Goal: Task Accomplishment & Management: Manage account settings

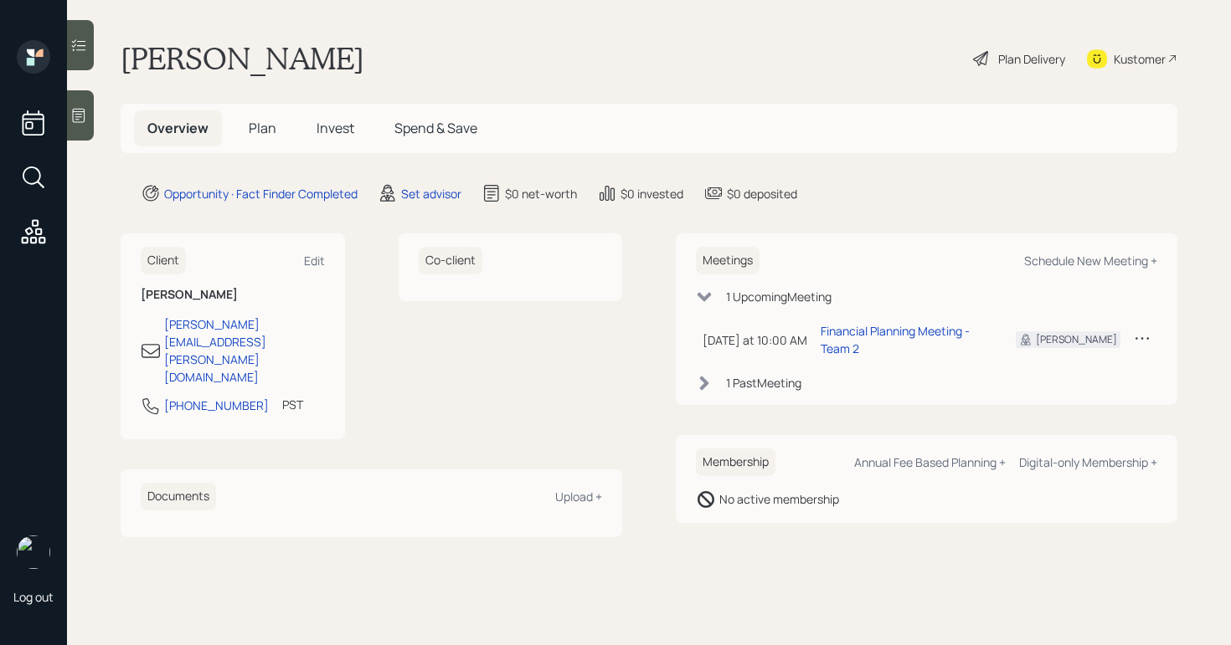
click at [59, 109] on div "Log out" at bounding box center [33, 322] width 67 height 645
click at [100, 114] on main "Chris Coghlan Plan Delivery Kustomer Overview Plan Invest Spend & Save Opportun…" at bounding box center [649, 322] width 1164 height 645
click at [91, 116] on div at bounding box center [80, 115] width 27 height 50
click at [984, 57] on icon at bounding box center [980, 58] width 15 height 15
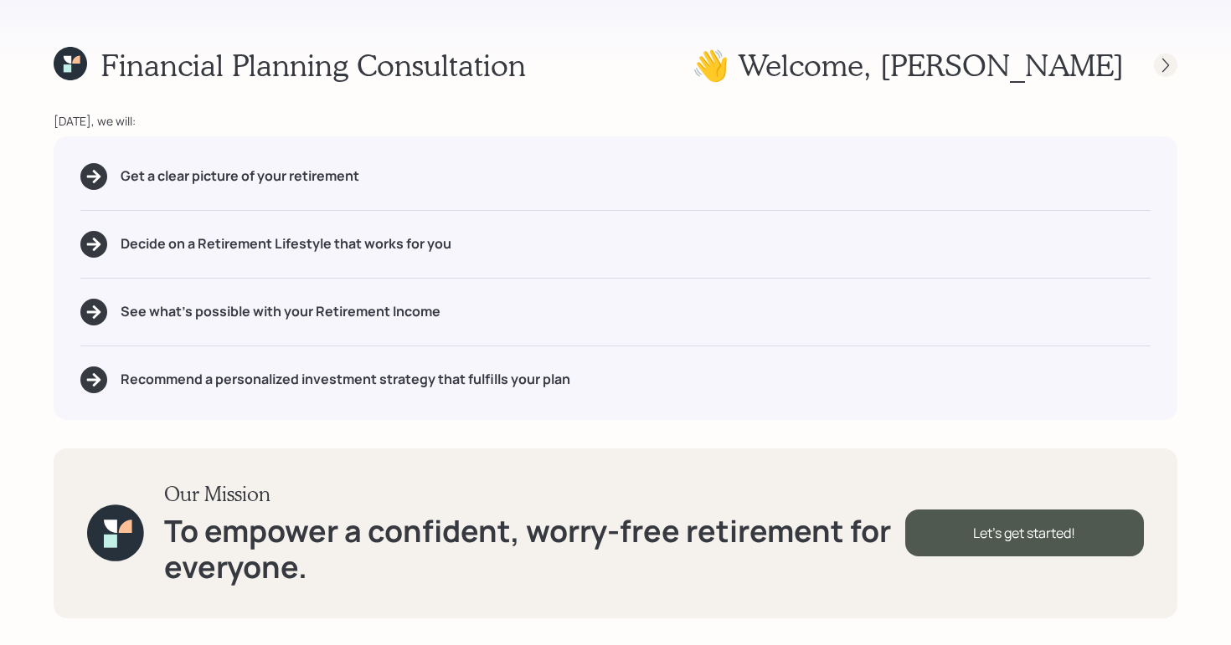
click at [1163, 68] on icon at bounding box center [1165, 65] width 17 height 17
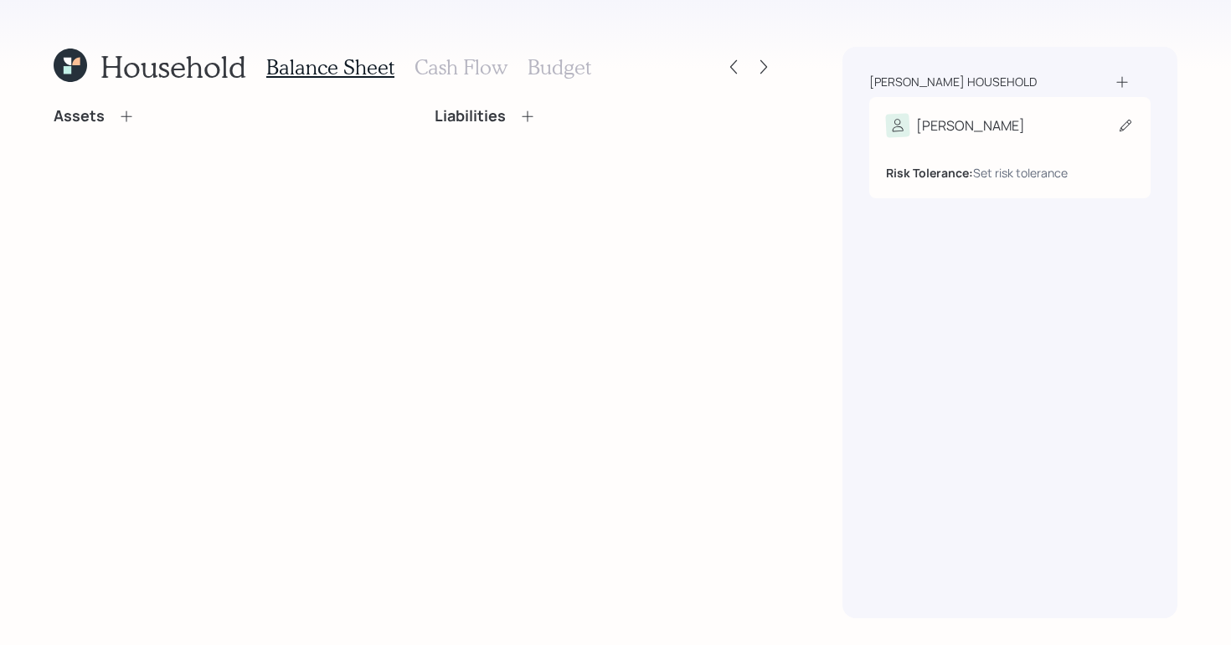
click at [989, 159] on div "Risk Tolerance: Set risk tolerance" at bounding box center [1010, 166] width 248 height 31
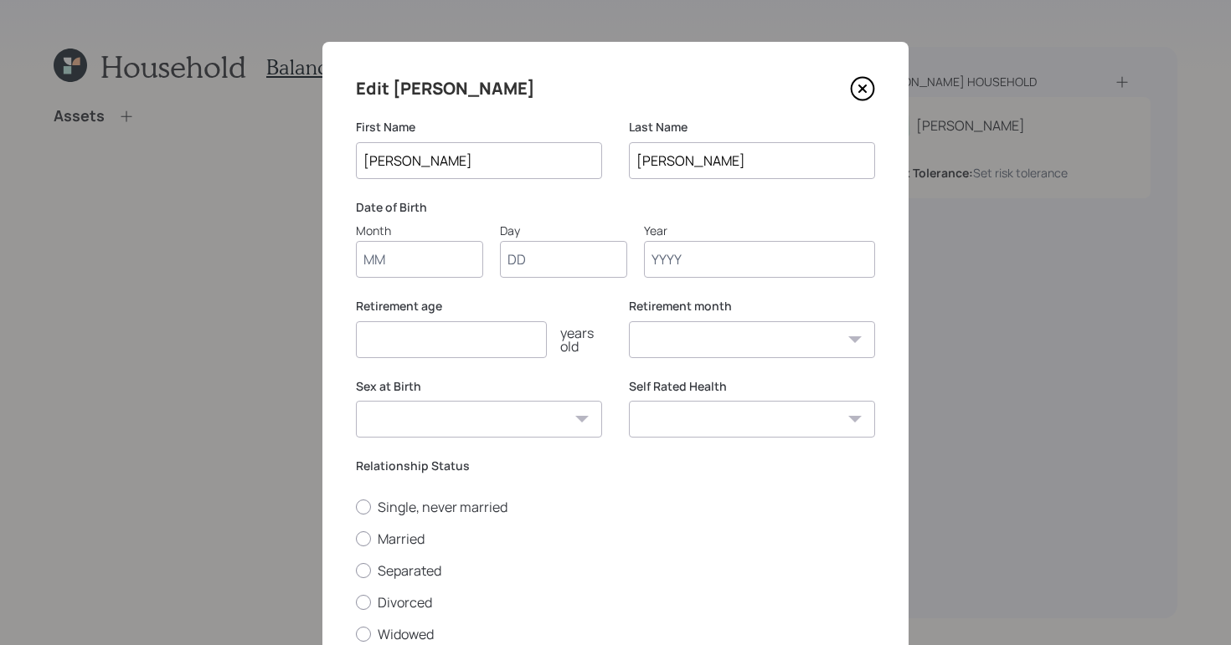
click at [674, 255] on input "Year" at bounding box center [759, 259] width 231 height 37
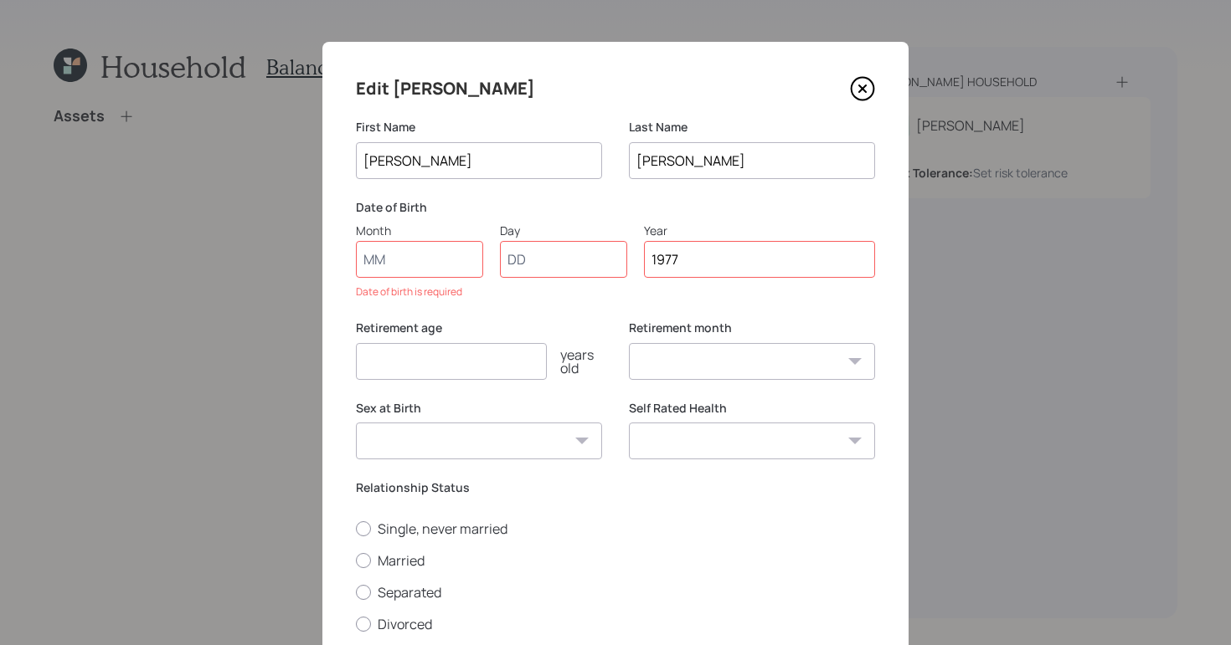
type input "1977"
click at [403, 259] on input "Month" at bounding box center [419, 259] width 127 height 37
type input "1"
type input "01"
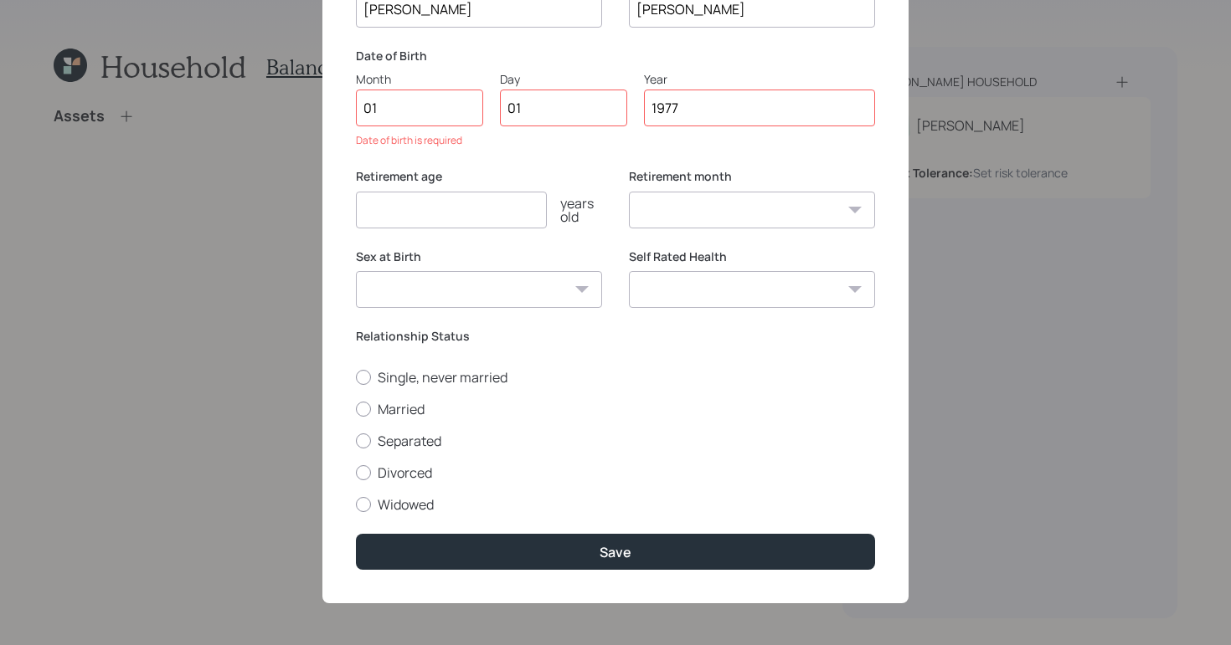
select select "1"
click at [707, 277] on select "Excellent Very Good Good Fair Poor" at bounding box center [752, 289] width 246 height 37
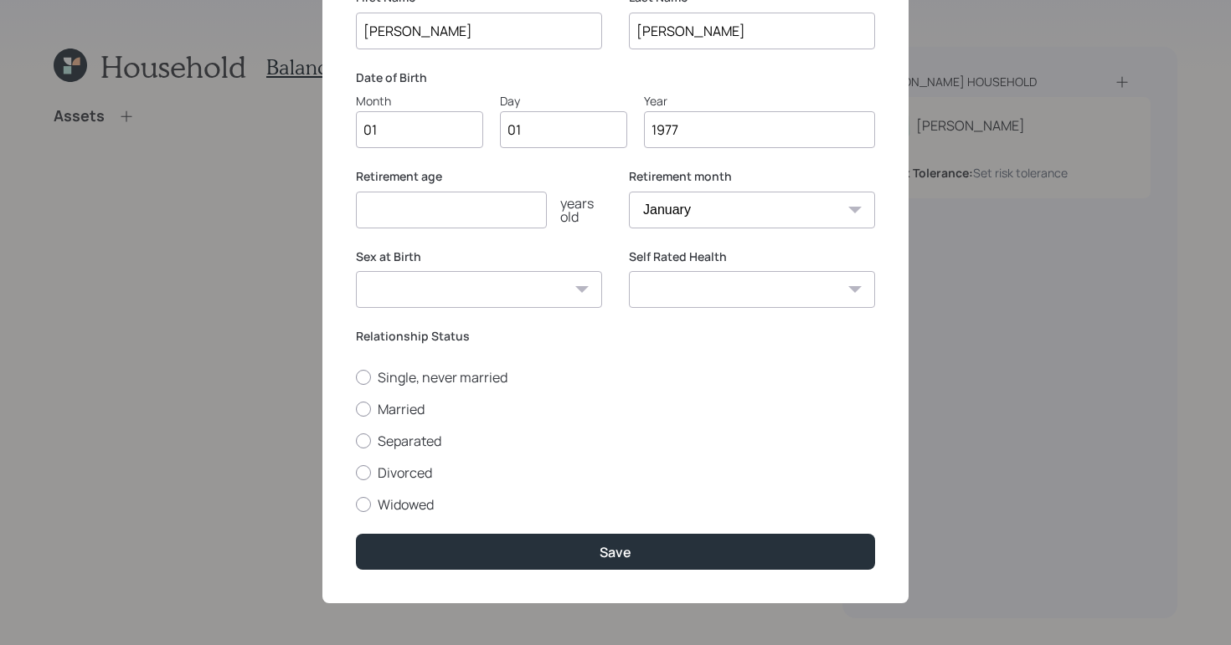
scroll to position [131, 0]
select select "excellent"
click at [629, 271] on select "Excellent Very Good Good Fair Poor" at bounding box center [752, 289] width 246 height 37
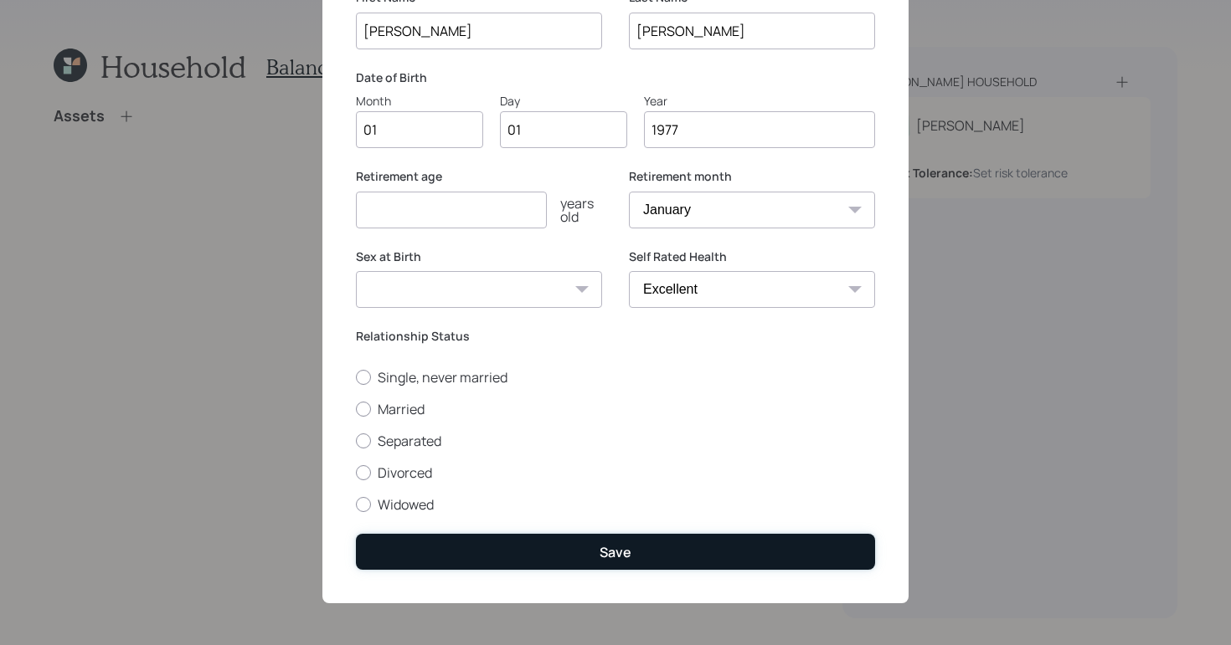
click at [621, 558] on div "Save" at bounding box center [615, 552] width 32 height 18
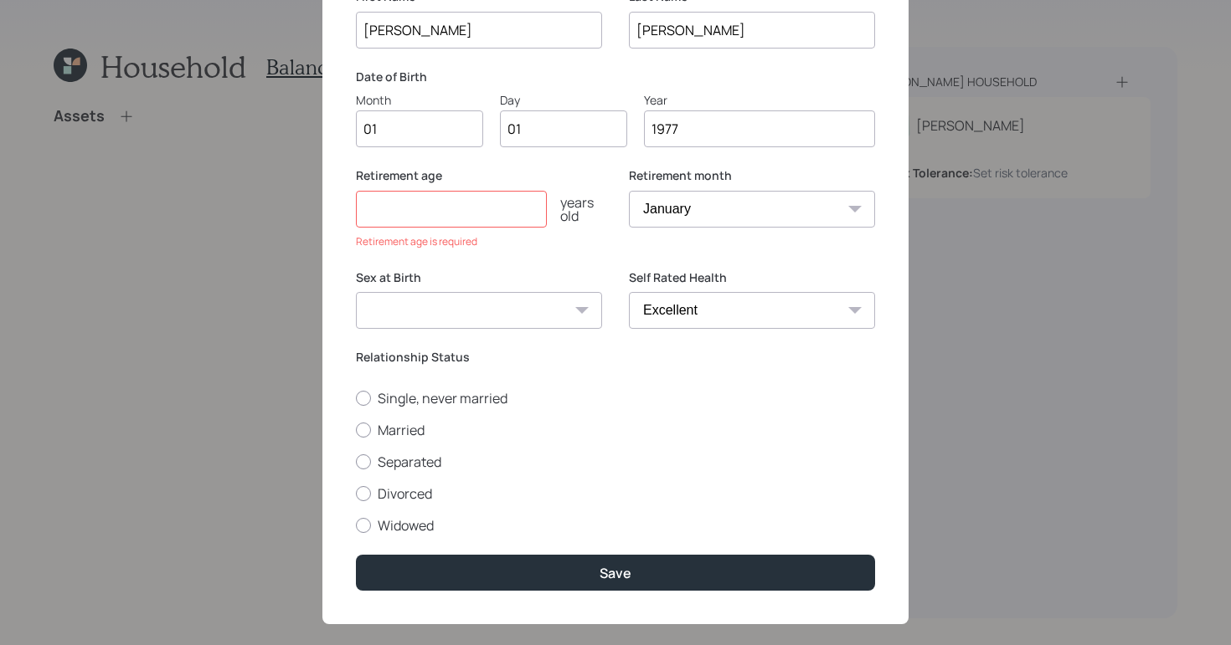
click at [458, 229] on div "Retirement age years old Retirement age is required" at bounding box center [479, 208] width 246 height 82
click at [460, 217] on input "number" at bounding box center [451, 209] width 191 height 37
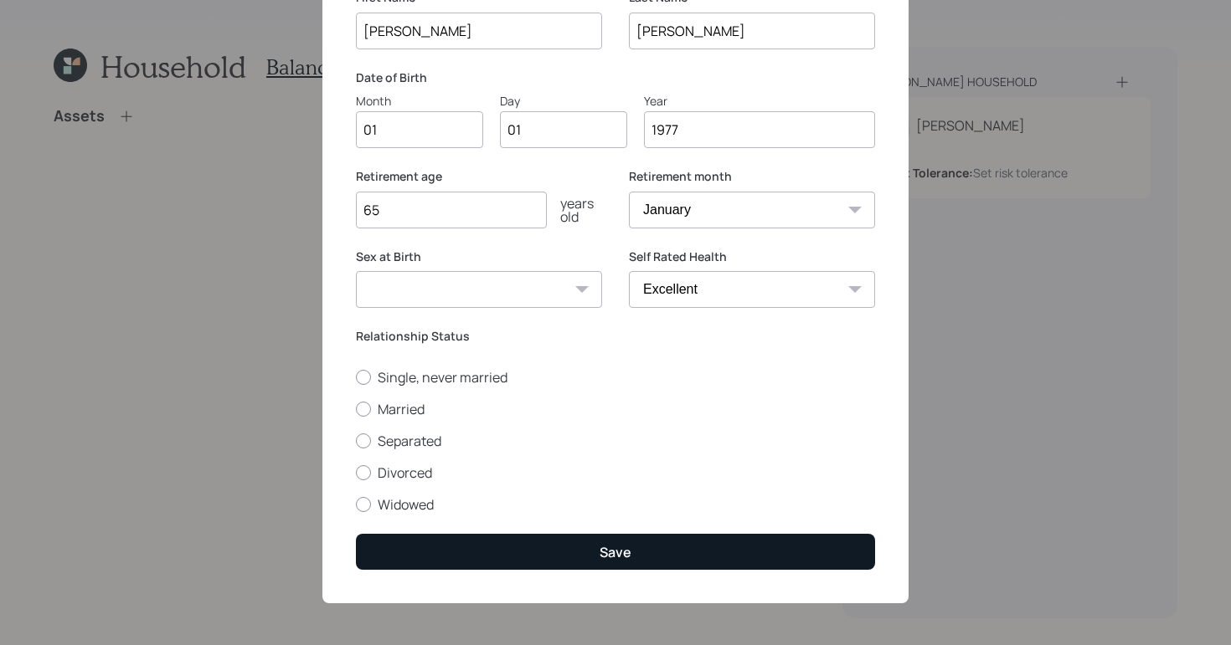
type input "65"
click at [697, 547] on button "Save" at bounding box center [615, 552] width 519 height 36
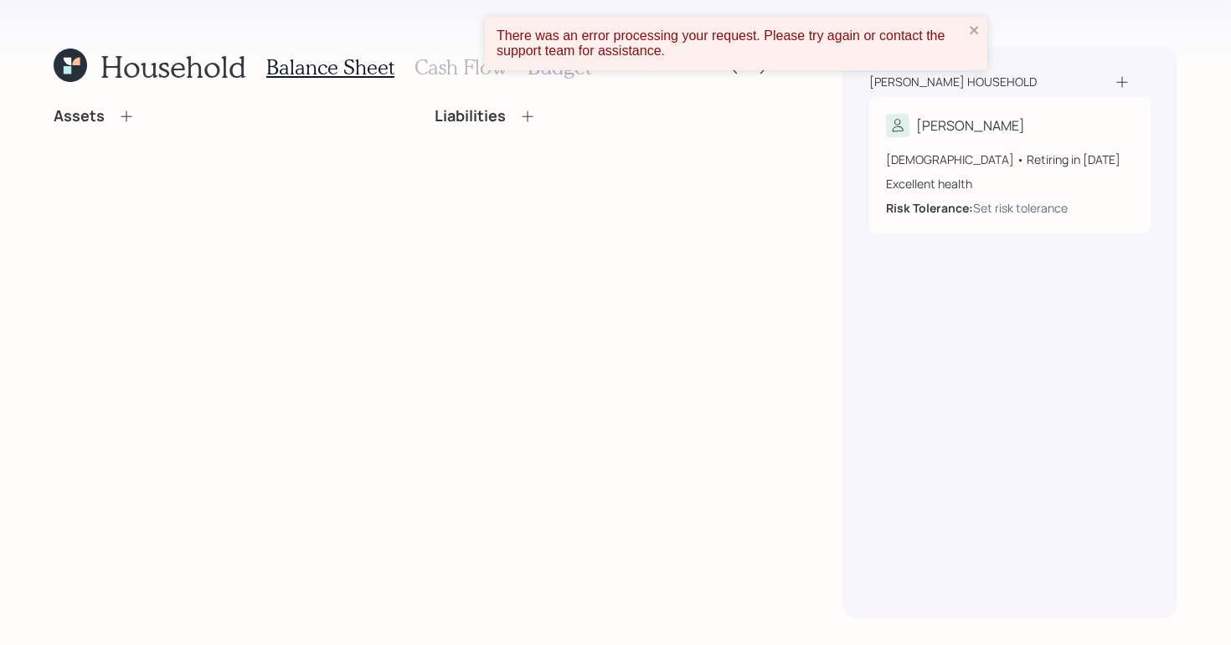
click at [524, 439] on div "Assets Liabilities" at bounding box center [415, 362] width 722 height 511
click at [1020, 125] on div "Chris" at bounding box center [1010, 125] width 248 height 23
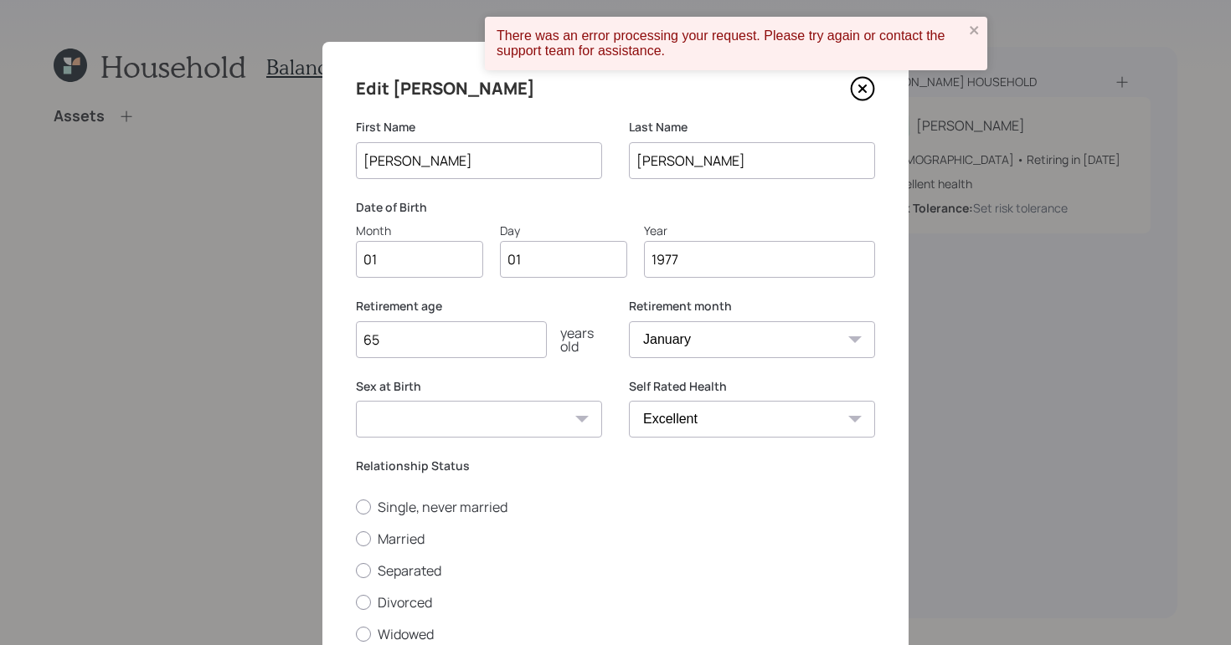
click at [346, 535] on div "Edit Chris First Name Chris Last Name Coghlan Date of Birth Month 01 Day 01 Yea…" at bounding box center [615, 387] width 586 height 691
click at [356, 537] on div at bounding box center [363, 539] width 15 height 15
click at [355, 538] on input "Married" at bounding box center [355, 538] width 1 height 1
radio input "true"
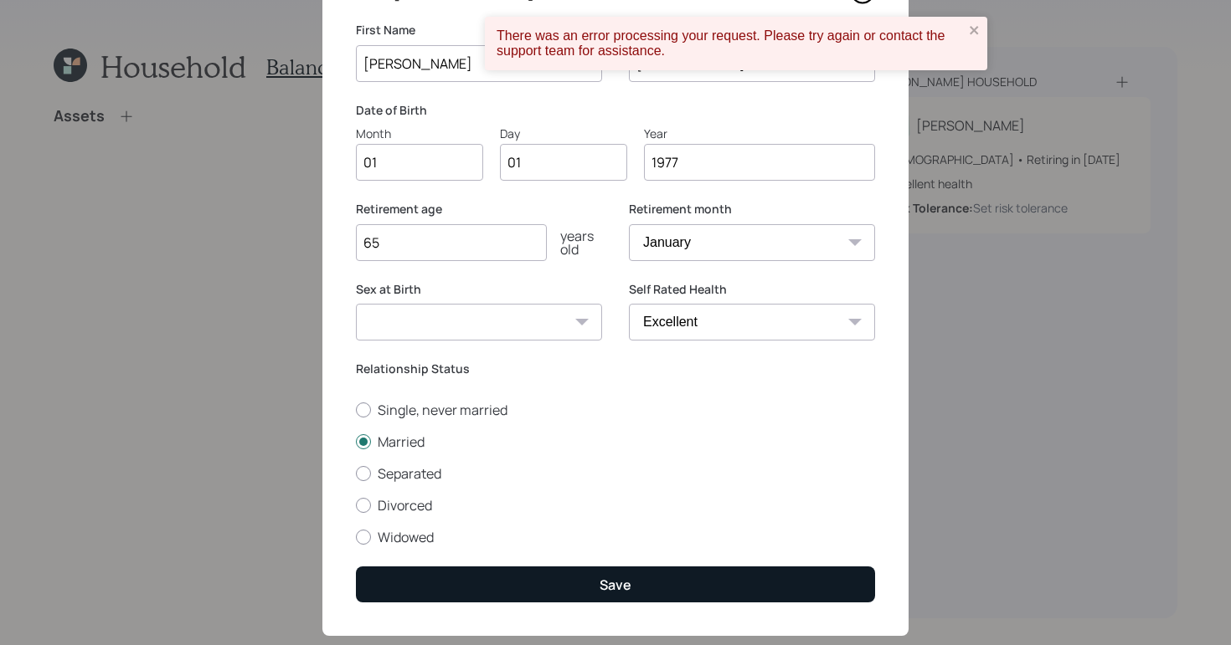
scroll to position [131, 0]
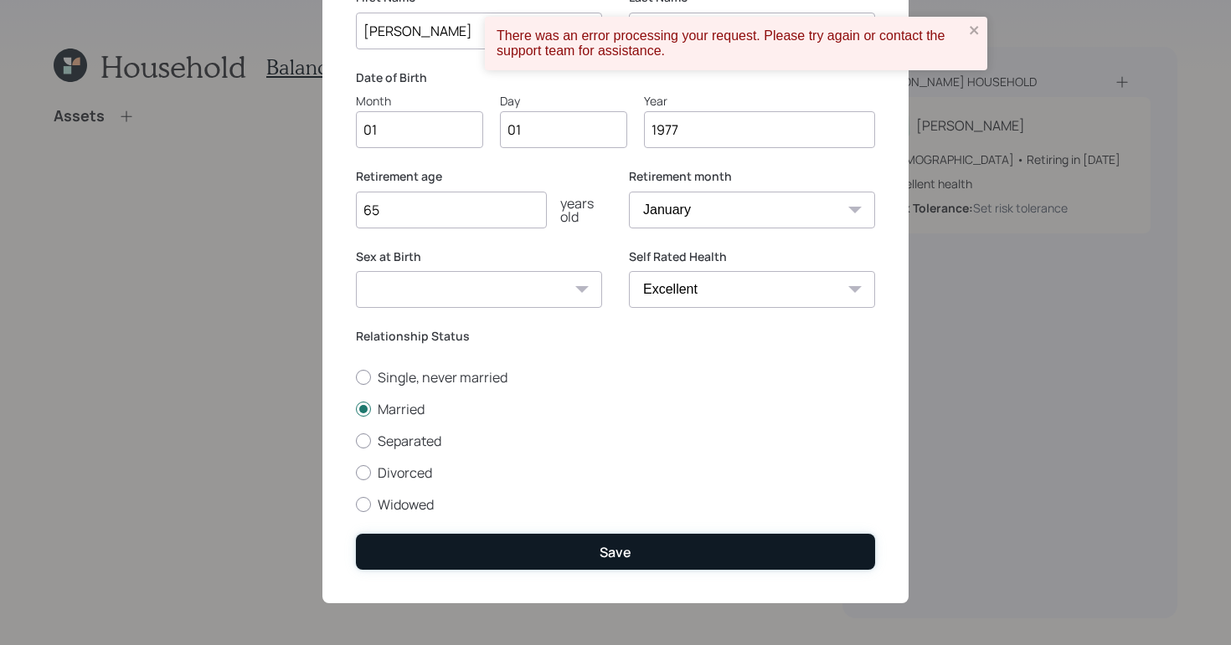
click at [714, 537] on button "Save" at bounding box center [615, 552] width 519 height 36
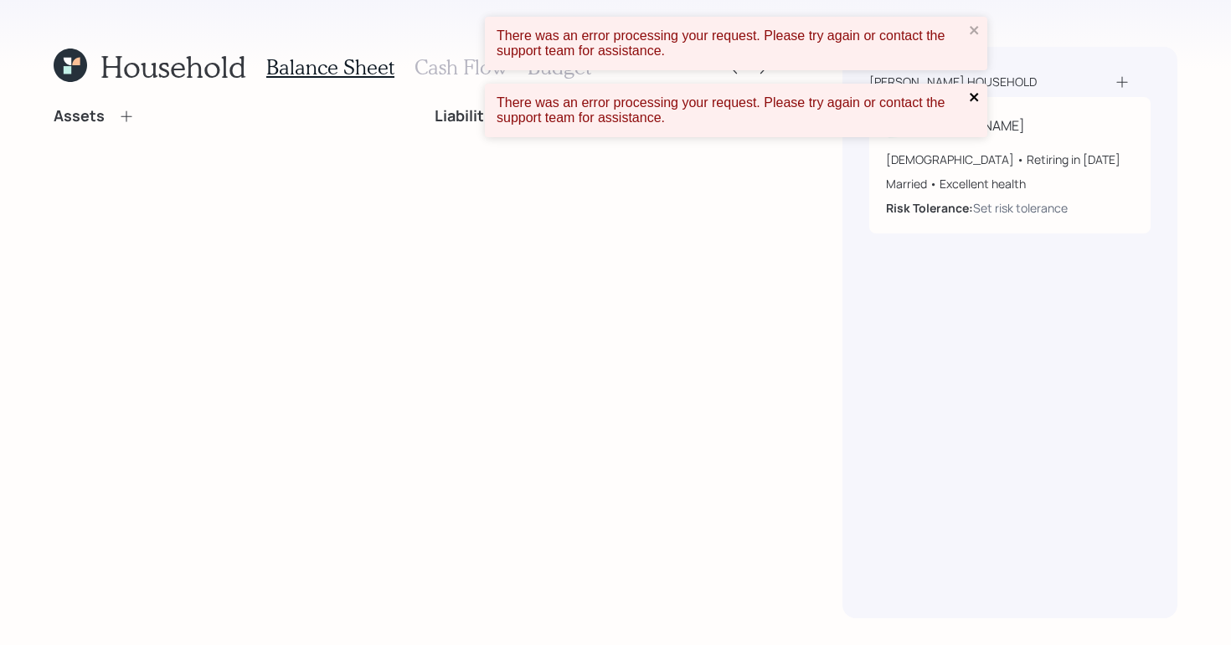
click at [972, 100] on icon "close" at bounding box center [973, 97] width 8 height 8
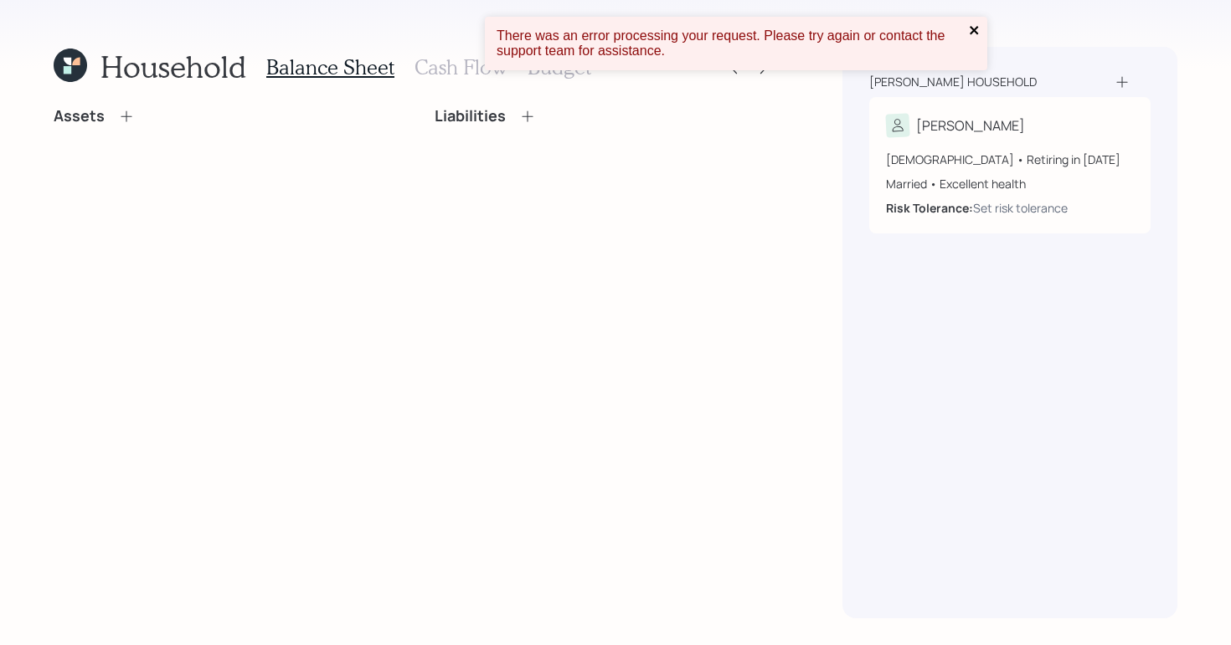
click at [974, 38] on button "close" at bounding box center [975, 31] width 12 height 16
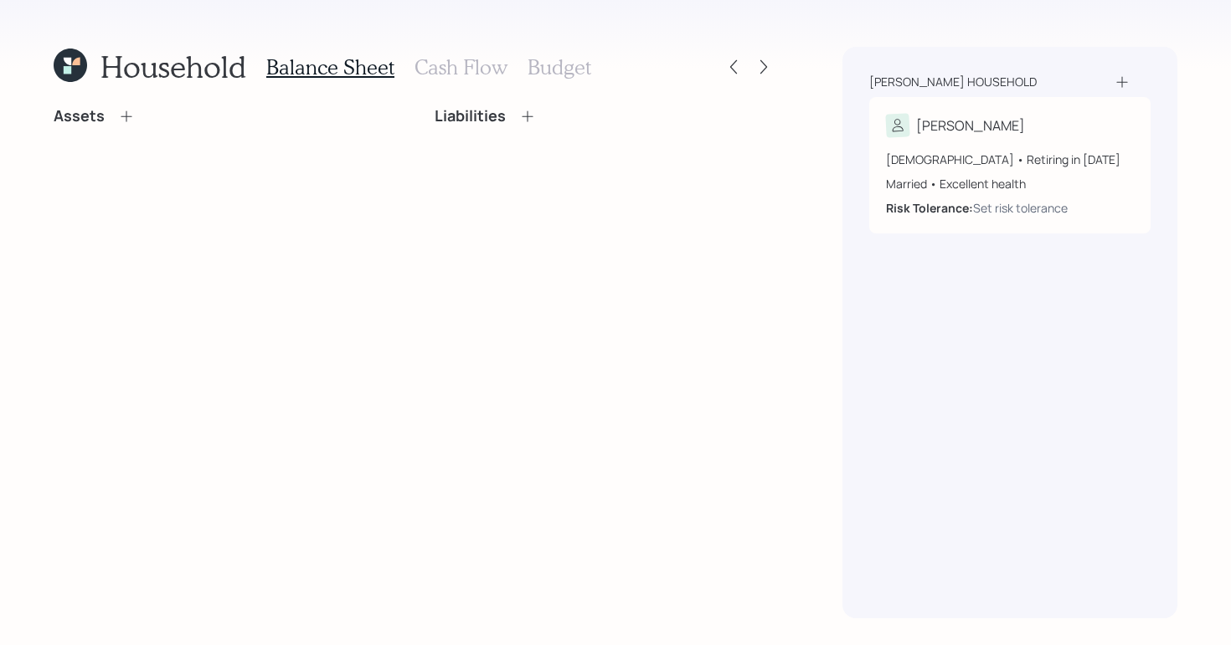
click at [461, 75] on h3 "Cash Flow" at bounding box center [460, 67] width 93 height 24
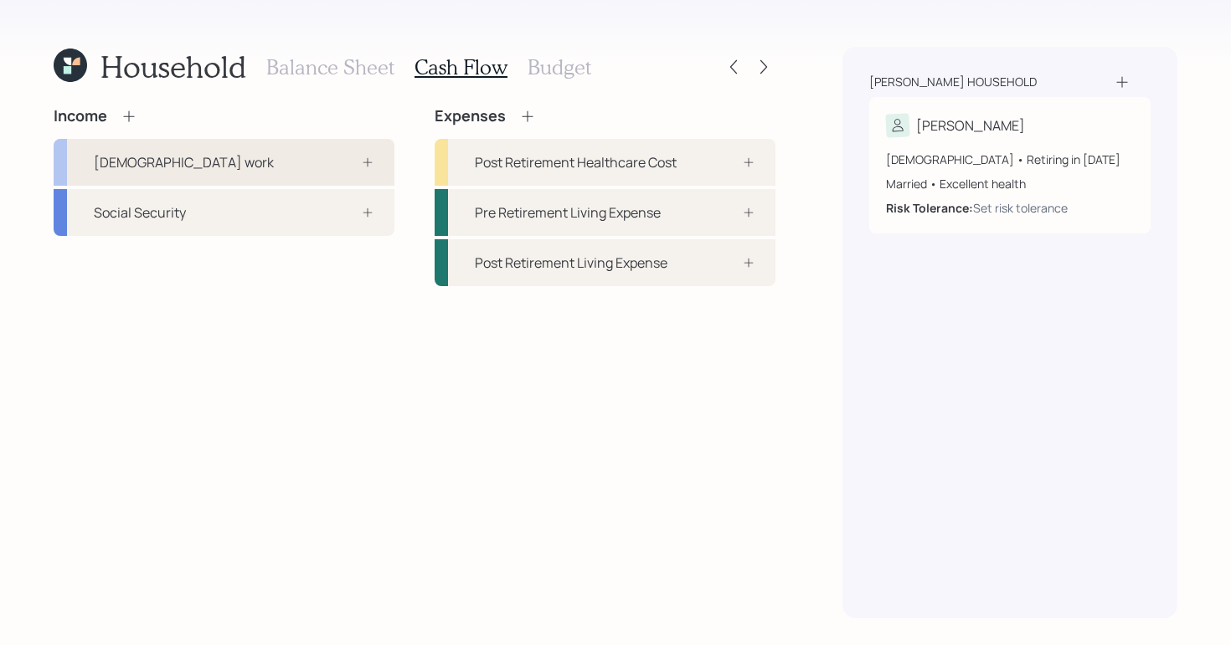
click at [327, 174] on div "Full-time work" at bounding box center [224, 162] width 341 height 47
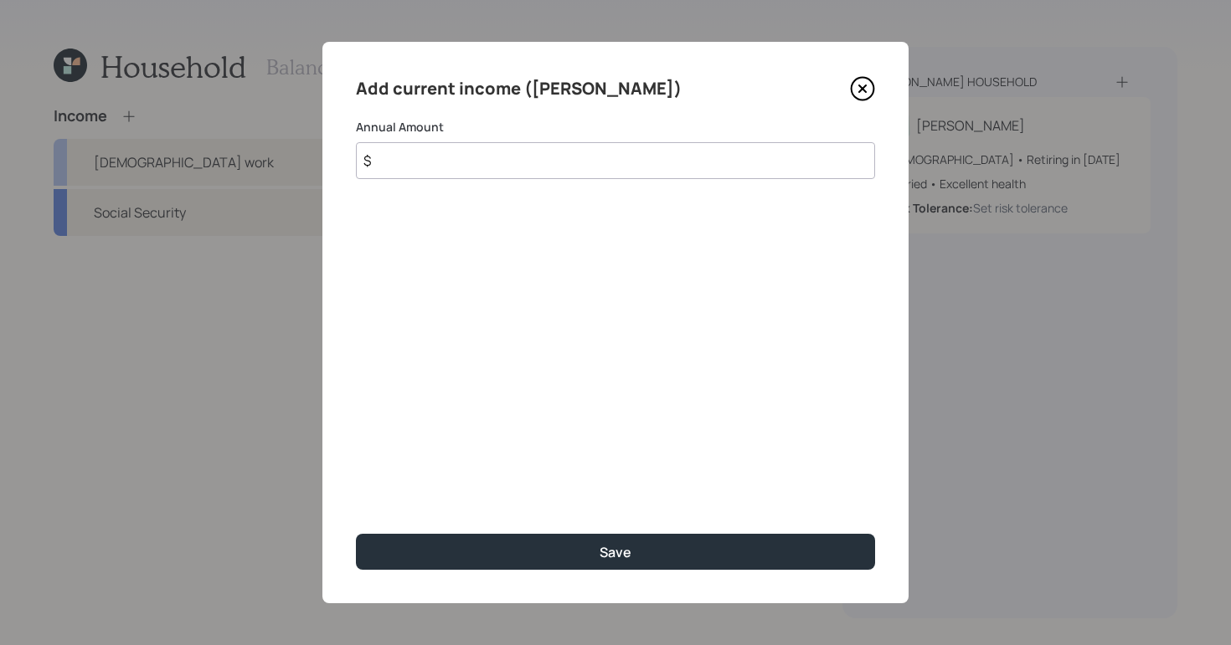
click at [454, 182] on div "Add current income (Chris) Annual Amount $ Save" at bounding box center [615, 323] width 586 height 562
click at [461, 167] on input "$" at bounding box center [615, 160] width 519 height 37
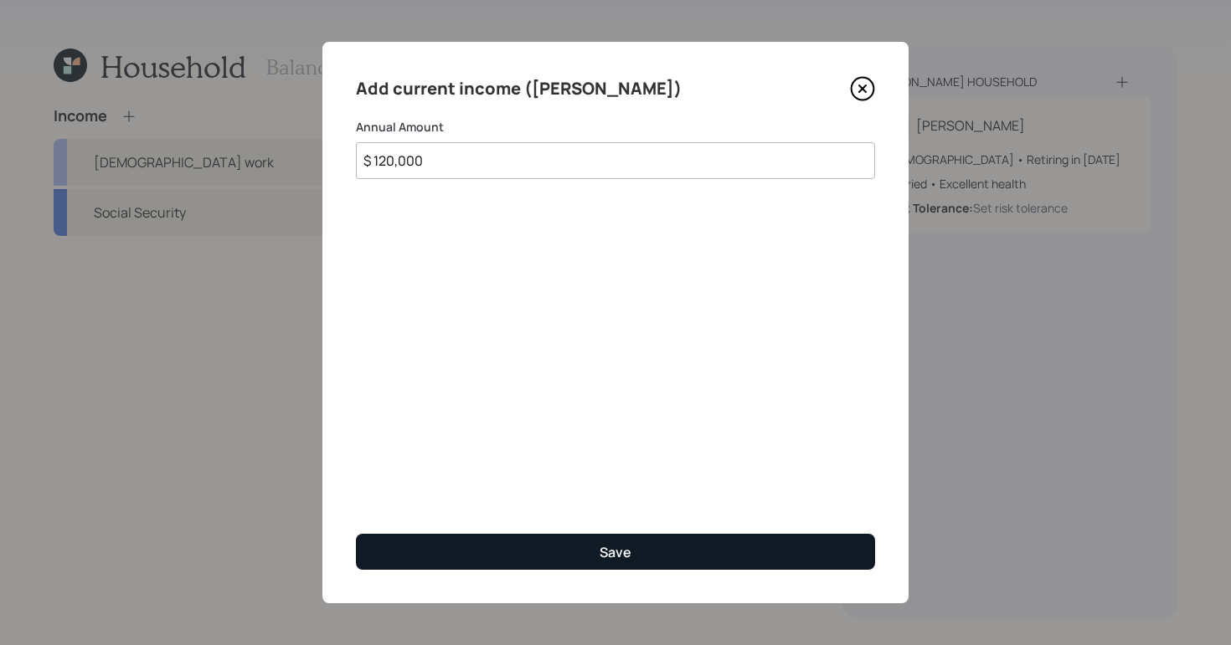
type input "$ 120,000"
click at [596, 547] on button "Save" at bounding box center [615, 552] width 519 height 36
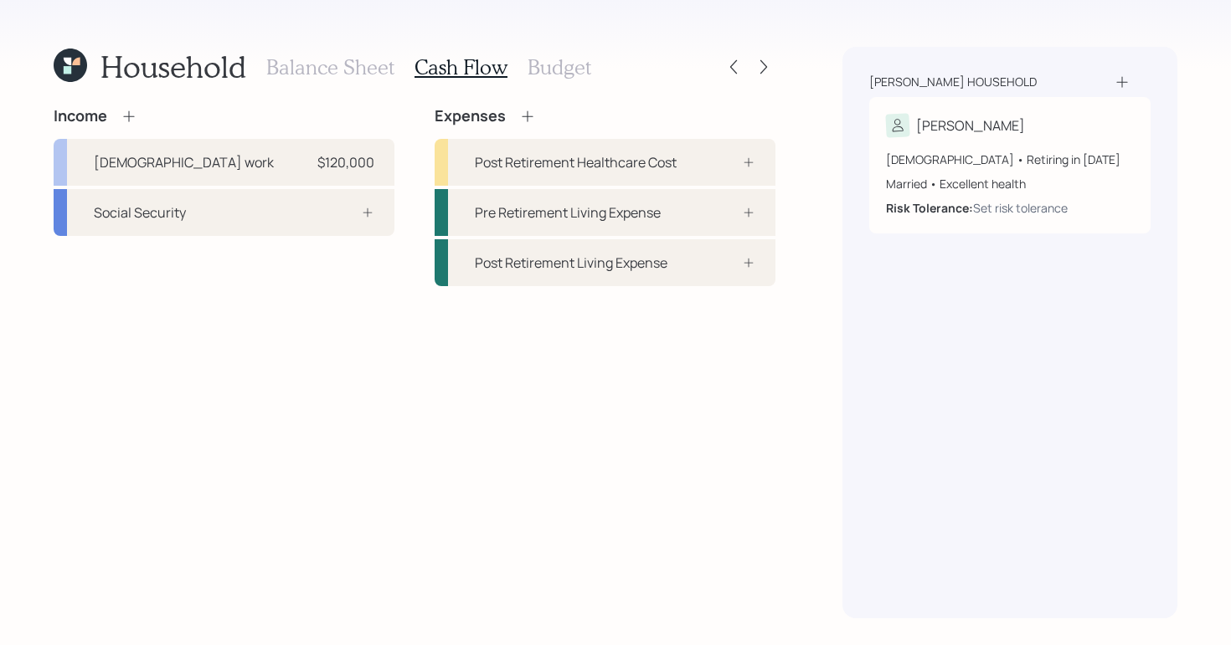
click at [362, 69] on h3 "Balance Sheet" at bounding box center [330, 67] width 128 height 24
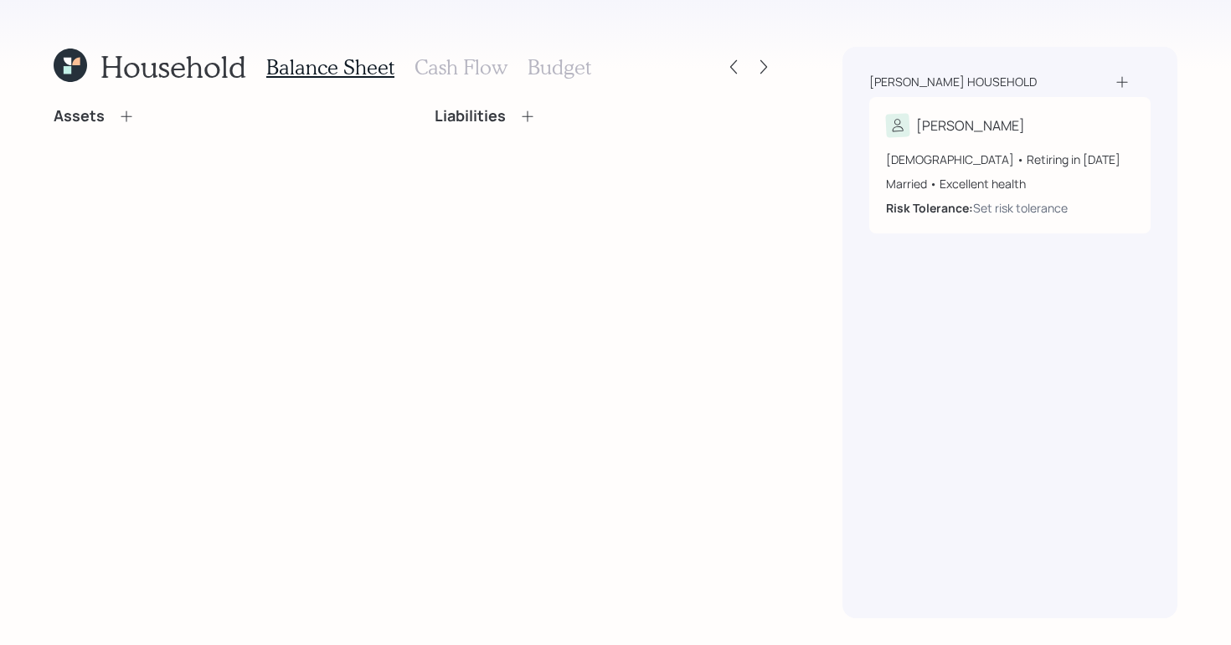
click at [454, 59] on h3 "Cash Flow" at bounding box center [460, 67] width 93 height 24
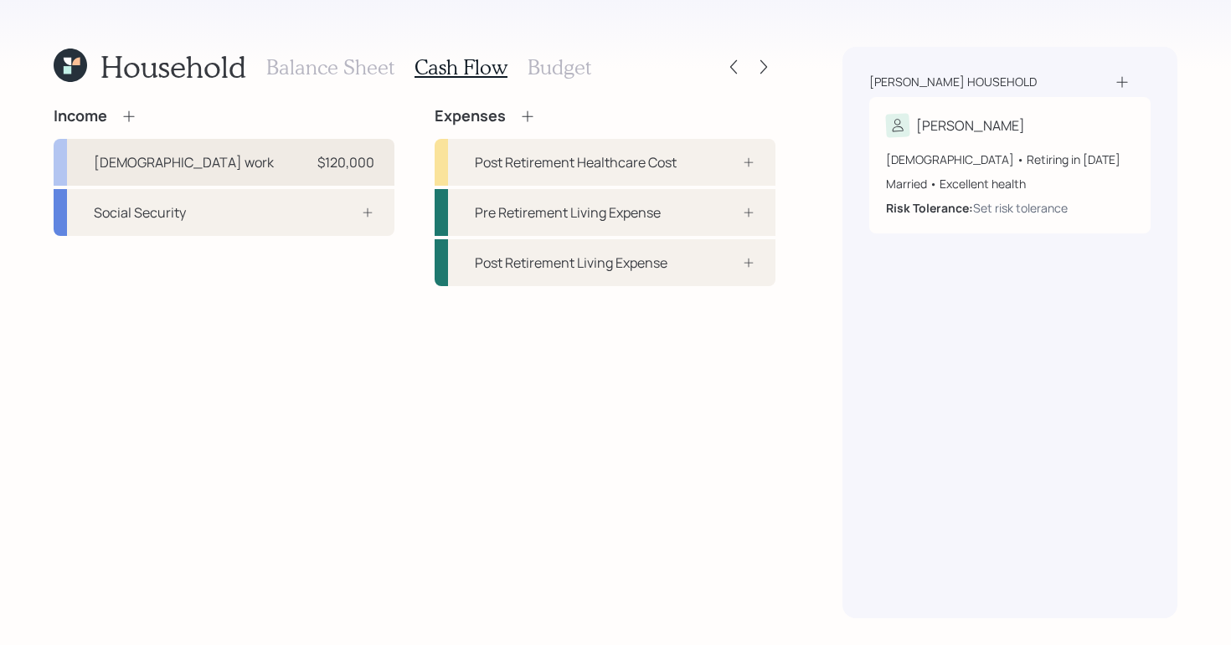
click at [333, 158] on div "$120,000" at bounding box center [345, 162] width 57 height 20
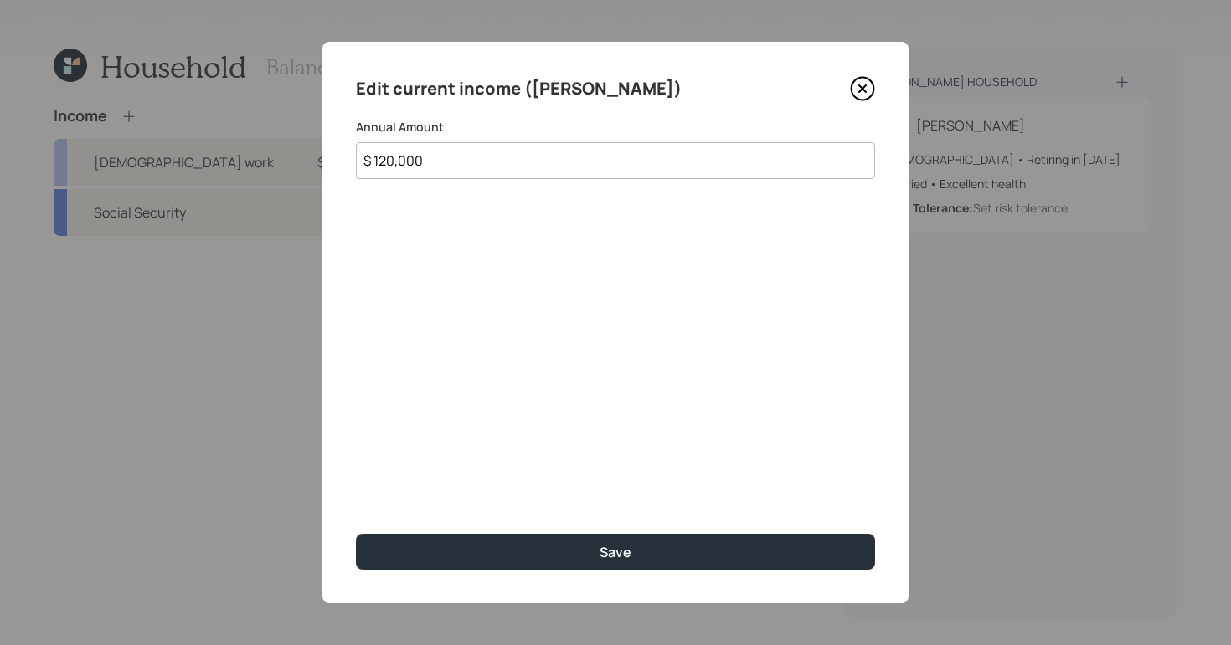
drag, startPoint x: 464, startPoint y: 162, endPoint x: 329, endPoint y: 140, distance: 136.7
click at [326, 141] on div "Edit current income (Chris) Annual Amount $ 120,000 Save" at bounding box center [615, 323] width 586 height 562
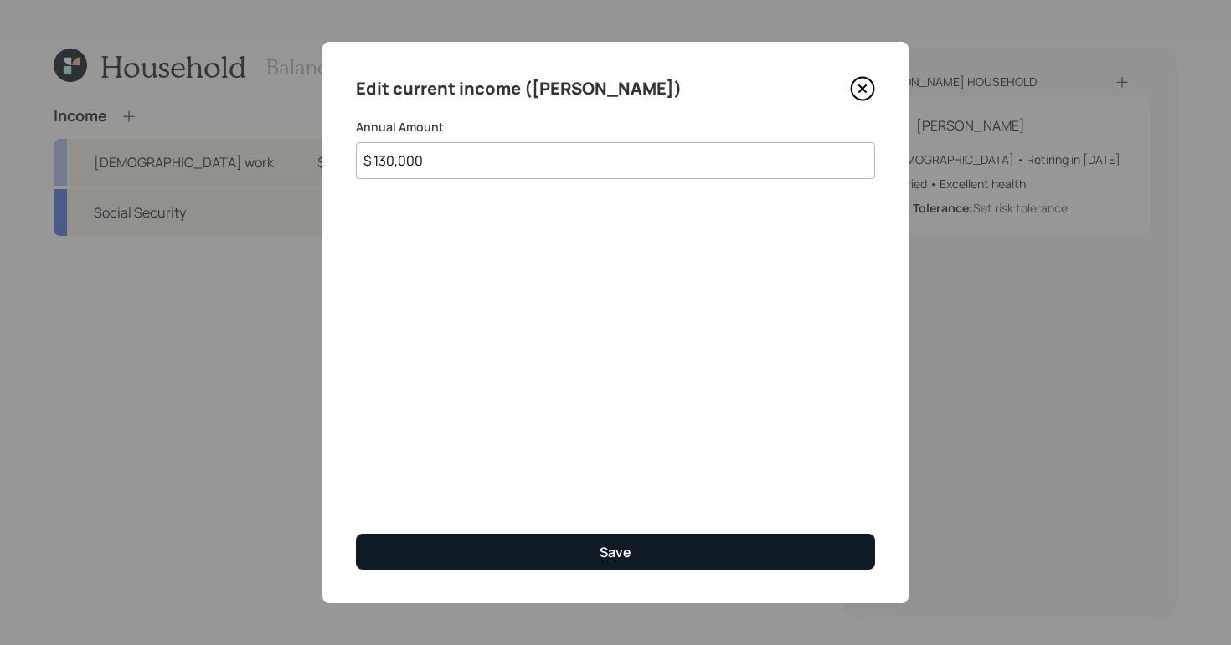
type input "$ 130,000"
click at [619, 560] on div "Save" at bounding box center [615, 552] width 32 height 18
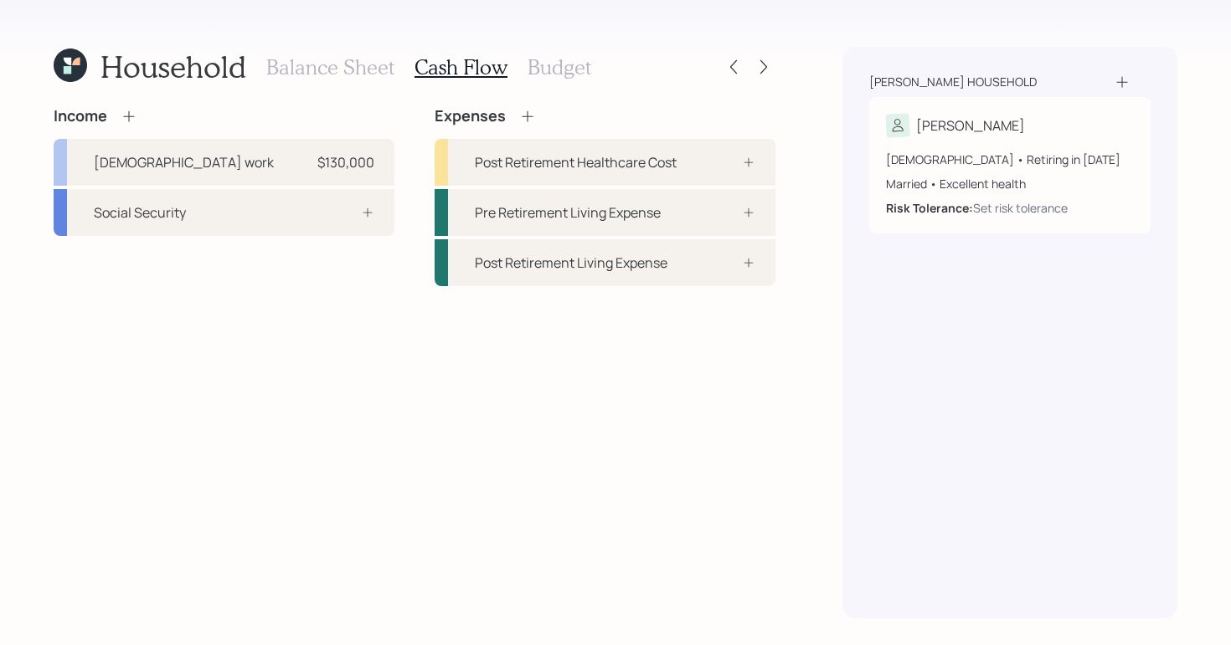
click at [335, 79] on h3 "Balance Sheet" at bounding box center [330, 67] width 128 height 24
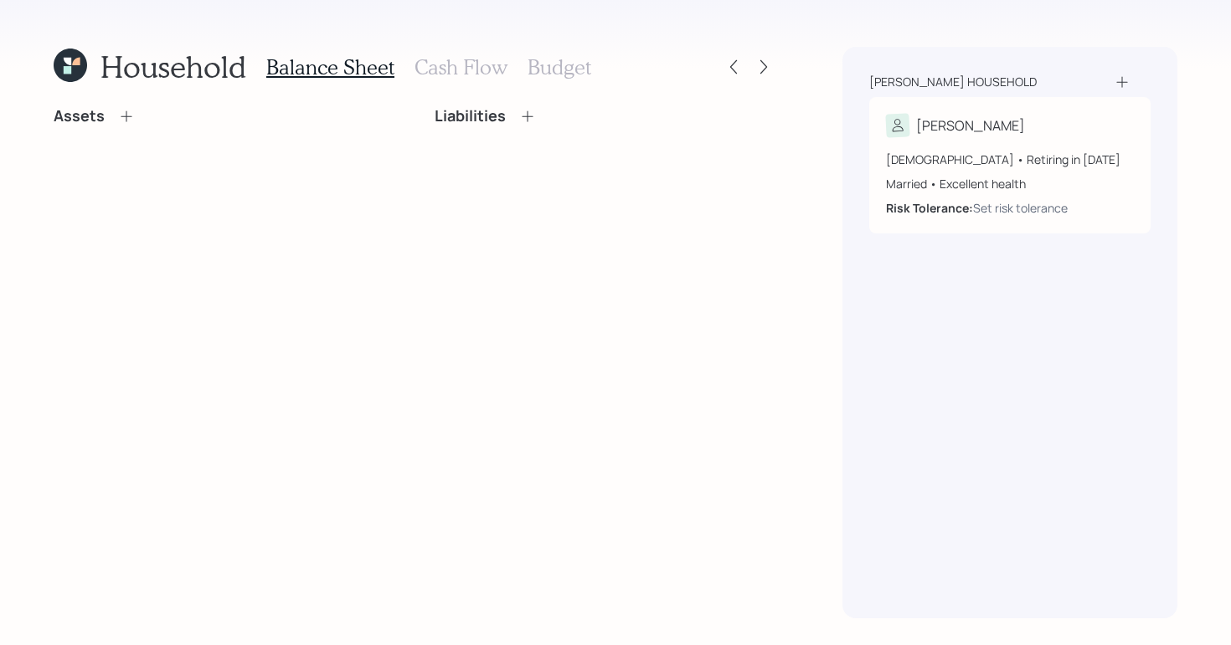
click at [121, 115] on icon at bounding box center [126, 116] width 17 height 17
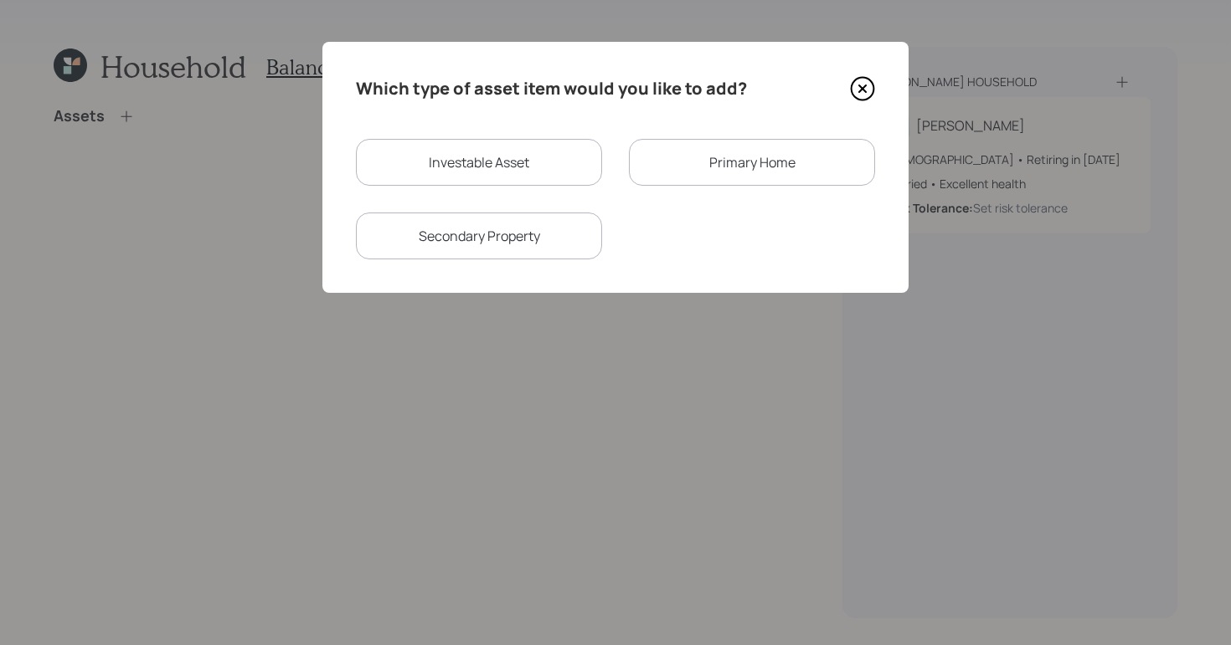
click at [425, 176] on div "Investable Asset" at bounding box center [479, 162] width 246 height 47
select select "taxable"
select select "balanced"
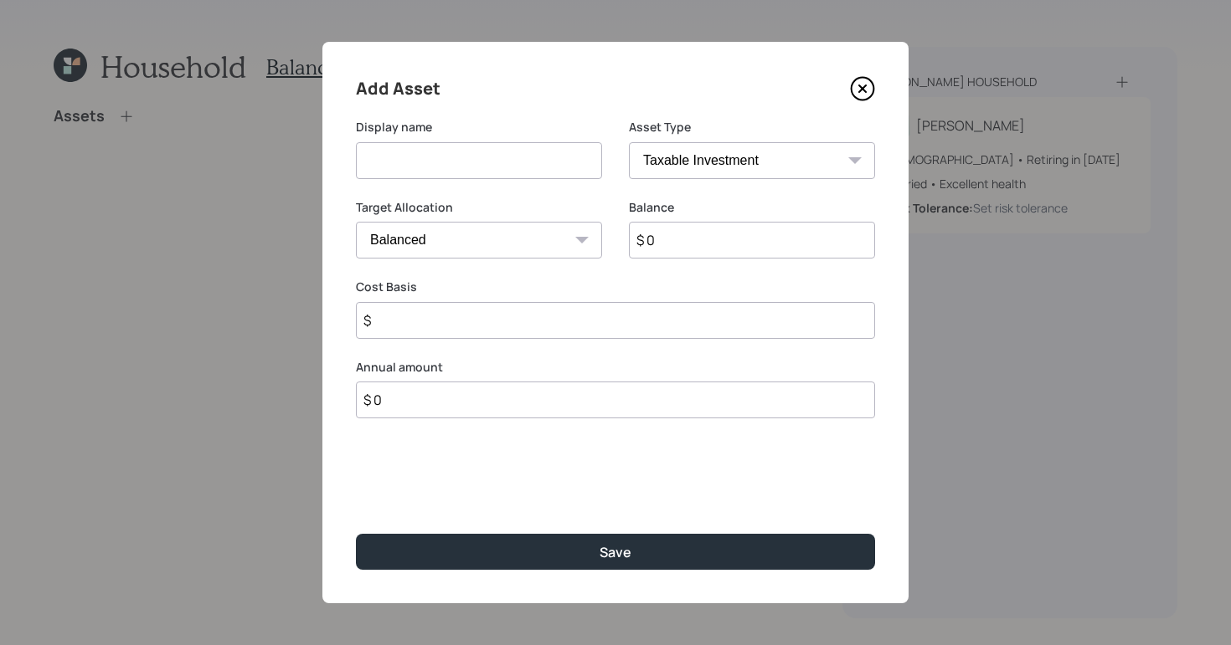
click at [475, 169] on input at bounding box center [479, 160] width 246 height 37
type input "T IRA"
click at [815, 167] on select "SEP IRA IRA Roth IRA 401(k) Roth 401(k) 403(b) Roth 403(b) 457(b) Roth 457(b) H…" at bounding box center [752, 160] width 246 height 37
select select "ira"
click at [629, 142] on select "SEP IRA IRA Roth IRA 401(k) Roth 401(k) 403(b) Roth 403(b) 457(b) Roth 457(b) H…" at bounding box center [752, 160] width 246 height 37
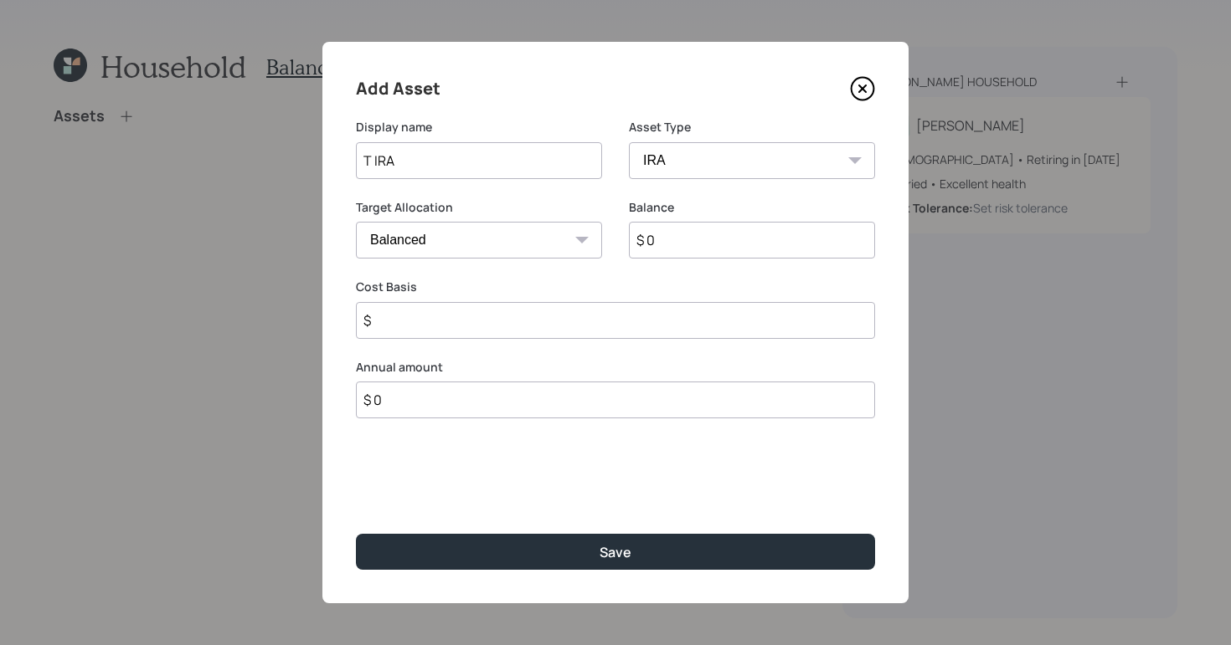
type input "$"
click at [732, 241] on input "$ 0" at bounding box center [752, 240] width 246 height 37
type input "$ 90,000"
click at [593, 323] on input "$" at bounding box center [615, 320] width 519 height 37
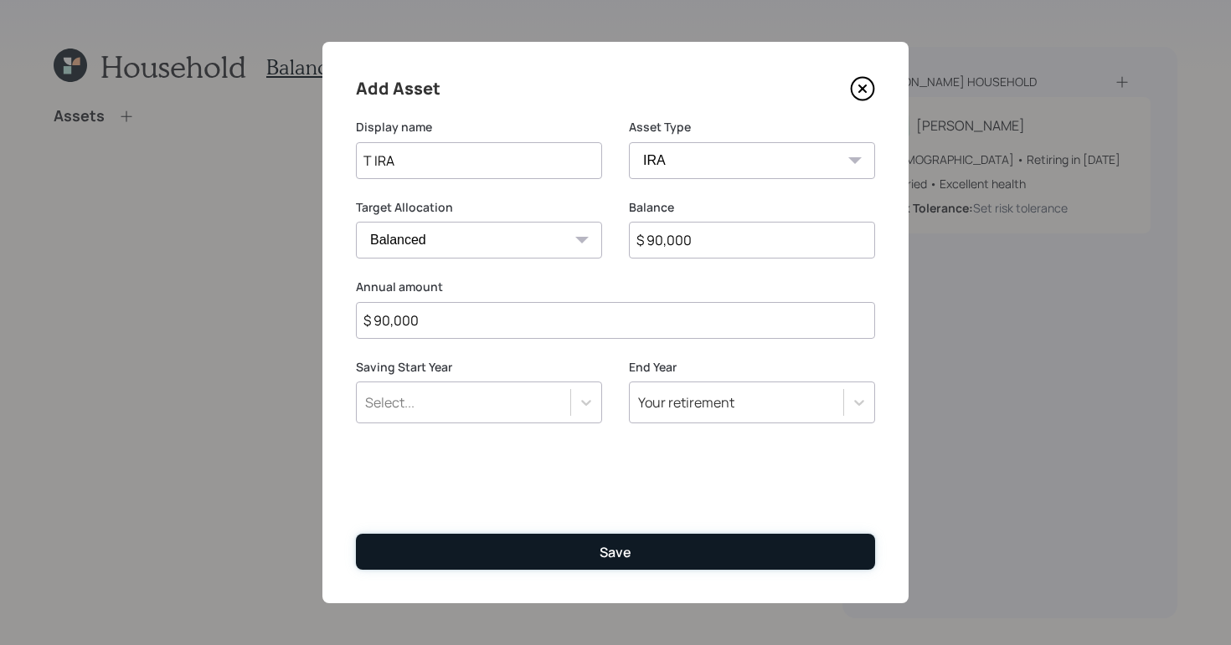
click at [627, 549] on div "Save" at bounding box center [615, 552] width 32 height 18
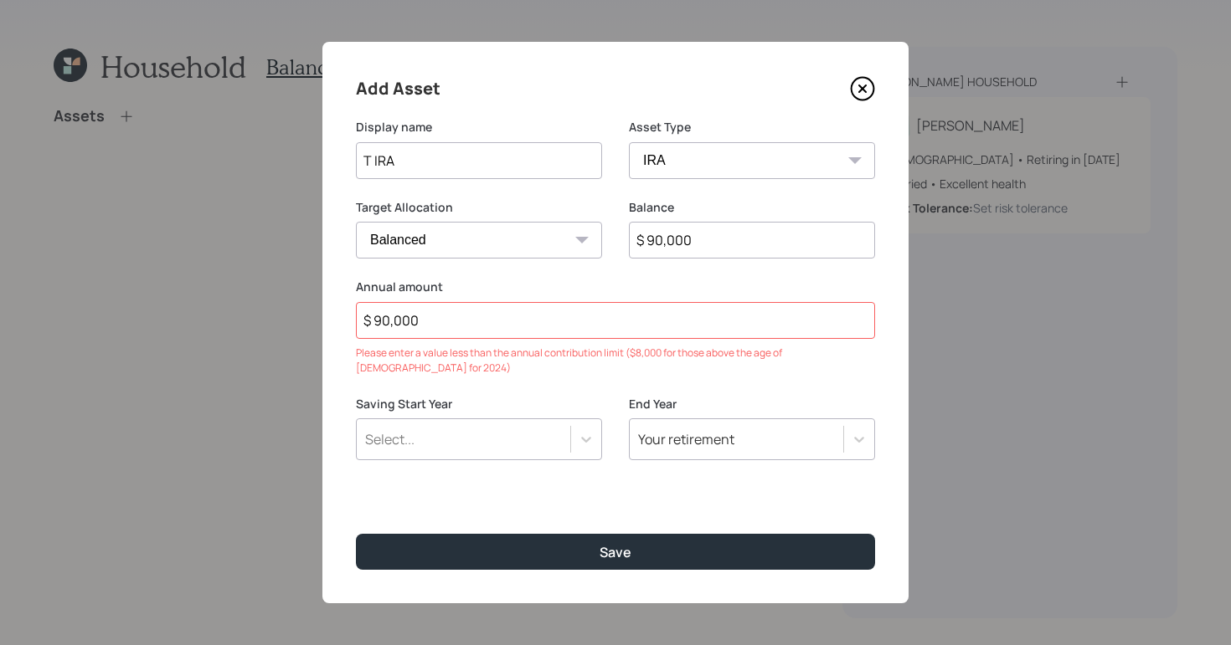
drag, startPoint x: 574, startPoint y: 331, endPoint x: 317, endPoint y: 289, distance: 260.5
click at [312, 295] on div "Add Asset Display name T IRA Asset Type SEP IRA IRA Roth IRA 401(k) Roth 401(k)…" at bounding box center [615, 322] width 1231 height 645
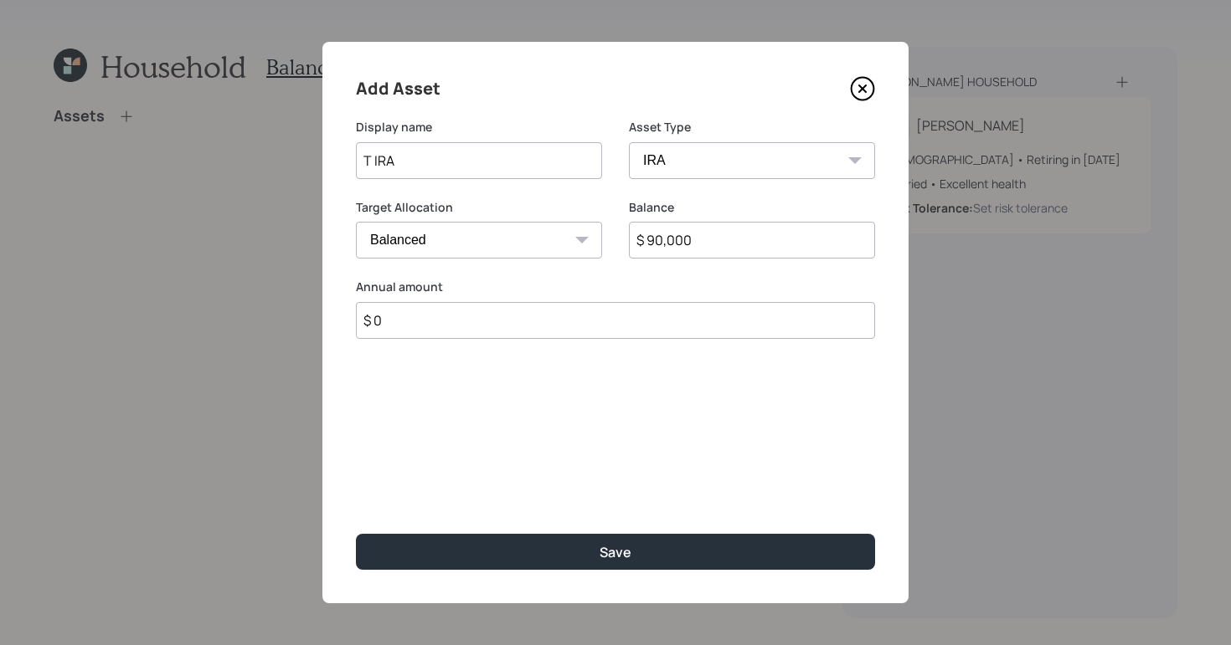
type input "$ 0"
click at [732, 586] on div "Add Asset Display name T IRA Asset Type SEP IRA IRA Roth IRA 401(k) Roth 401(k)…" at bounding box center [615, 323] width 586 height 562
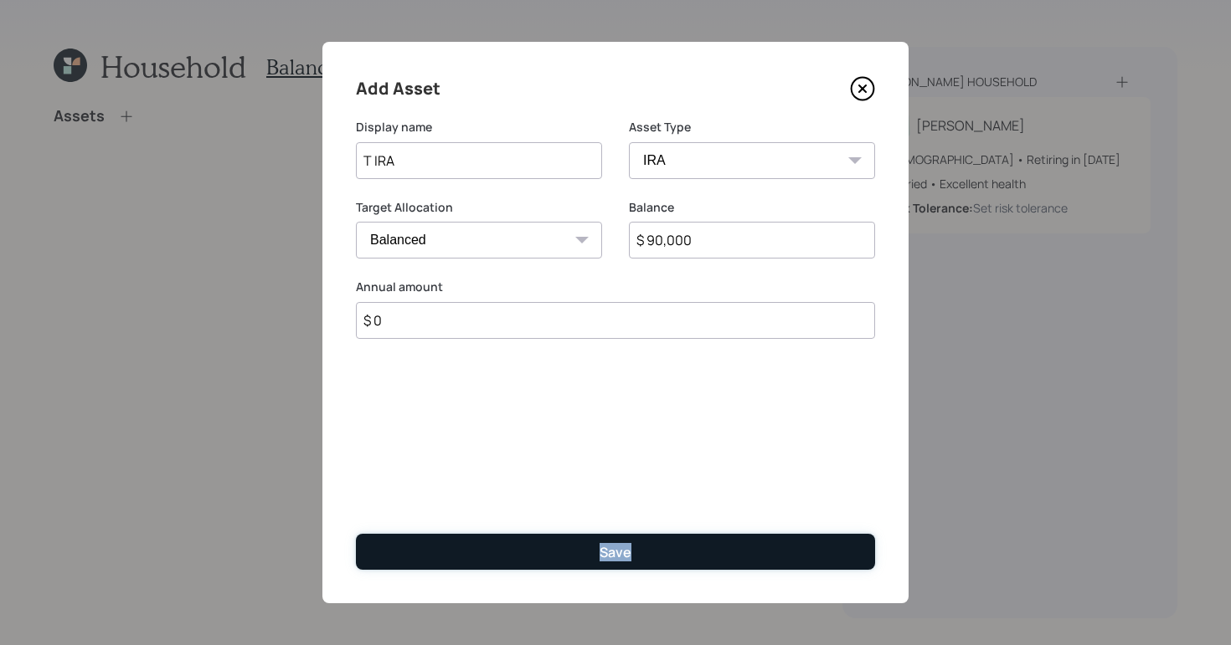
click at [682, 547] on button "Save" at bounding box center [615, 552] width 519 height 36
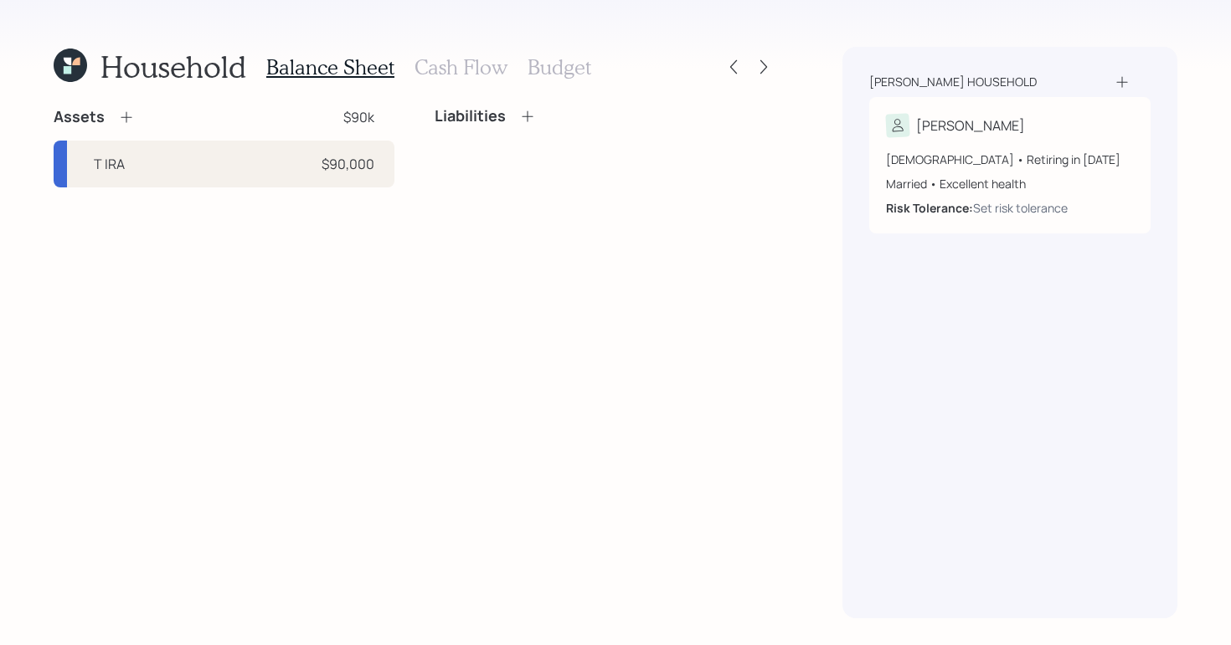
click at [719, 389] on div "Assets $90k T IRA $90,000 Liabilities" at bounding box center [415, 362] width 722 height 511
click at [131, 121] on icon at bounding box center [126, 117] width 17 height 17
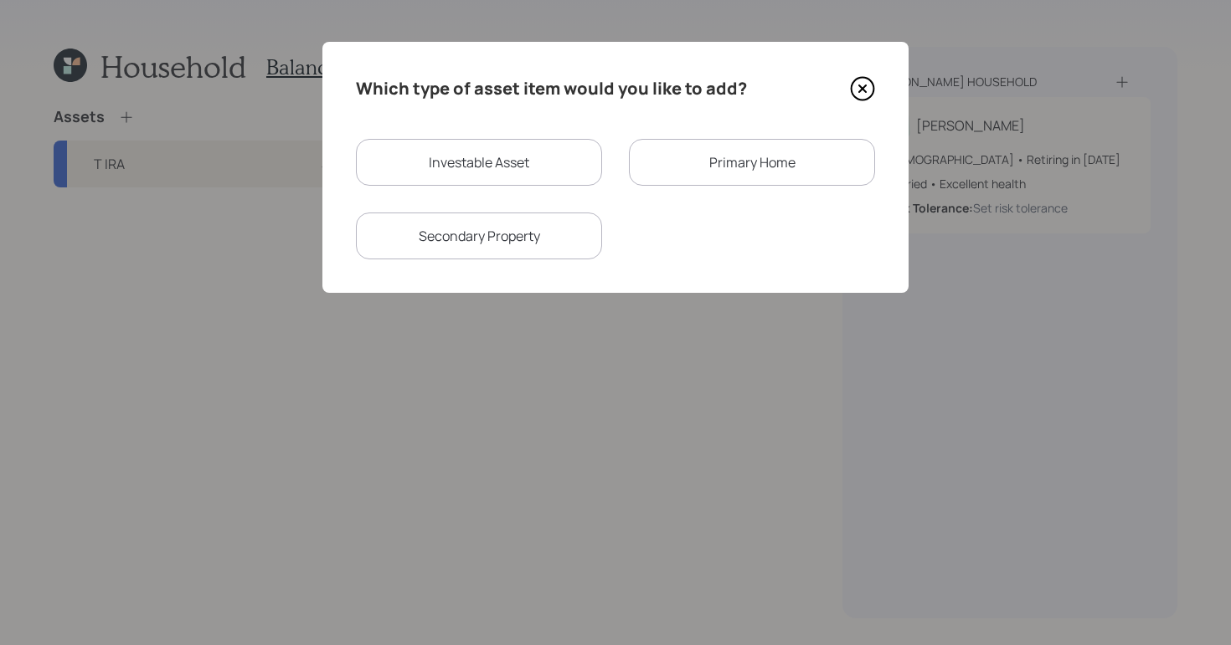
click at [541, 197] on div "Investable Asset Primary Home Secondary Property" at bounding box center [615, 199] width 519 height 121
click at [532, 171] on div "Investable Asset" at bounding box center [479, 162] width 246 height 47
select select "taxable"
select select "balanced"
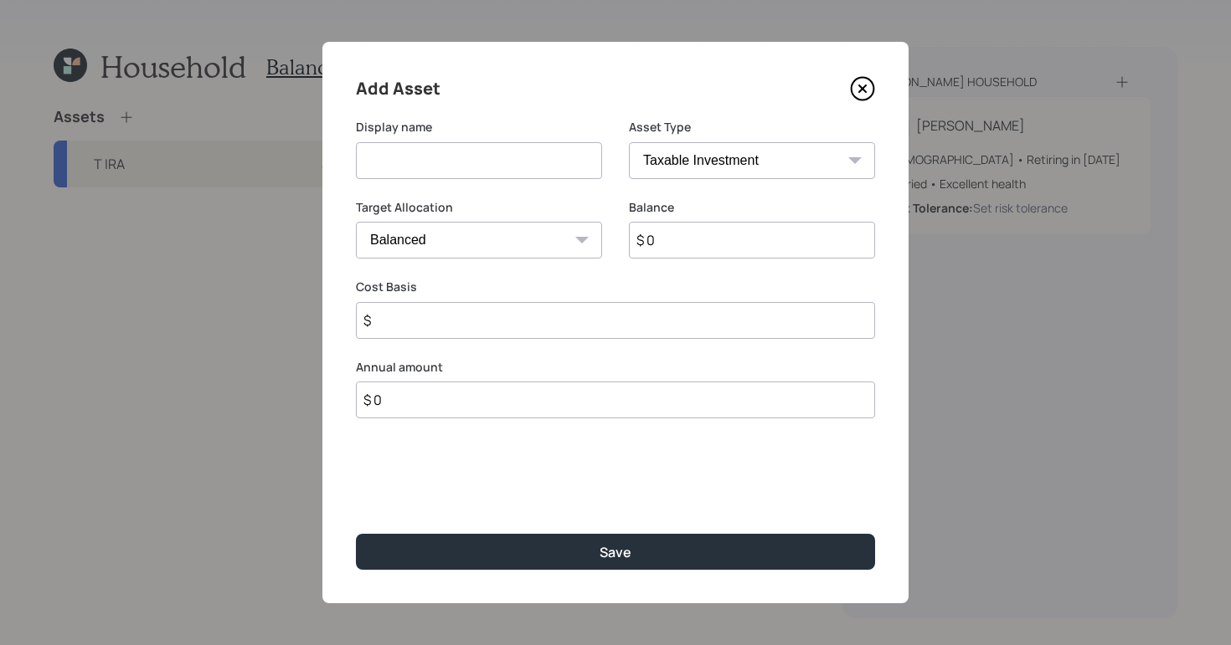
click at [473, 158] on input at bounding box center [479, 160] width 246 height 37
type input "T"
type input "Roth"
click at [673, 151] on select "SEP IRA IRA Roth IRA 401(k) Roth 401(k) 403(b) Roth 403(b) 457(b) Roth 457(b) H…" at bounding box center [752, 160] width 246 height 37
select select "roth_ira"
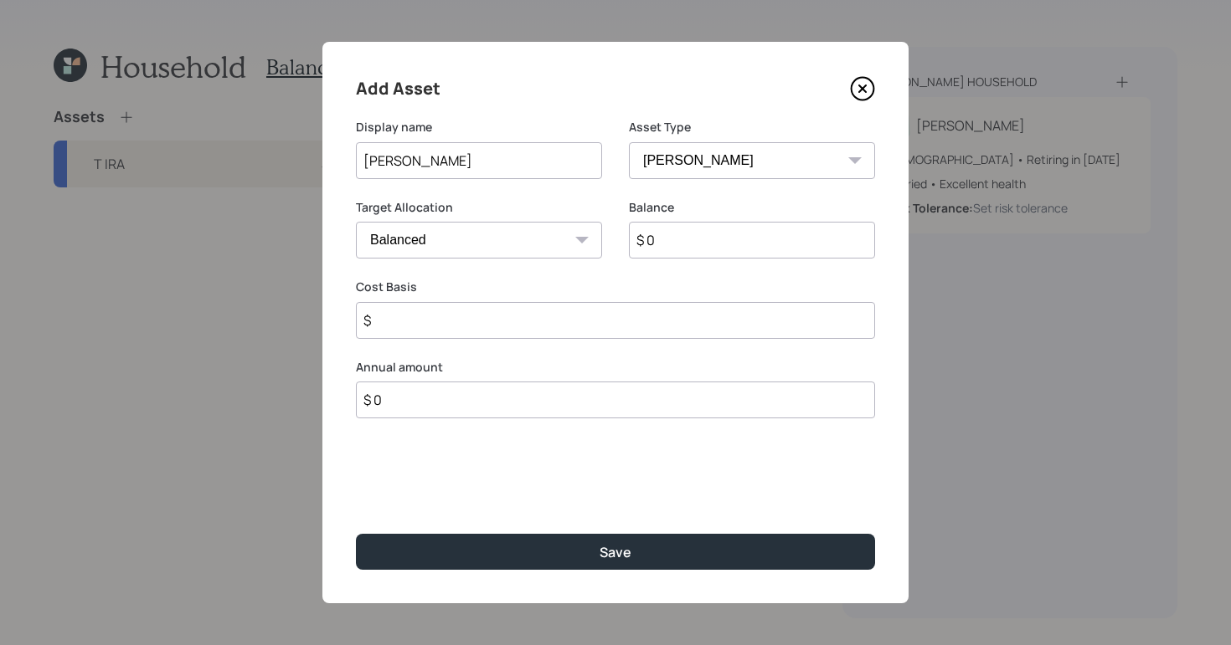
click at [629, 142] on select "SEP IRA IRA Roth IRA 401(k) Roth 401(k) 403(b) Roth 403(b) 457(b) Roth 457(b) H…" at bounding box center [752, 160] width 246 height 37
type input "$"
click at [676, 246] on input "$ 0" at bounding box center [752, 240] width 246 height 37
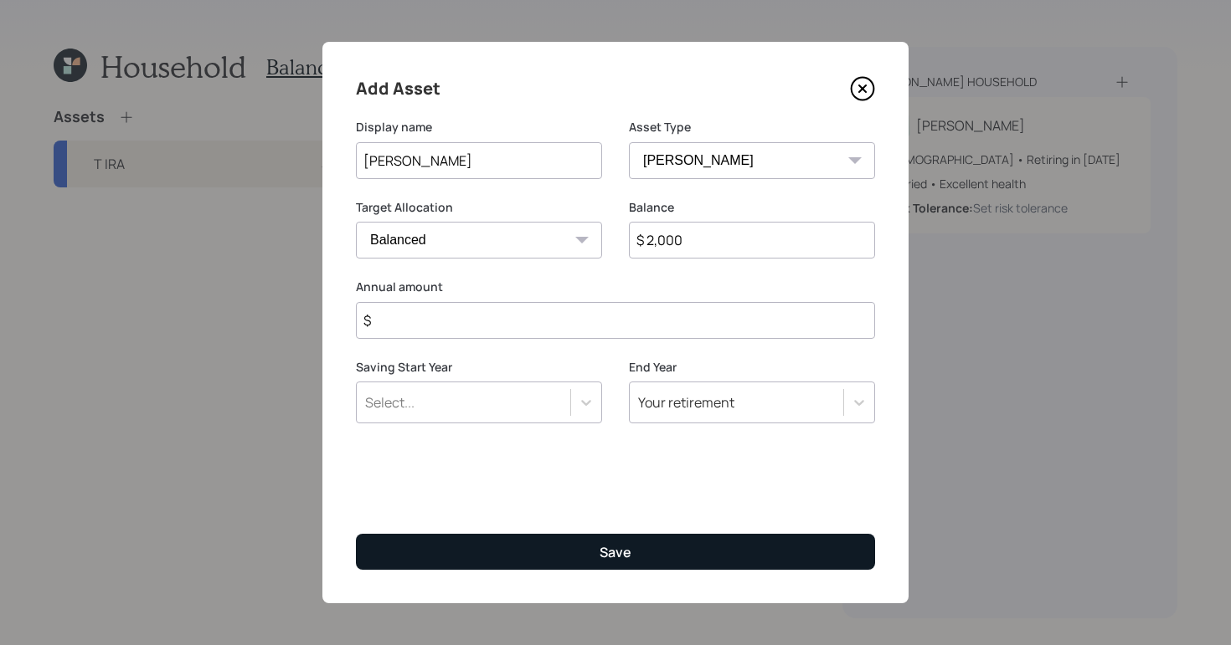
type input "$ 2,000"
click at [669, 546] on button "Save" at bounding box center [615, 552] width 519 height 36
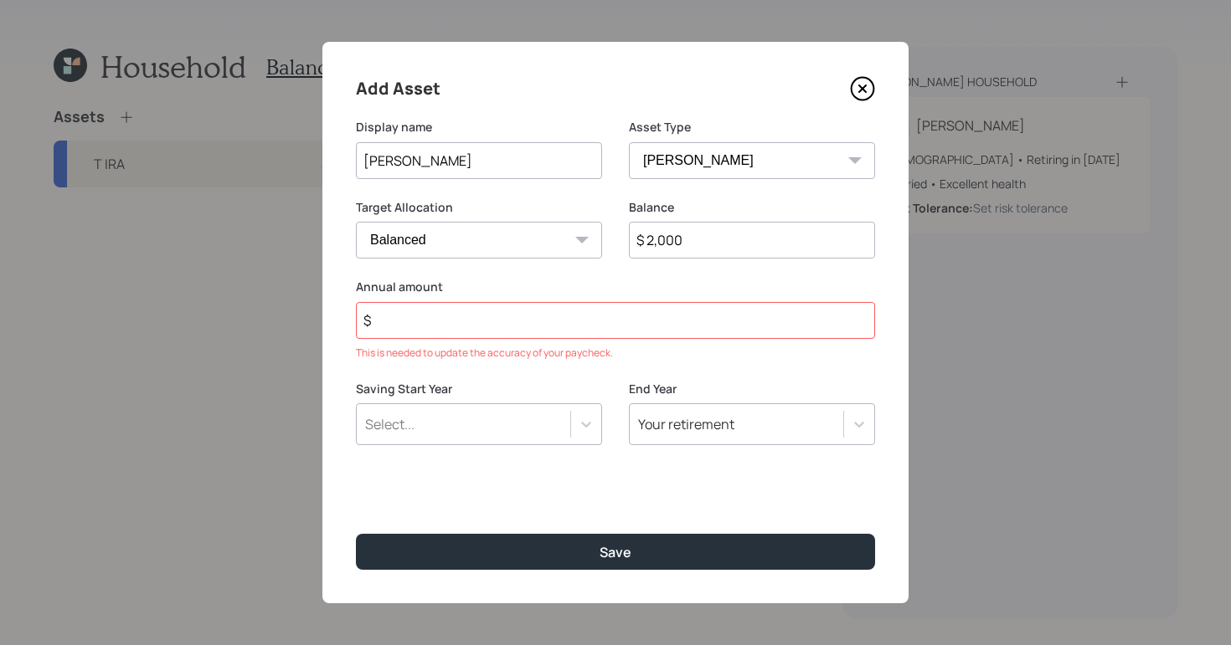
click at [399, 311] on input "$" at bounding box center [615, 320] width 519 height 37
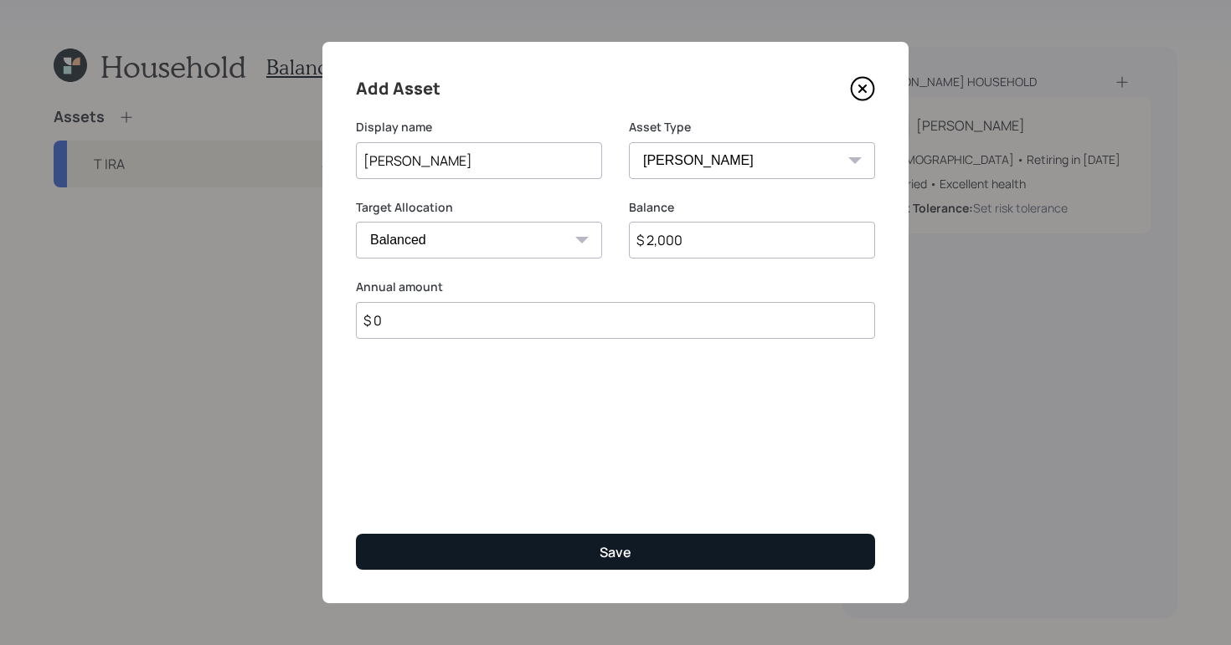
type input "$ 0"
click at [624, 539] on button "Save" at bounding box center [615, 552] width 519 height 36
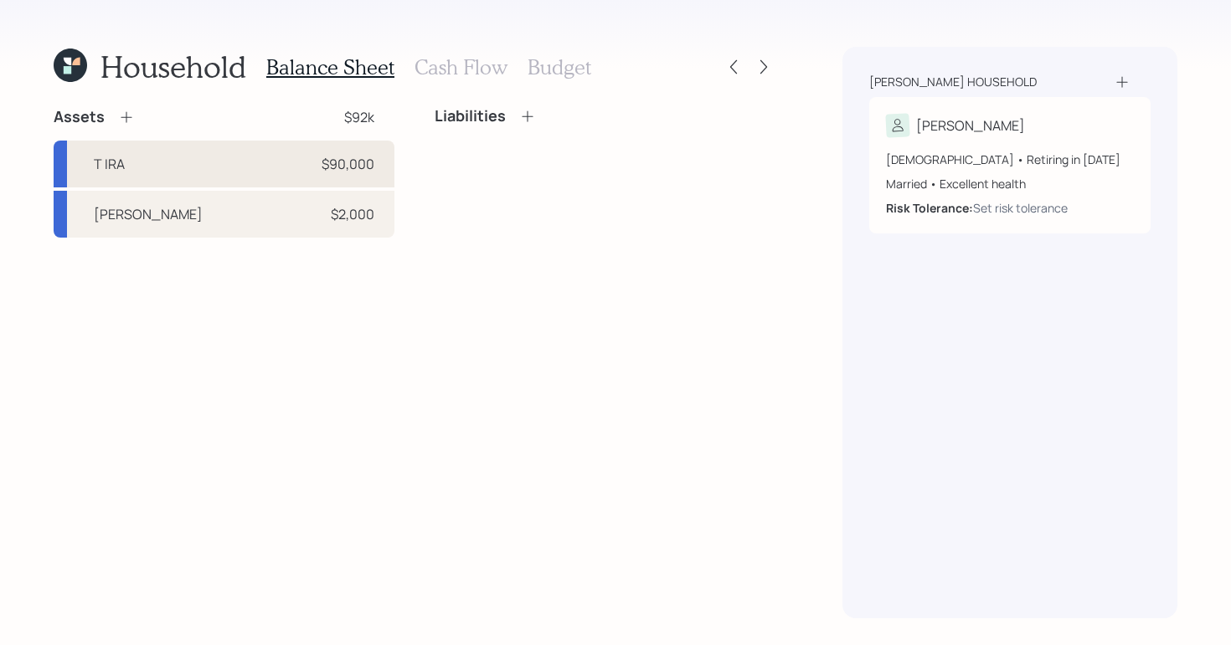
click at [145, 168] on div "T IRA $90,000" at bounding box center [224, 164] width 341 height 47
select select "ira"
select select "balanced"
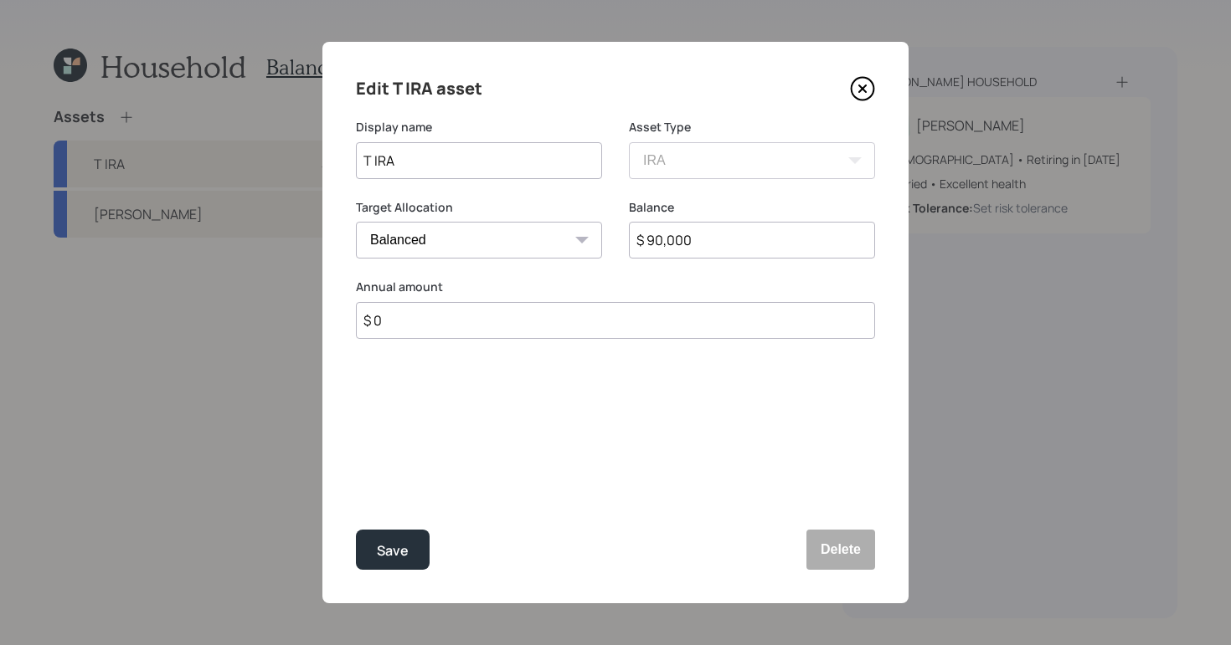
click at [455, 317] on input "$ 0" at bounding box center [615, 320] width 519 height 37
click at [388, 543] on div "Save" at bounding box center [393, 551] width 32 height 23
click at [496, 299] on div "Annual amount $ 1" at bounding box center [615, 309] width 519 height 60
click at [525, 345] on div "Edit T IRA asset Display name T IRA Asset Type SEP IRA IRA Roth IRA 401(k) Roth…" at bounding box center [615, 323] width 586 height 562
click at [532, 329] on input "$ 1" at bounding box center [615, 320] width 519 height 37
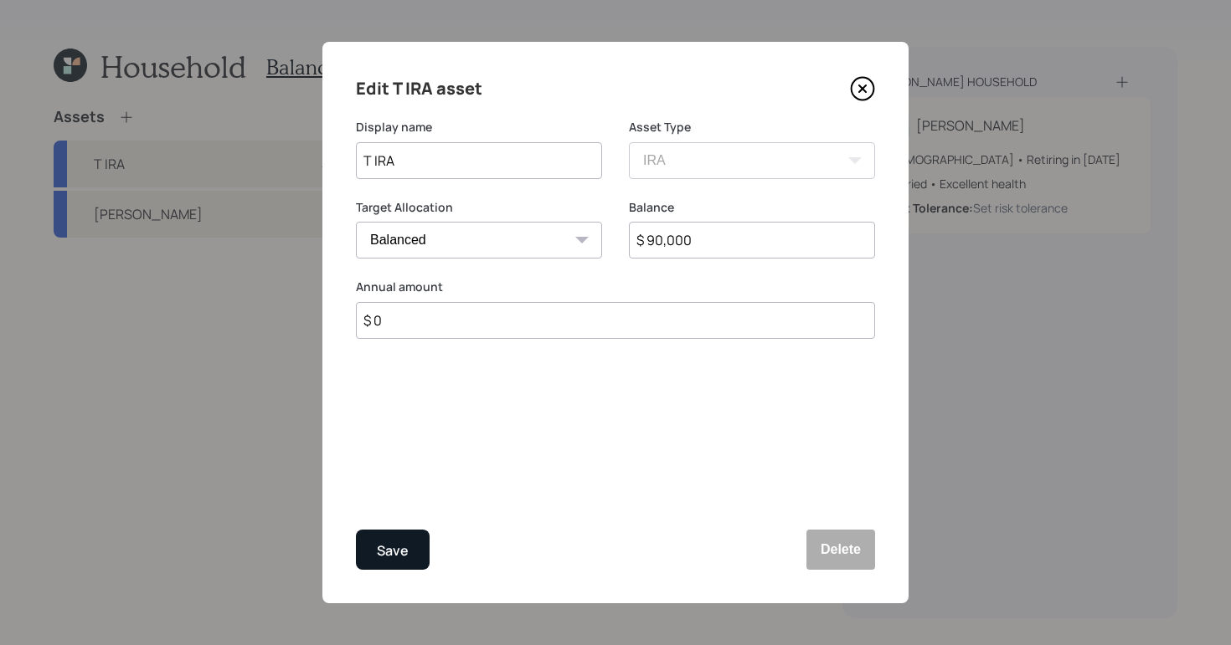
type input "$ 0"
click at [393, 545] on div "Save" at bounding box center [393, 551] width 32 height 23
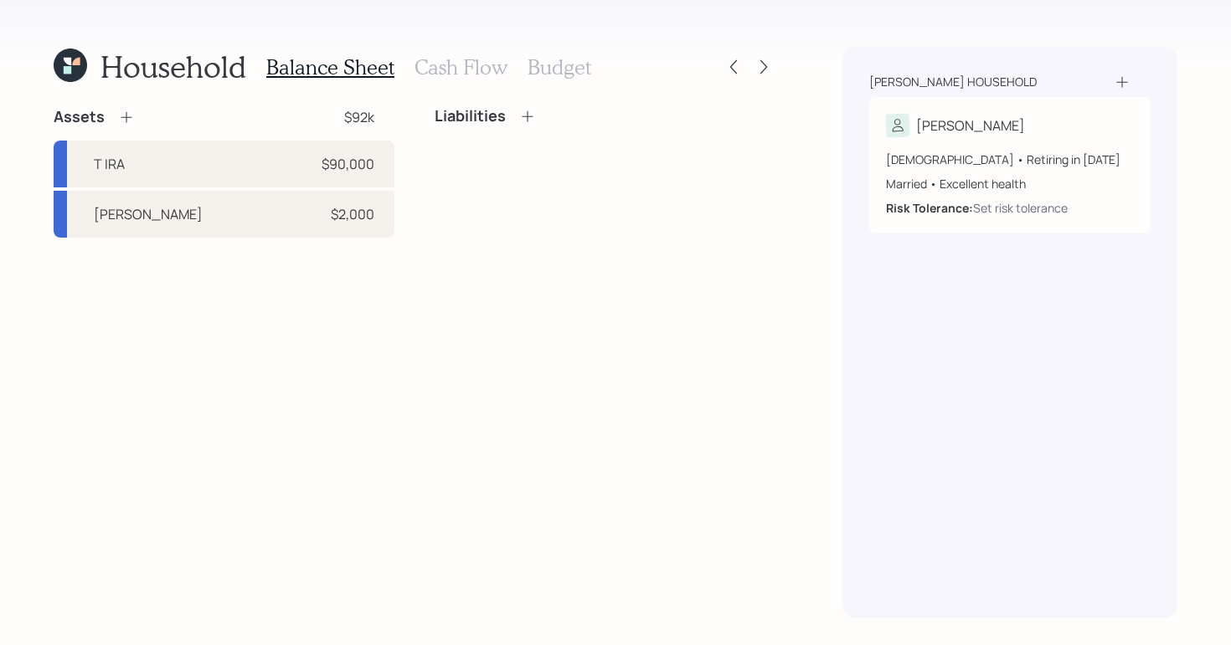
click at [128, 110] on icon at bounding box center [126, 117] width 17 height 17
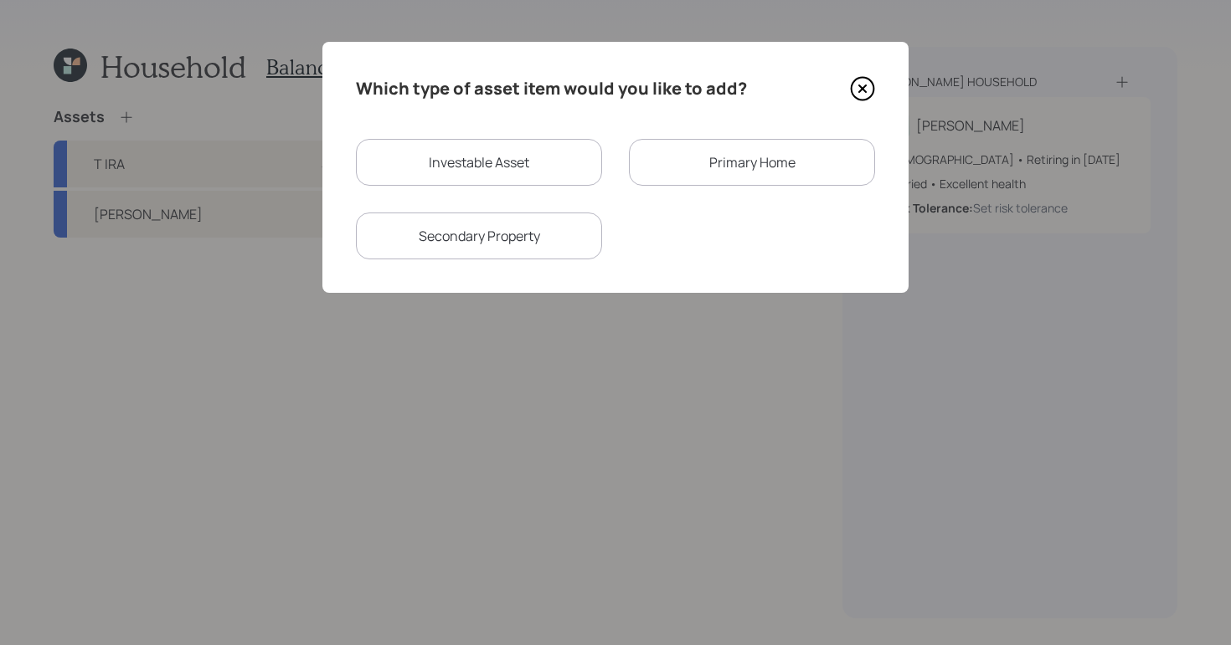
click at [547, 164] on div "Investable Asset" at bounding box center [479, 162] width 246 height 47
select select "taxable"
select select "balanced"
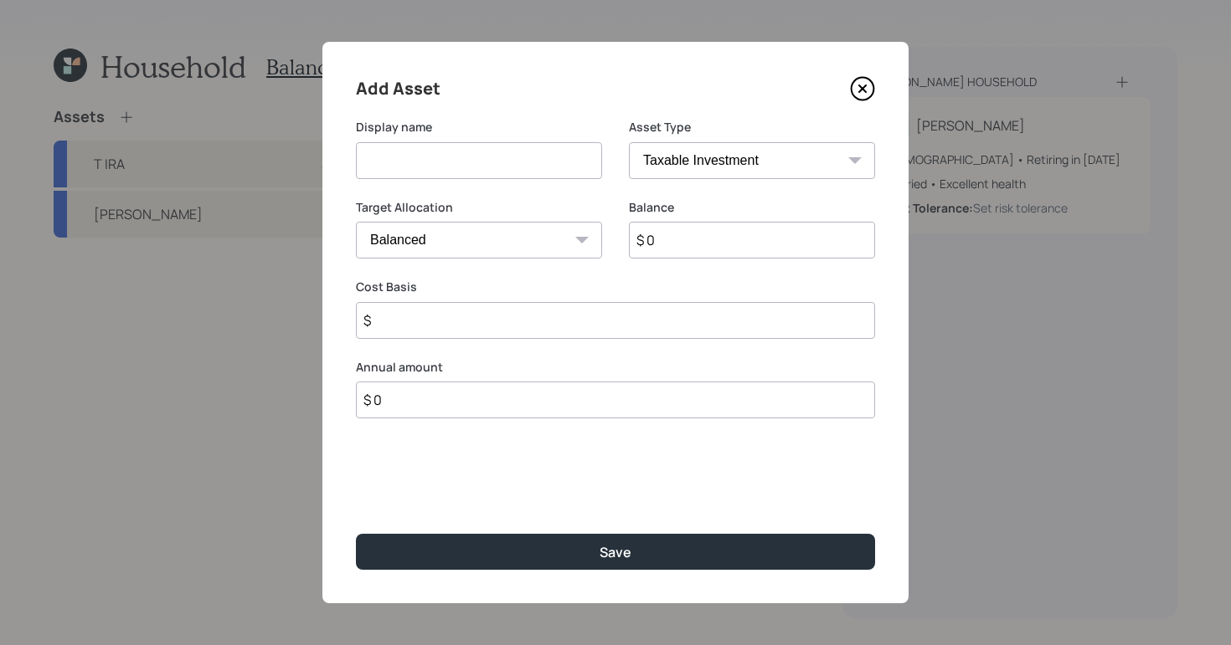
click at [499, 176] on input at bounding box center [479, 160] width 246 height 37
type input "Current 401K"
click at [760, 142] on select "SEP IRA IRA Roth IRA 401(k) Roth 401(k) 403(b) Roth 403(b) 457(b) Roth 457(b) H…" at bounding box center [752, 160] width 246 height 37
select select "company_sponsored"
click at [629, 142] on select "SEP IRA IRA Roth IRA 401(k) Roth 401(k) 403(b) Roth 403(b) 457(b) Roth 457(b) H…" at bounding box center [752, 160] width 246 height 37
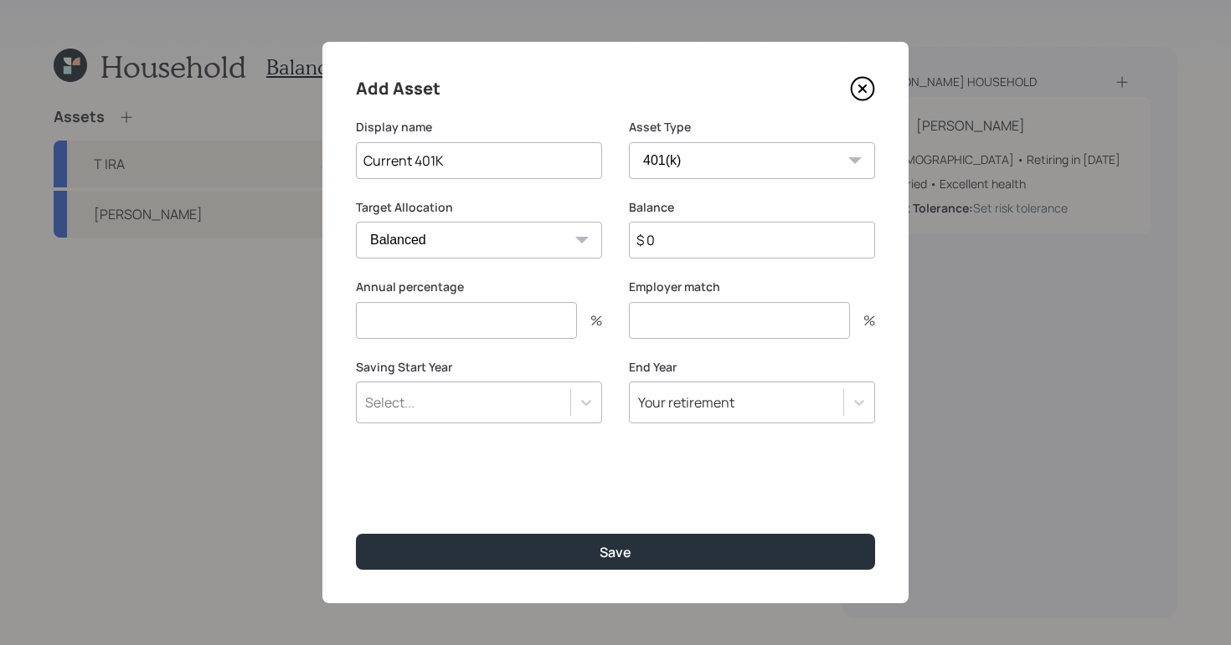
click at [712, 256] on input "$ 0" at bounding box center [752, 240] width 246 height 37
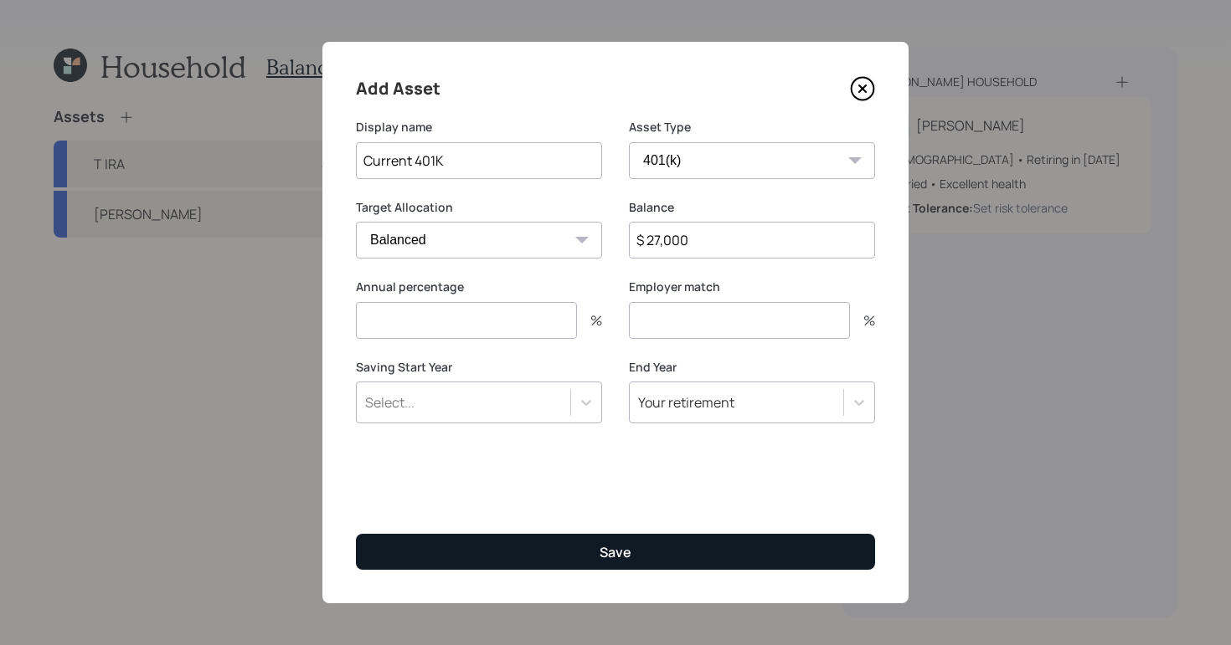
type input "$ 27,000"
click at [631, 563] on button "Save" at bounding box center [615, 552] width 519 height 36
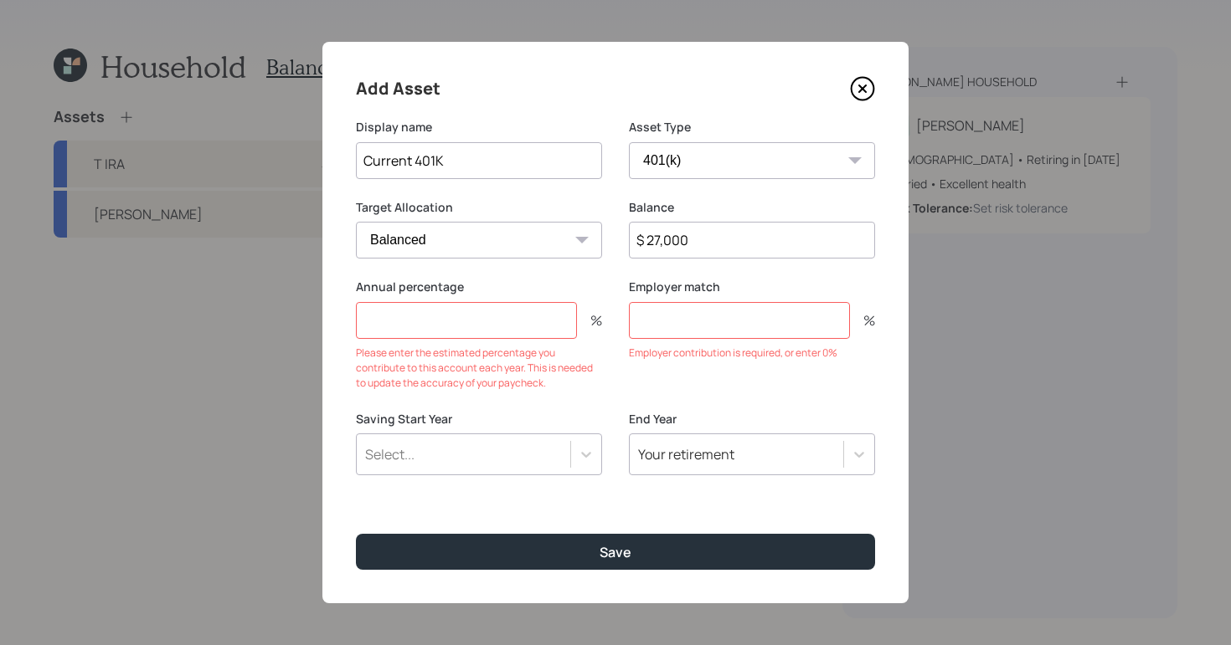
click at [521, 342] on div "Annual percentage % Please enter the estimated percentage you contribute to thi…" at bounding box center [479, 335] width 246 height 112
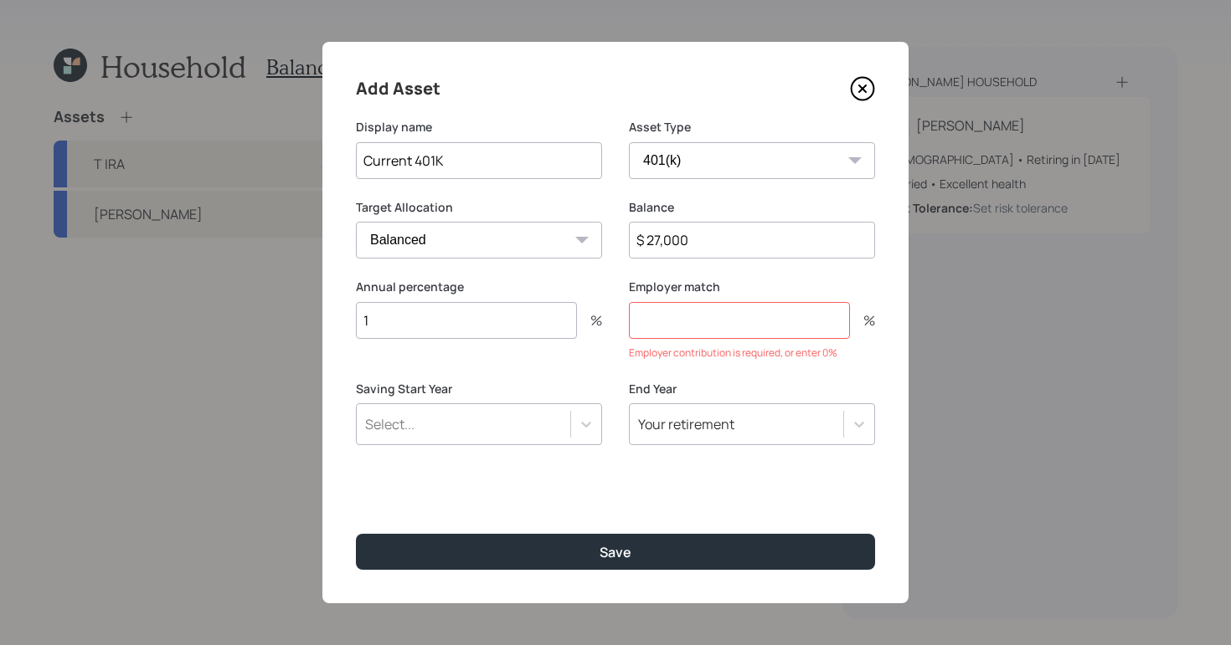
type input "1"
click at [792, 331] on input "number" at bounding box center [739, 320] width 221 height 37
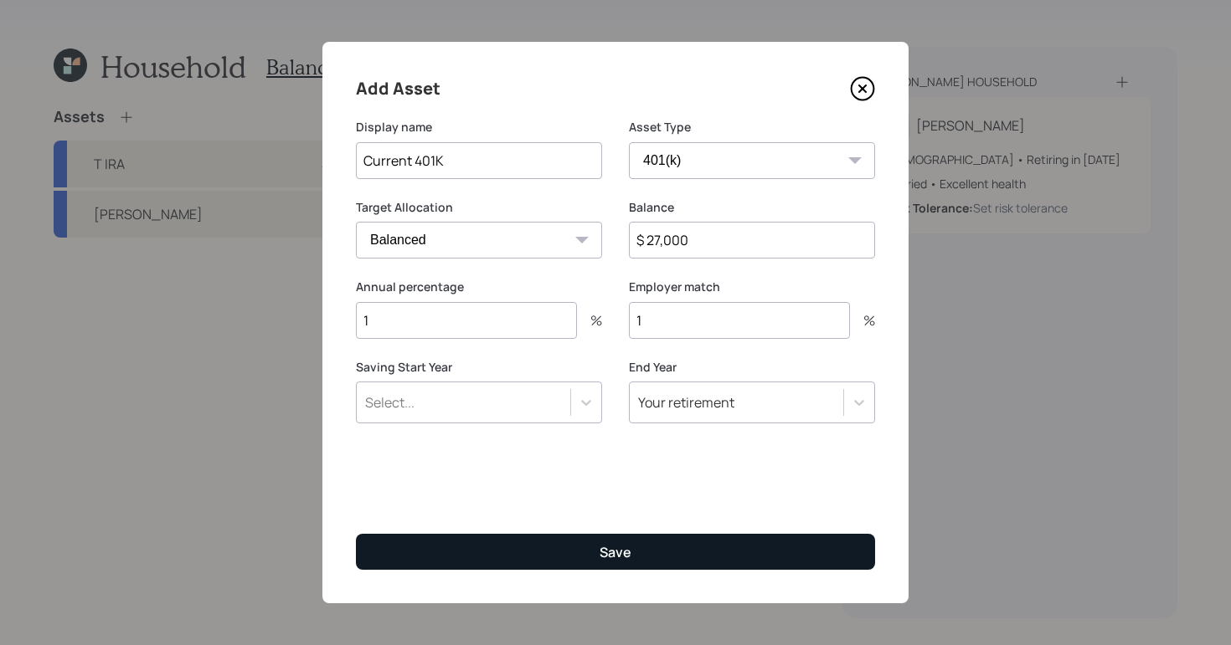
type input "1"
click at [629, 543] on div "Save" at bounding box center [615, 552] width 32 height 18
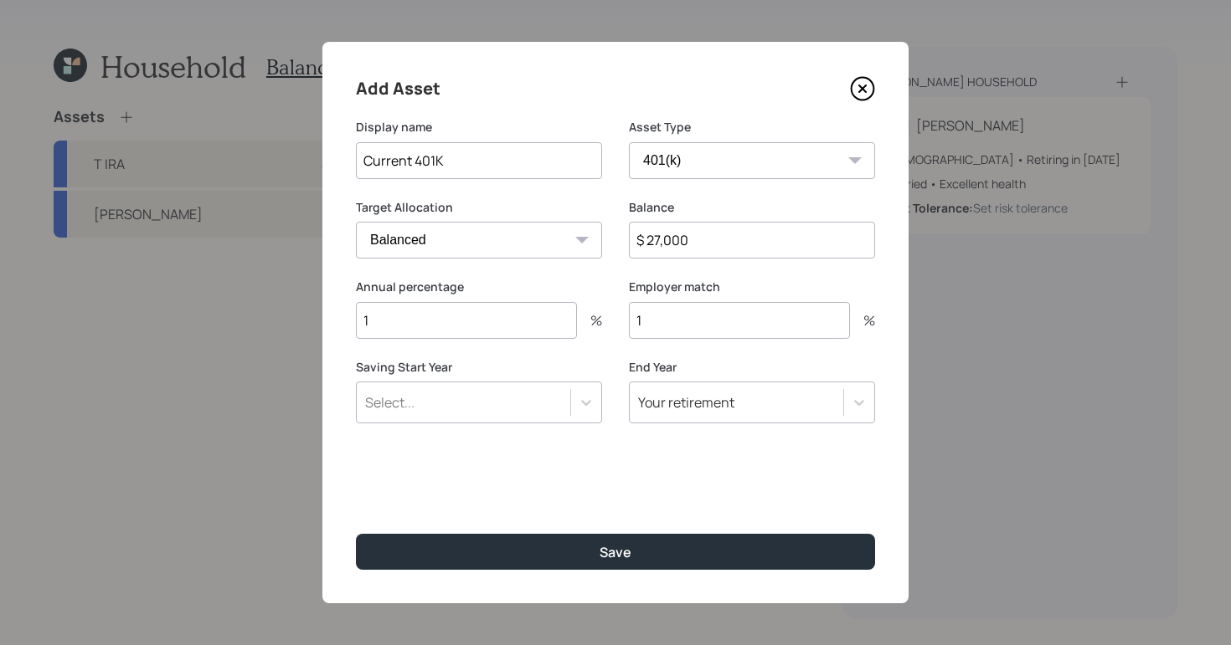
click at [605, 527] on div "Add Asset Display name Current 401K Asset Type SEP IRA IRA Roth IRA 401(k) Roth…" at bounding box center [615, 323] width 586 height 562
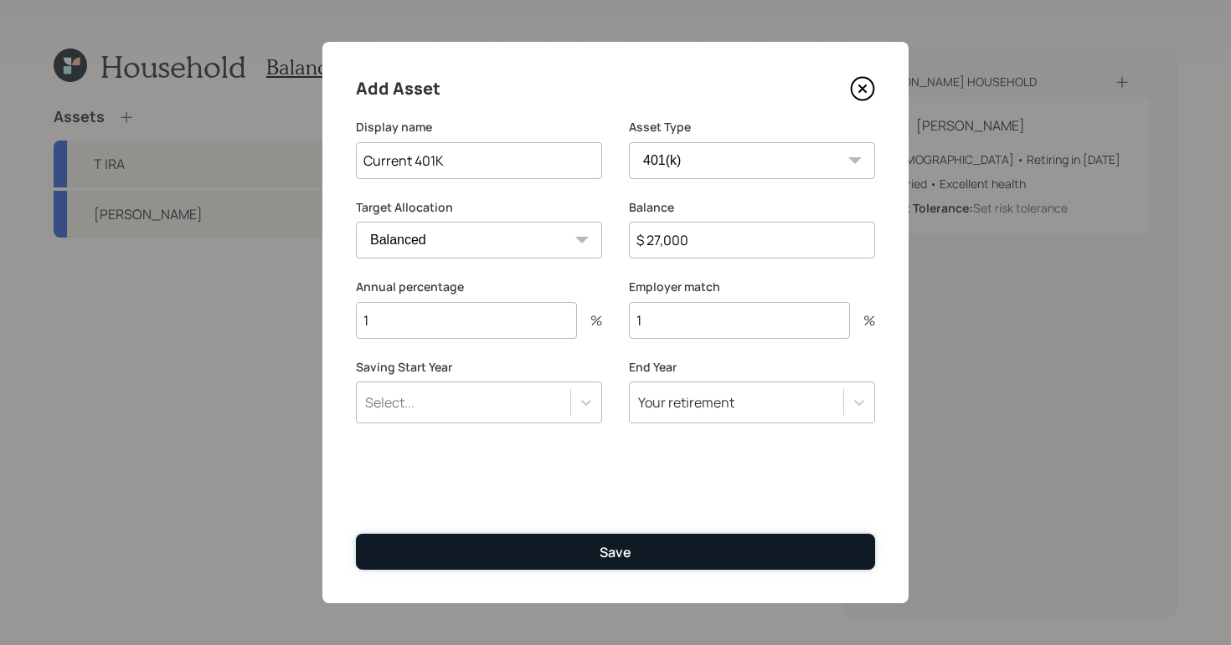
click at [594, 552] on button "Save" at bounding box center [615, 552] width 519 height 36
click at [524, 534] on button "Save" at bounding box center [615, 552] width 519 height 36
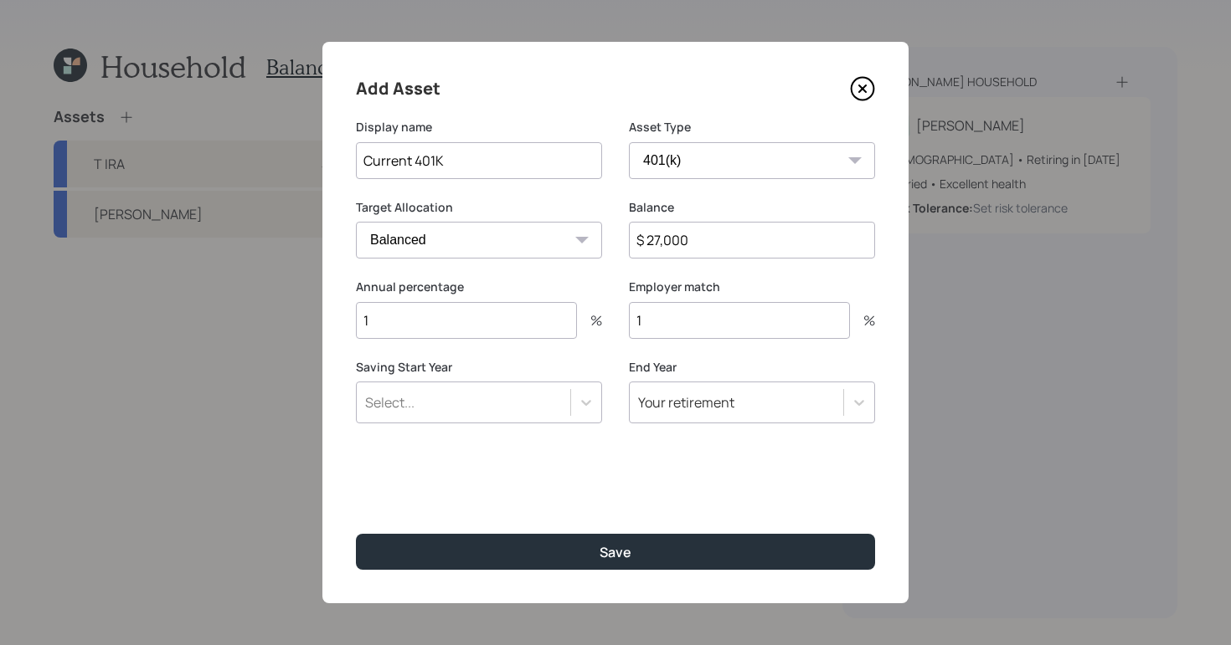
click at [695, 349] on div "Employer match 1 %" at bounding box center [752, 319] width 246 height 80
click at [721, 316] on input "1" at bounding box center [739, 320] width 221 height 37
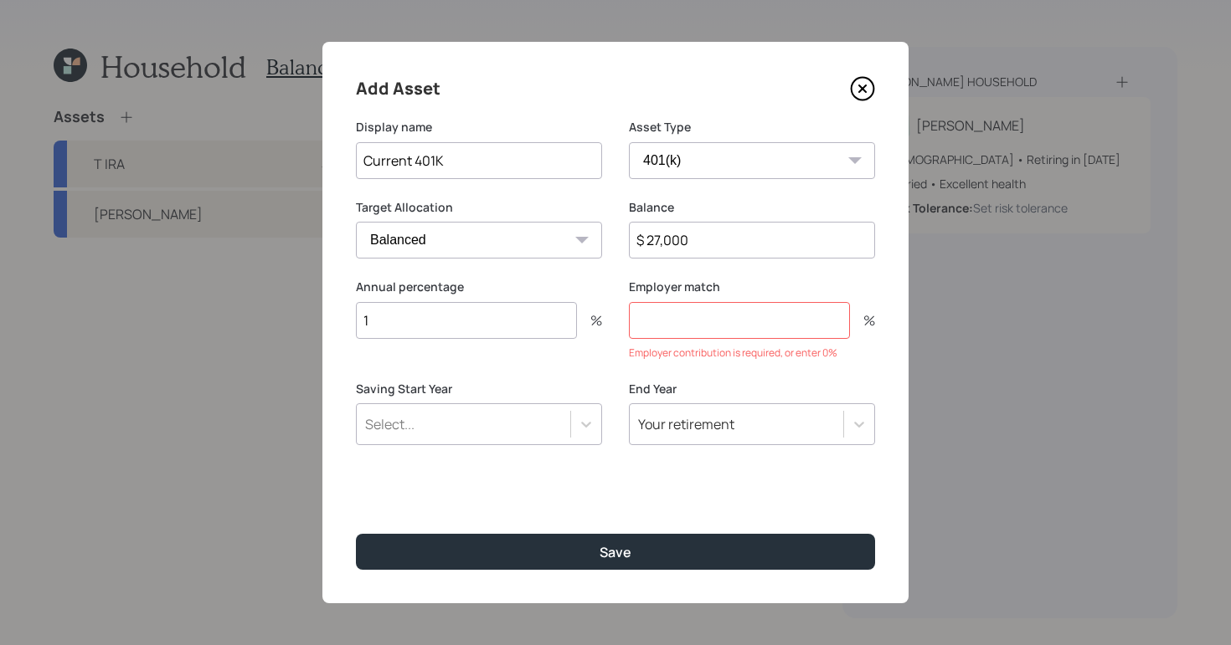
click at [444, 323] on input "1" at bounding box center [466, 320] width 221 height 37
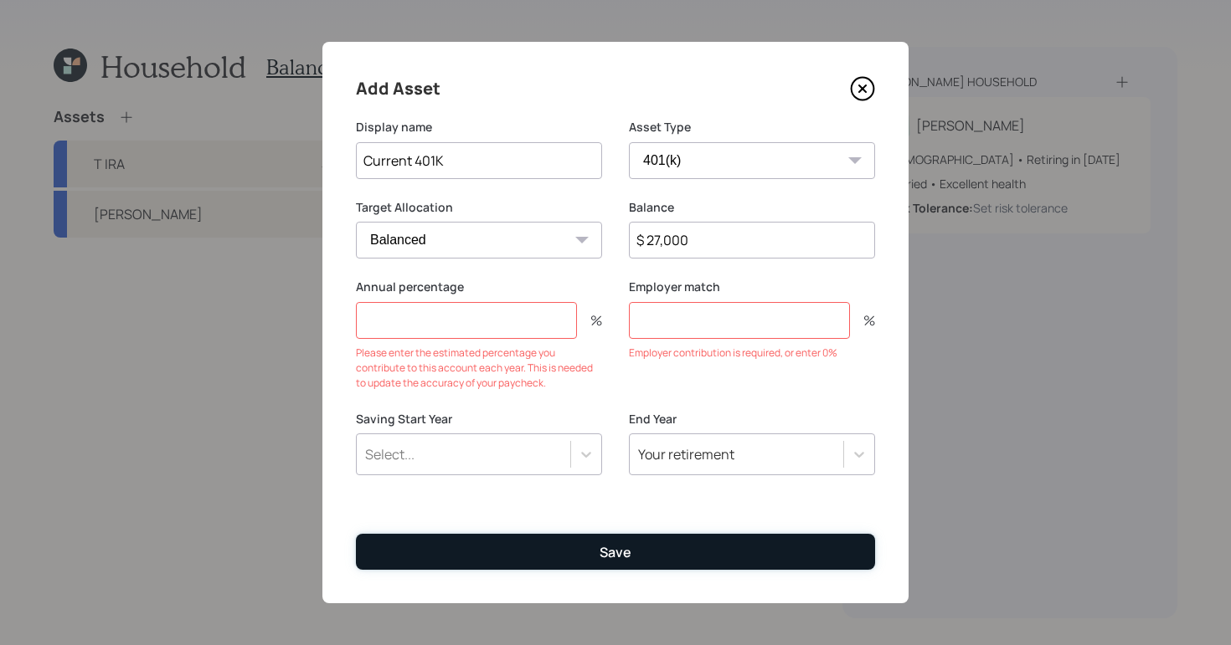
click at [672, 542] on button "Save" at bounding box center [615, 552] width 519 height 36
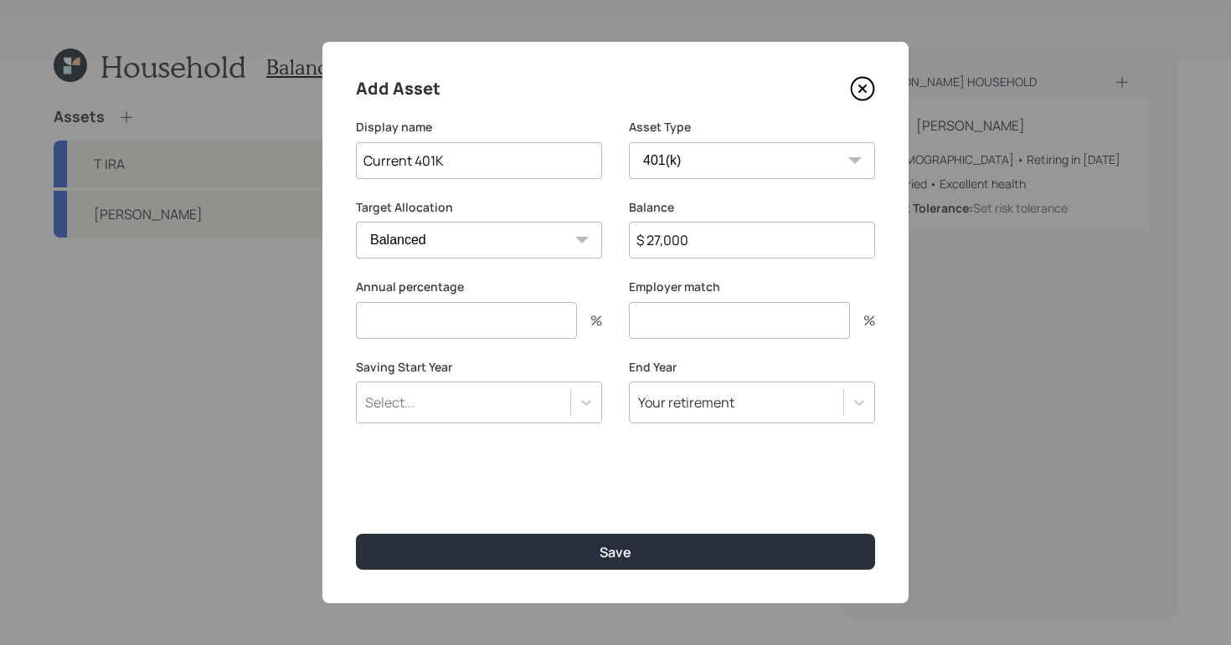
click at [552, 527] on div "Add Asset Display name Current 401K Asset Type SEP IRA IRA Roth IRA 401(k) Roth…" at bounding box center [615, 323] width 586 height 562
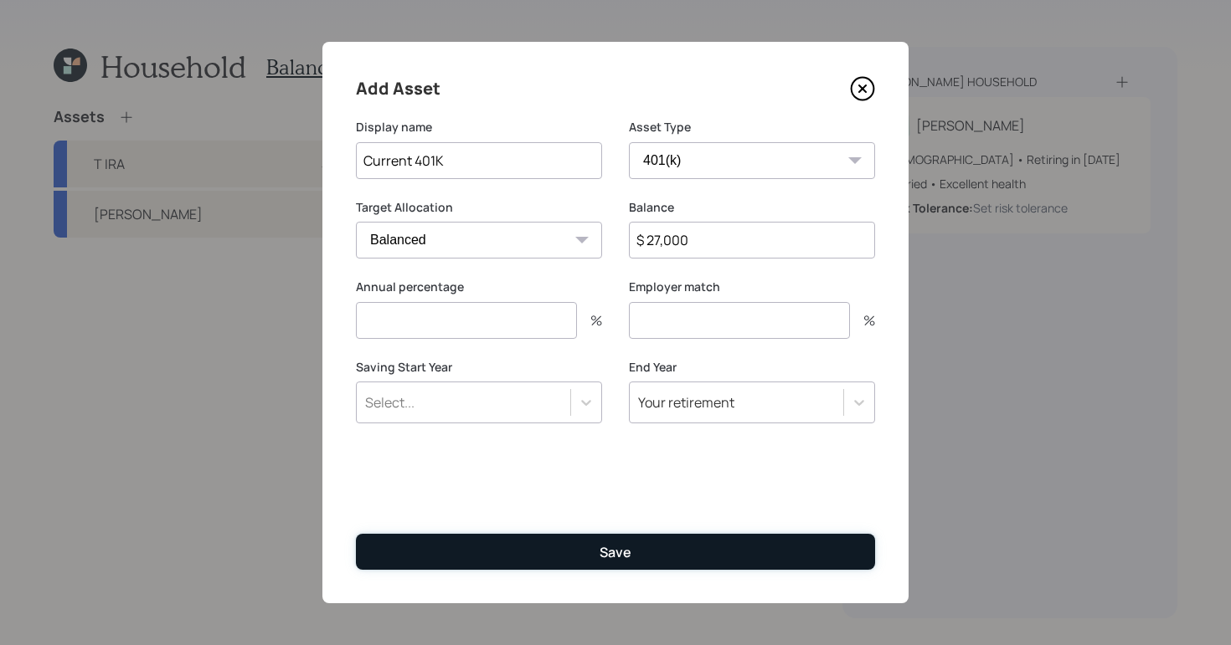
click at [547, 545] on button "Save" at bounding box center [615, 552] width 519 height 36
click at [616, 552] on div "Save" at bounding box center [615, 552] width 32 height 18
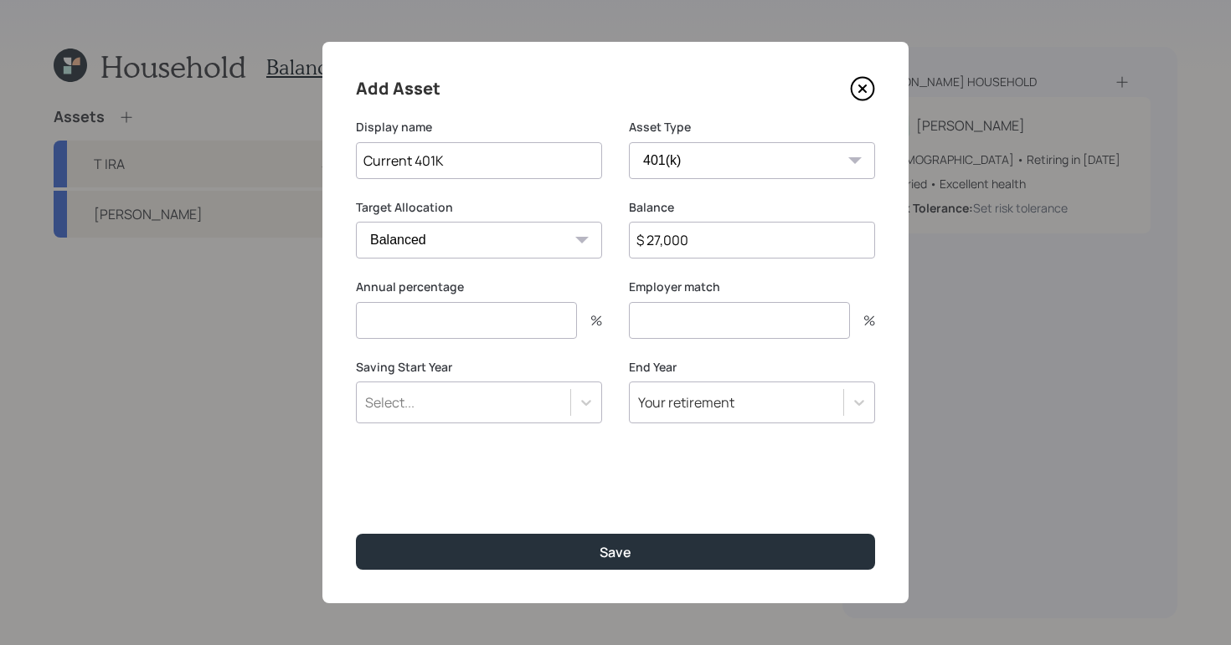
click at [487, 333] on input "number" at bounding box center [466, 320] width 221 height 37
type input "0"
click at [731, 308] on div "Employer match %" at bounding box center [752, 309] width 246 height 60
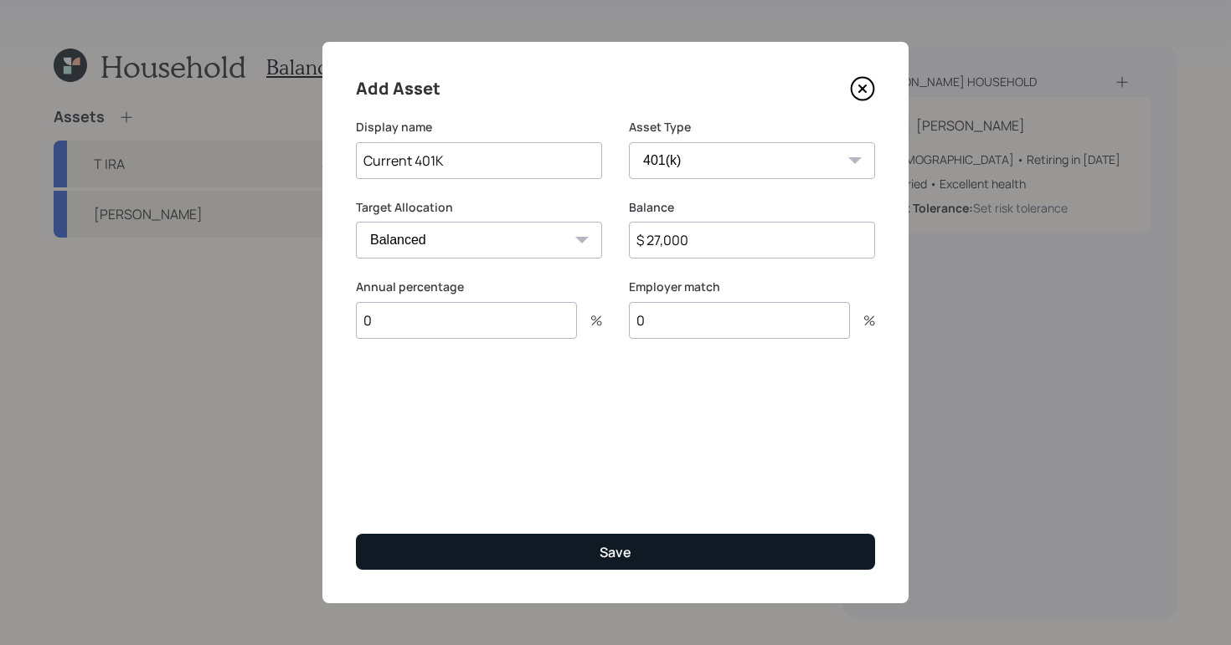
type input "0"
click at [651, 537] on button "Save" at bounding box center [615, 552] width 519 height 36
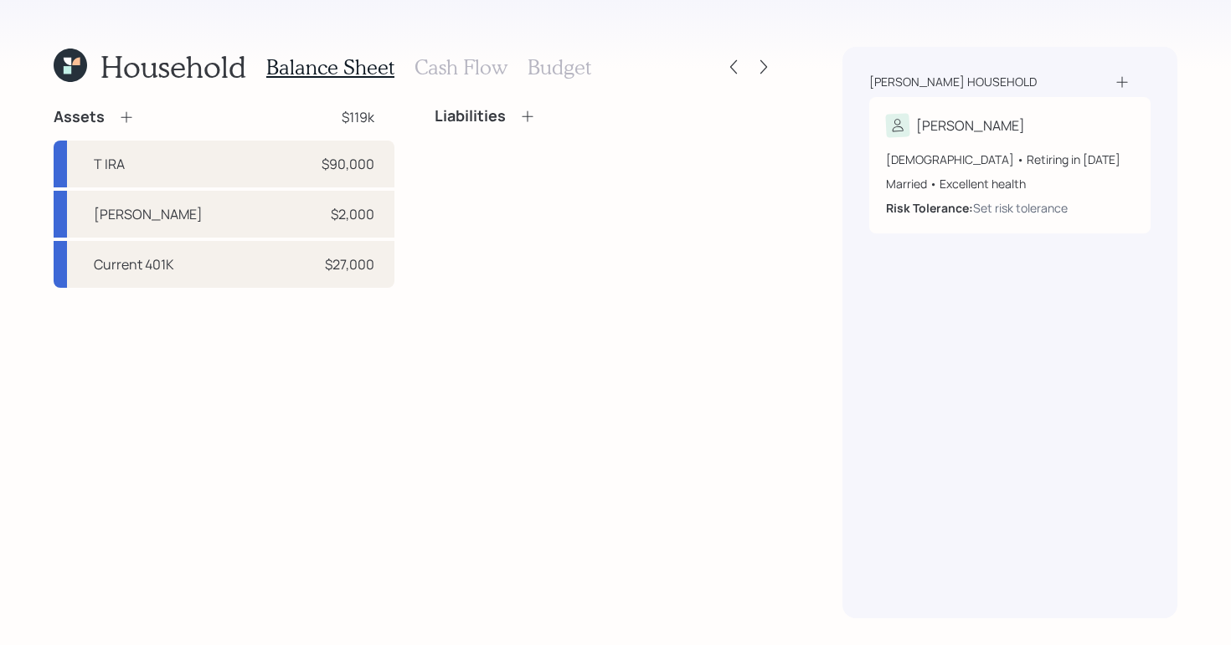
click at [125, 117] on icon at bounding box center [126, 117] width 11 height 11
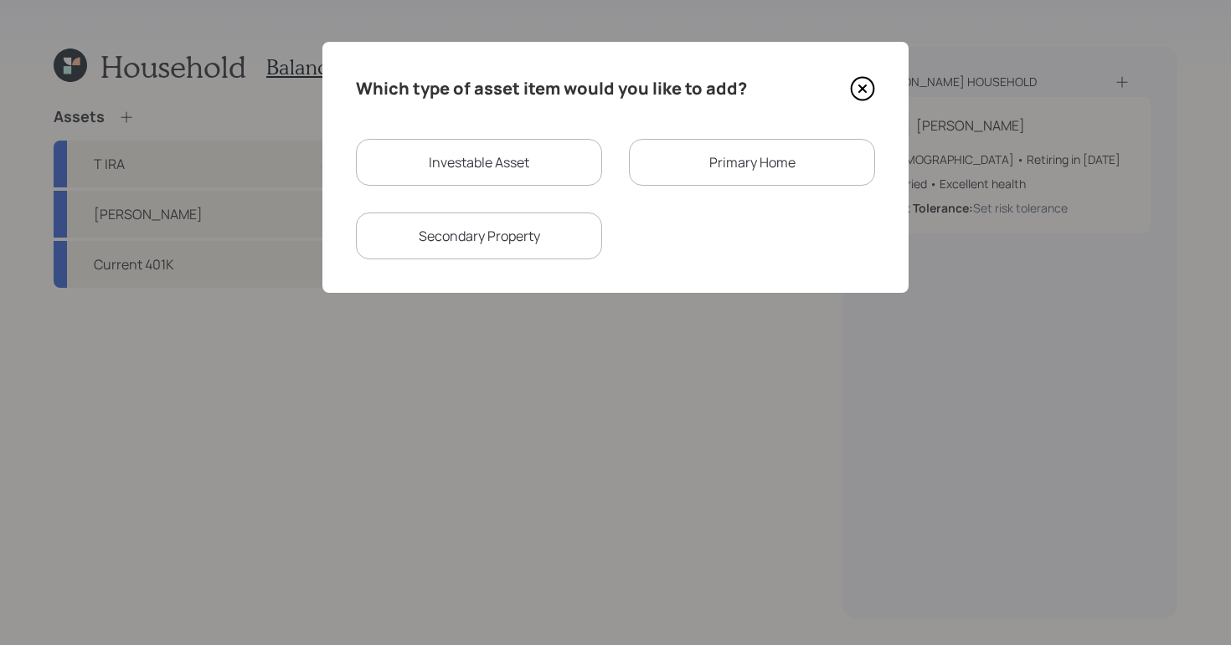
click at [561, 172] on div "Investable Asset" at bounding box center [479, 162] width 246 height 47
select select "taxable"
select select "balanced"
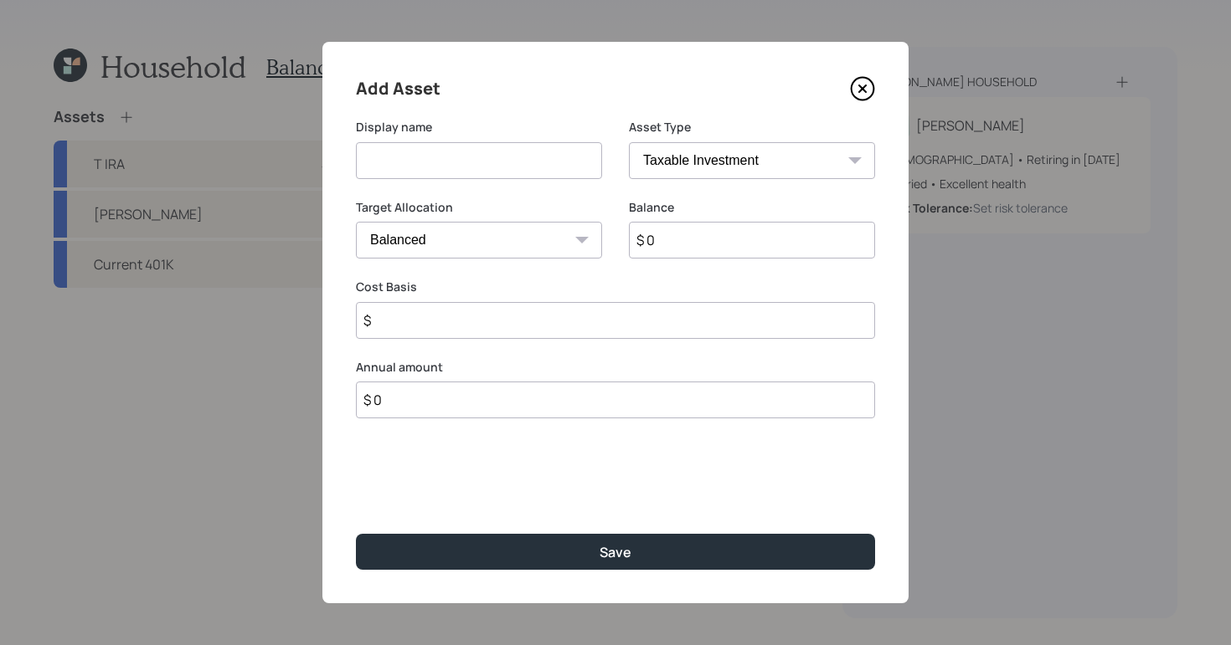
click at [554, 162] on input at bounding box center [479, 160] width 246 height 37
type input "CD"
click at [542, 226] on select "Cash Conservative Balanced Aggressive" at bounding box center [479, 240] width 246 height 37
select select "uninvested"
click at [356, 222] on select "Cash Conservative Balanced Aggressive" at bounding box center [479, 240] width 246 height 37
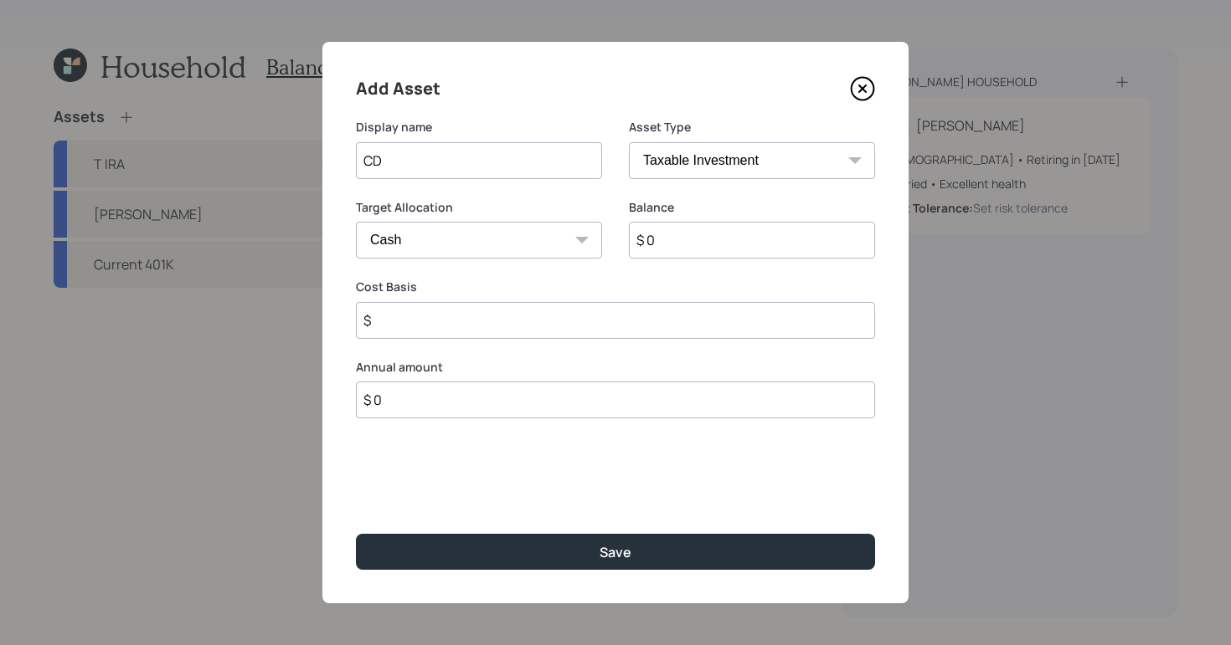
click at [741, 244] on input "$ 0" at bounding box center [752, 240] width 246 height 37
type input "$ 2"
type input "$ 25"
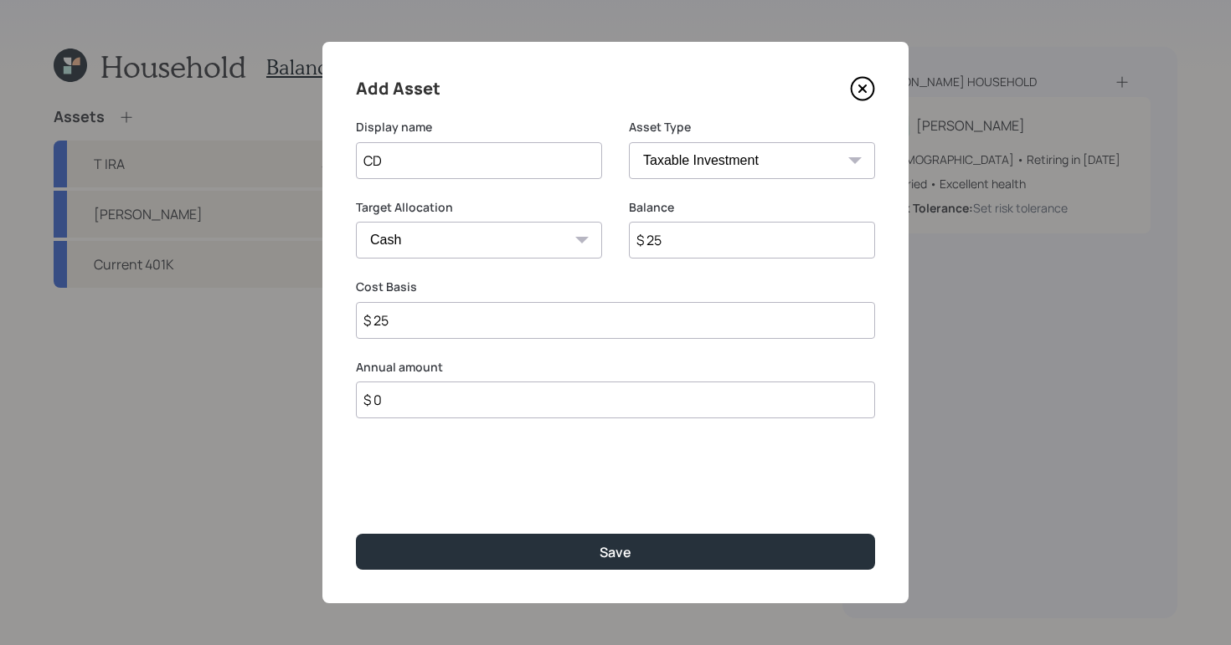
type input "$ 250"
type input "$ 2,500"
type input "$ 25,000"
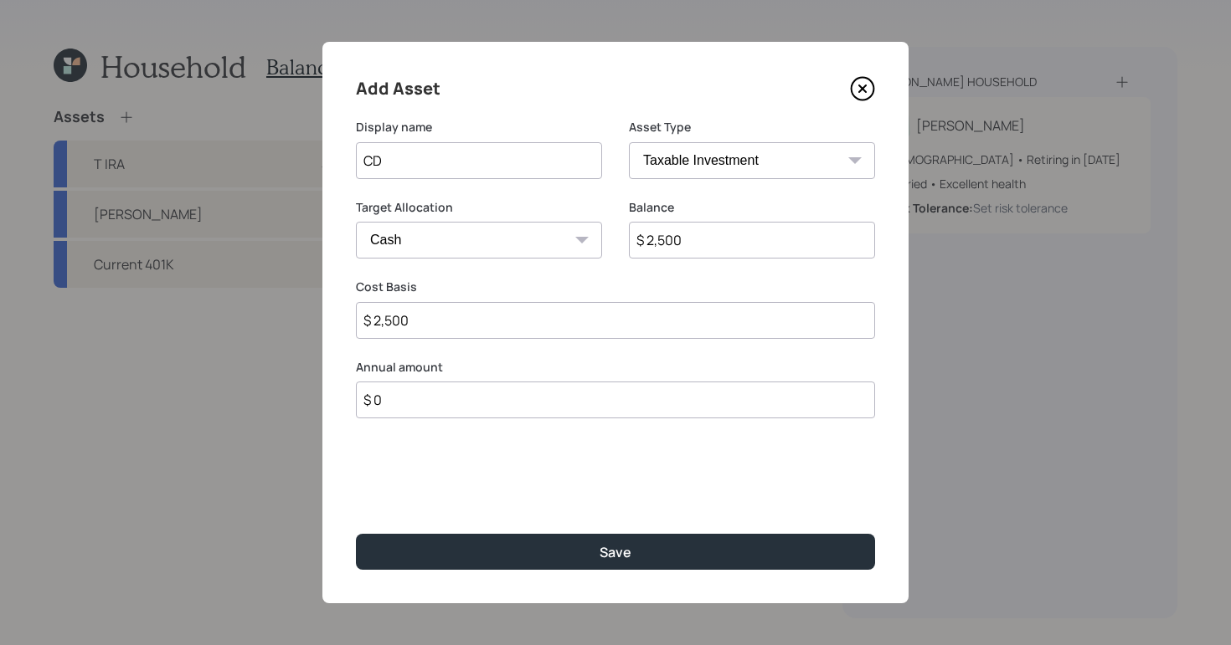
type input "$ 25,000"
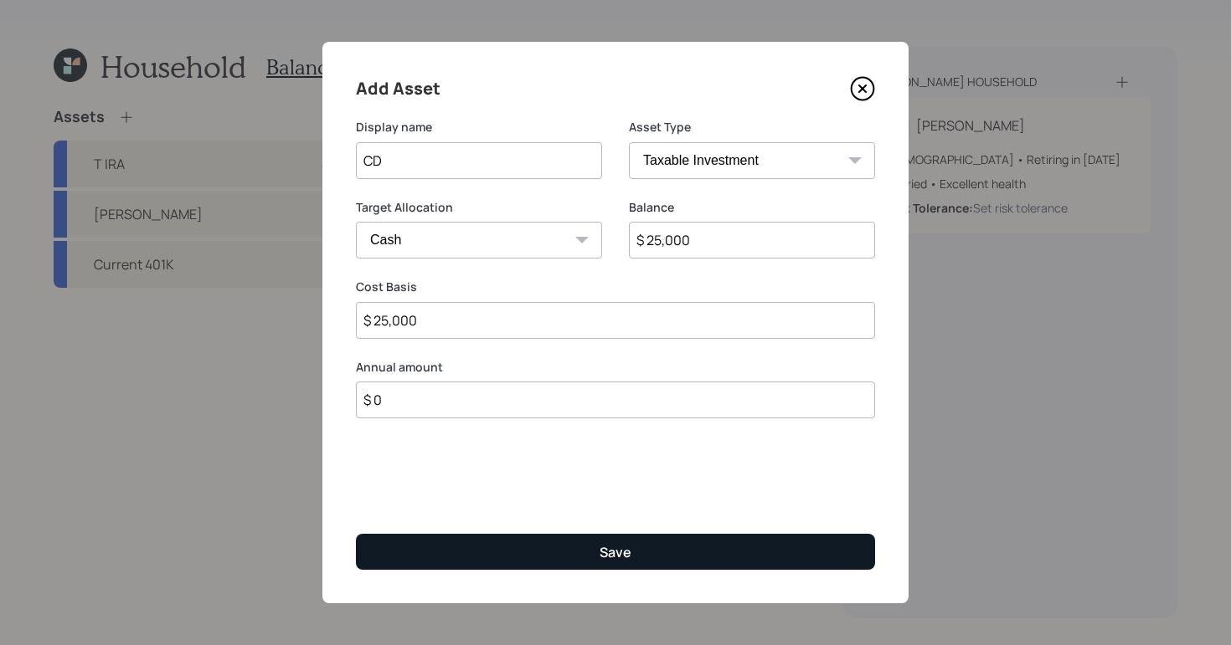
type input "$ 25,000"
click at [606, 542] on button "Save" at bounding box center [615, 552] width 519 height 36
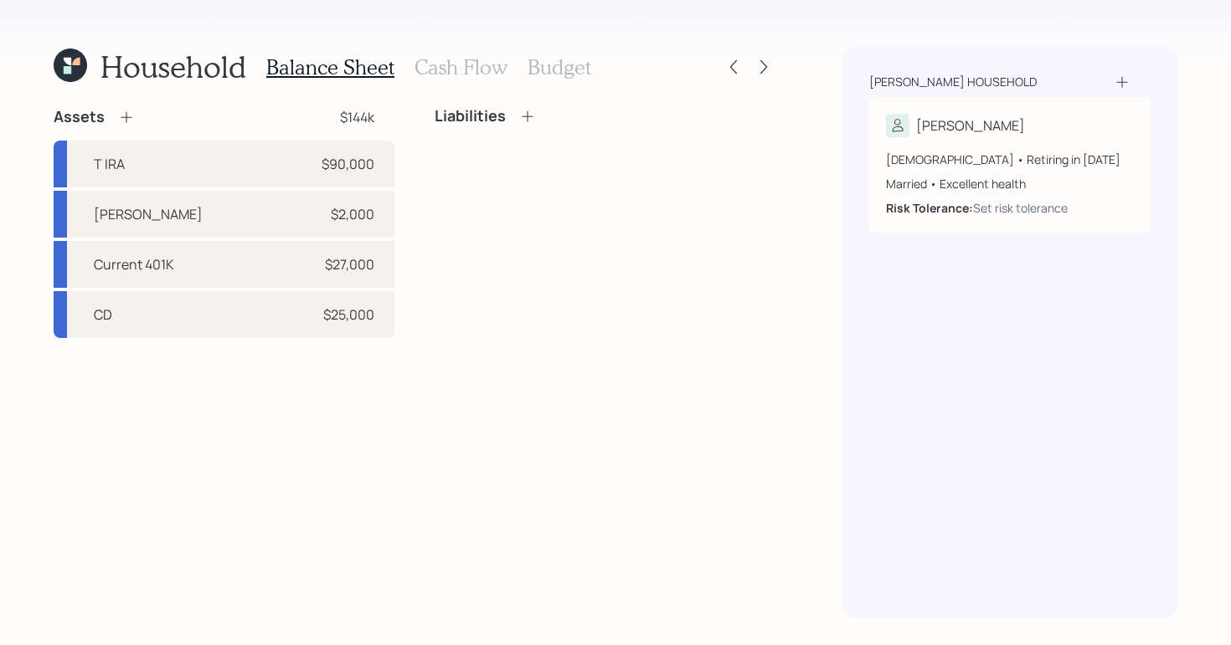
click at [127, 125] on icon at bounding box center [126, 117] width 17 height 17
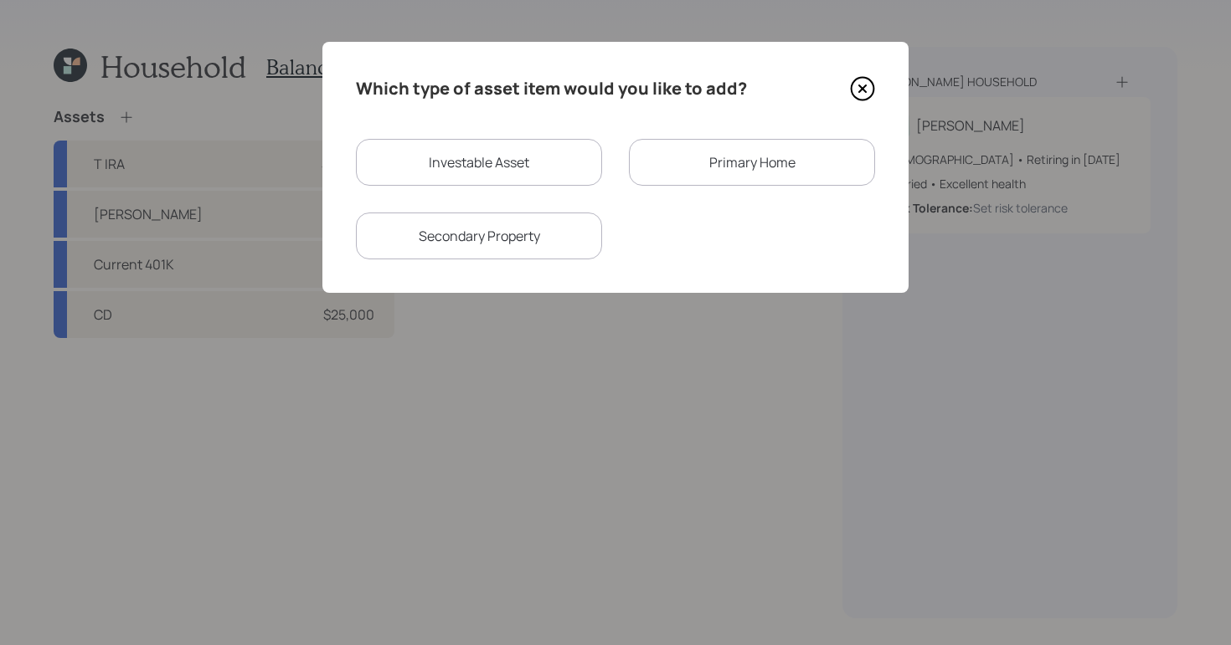
click at [544, 167] on div "Investable Asset" at bounding box center [479, 162] width 246 height 47
select select "taxable"
select select "balanced"
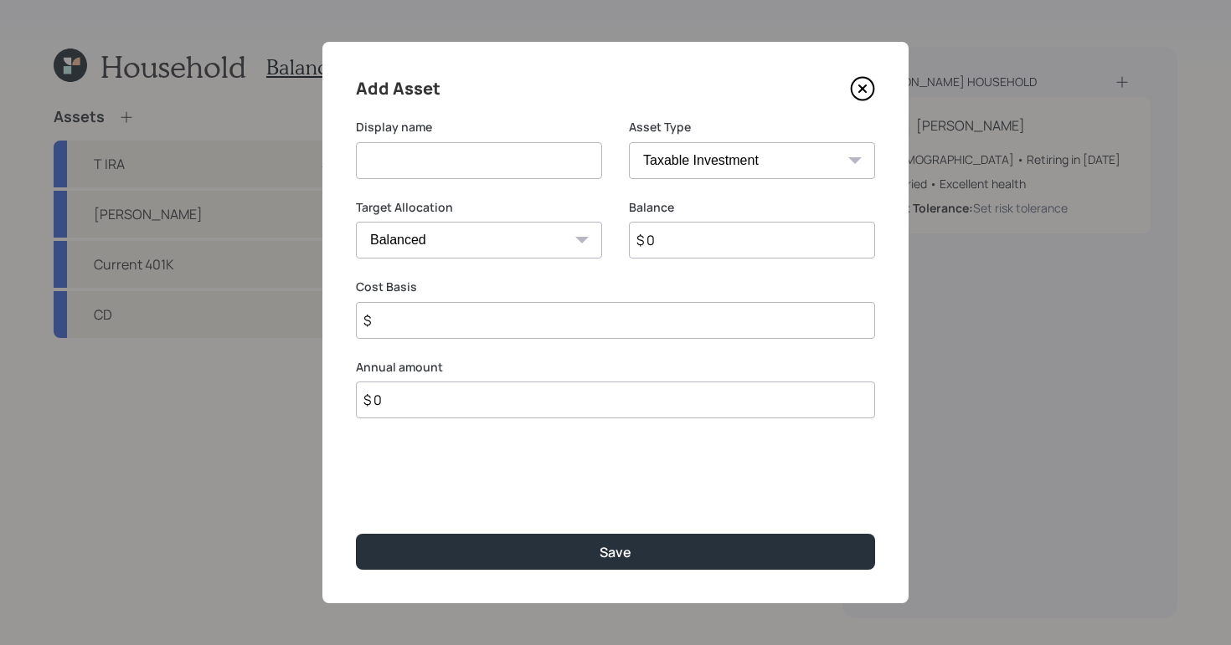
click at [547, 157] on input at bounding box center [479, 160] width 246 height 37
type input "Checking/Savings"
click at [707, 242] on input "$ 0" at bounding box center [752, 240] width 246 height 37
type input "$ 4,000"
click at [435, 330] on input "$" at bounding box center [615, 320] width 519 height 37
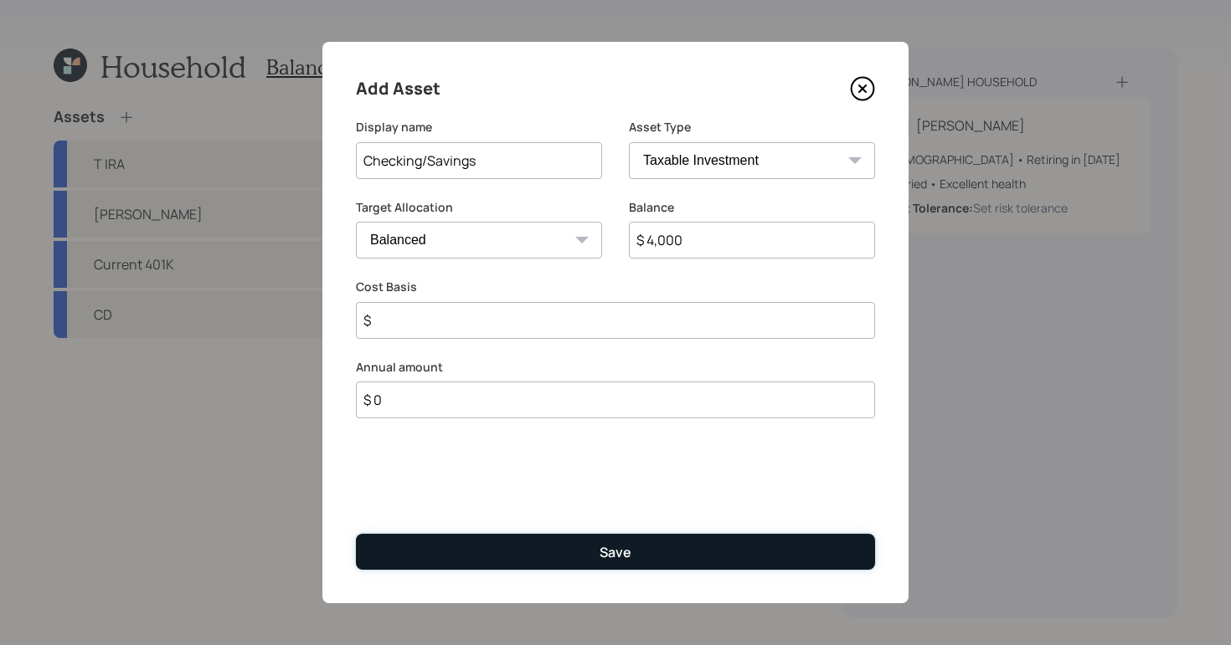
click at [631, 534] on button "Save" at bounding box center [615, 552] width 519 height 36
click at [629, 553] on div "Save" at bounding box center [615, 552] width 32 height 18
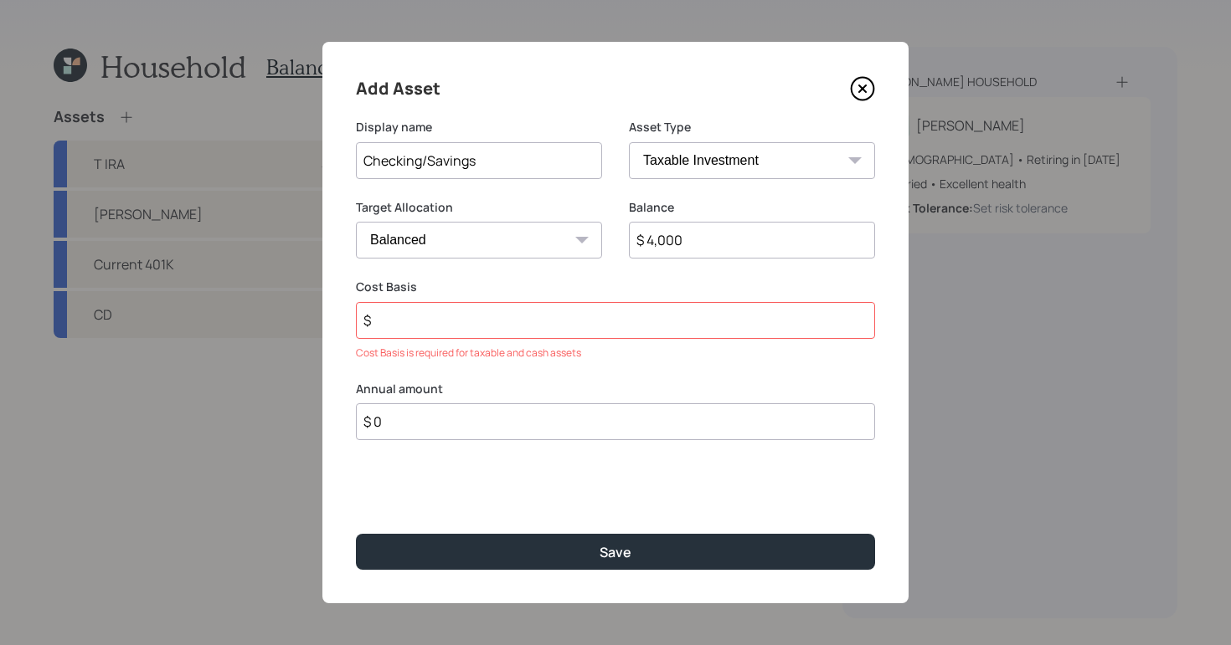
click at [513, 352] on div "Cost Basis is required for taxable and cash assets" at bounding box center [615, 353] width 519 height 15
click at [516, 335] on input "$" at bounding box center [615, 320] width 519 height 37
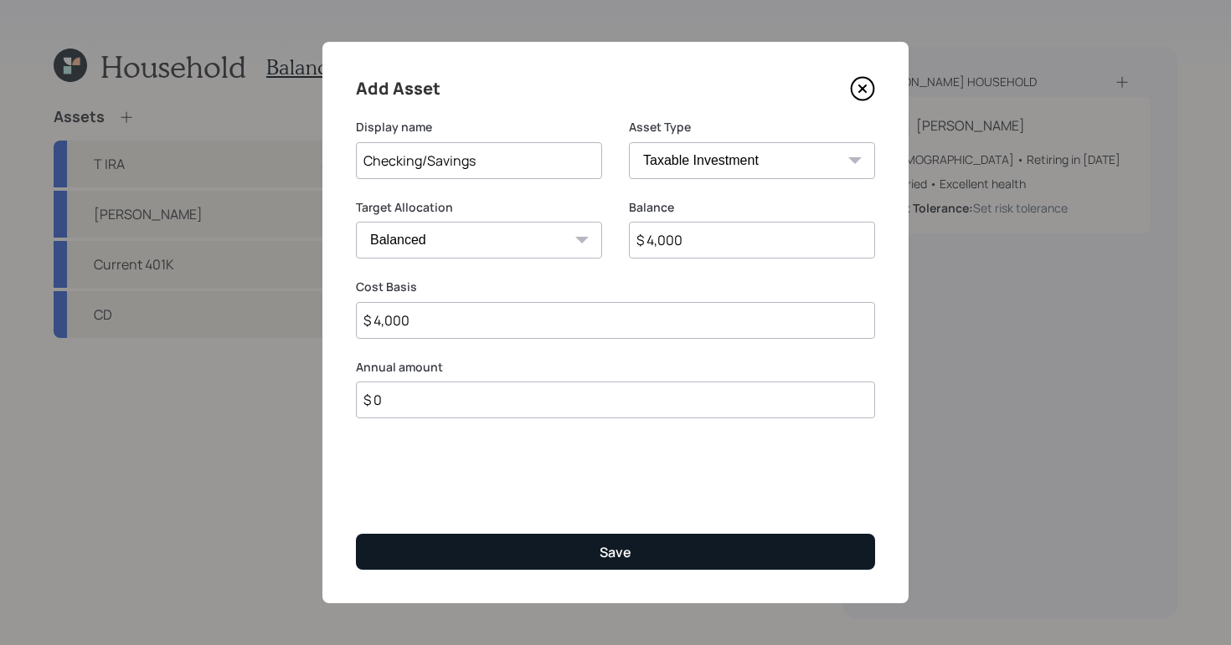
type input "$ 4,000"
click at [630, 545] on button "Save" at bounding box center [615, 552] width 519 height 36
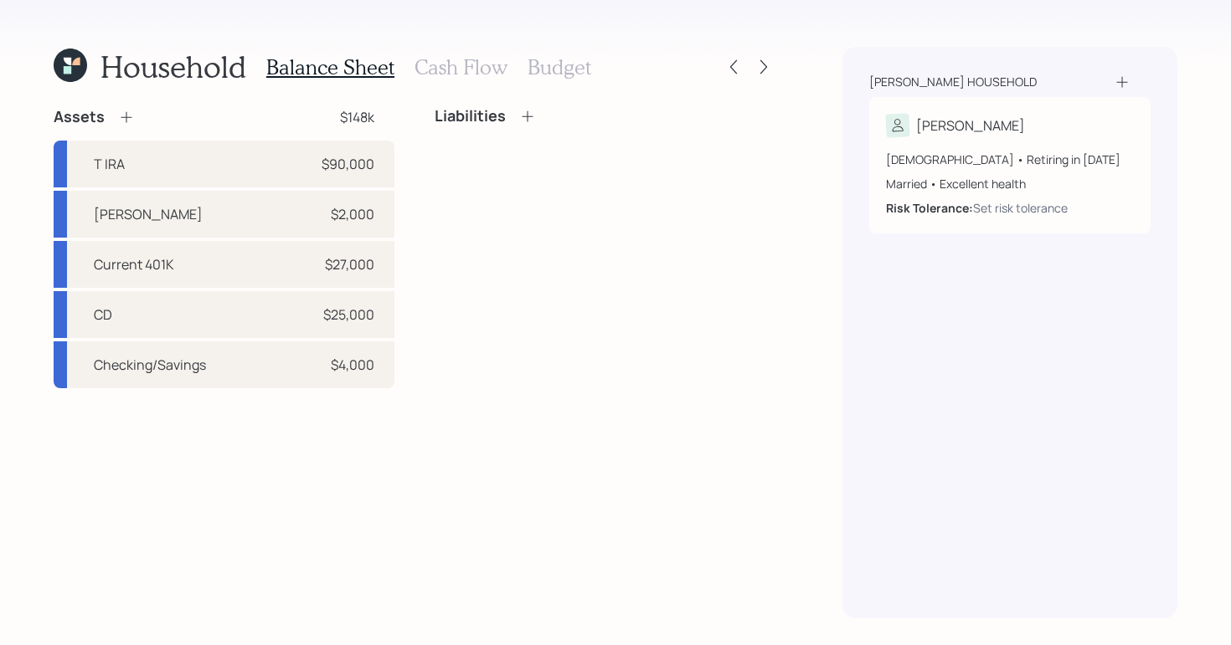
click at [125, 116] on icon at bounding box center [126, 117] width 17 height 17
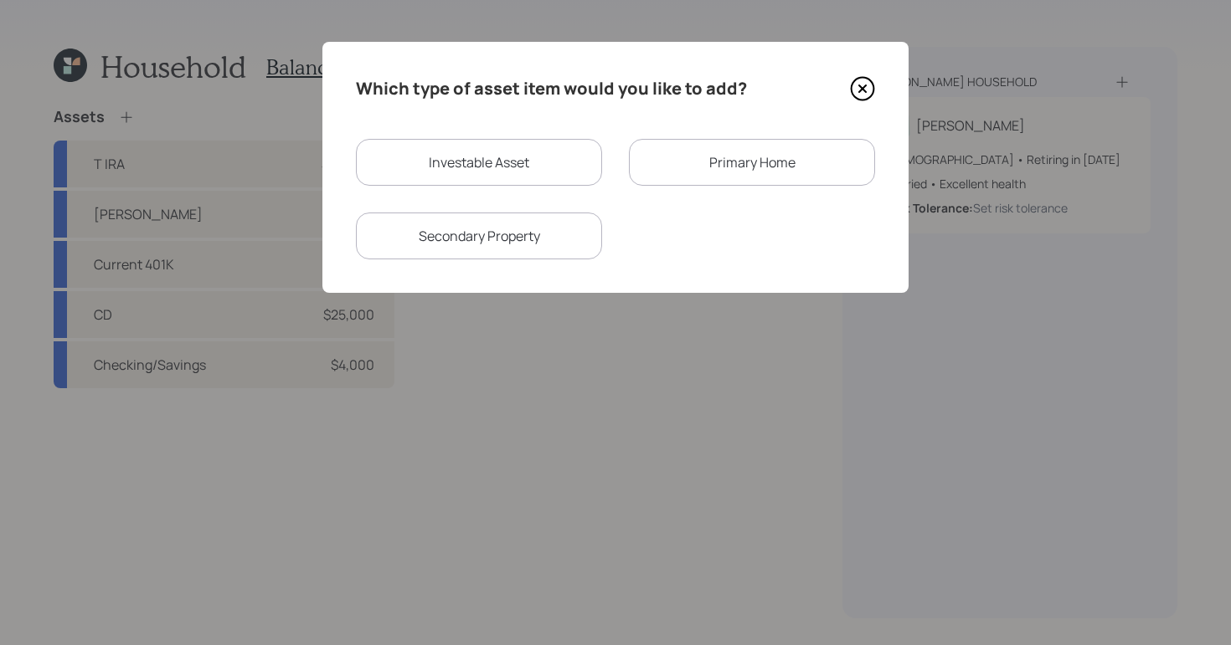
click at [686, 167] on div "Primary Home" at bounding box center [752, 162] width 246 height 47
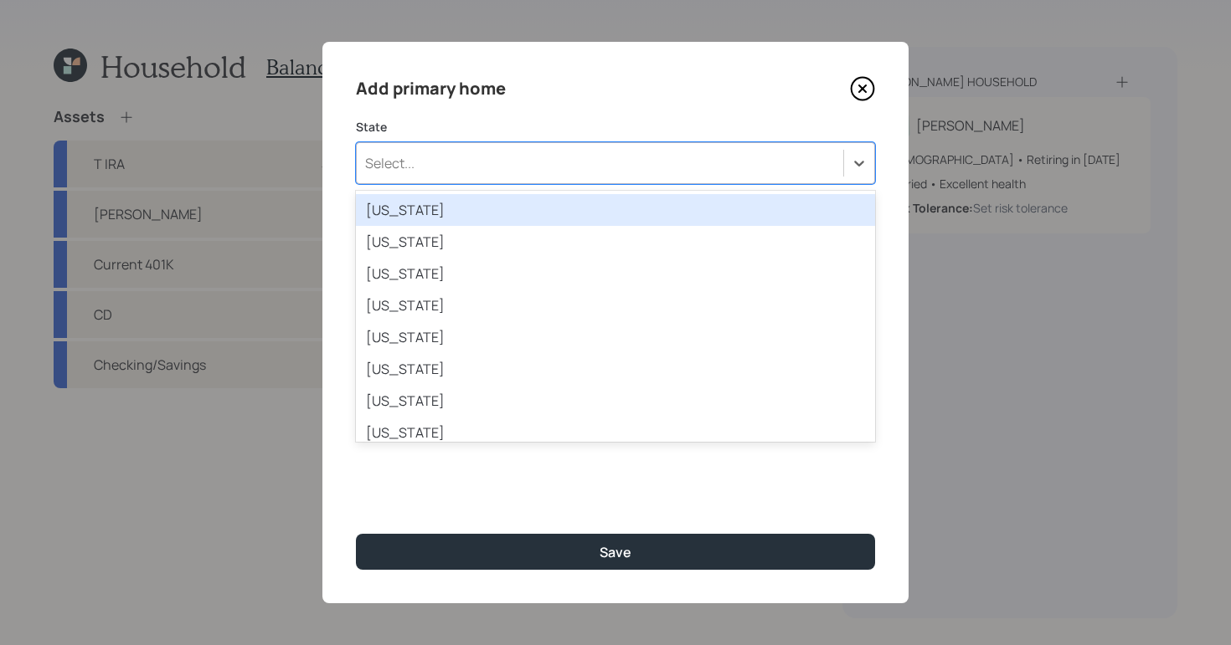
click at [501, 143] on div "Select..." at bounding box center [615, 163] width 519 height 42
type input "cal"
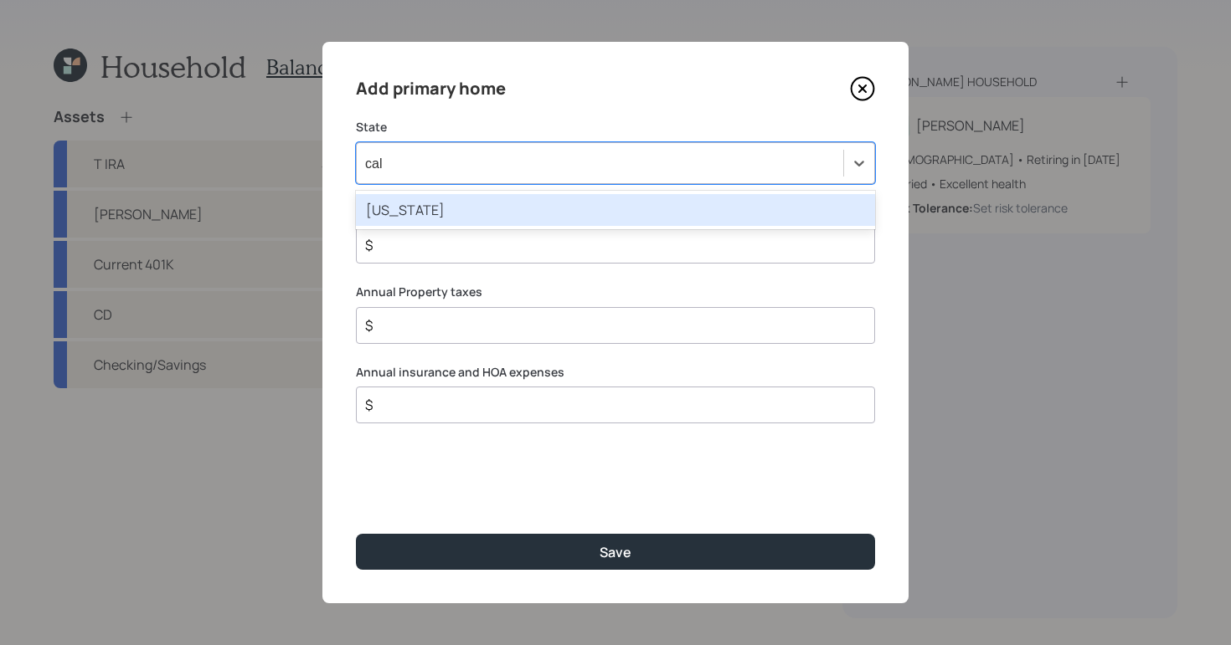
click at [562, 198] on div "California" at bounding box center [615, 210] width 519 height 32
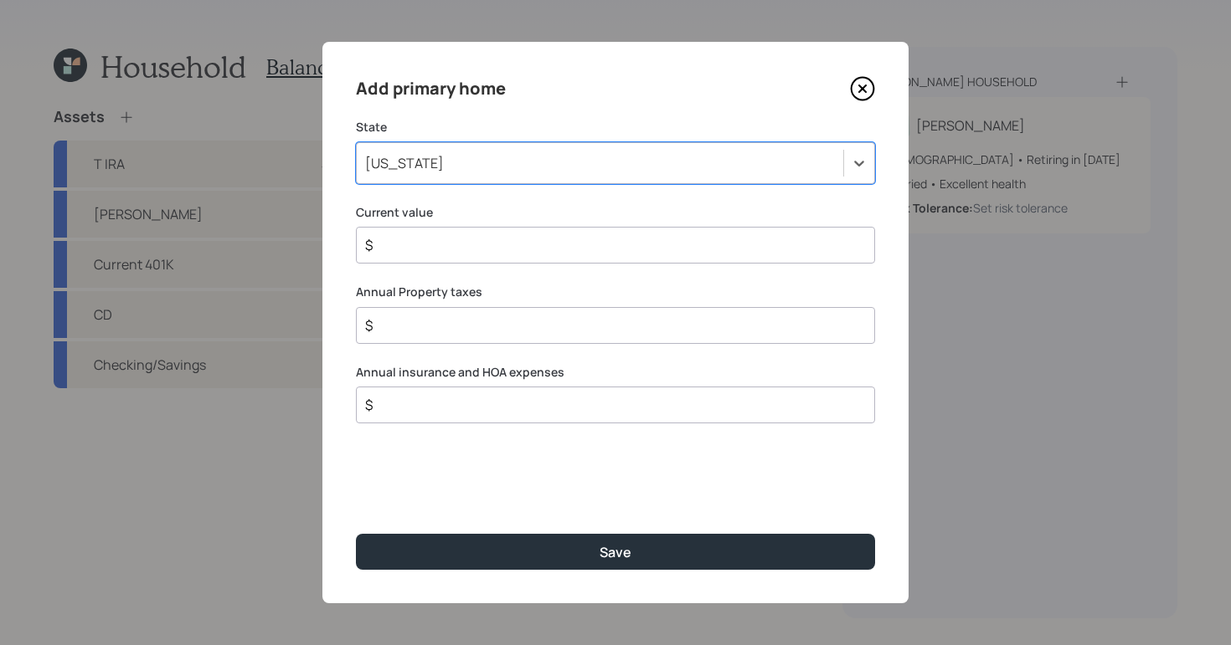
click at [586, 234] on div "$" at bounding box center [615, 245] width 519 height 37
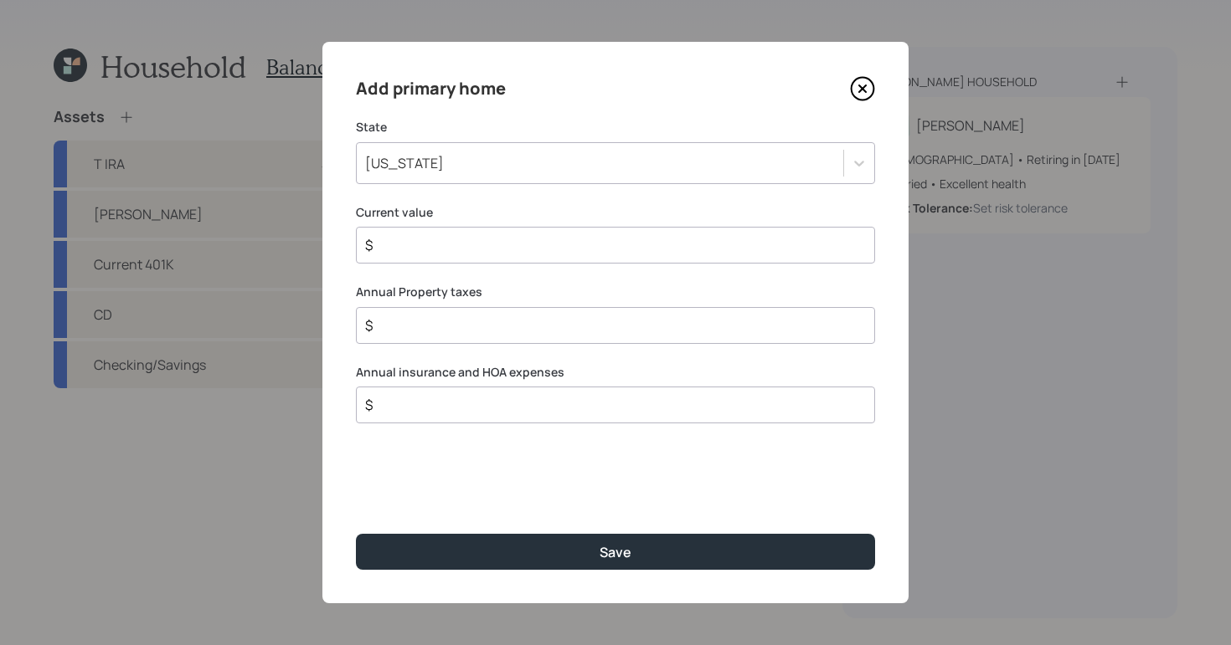
click at [580, 244] on input "$" at bounding box center [608, 245] width 491 height 20
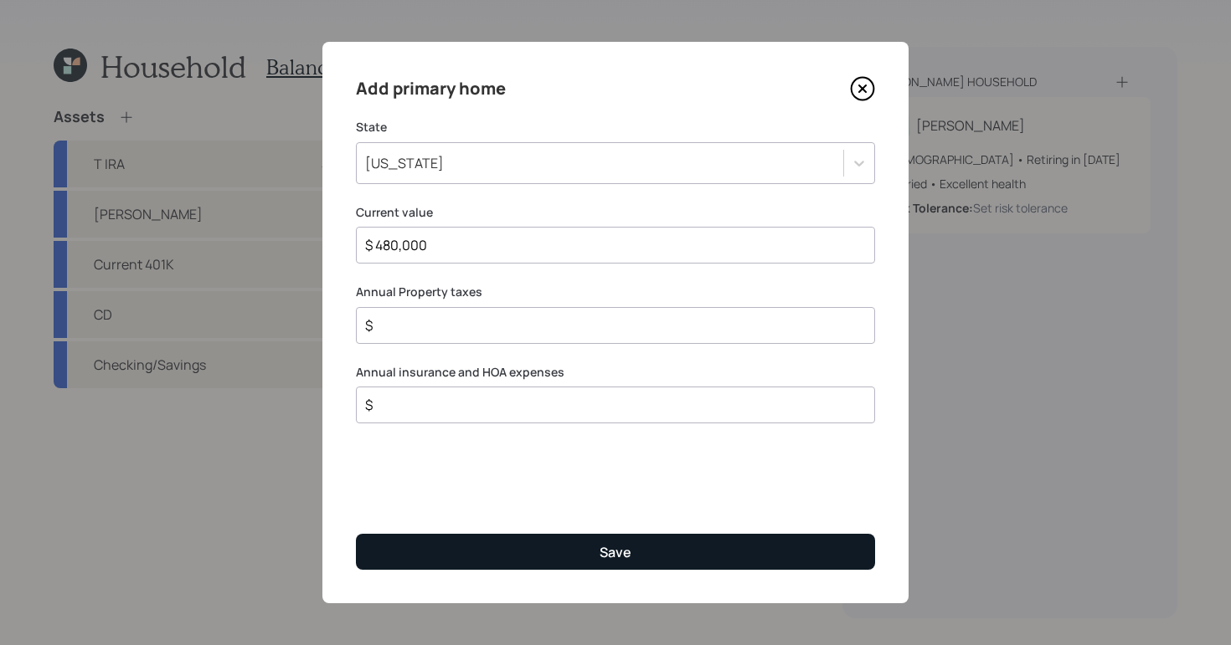
type input "$ 480,000"
click at [555, 561] on button "Save" at bounding box center [615, 552] width 519 height 36
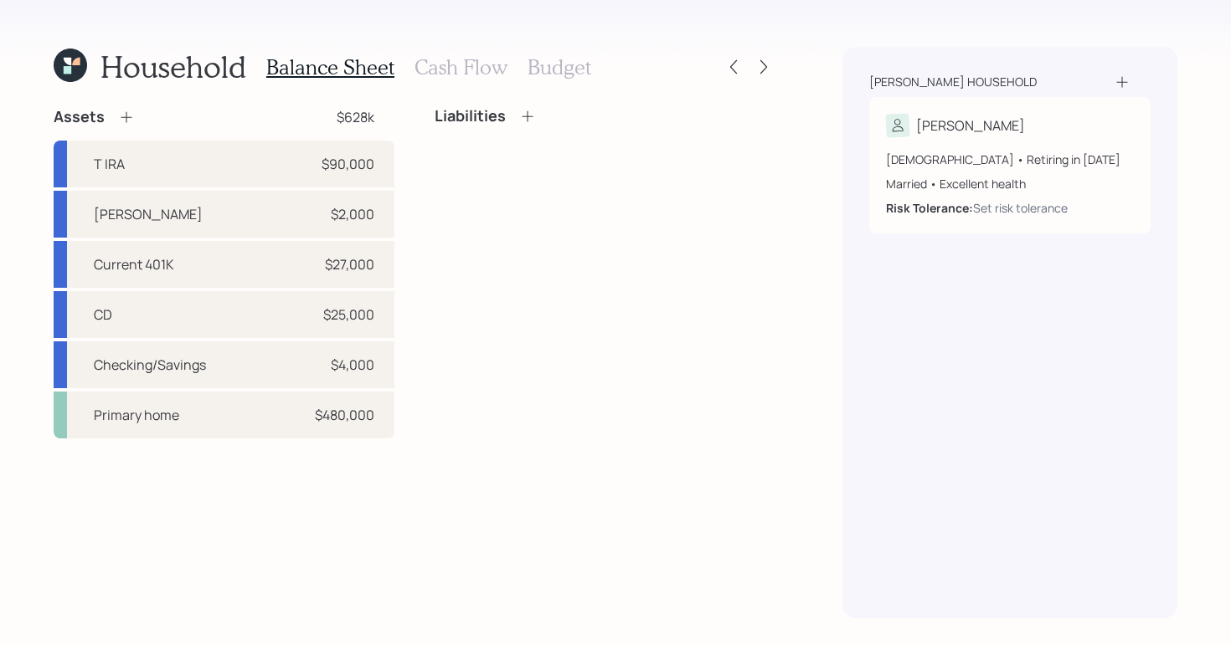
click at [528, 112] on icon at bounding box center [527, 116] width 17 height 17
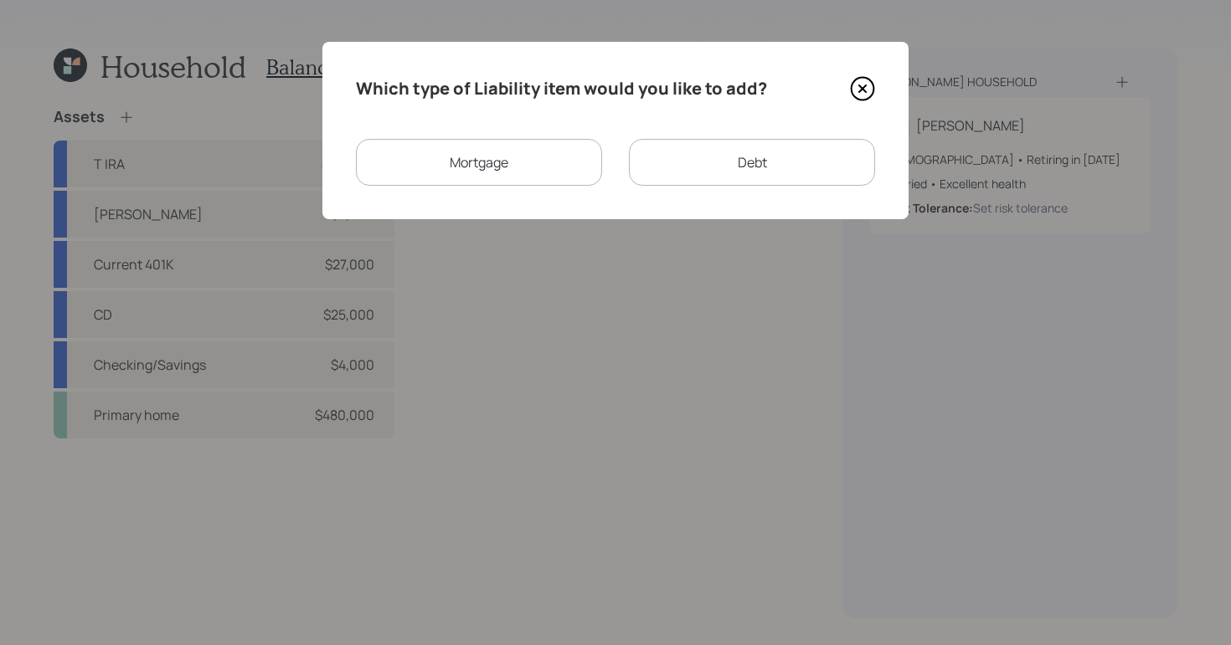
click at [458, 184] on div "Mortgage" at bounding box center [479, 162] width 246 height 47
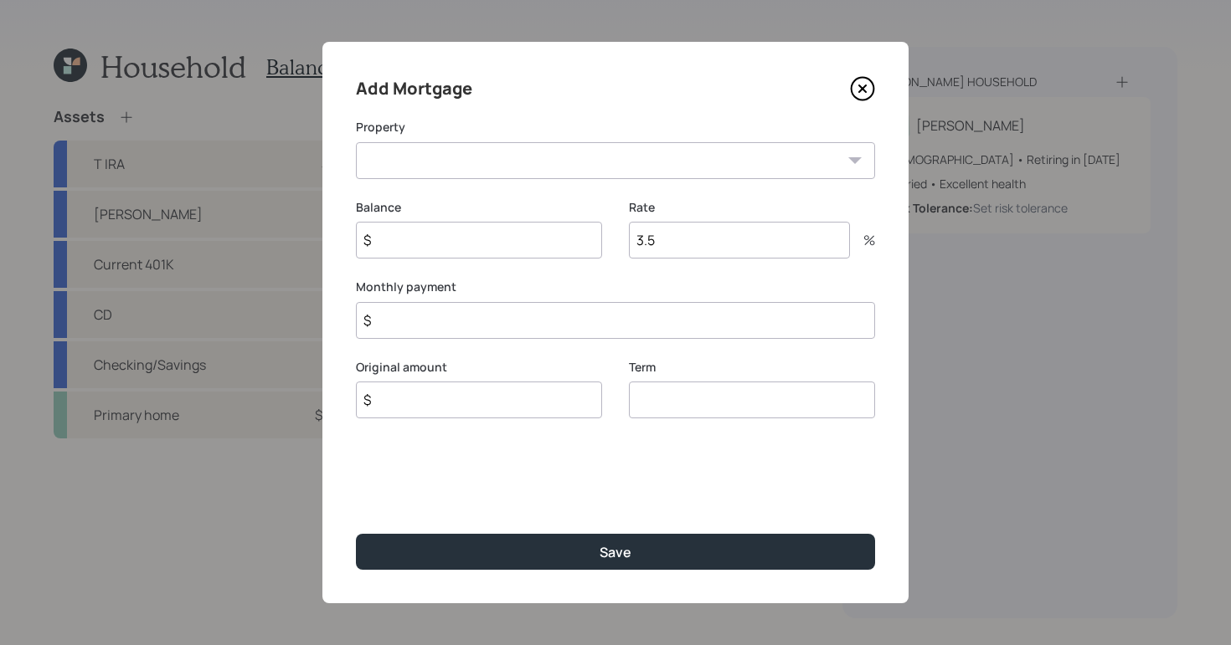
click at [478, 164] on select "CA Primary home" at bounding box center [615, 160] width 519 height 37
select select "528e0183-c01f-4354-9efc-e49e933f5e2f"
click at [356, 142] on select "CA Primary home" at bounding box center [615, 160] width 519 height 37
click at [579, 336] on input "$" at bounding box center [615, 320] width 519 height 37
click at [518, 247] on input "$" at bounding box center [479, 240] width 246 height 37
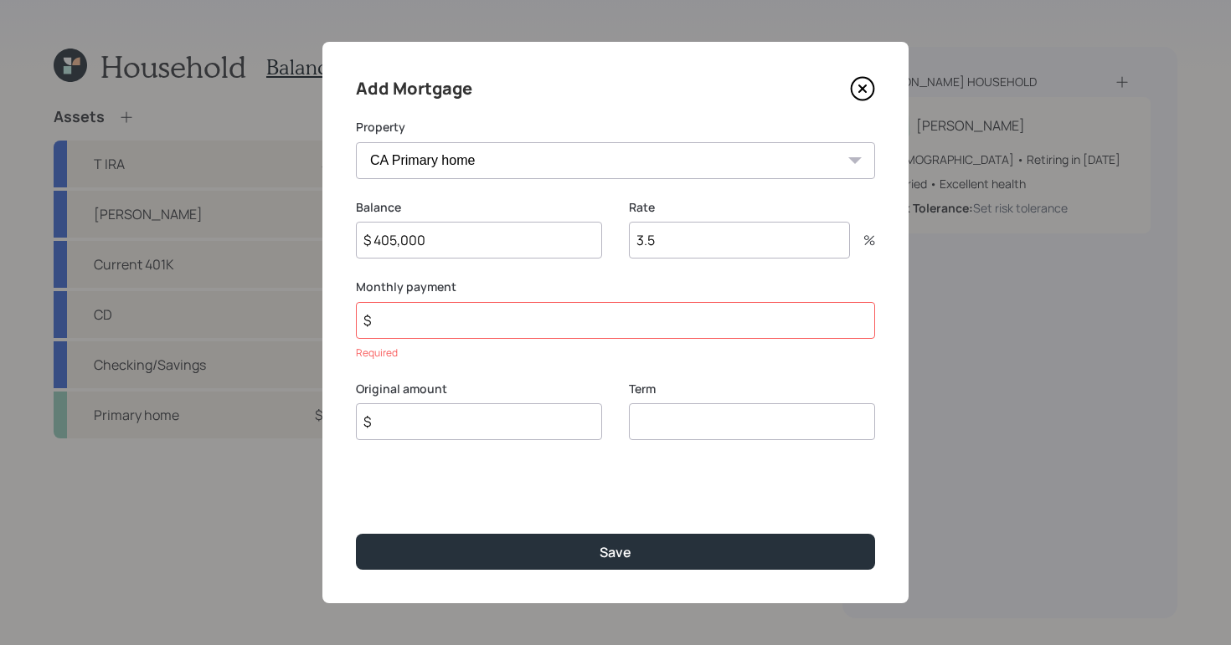
type input "$ 405,000"
click at [532, 328] on input "$" at bounding box center [615, 320] width 519 height 37
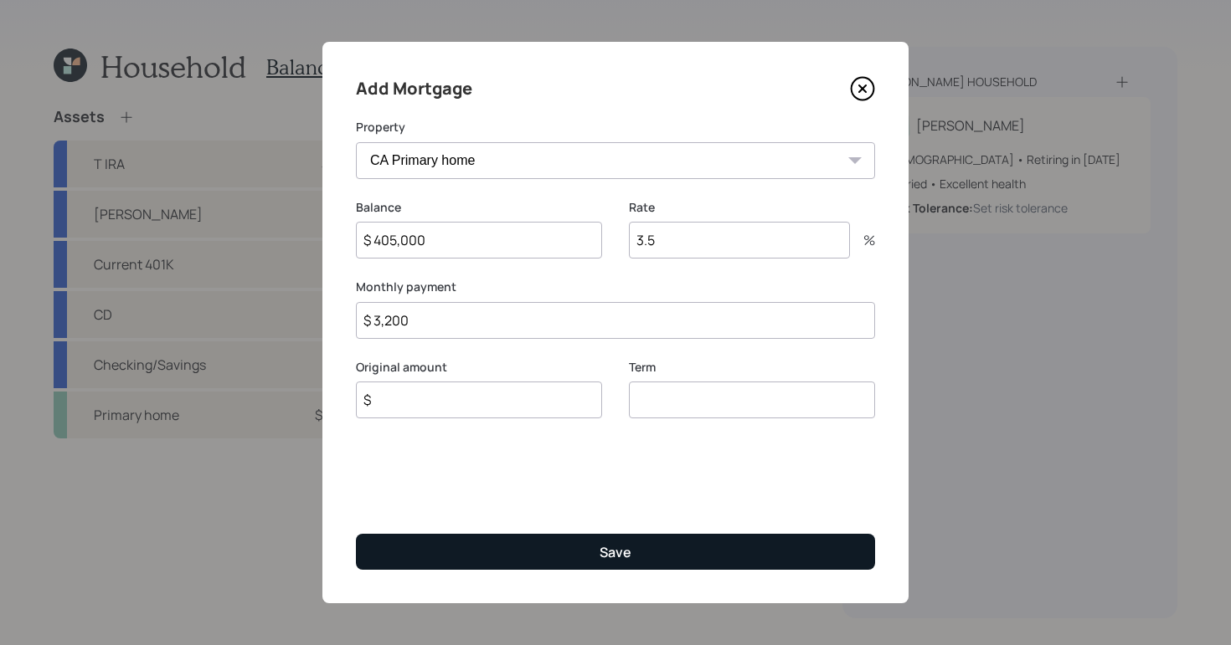
type input "$ 3,200"
click at [619, 552] on div "Save" at bounding box center [615, 552] width 32 height 18
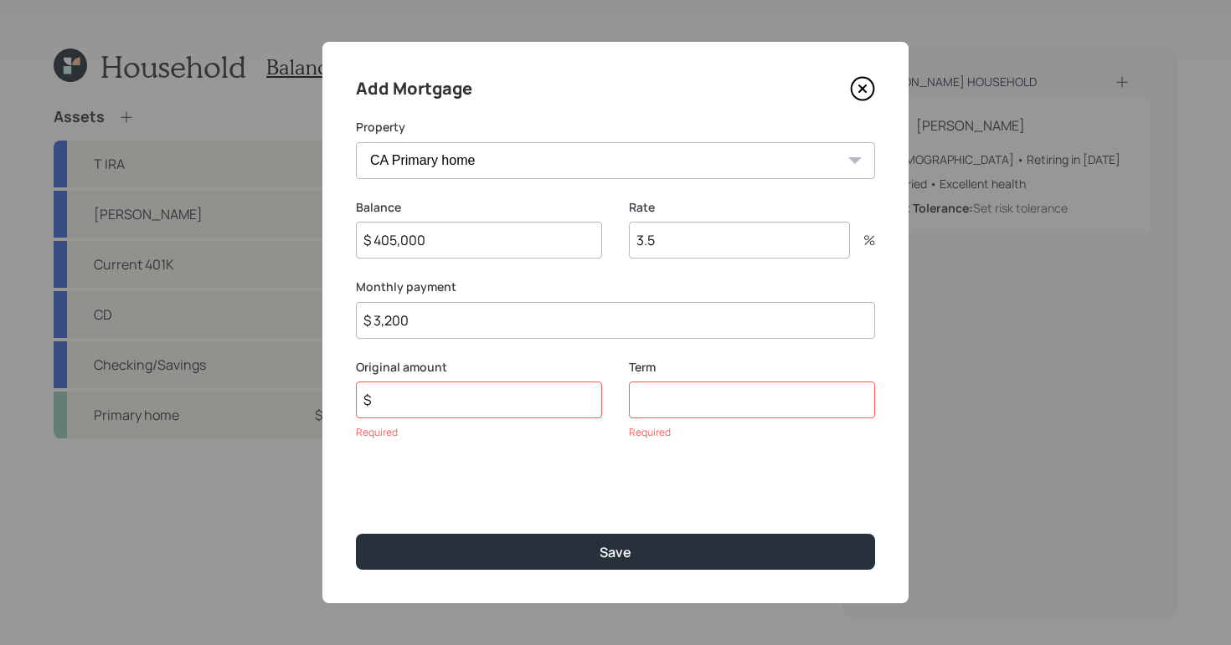
click at [708, 419] on div "Term Required" at bounding box center [752, 400] width 246 height 82
click at [696, 414] on input "number" at bounding box center [752, 400] width 246 height 37
type input "30"
click at [499, 401] on input "$" at bounding box center [479, 400] width 246 height 37
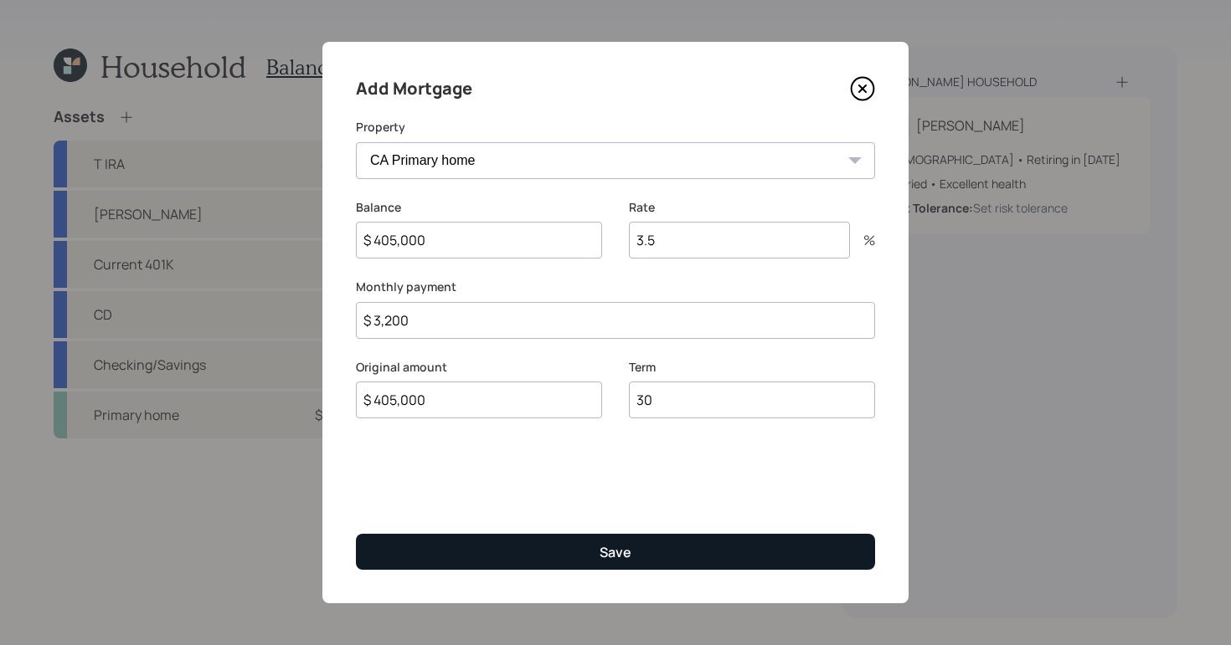
type input "$ 405,000"
click at [688, 568] on button "Save" at bounding box center [615, 552] width 519 height 36
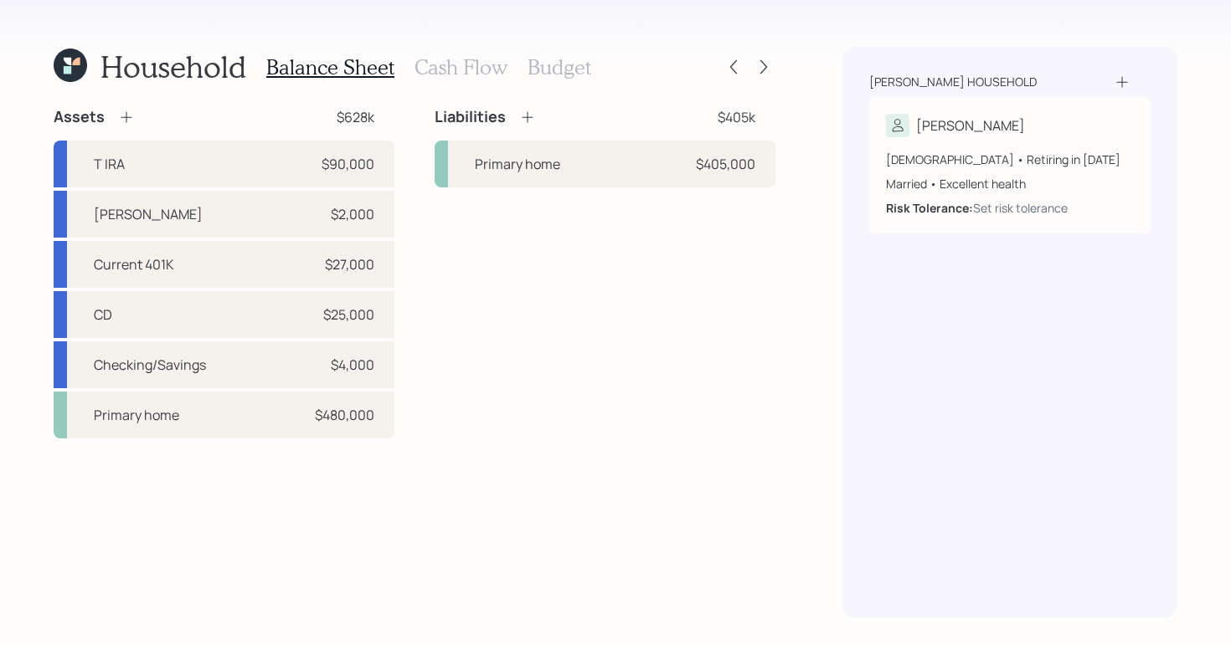
click at [526, 122] on icon at bounding box center [527, 117] width 17 height 17
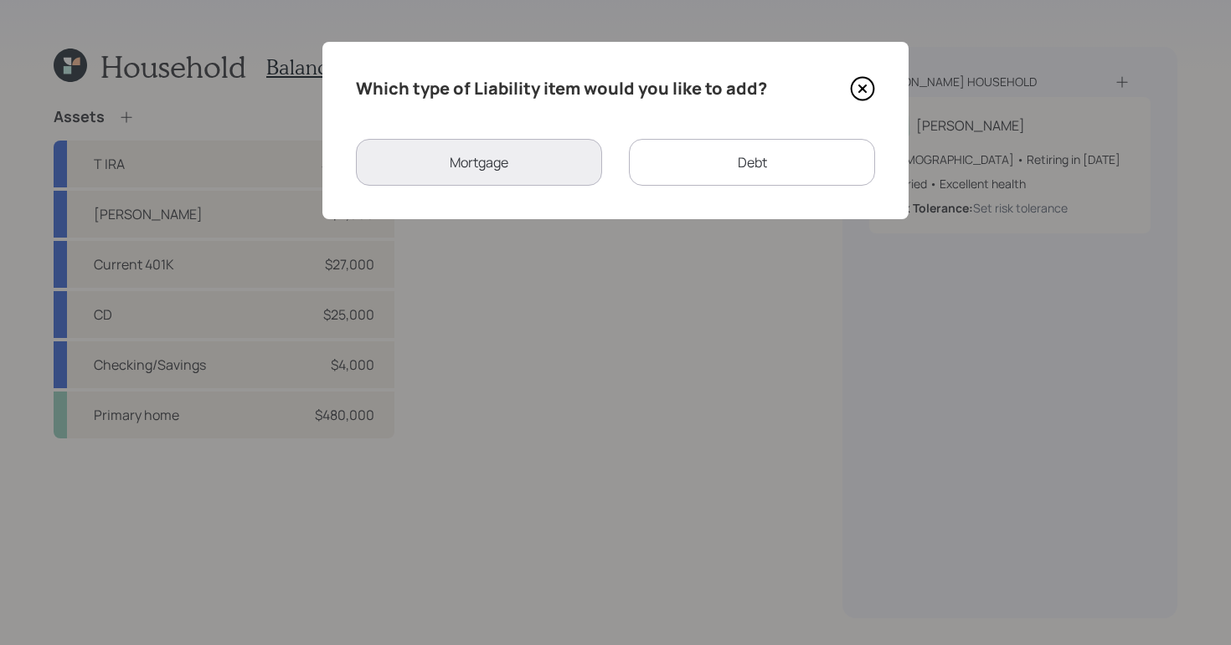
click at [720, 167] on div "Debt" at bounding box center [752, 162] width 246 height 47
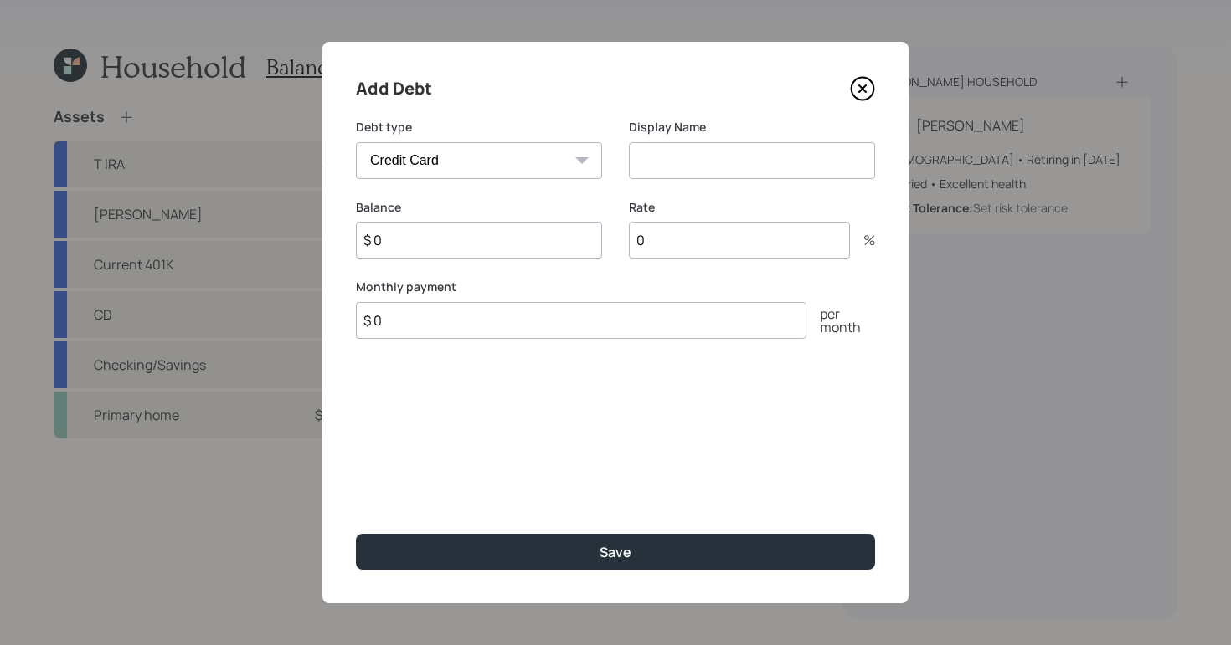
click at [525, 157] on select "Car Credit Card Medical Student Other" at bounding box center [479, 160] width 246 height 37
select select "car"
click at [356, 142] on select "Car Credit Card Medical Student Other" at bounding box center [479, 160] width 246 height 37
click at [718, 172] on input at bounding box center [752, 160] width 246 height 37
type input "Car 1 Payment"
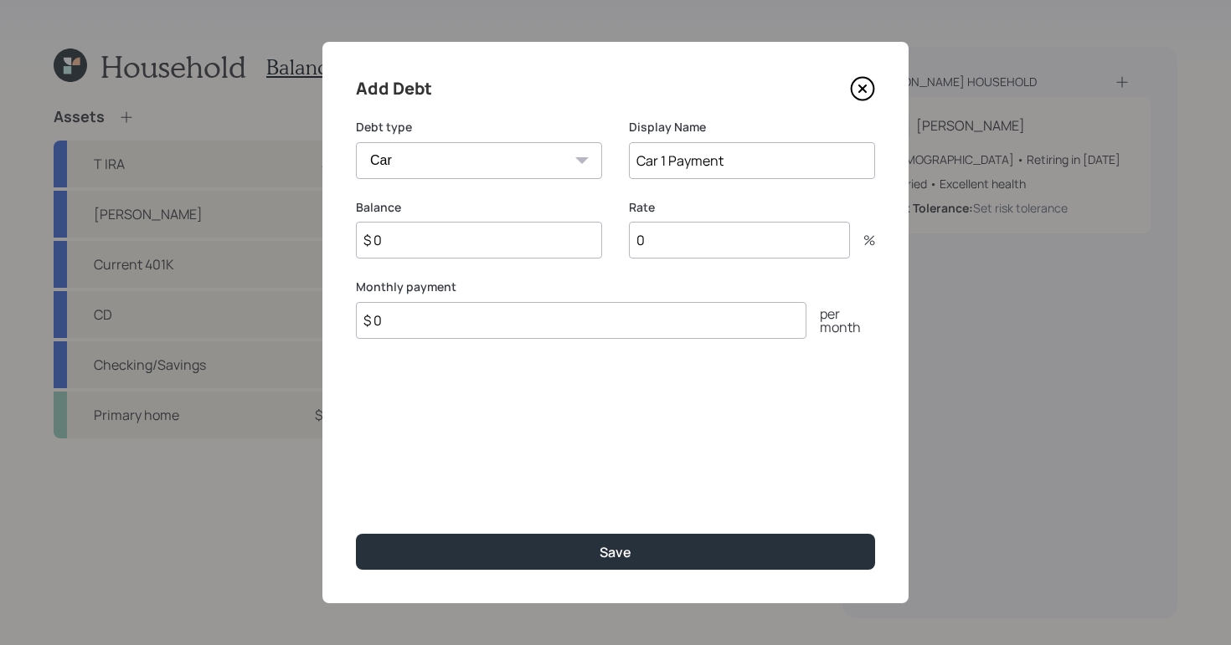
click at [405, 259] on div "Balance $ 0" at bounding box center [479, 239] width 246 height 80
click at [749, 239] on input "0" at bounding box center [739, 240] width 221 height 37
click at [539, 337] on input "$ 0" at bounding box center [581, 320] width 450 height 37
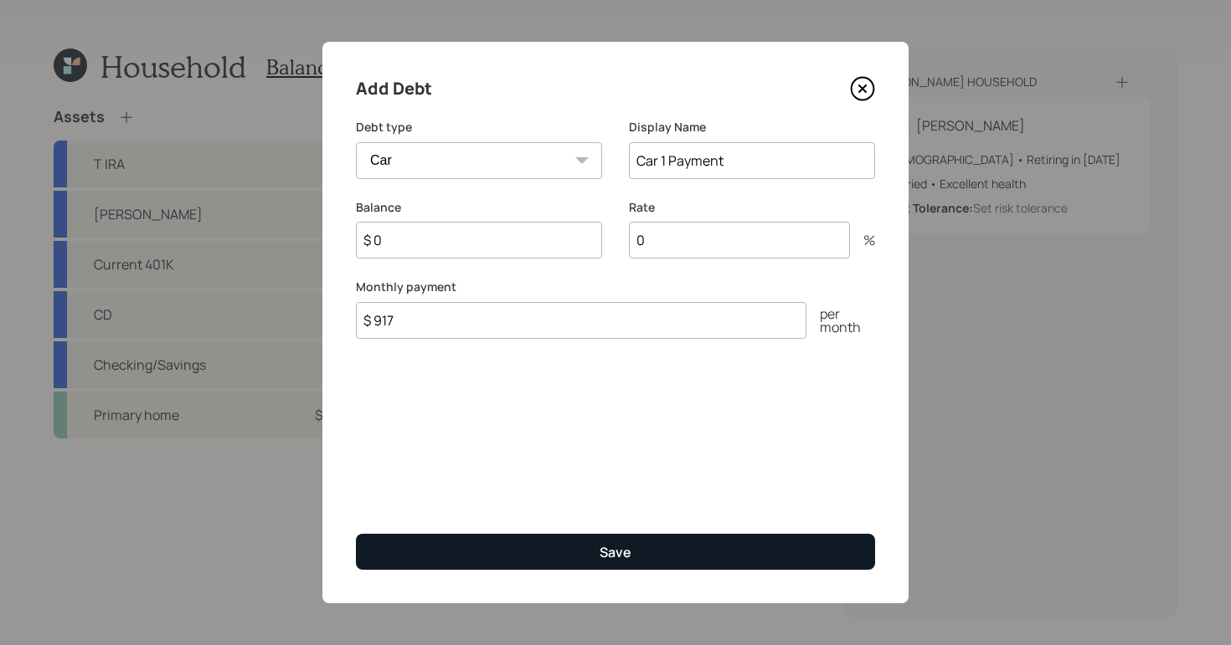
type input "$ 917"
click at [552, 544] on button "Save" at bounding box center [615, 552] width 519 height 36
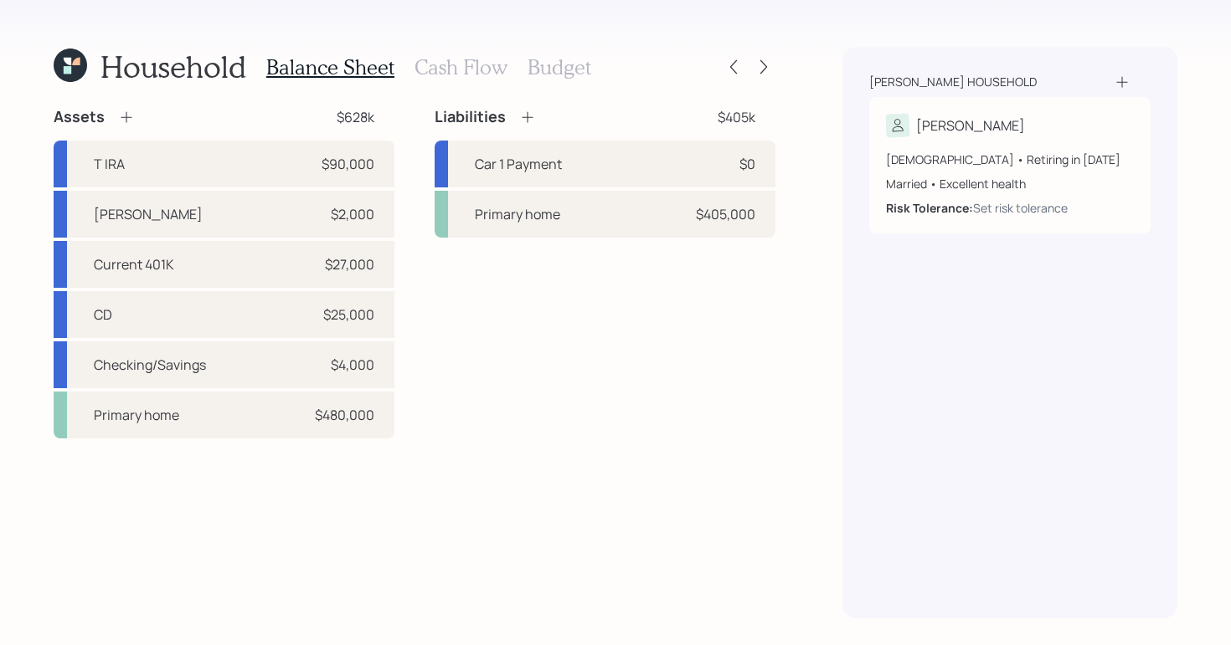
click at [531, 109] on icon at bounding box center [527, 117] width 17 height 17
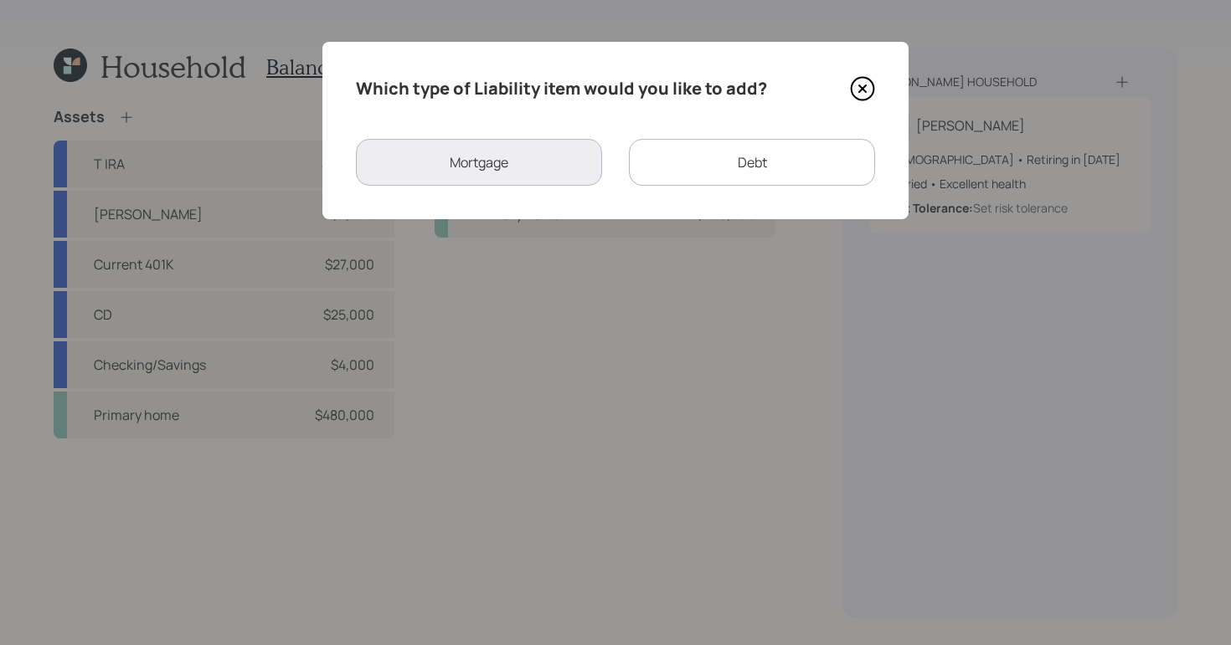
click at [771, 178] on div "Debt" at bounding box center [752, 162] width 246 height 47
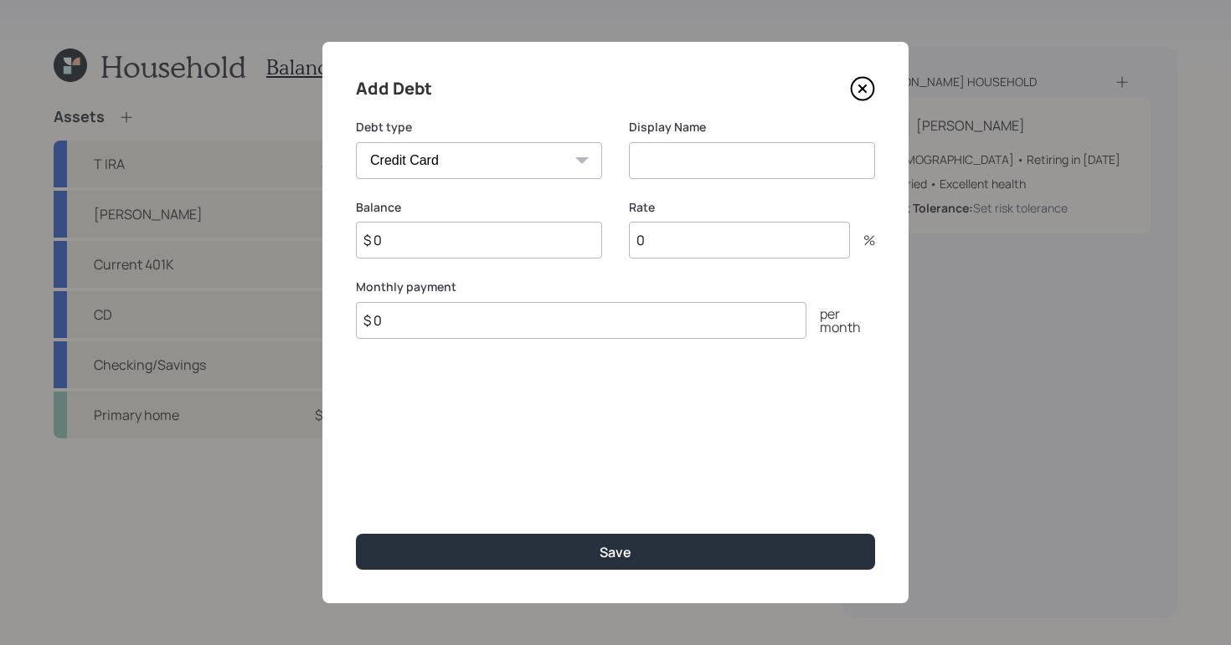
click at [522, 170] on select "Car Credit Card Medical Student Other" at bounding box center [479, 160] width 246 height 37
select select "car"
click at [356, 142] on select "Car Credit Card Medical Student Other" at bounding box center [479, 160] width 246 height 37
click at [657, 161] on input at bounding box center [752, 160] width 246 height 37
type input "Car 2 Payment"
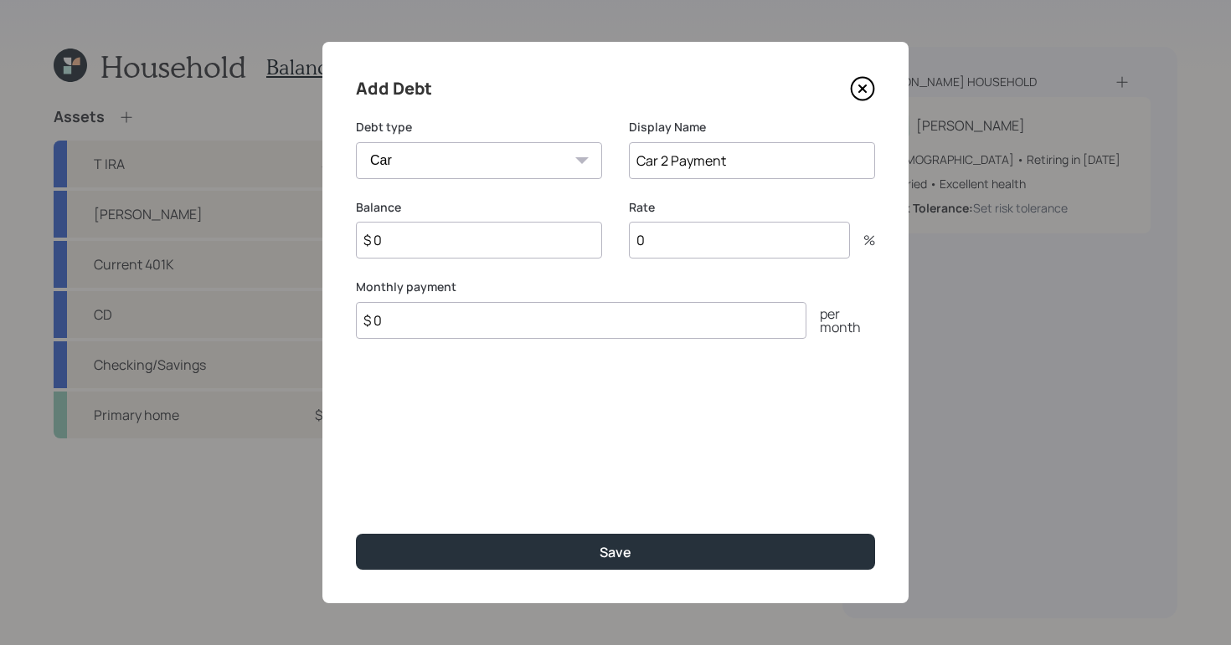
click at [611, 337] on input "$ 0" at bounding box center [581, 320] width 450 height 37
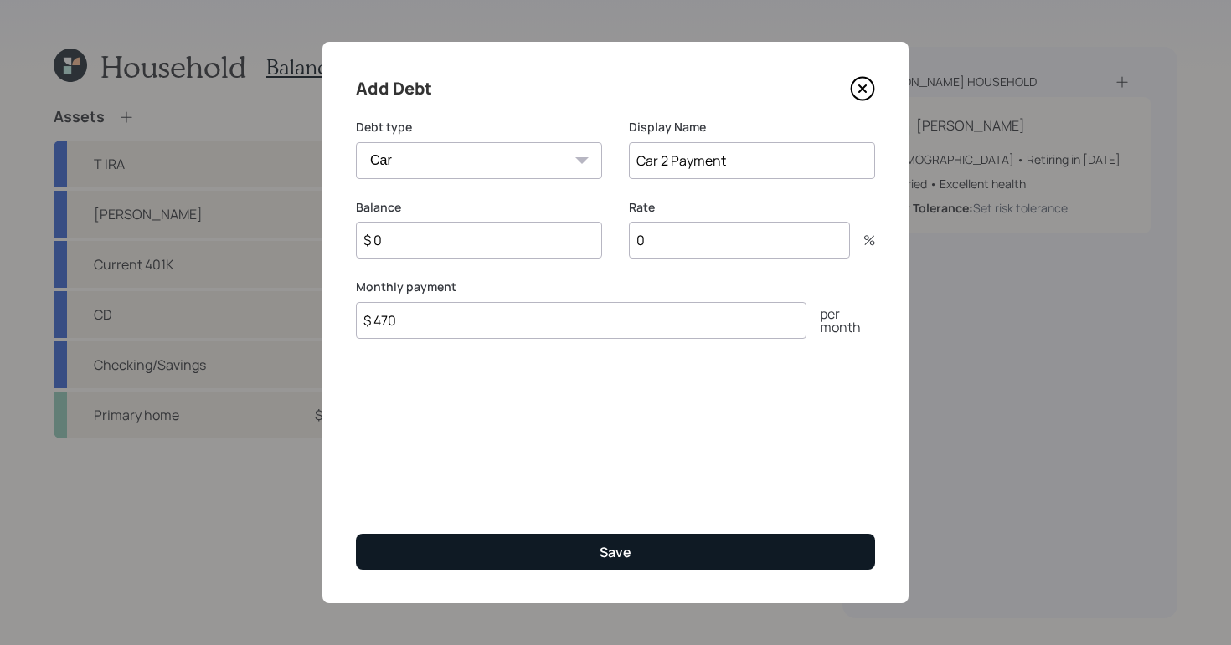
type input "$ 470"
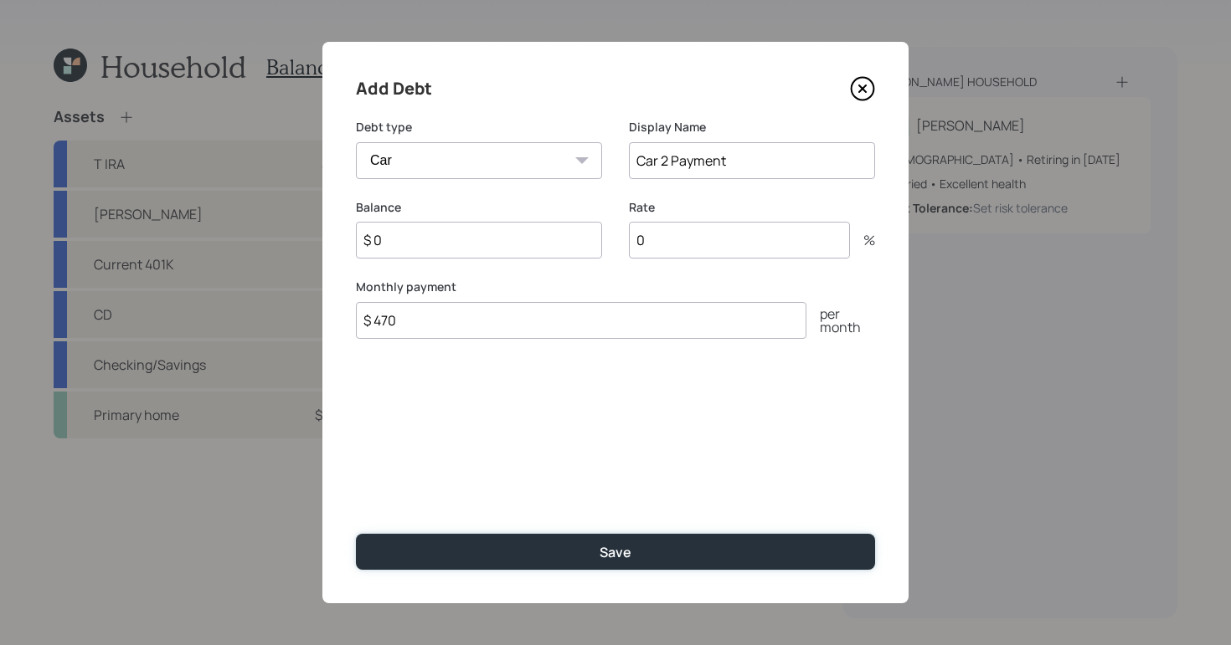
click at [629, 536] on button "Save" at bounding box center [615, 552] width 519 height 36
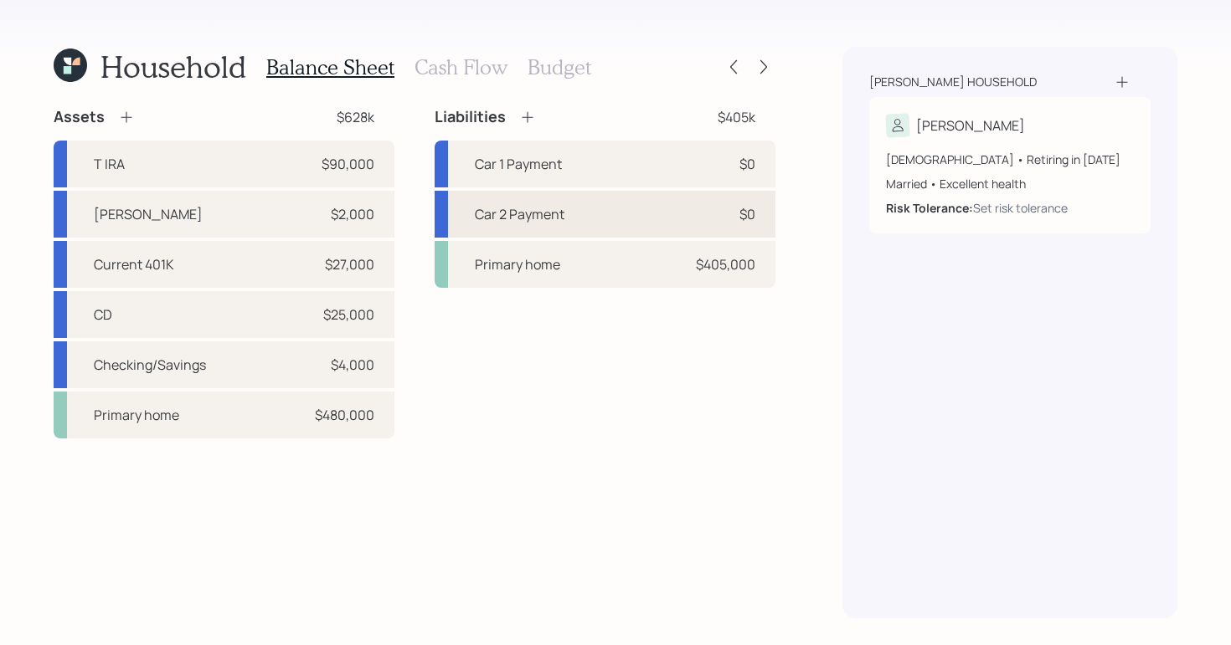
click at [613, 226] on div "Car 2 Payment $0" at bounding box center [604, 214] width 341 height 47
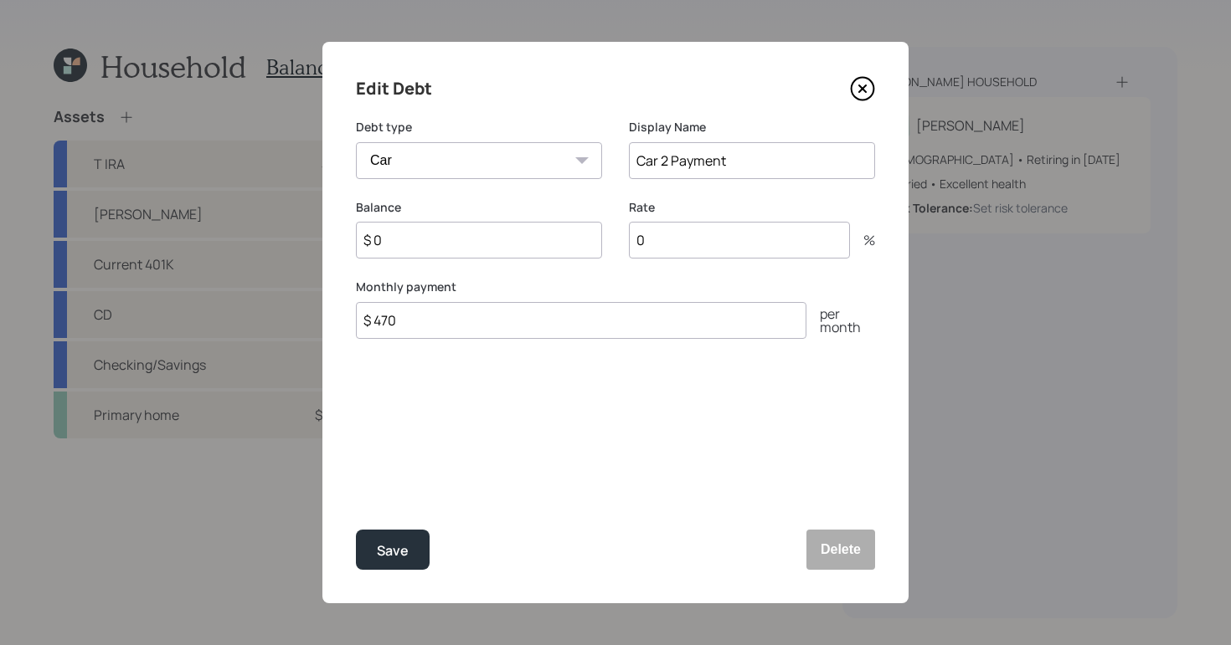
click at [489, 249] on input "$ 0" at bounding box center [479, 240] width 246 height 37
type input "$ 25,000"
drag, startPoint x: 396, startPoint y: 546, endPoint x: 409, endPoint y: 532, distance: 19.0
click at [395, 546] on div "Save" at bounding box center [393, 551] width 32 height 23
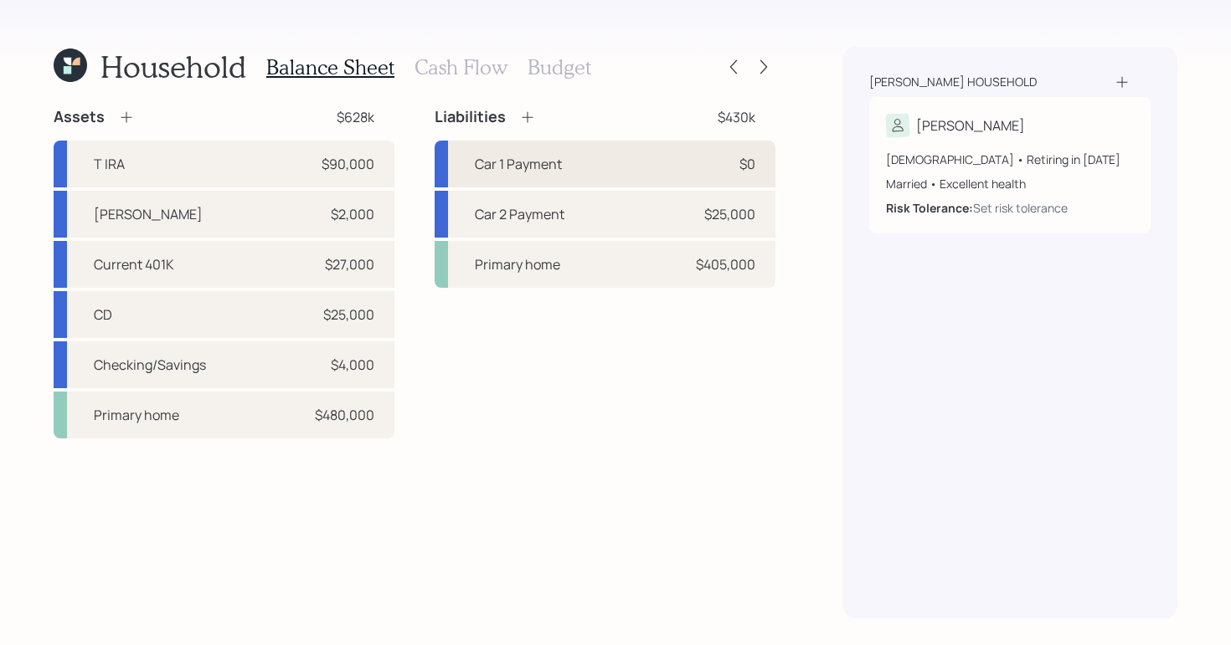
click at [624, 152] on div "Car 1 Payment $0" at bounding box center [604, 164] width 341 height 47
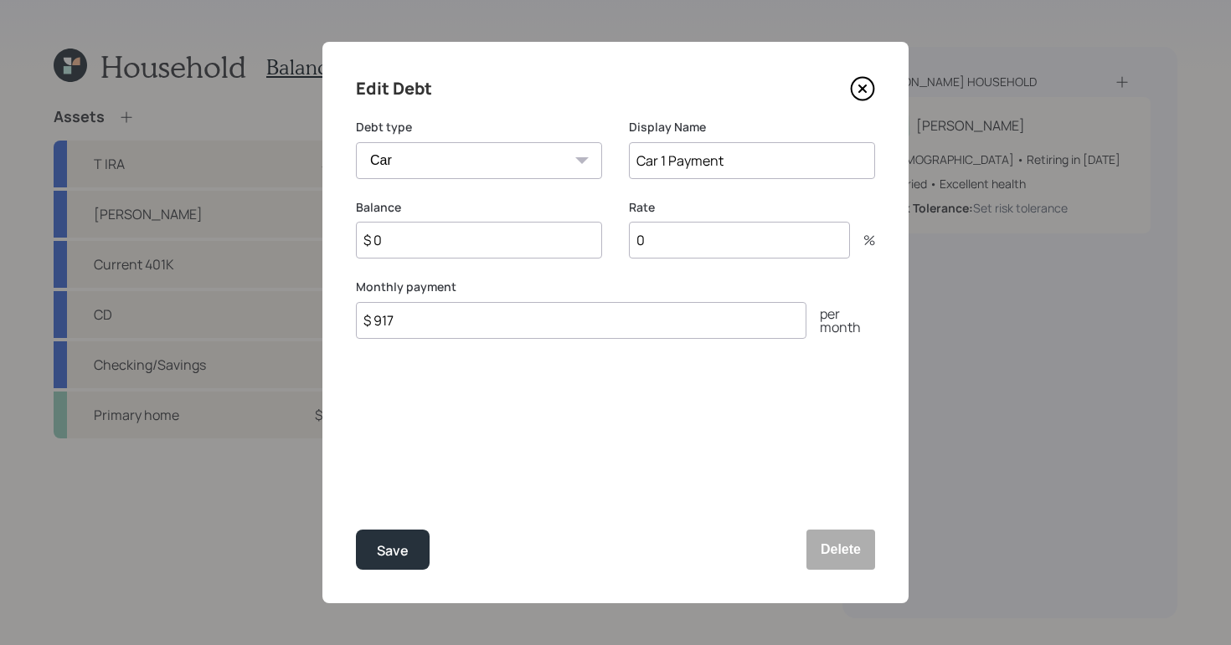
click at [481, 229] on input "$ 0" at bounding box center [479, 240] width 246 height 37
type input "$ 25,000"
click at [406, 546] on div "Save" at bounding box center [393, 551] width 32 height 23
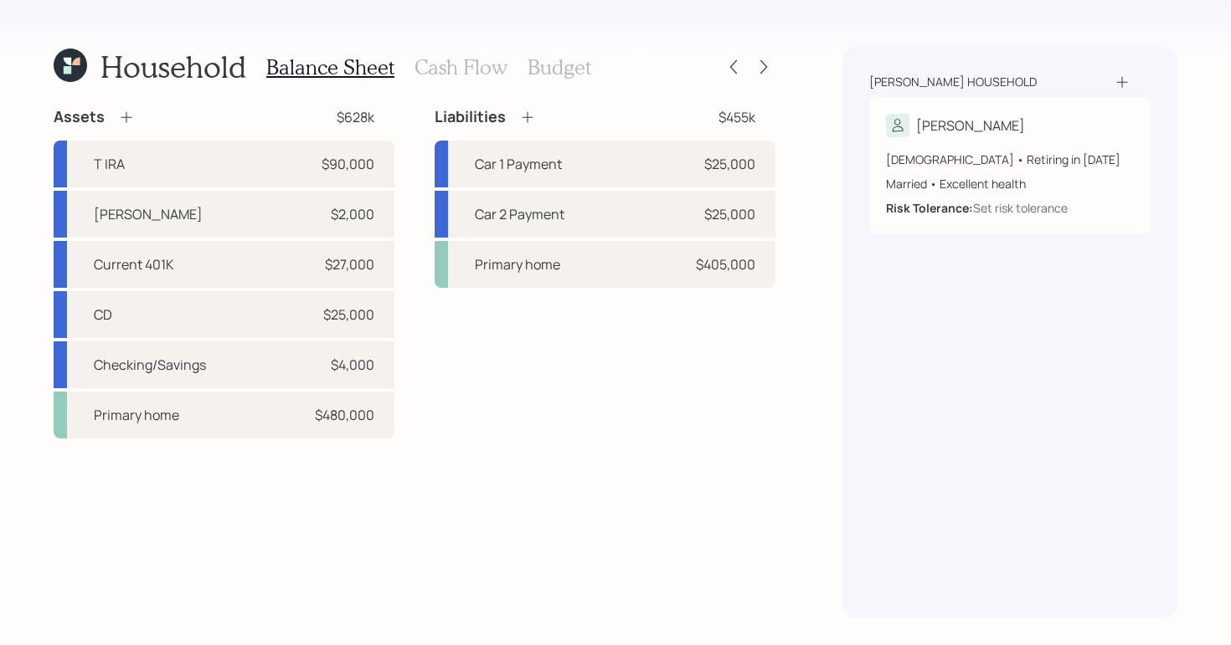
click at [522, 112] on icon at bounding box center [527, 117] width 17 height 17
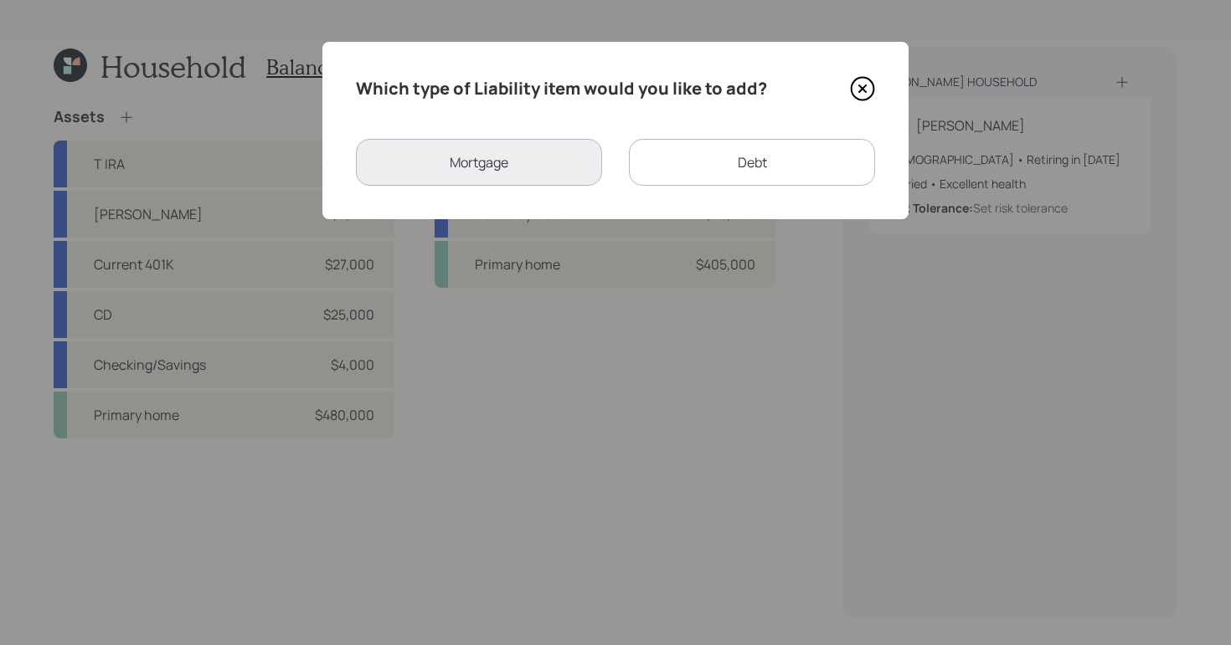
click at [825, 174] on div "Debt" at bounding box center [752, 162] width 246 height 47
select select "credit_card"
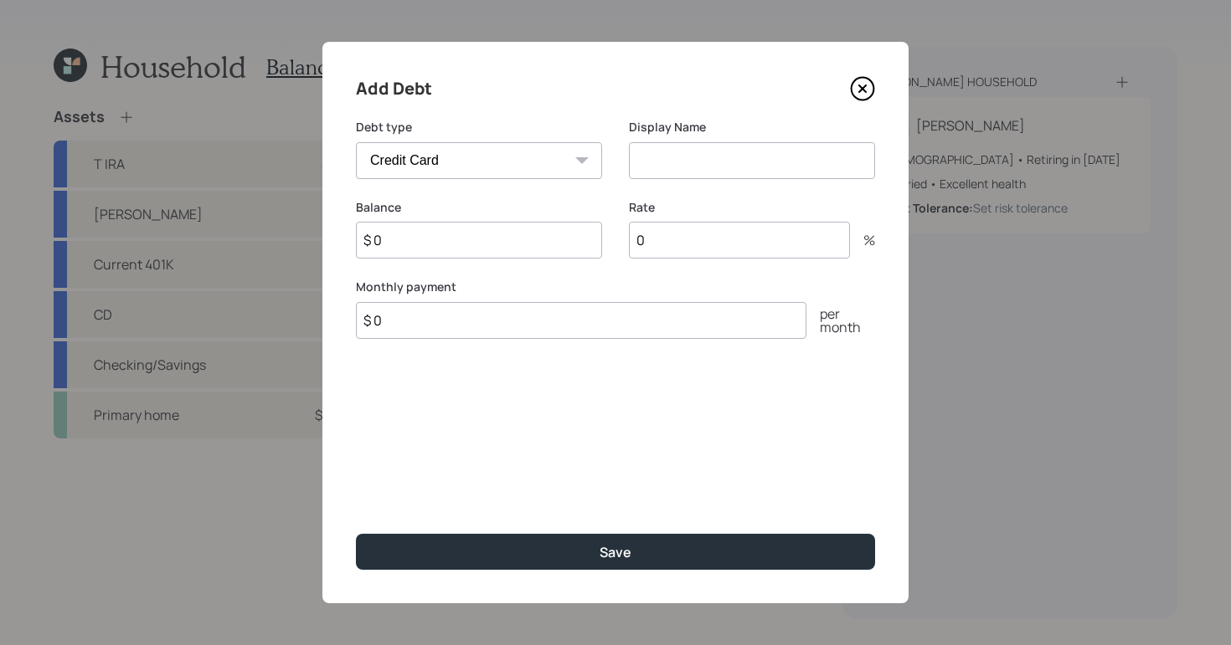
click at [674, 158] on input at bounding box center [752, 160] width 246 height 37
type input "c"
type input "Credit Card"
click at [469, 239] on input "$ 0" at bounding box center [479, 240] width 246 height 37
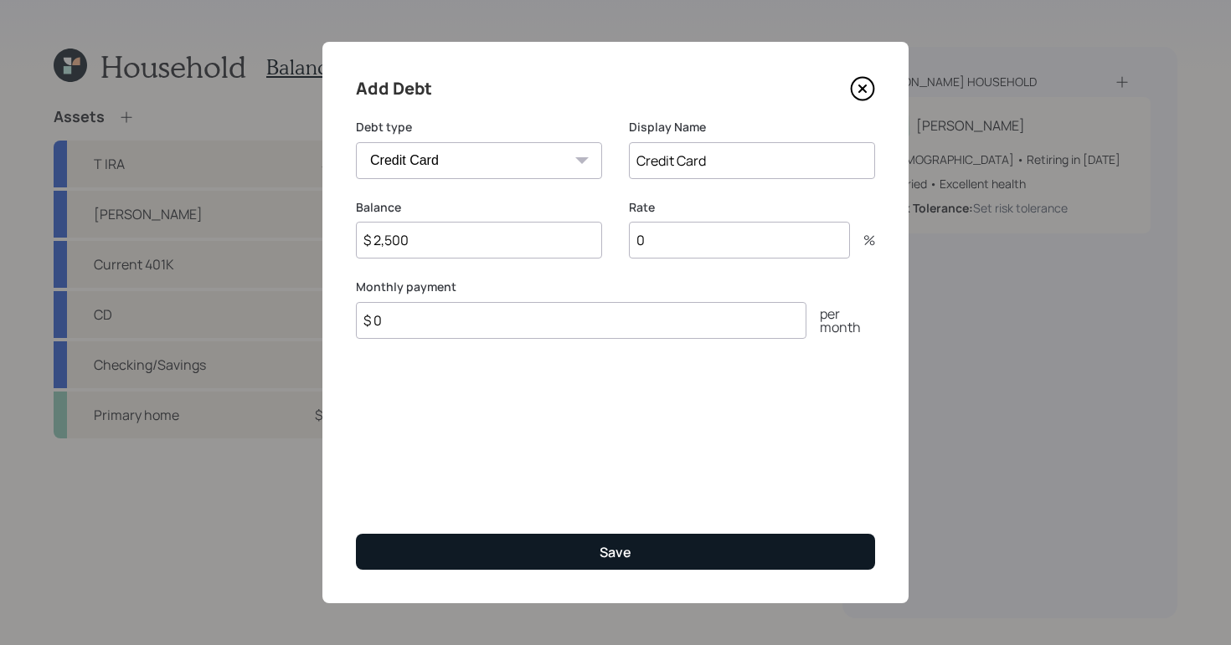
type input "$ 2,500"
click at [612, 555] on div "Save" at bounding box center [615, 552] width 32 height 18
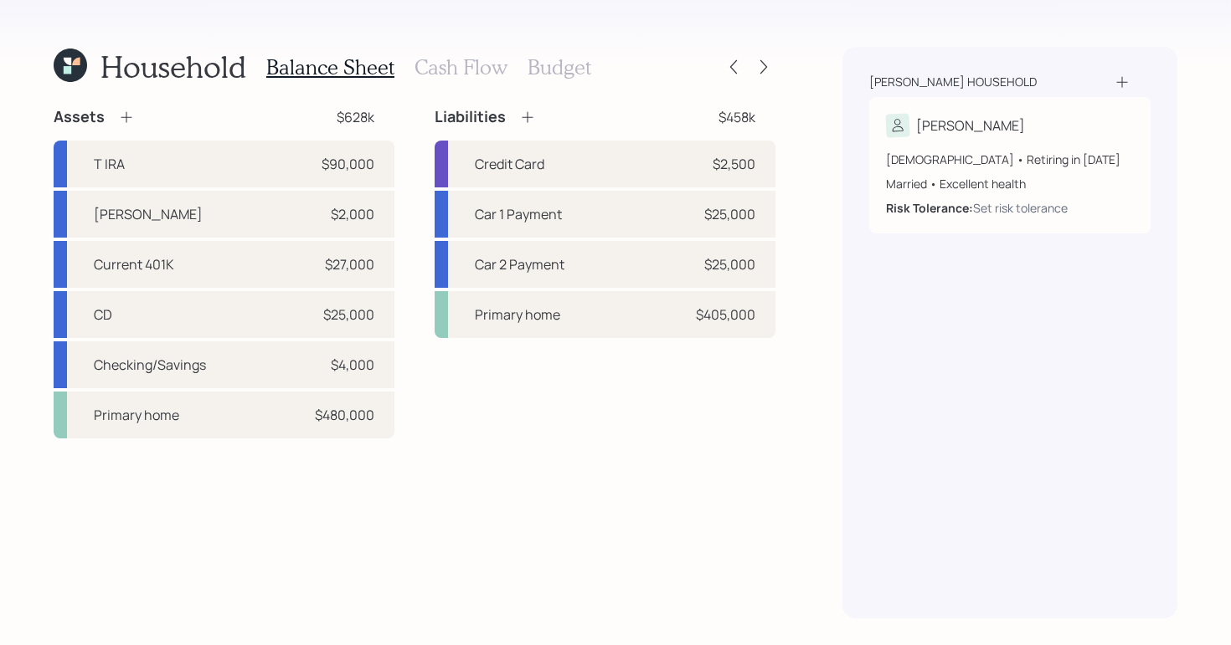
click at [460, 63] on h3 "Cash Flow" at bounding box center [460, 67] width 93 height 24
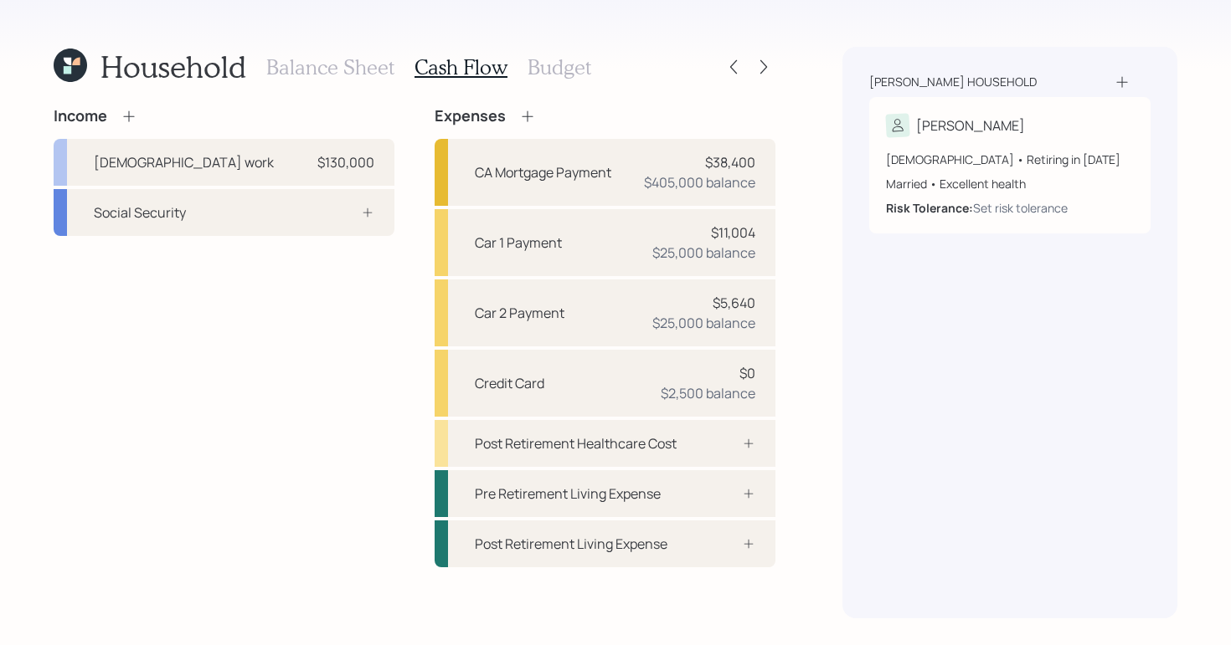
click at [567, 73] on h3 "Budget" at bounding box center [559, 67] width 64 height 24
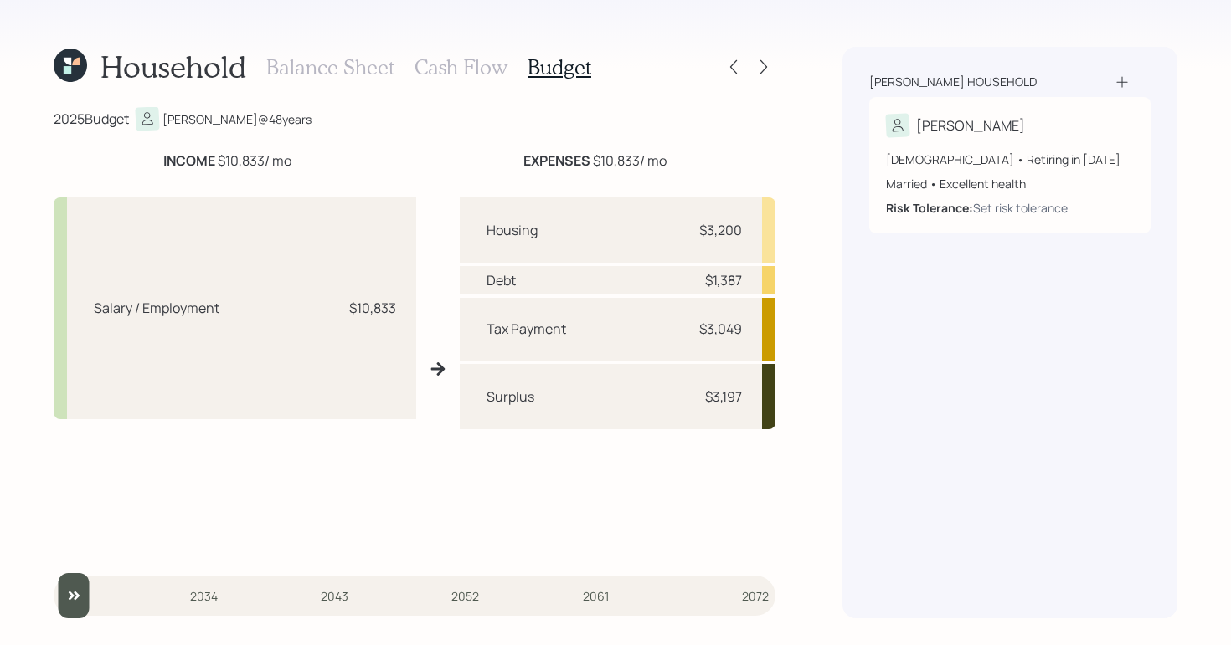
click at [288, 57] on h3 "Balance Sheet" at bounding box center [330, 67] width 128 height 24
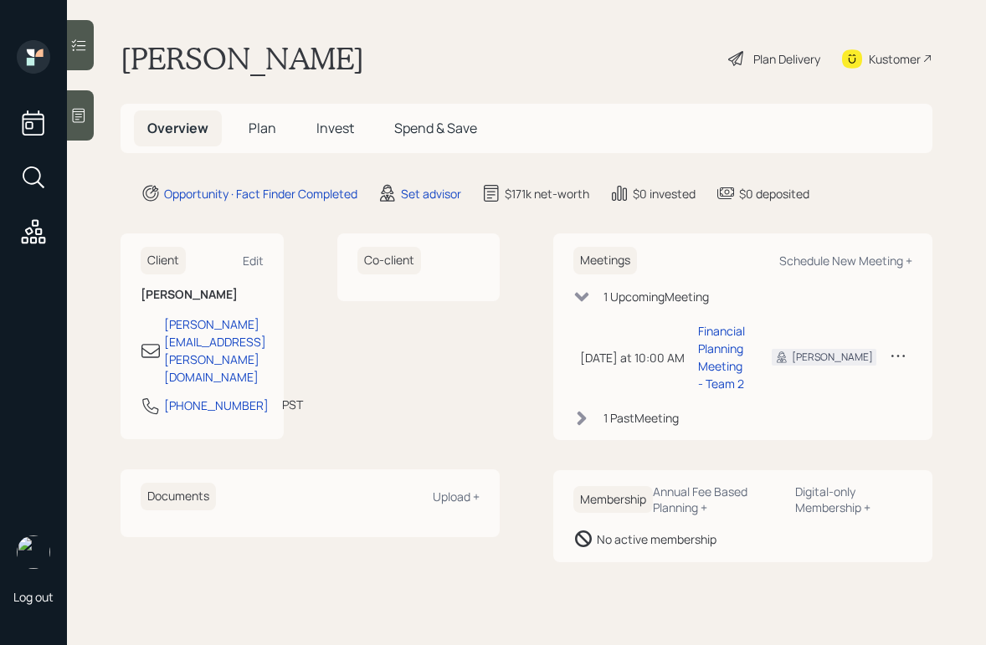
click at [982, 223] on main "Chris Coghlan Plan Delivery Kustomer Overview Plan Invest Spend & Save Opportun…" at bounding box center [526, 322] width 919 height 645
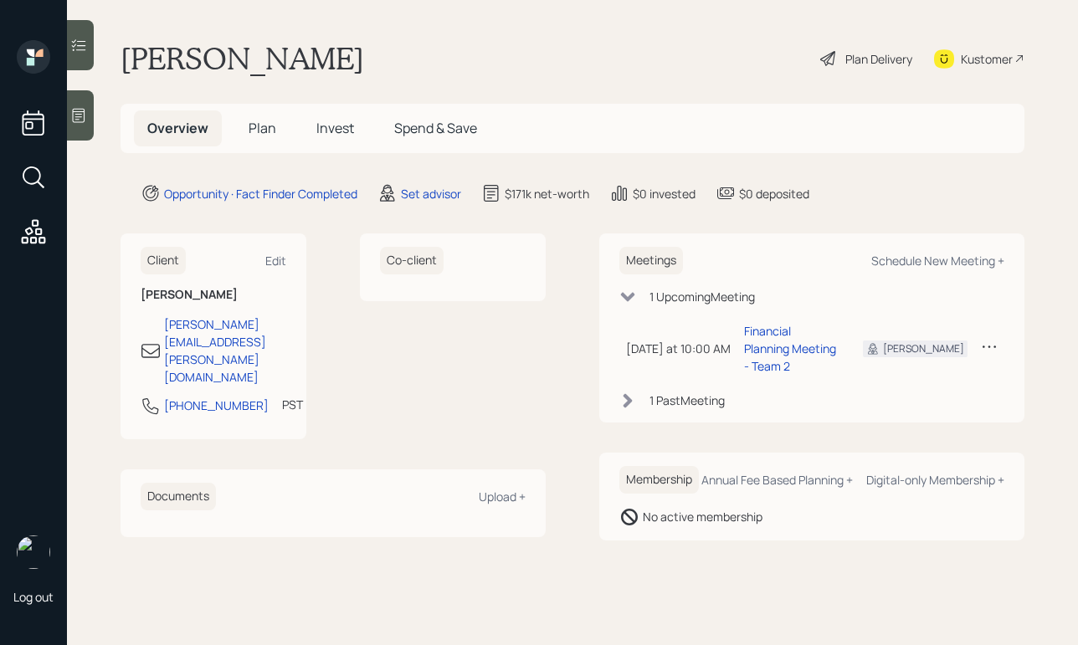
click at [377, 383] on div "Co-client" at bounding box center [453, 337] width 186 height 206
click at [82, 121] on icon at bounding box center [78, 115] width 17 height 17
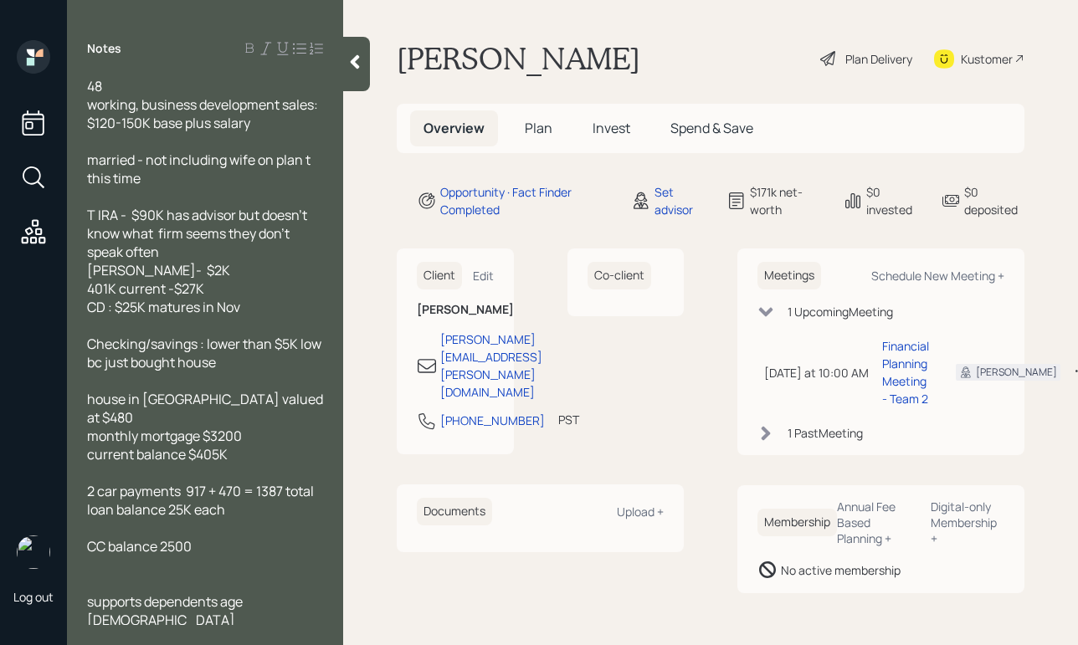
click at [352, 63] on icon at bounding box center [355, 62] width 9 height 14
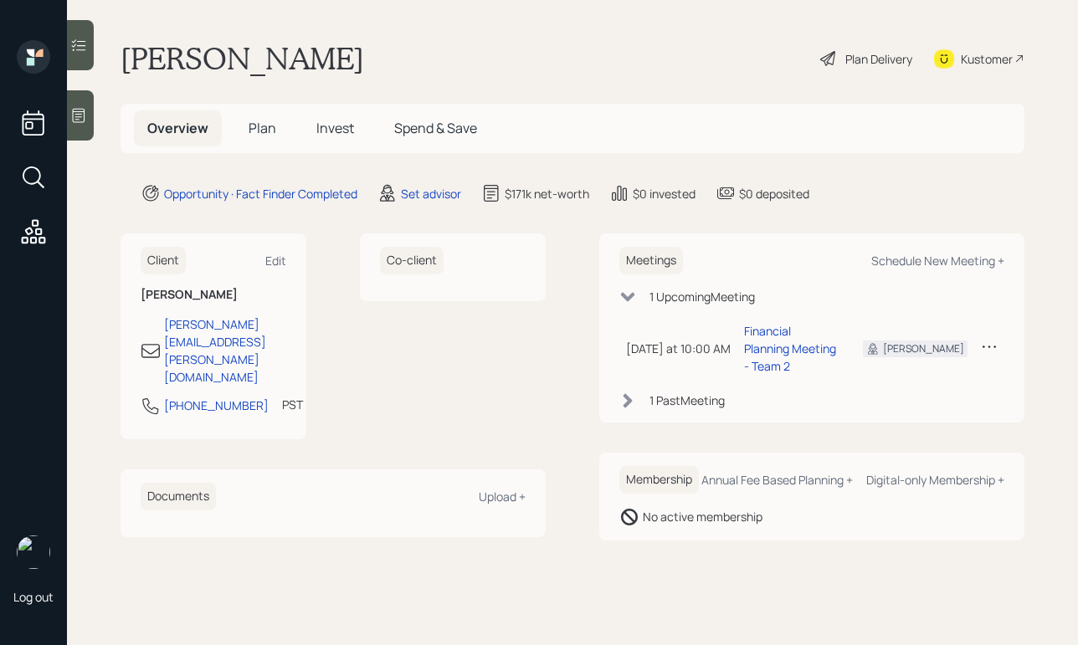
click at [857, 56] on div "Plan Delivery" at bounding box center [878, 59] width 67 height 18
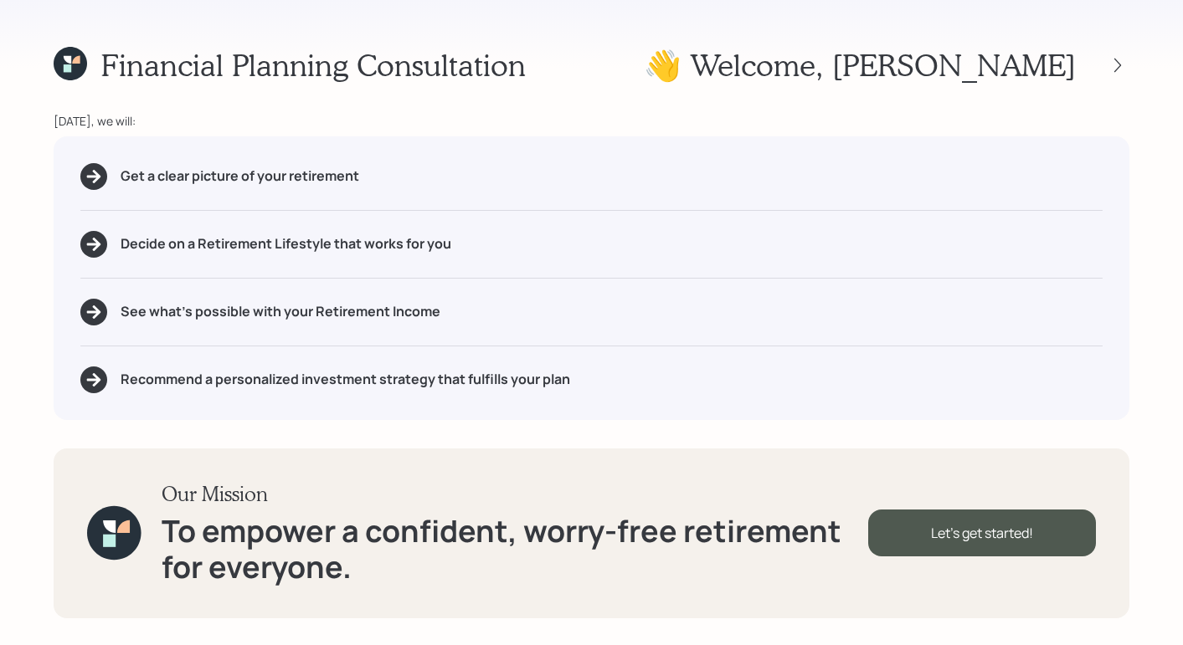
click at [660, 34] on div "Financial Planning Consultation 👋 Welcome , Chris Today, we will: Get a clear p…" at bounding box center [591, 322] width 1183 height 645
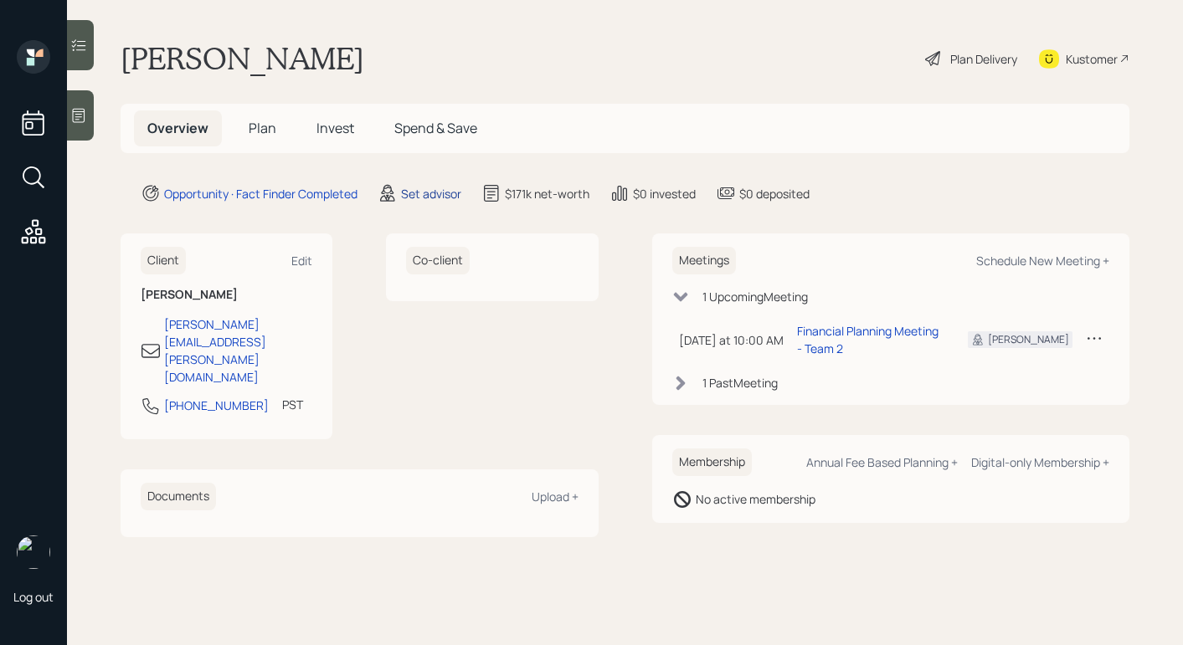
click at [445, 198] on div "Set advisor" at bounding box center [431, 194] width 60 height 18
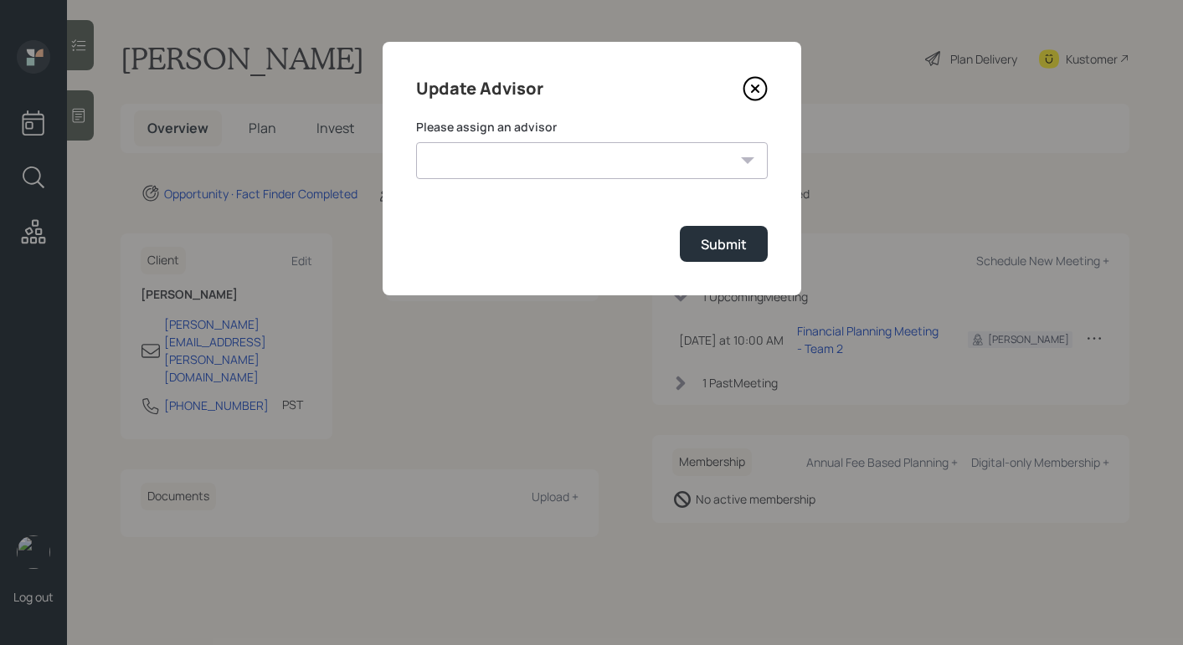
click at [612, 157] on select "Jonah Coleman Tyler End James DiStasi Treva Nostdahl Eric Schwartz Aleksandra S…" at bounding box center [592, 160] width 352 height 37
select select "b1d8ea90-abcc-42aa-86cc-4f33a132aacc"
click at [416, 142] on select "Jonah Coleman Tyler End James DiStasi Treva Nostdahl Eric Schwartz Aleksandra S…" at bounding box center [592, 160] width 352 height 37
click at [722, 258] on button "Submit" at bounding box center [724, 244] width 88 height 36
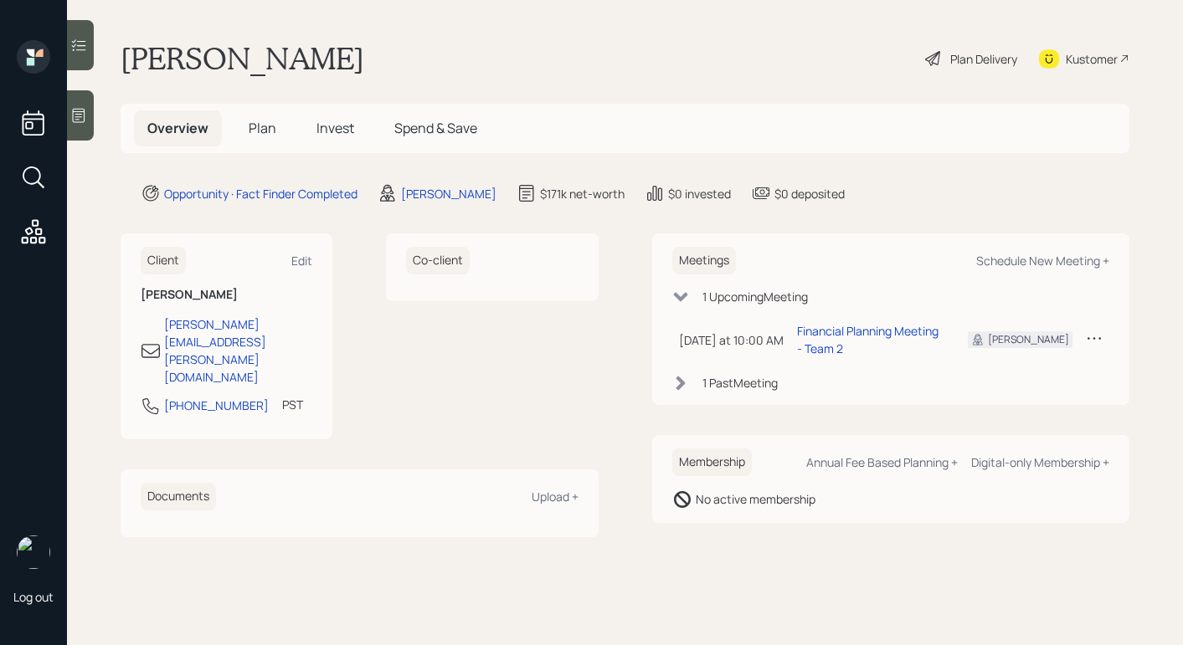
drag, startPoint x: 531, startPoint y: 383, endPoint x: 613, endPoint y: 321, distance: 103.3
click at [532, 383] on div "Co-client" at bounding box center [492, 337] width 212 height 206
click at [932, 62] on icon at bounding box center [933, 59] width 20 height 20
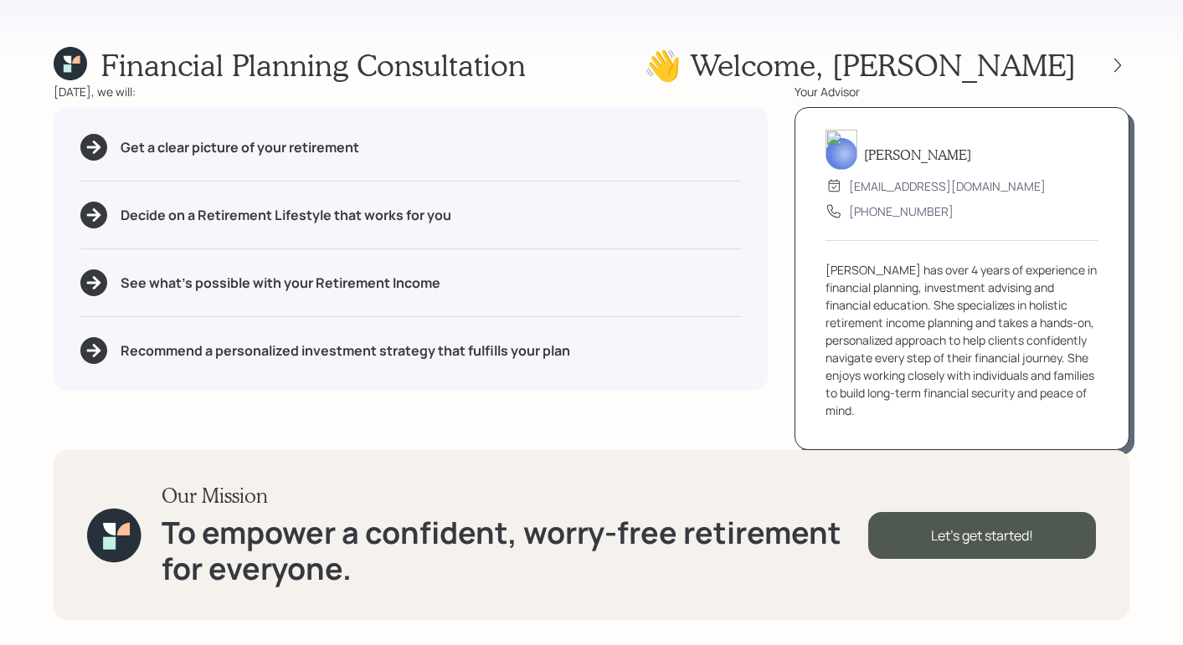
click at [750, 34] on div "Financial Planning Consultation 👋 Welcome , Chris Today, we will: Get a clear p…" at bounding box center [591, 322] width 1183 height 645
click at [985, 66] on icon at bounding box center [1117, 65] width 17 height 17
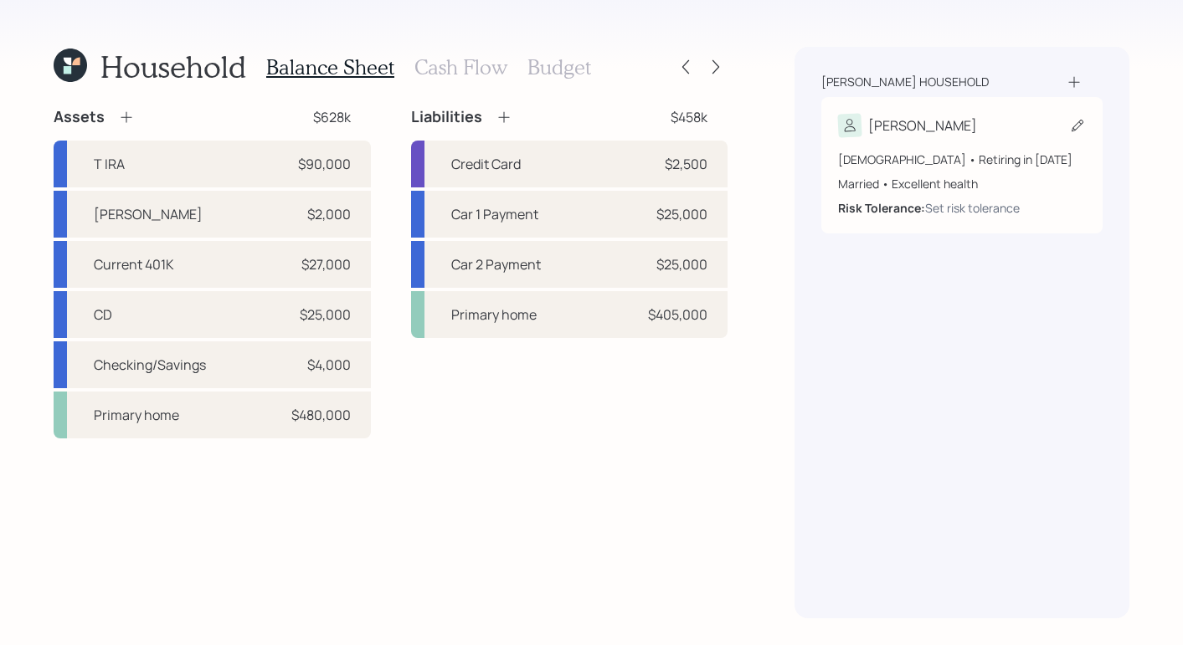
click at [964, 141] on div "48 years old • Retiring in January 2042 Married • Excellent health Risk Toleran…" at bounding box center [962, 177] width 248 height 80
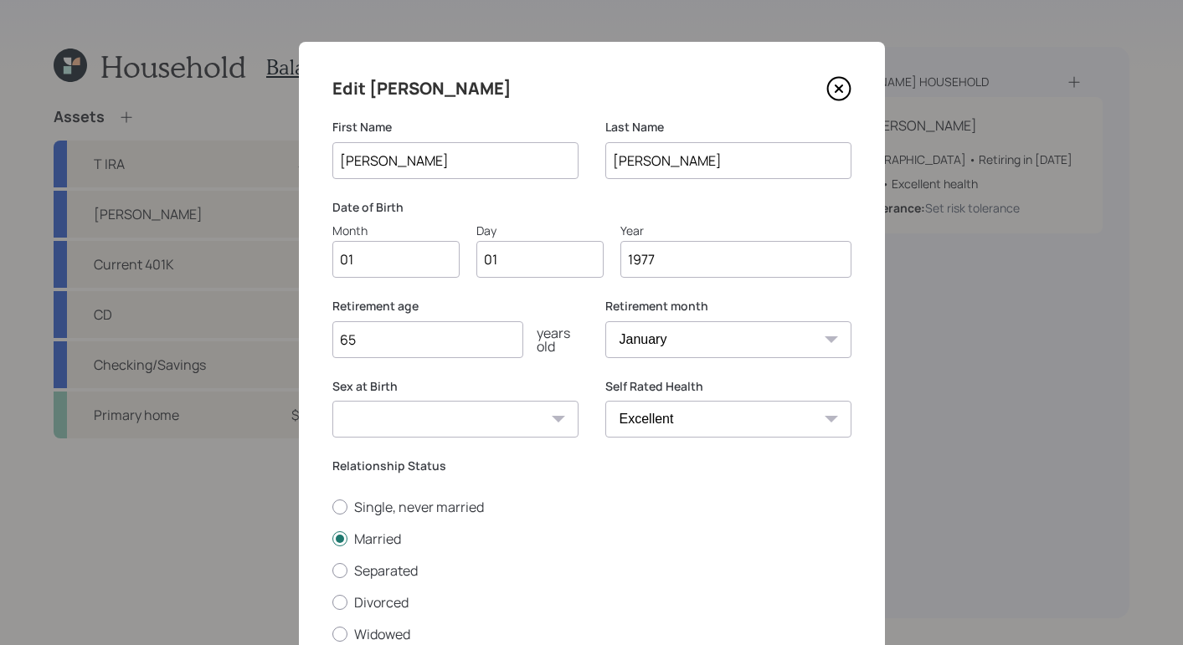
click at [383, 269] on input "01" at bounding box center [395, 259] width 127 height 37
type input "0"
type input "09"
type input "0"
type input "04"
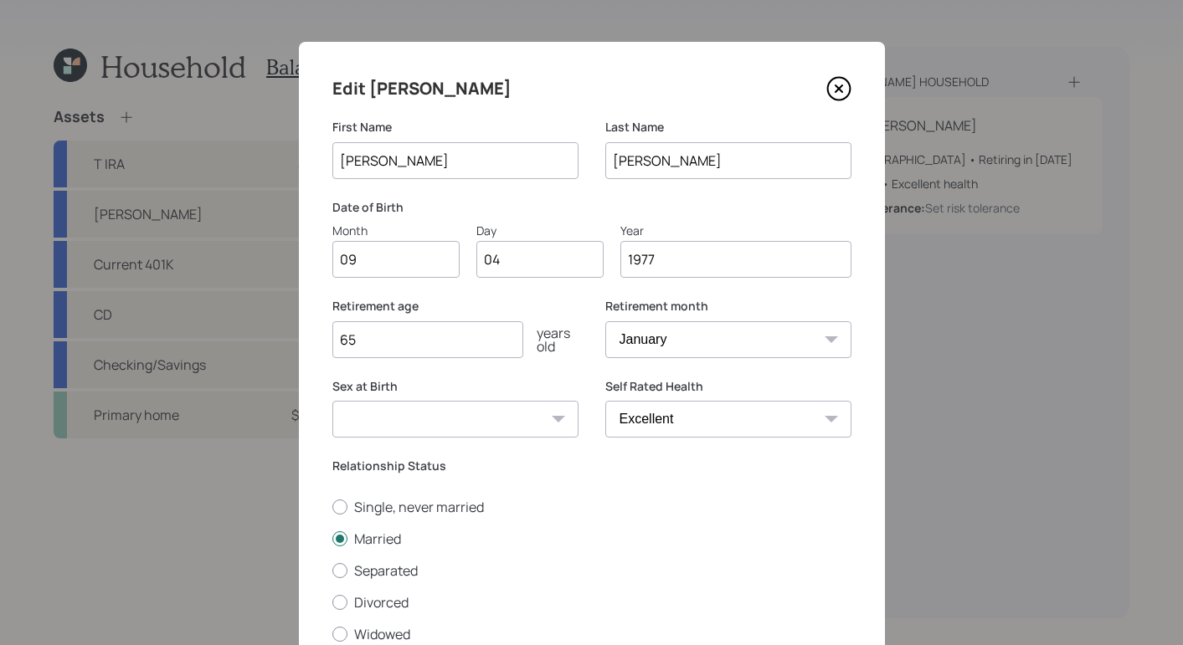
click at [429, 339] on input "65" at bounding box center [427, 339] width 191 height 37
click at [455, 407] on select "Male Female Other / Prefer not to say" at bounding box center [455, 419] width 246 height 37
select select "male"
click at [332, 401] on select "Male Female Other / Prefer not to say" at bounding box center [455, 419] width 246 height 37
click at [411, 353] on input "65" at bounding box center [427, 339] width 191 height 37
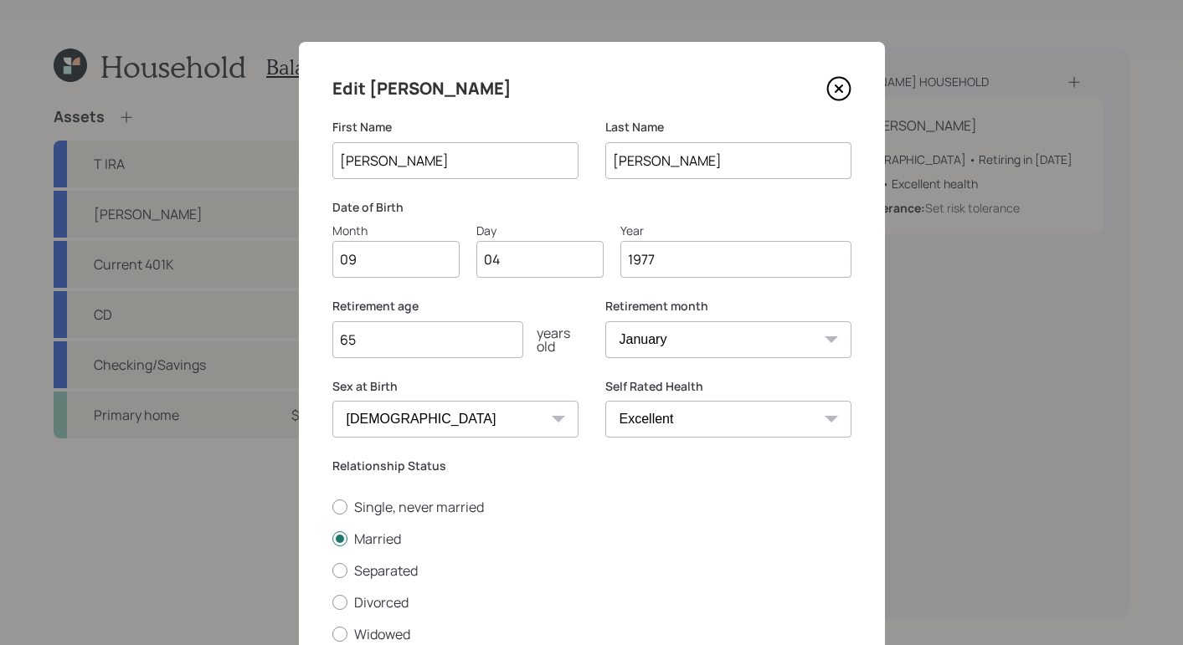
click at [795, 356] on select "January February March April May June July August September October November De…" at bounding box center [728, 339] width 246 height 37
select select "9"
click at [605, 321] on select "January February March April May June July August September October November De…" at bounding box center [728, 339] width 246 height 37
click at [410, 332] on input "65" at bounding box center [427, 339] width 191 height 37
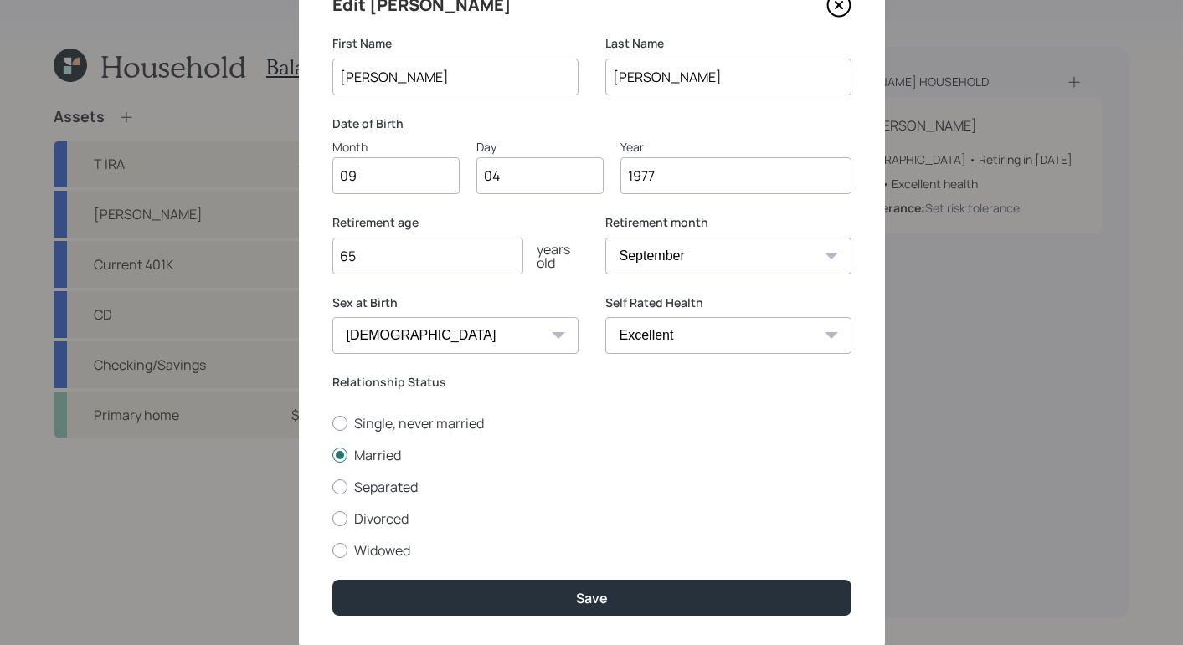
scroll to position [131, 0]
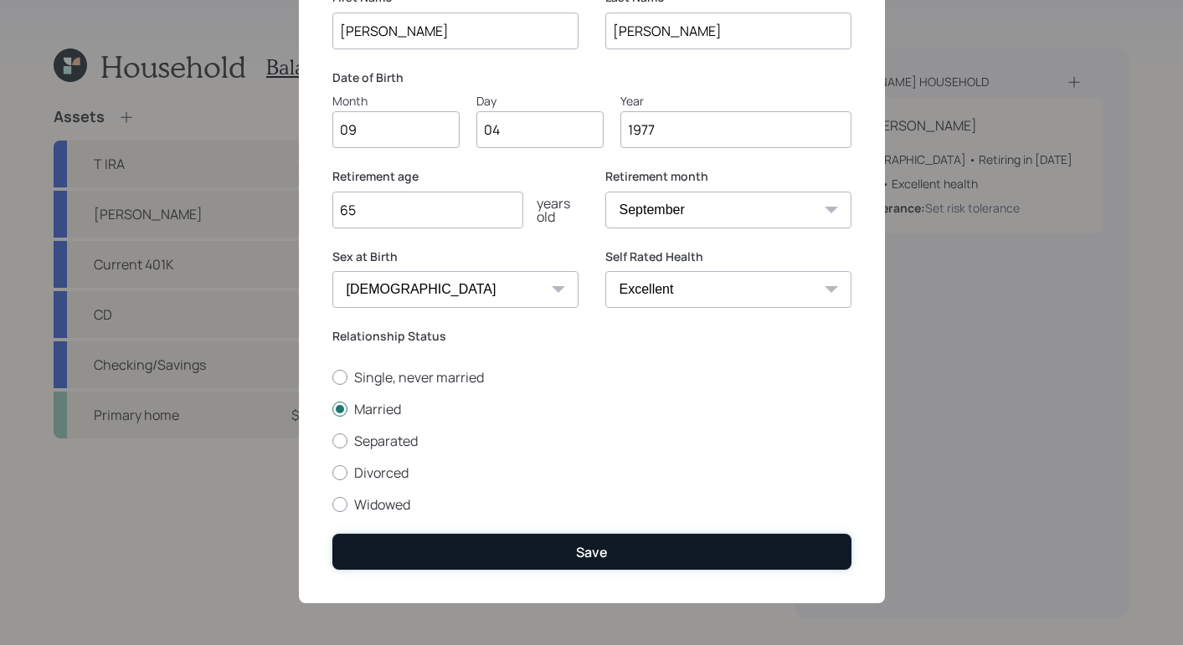
click at [563, 547] on button "Save" at bounding box center [591, 552] width 519 height 36
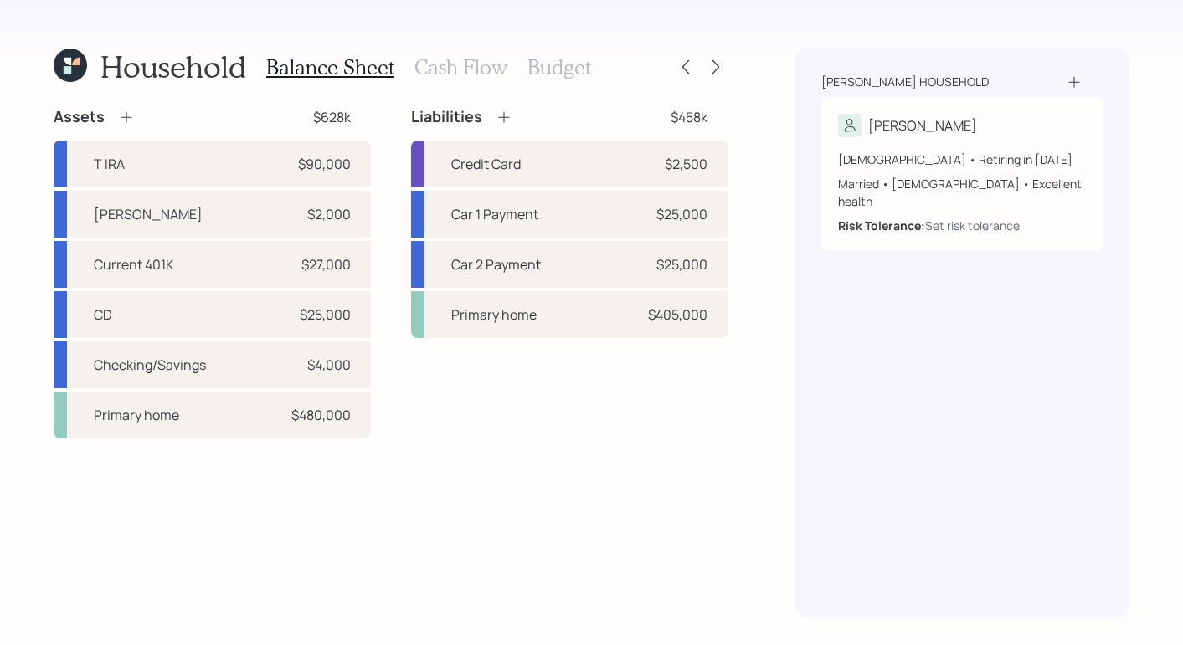
click at [742, 391] on div "Household Balance Sheet Cash Flow Budget Assets $628k T IRA $90,000 Roth $2,000…" at bounding box center [591, 322] width 1183 height 645
click at [157, 180] on div "T IRA $90,000" at bounding box center [212, 164] width 317 height 47
select select "ira"
select select "balanced"
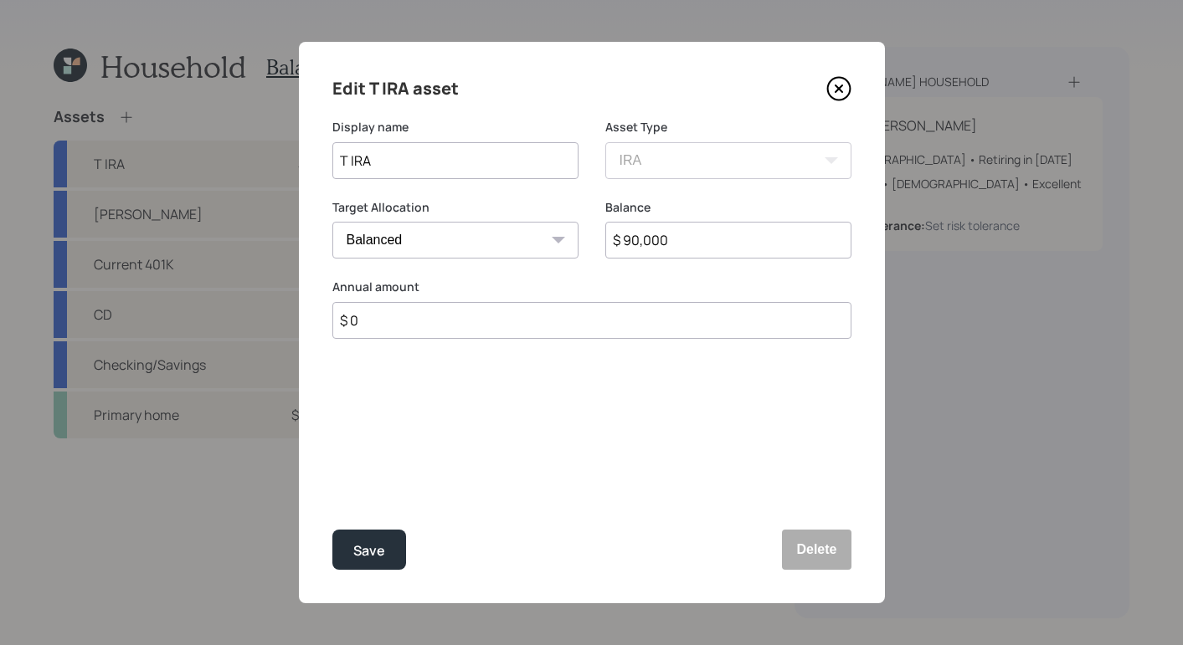
click at [524, 329] on input "$ 0" at bounding box center [591, 320] width 519 height 37
type input "$ 0"
click at [378, 554] on div "Save" at bounding box center [369, 551] width 32 height 23
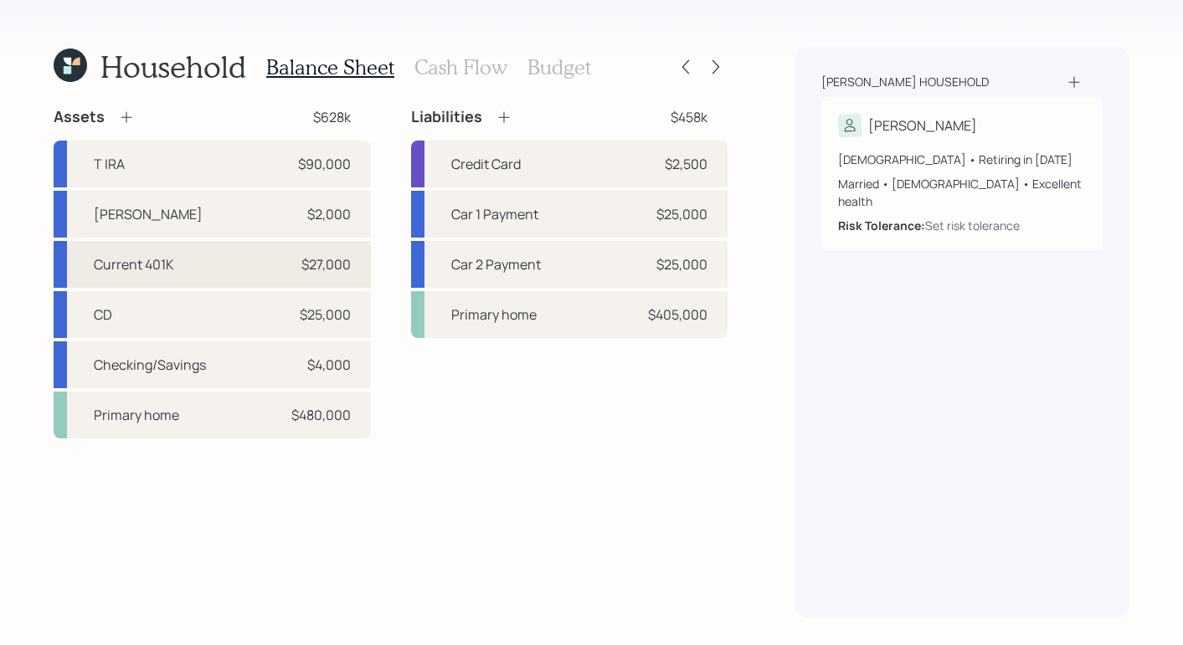
click at [178, 263] on div "Current 401K $27,000" at bounding box center [212, 264] width 317 height 47
select select "company_sponsored"
select select "balanced"
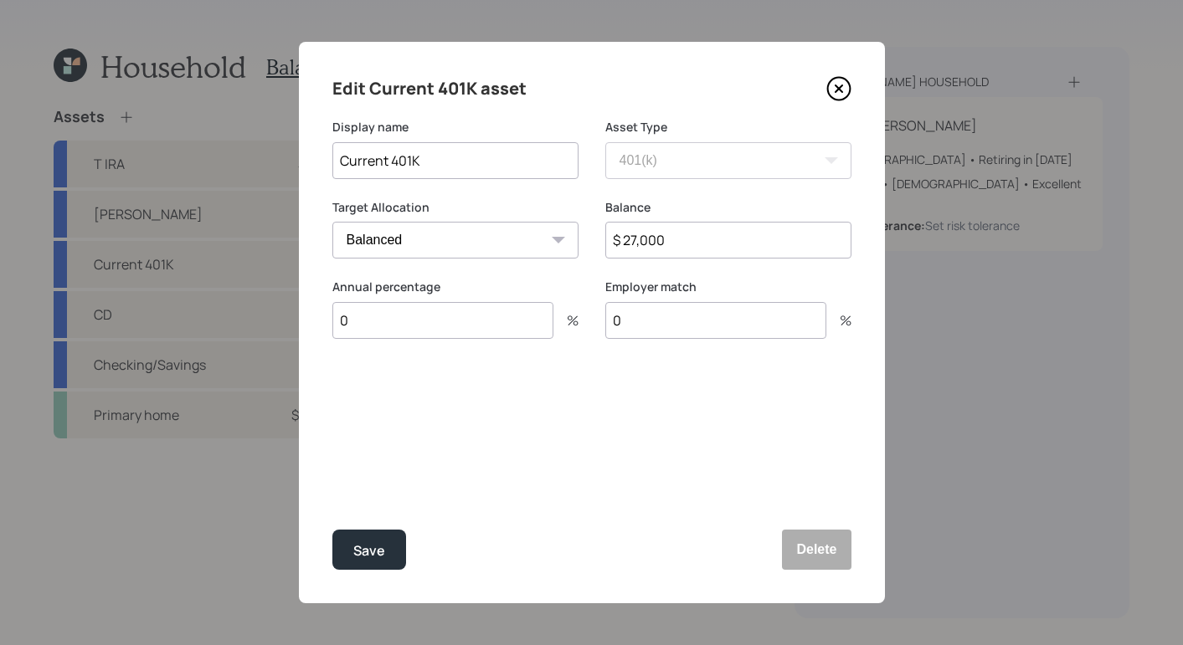
click at [492, 323] on input "0" at bounding box center [442, 320] width 221 height 37
type input "10"
drag, startPoint x: 686, startPoint y: 304, endPoint x: 676, endPoint y: 313, distance: 13.0
click at [685, 305] on input "0" at bounding box center [715, 320] width 221 height 37
click at [691, 326] on input "0" at bounding box center [715, 320] width 221 height 37
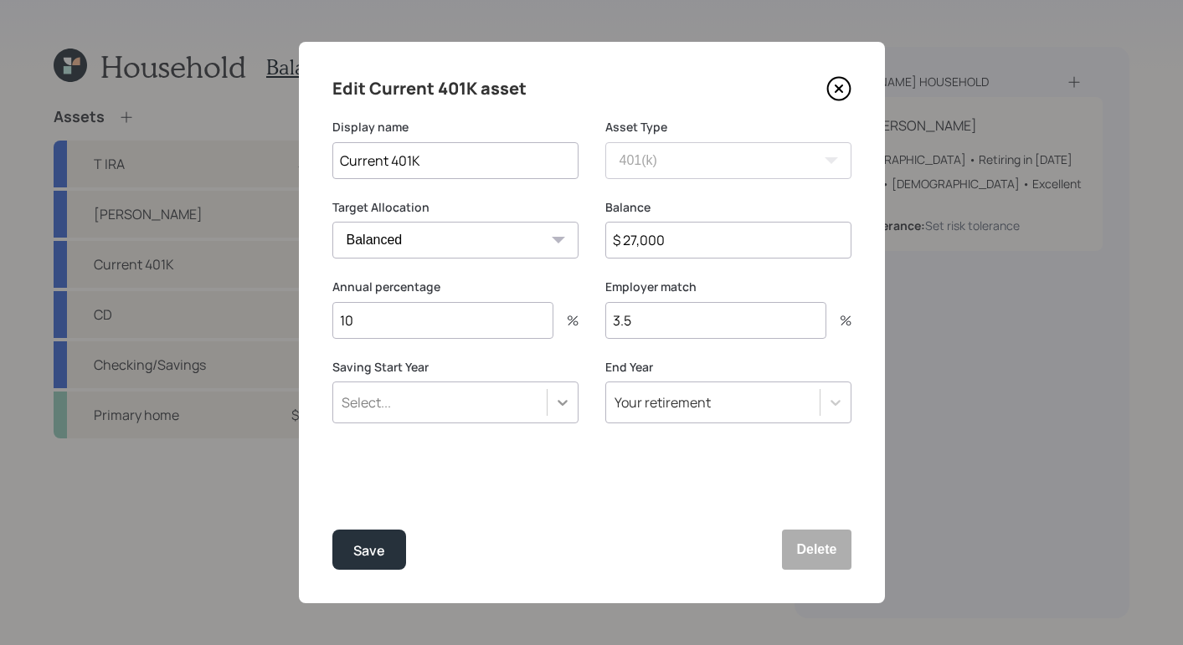
type input "3.5"
click at [550, 409] on div at bounding box center [562, 403] width 30 height 30
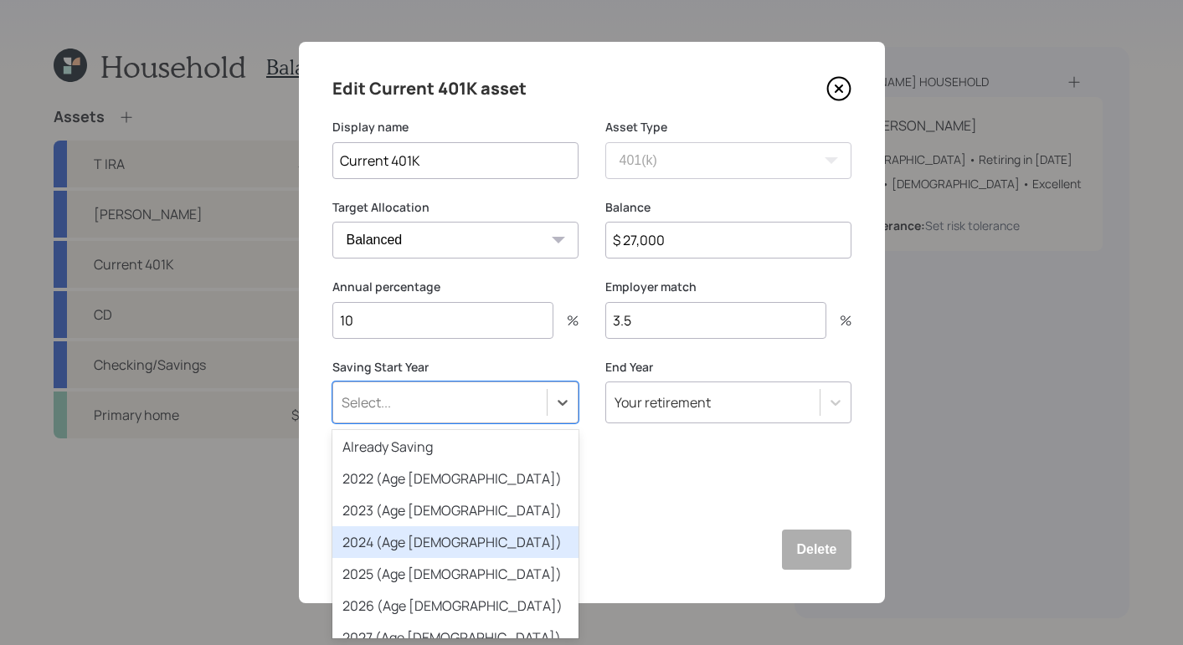
scroll to position [3, 0]
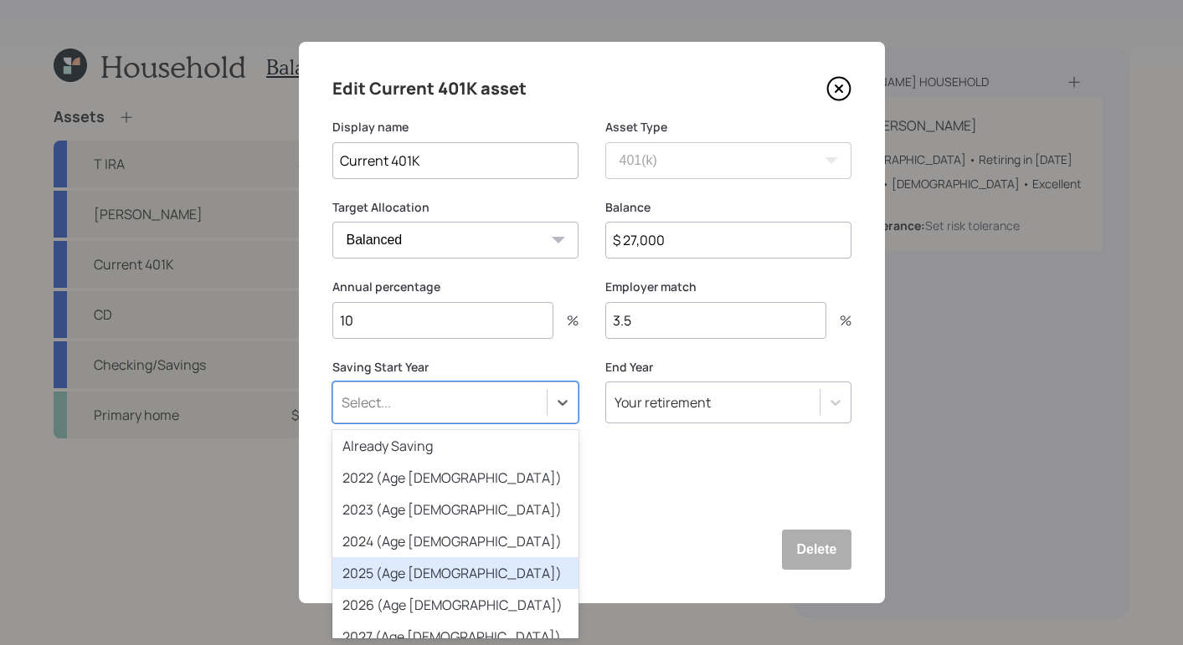
click at [429, 581] on div "2025 (Age 48)" at bounding box center [455, 574] width 246 height 32
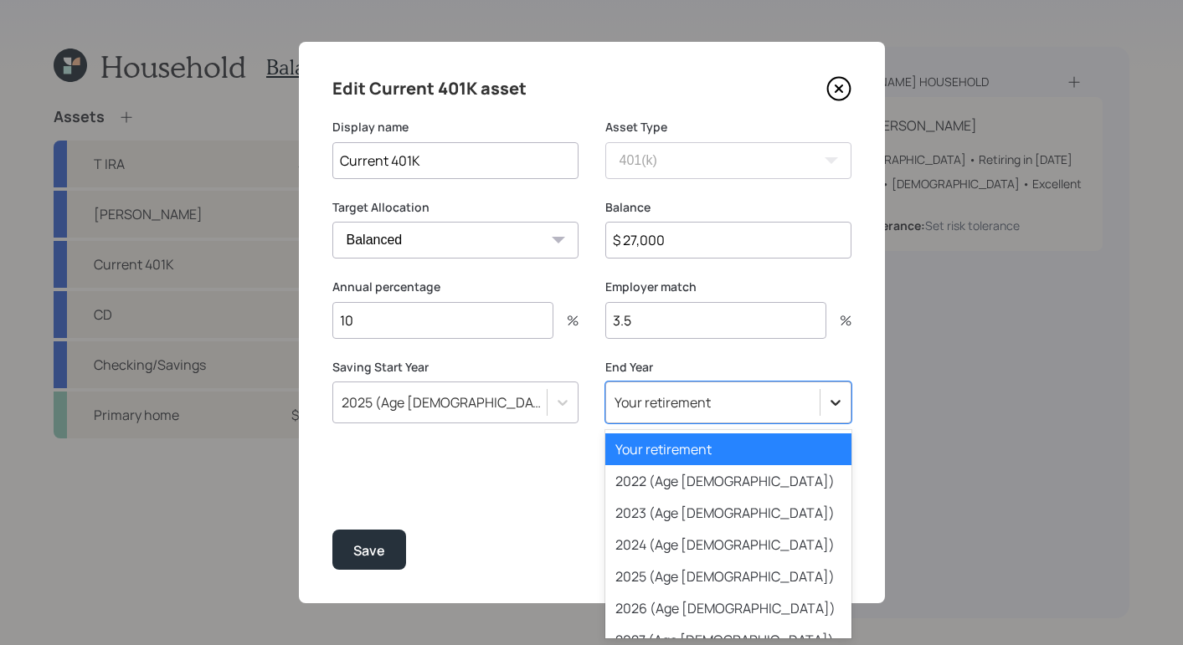
click at [828, 408] on icon at bounding box center [835, 402] width 17 height 17
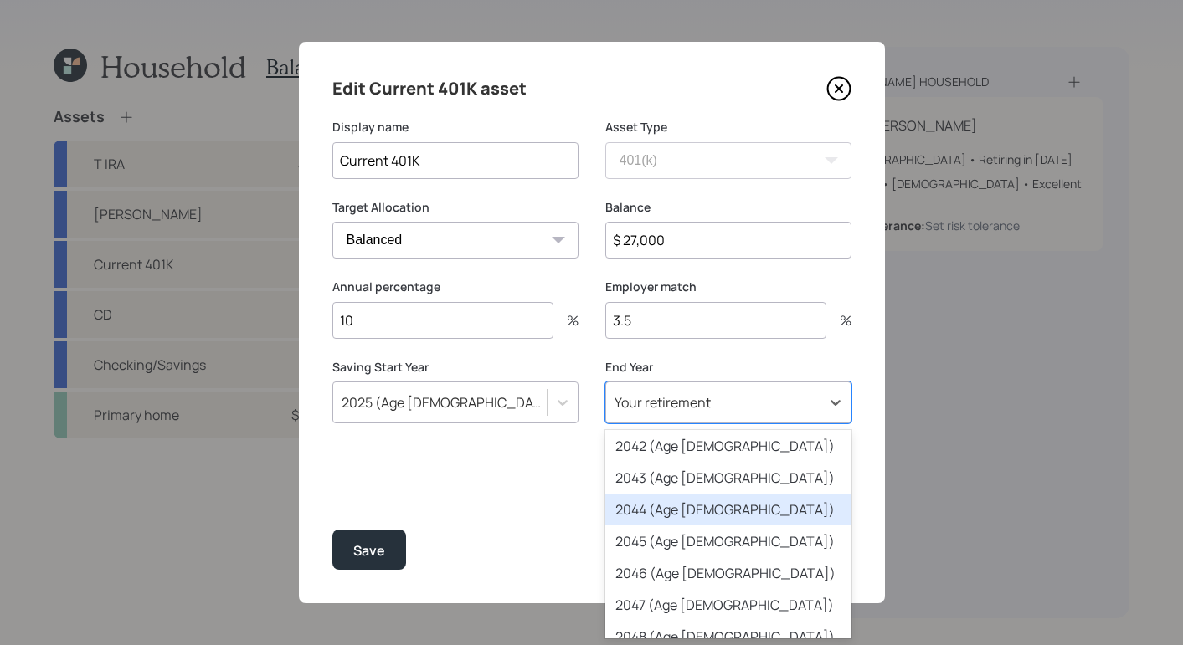
scroll to position [653, 0]
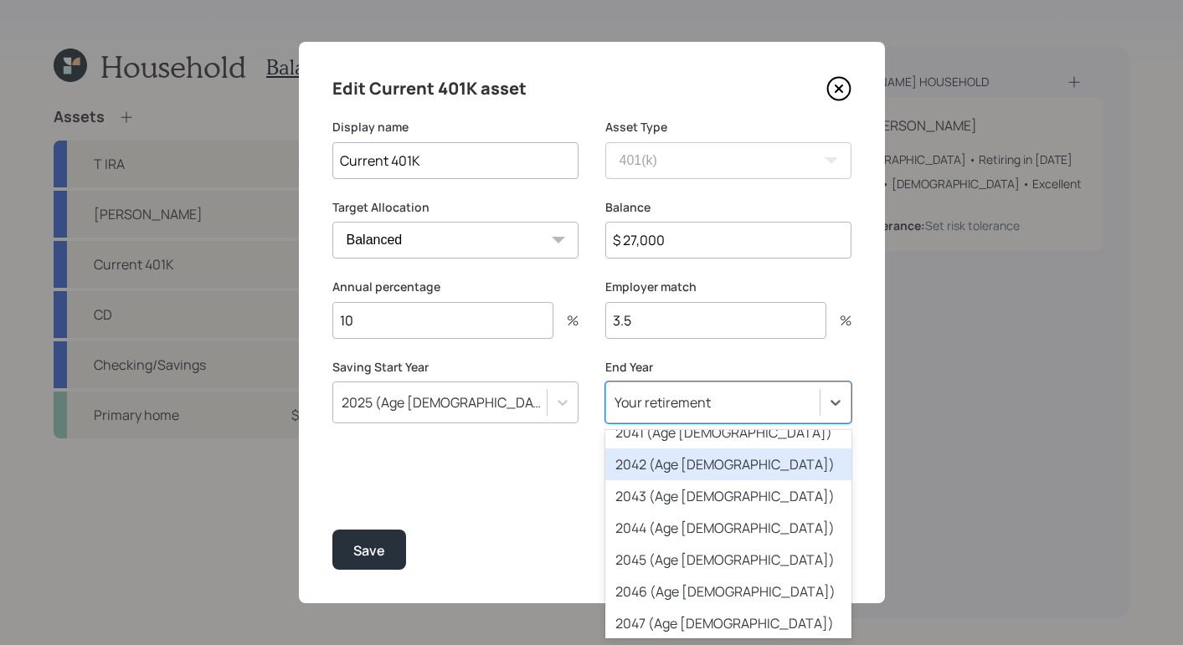
click at [710, 471] on div "2042 (Age 65)" at bounding box center [728, 465] width 246 height 32
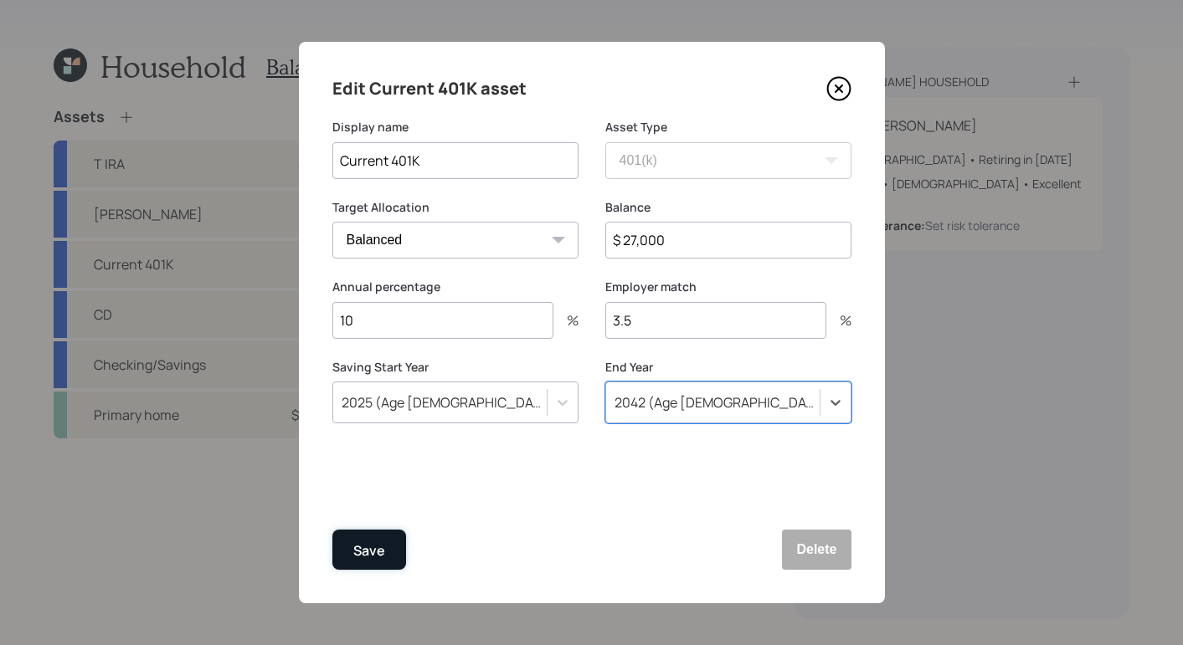
click at [375, 556] on div "Save" at bounding box center [369, 551] width 32 height 23
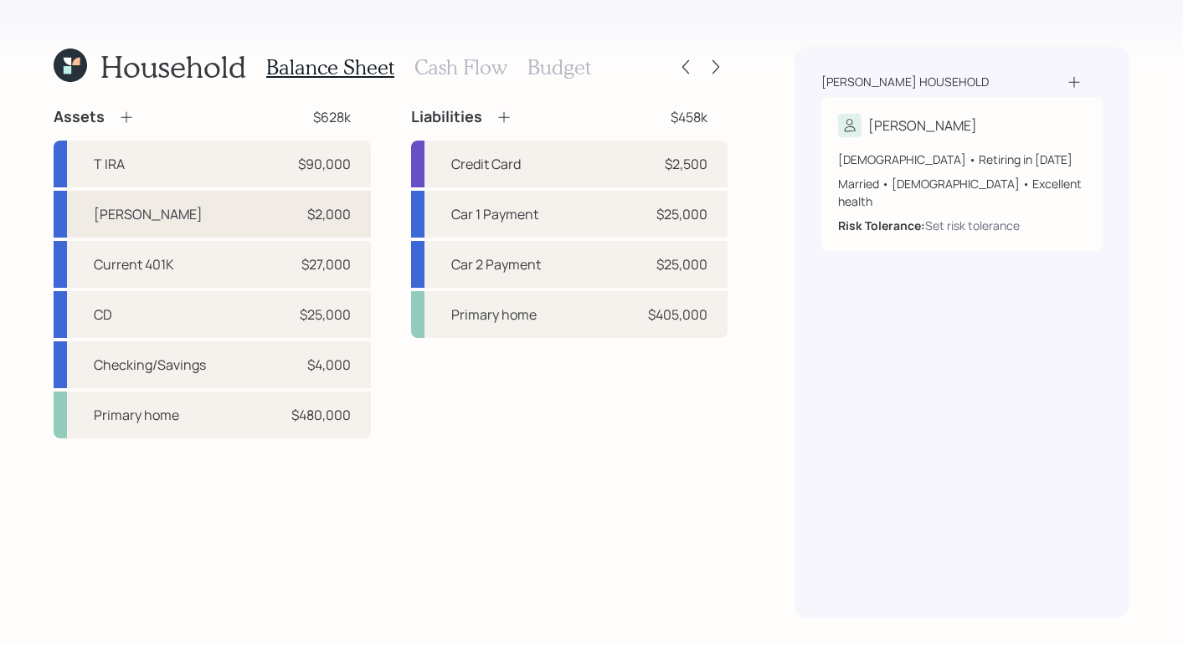
click at [307, 210] on div "$2,000" at bounding box center [326, 214] width 50 height 20
select select "roth_ira"
select select "balanced"
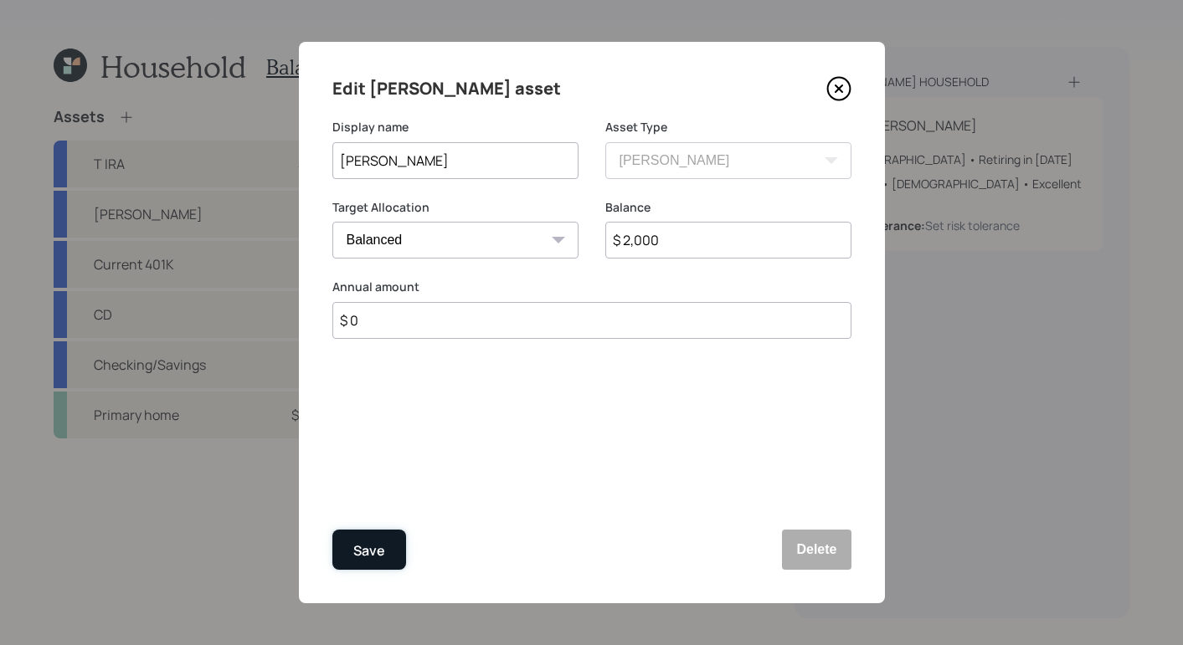
click at [382, 553] on div "Save" at bounding box center [369, 551] width 32 height 23
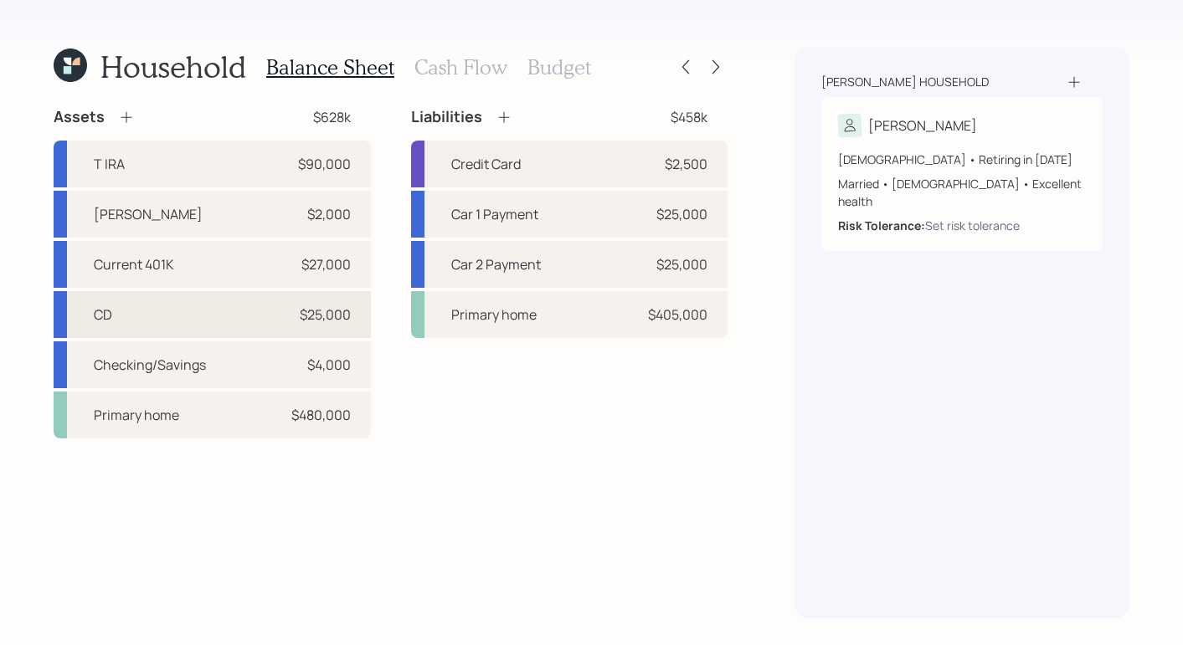
click at [169, 323] on div "CD $25,000" at bounding box center [212, 314] width 317 height 47
select select "taxable"
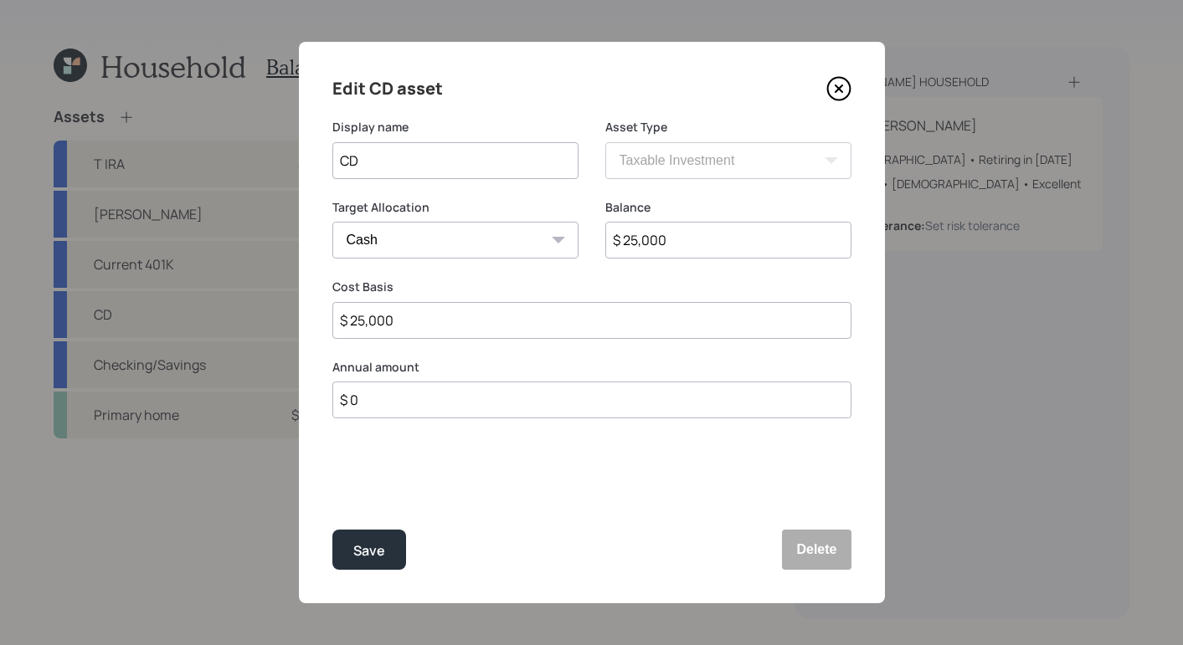
click at [438, 156] on input "CD" at bounding box center [455, 160] width 246 height 37
type input "CD -Nov maturity"
click at [381, 548] on div "Save" at bounding box center [369, 551] width 32 height 23
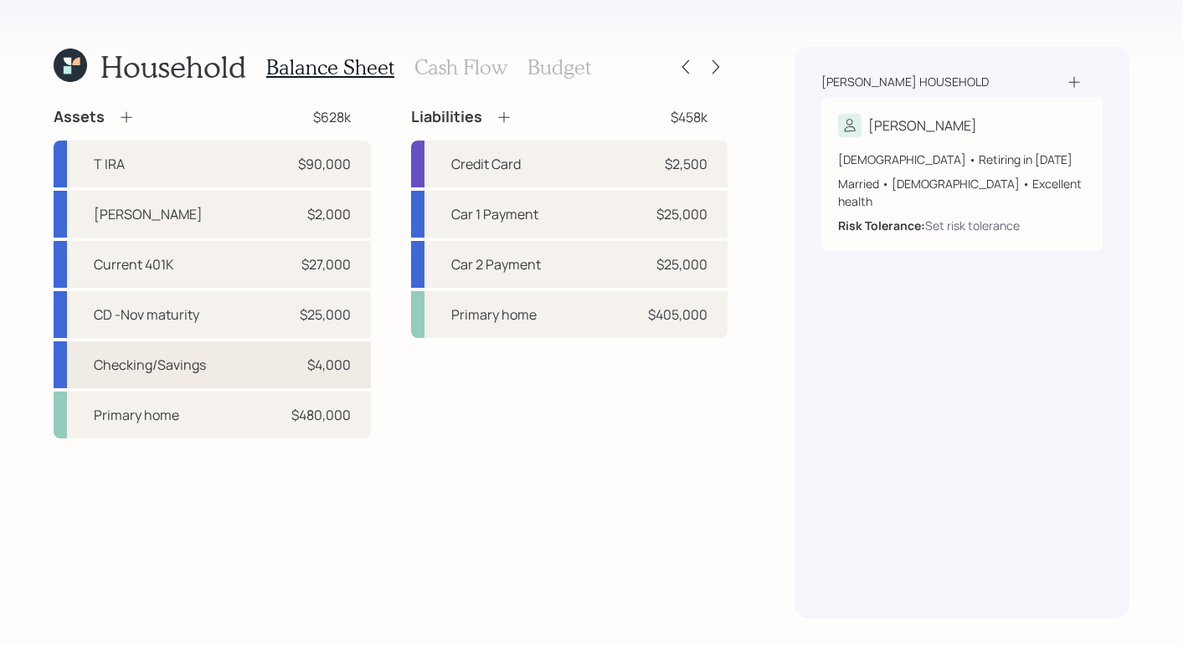
click at [282, 373] on div "Checking/Savings $4,000" at bounding box center [212, 365] width 317 height 47
select select "taxable"
select select "balanced"
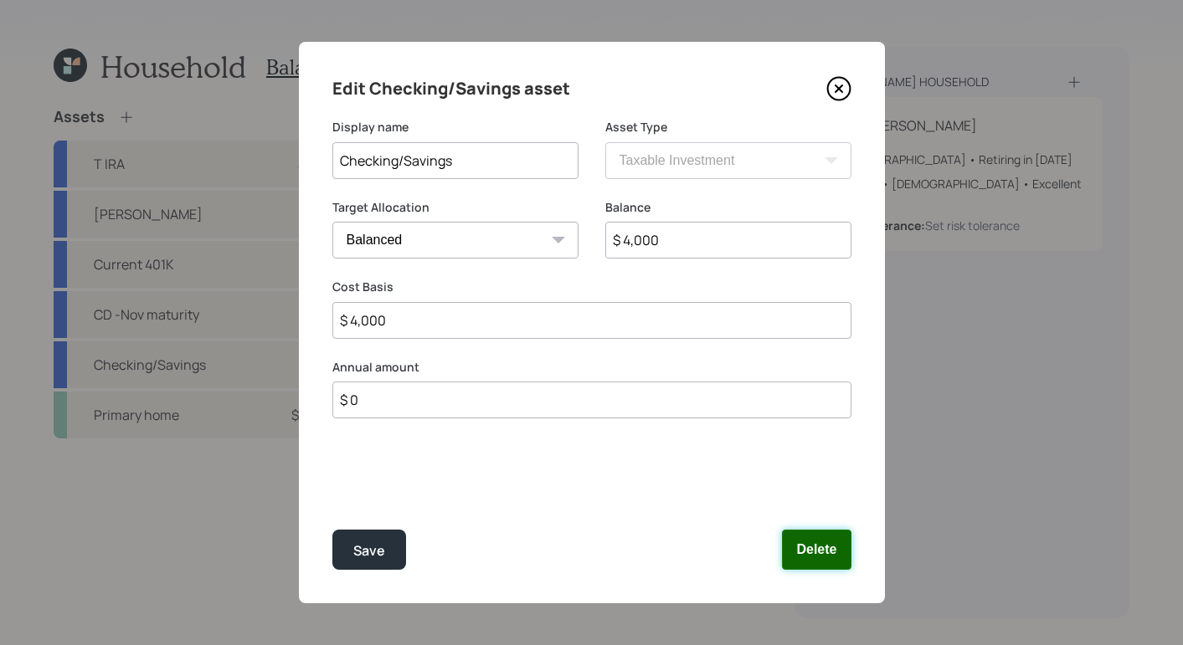
click at [826, 547] on button "Delete" at bounding box center [816, 550] width 69 height 40
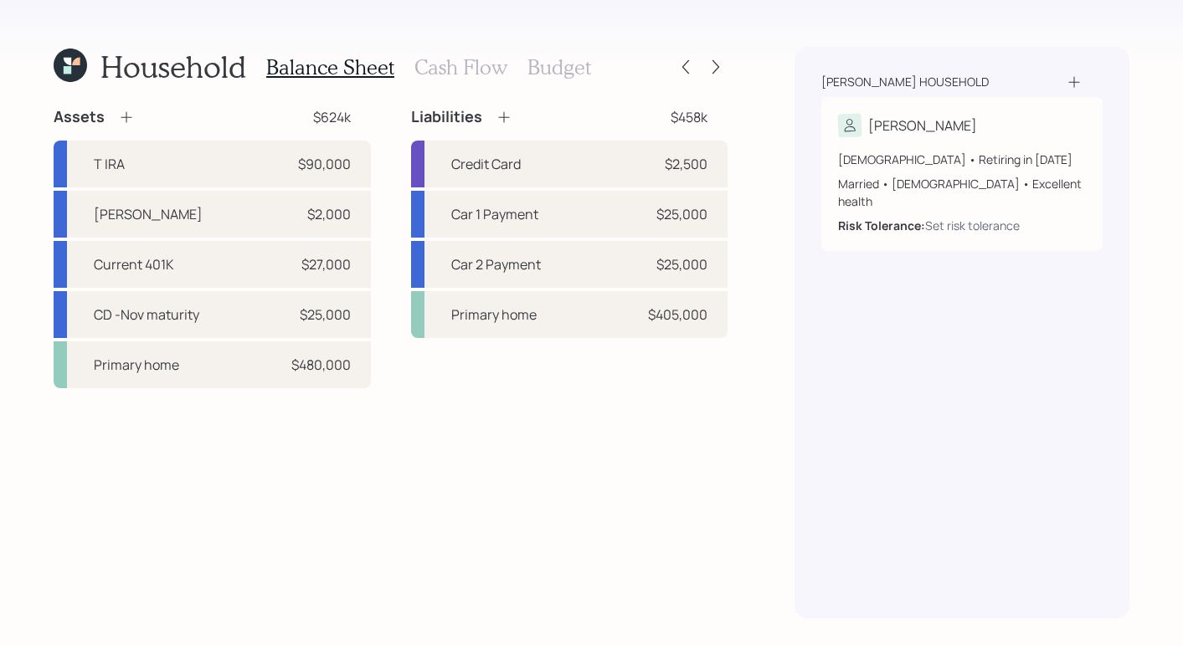
click at [119, 112] on div "Assets" at bounding box center [94, 117] width 81 height 20
click at [123, 120] on icon at bounding box center [126, 117] width 17 height 17
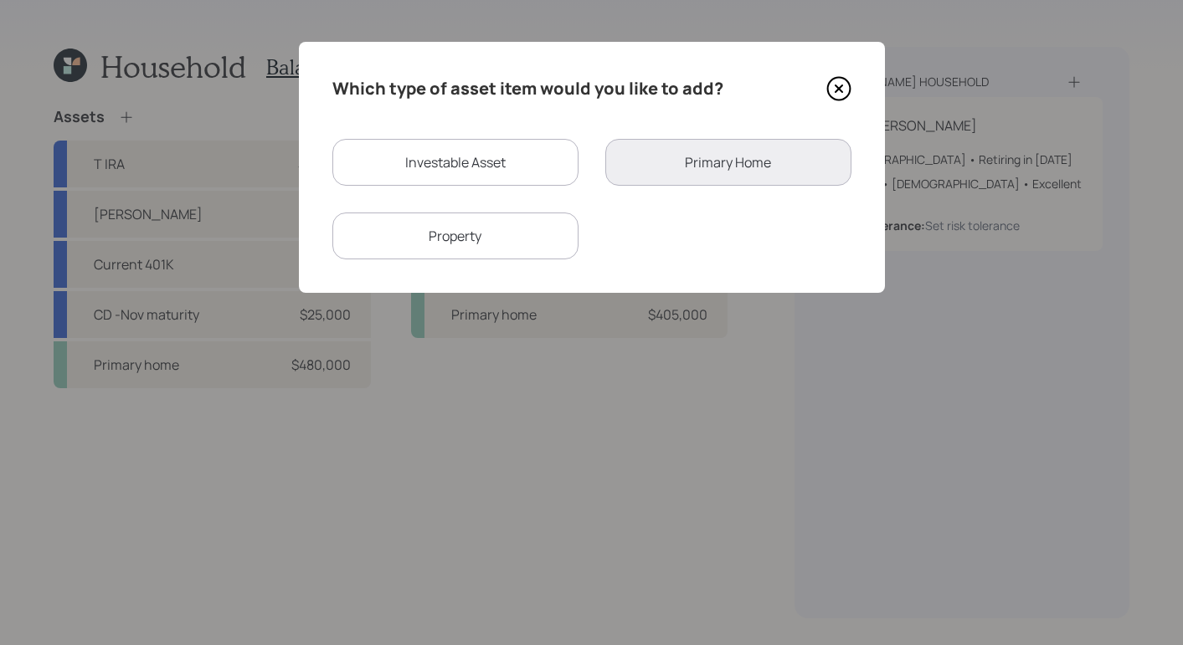
click at [488, 157] on div "Investable Asset" at bounding box center [455, 162] width 246 height 47
select select "taxable"
select select "balanced"
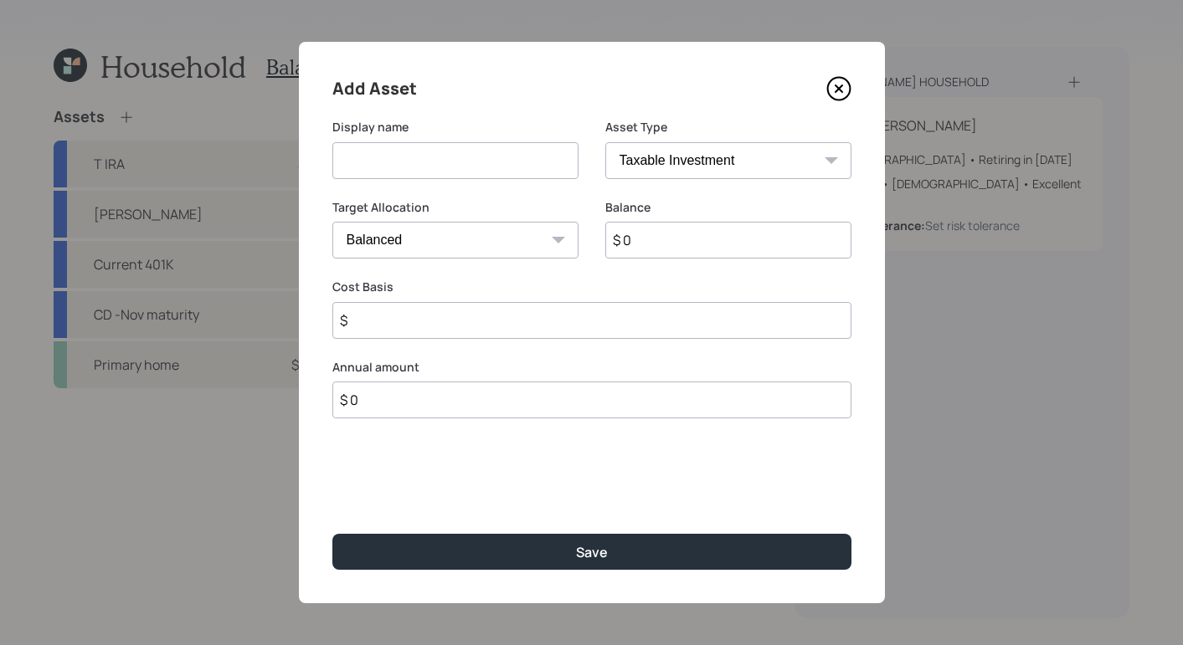
click at [663, 177] on select "SEP IRA IRA Roth IRA 401(k) Roth 401(k) 403(b) Roth 403(b) 457(b) Roth 457(b) H…" at bounding box center [728, 160] width 246 height 37
select select "cash"
click at [605, 142] on select "SEP IRA IRA Roth IRA 401(k) Roth 401(k) 403(b) Roth 403(b) 457(b) Roth 457(b) H…" at bounding box center [728, 160] width 246 height 37
type input "$"
click at [496, 152] on input at bounding box center [455, 160] width 246 height 37
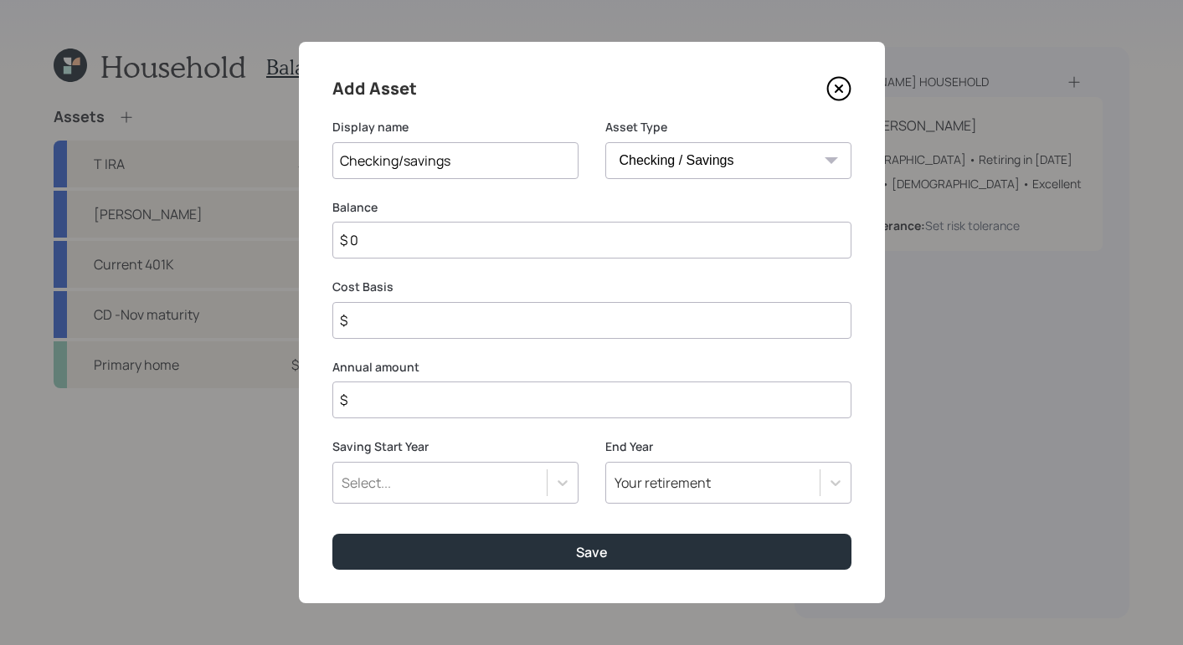
click at [408, 163] on input "Checking/savings" at bounding box center [455, 160] width 246 height 37
type input "Checking/Savings"
click at [452, 239] on input "$ 0" at bounding box center [591, 240] width 519 height 37
type input "$"
type input "$ 2"
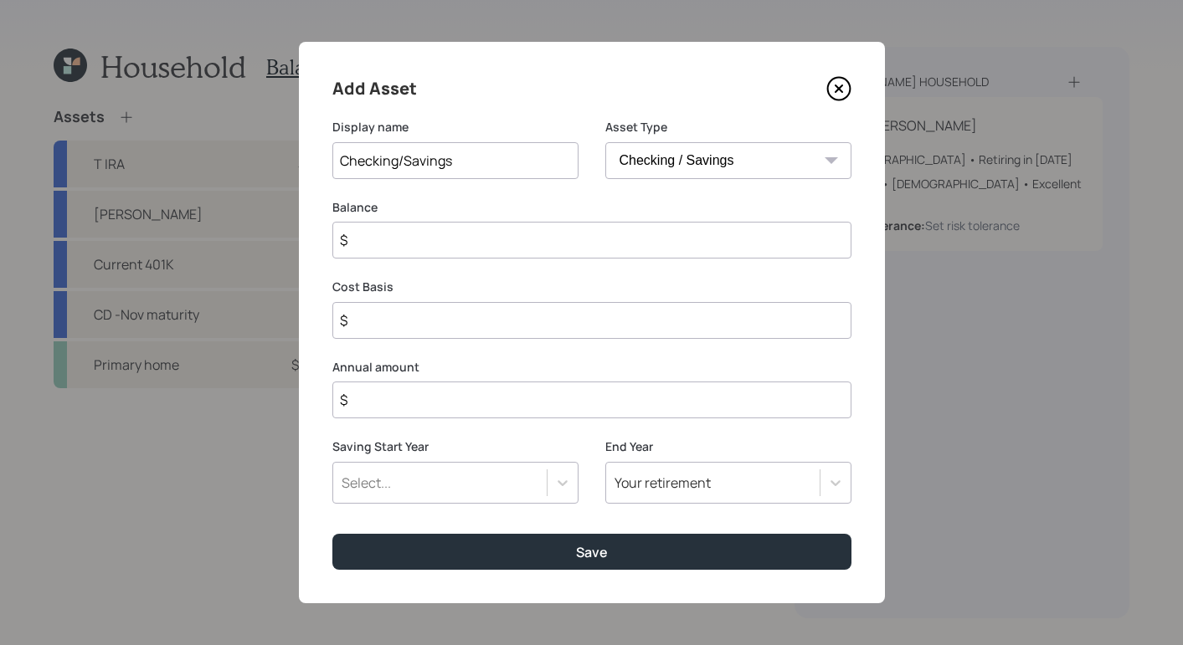
type input "$ 2"
type input "$ 25"
type input "$ 250"
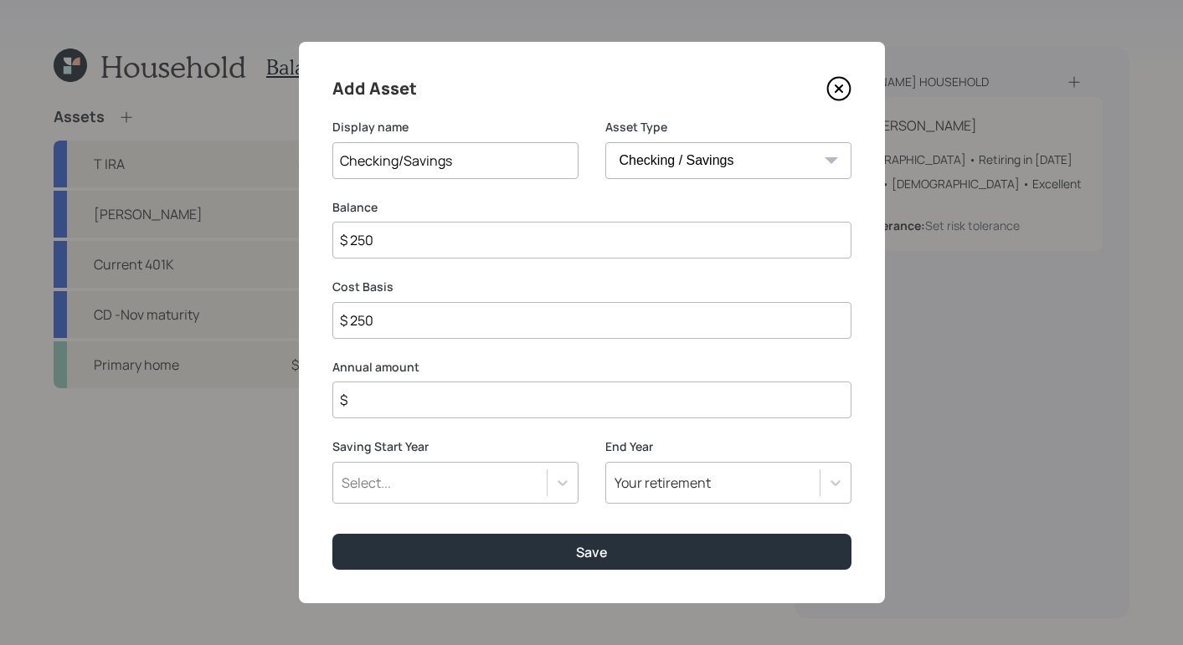
type input "$ 2,500"
click at [440, 390] on input "$" at bounding box center [591, 400] width 519 height 37
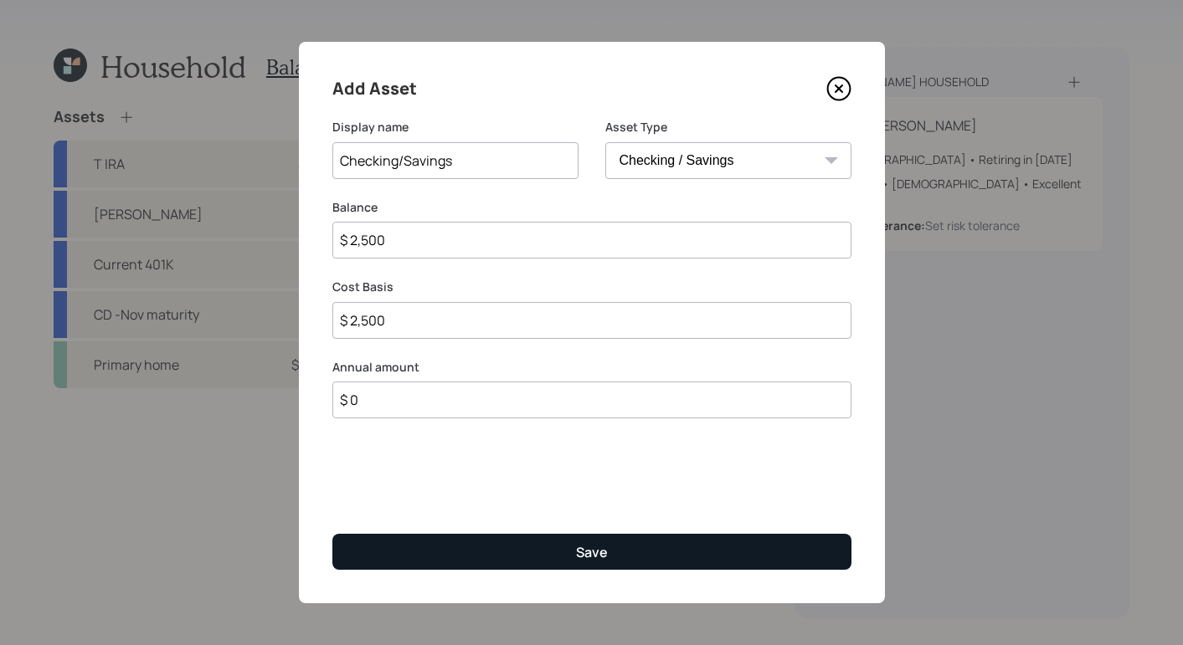
type input "$ 0"
click at [543, 562] on button "Save" at bounding box center [591, 552] width 519 height 36
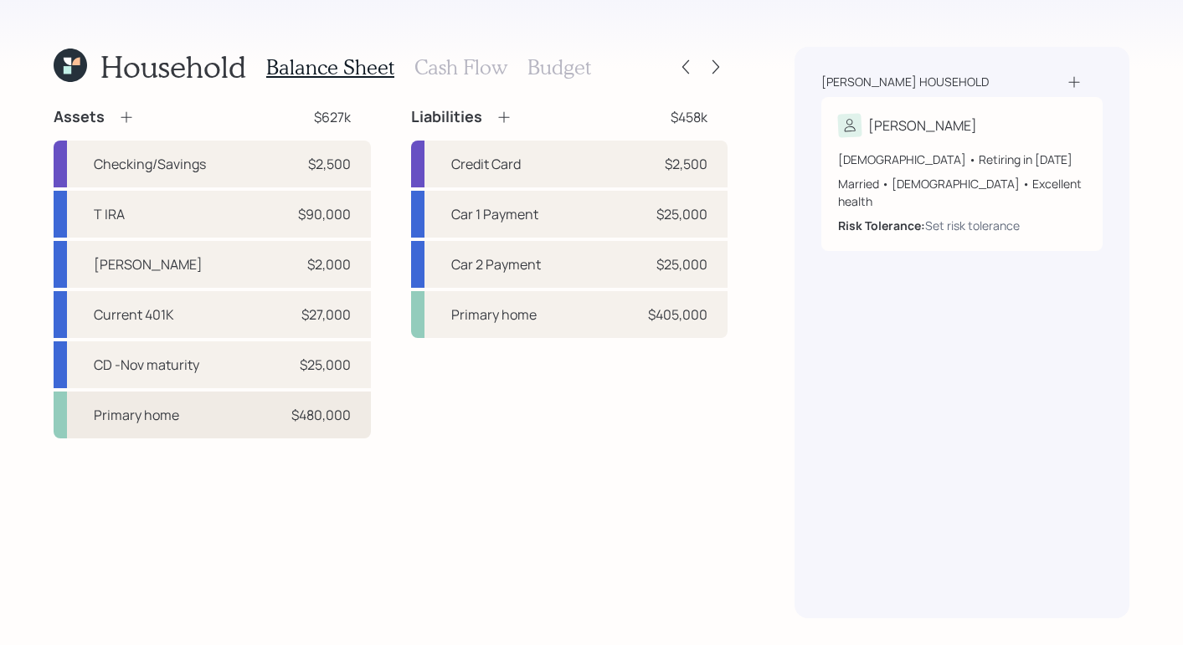
click at [173, 406] on div "Primary home" at bounding box center [136, 415] width 85 height 20
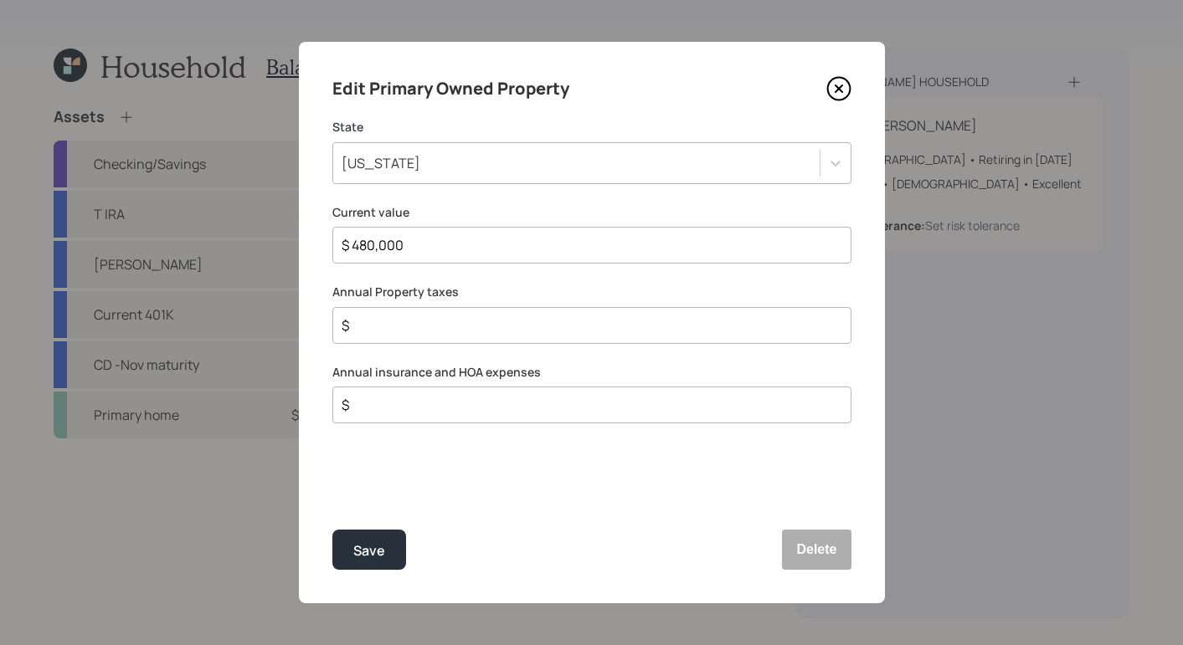
click at [484, 316] on input "$" at bounding box center [585, 326] width 491 height 20
type input "$ 5,000"
click at [578, 416] on div "$" at bounding box center [591, 405] width 519 height 37
click at [561, 413] on input "$" at bounding box center [585, 405] width 491 height 20
type input "$ 6,000"
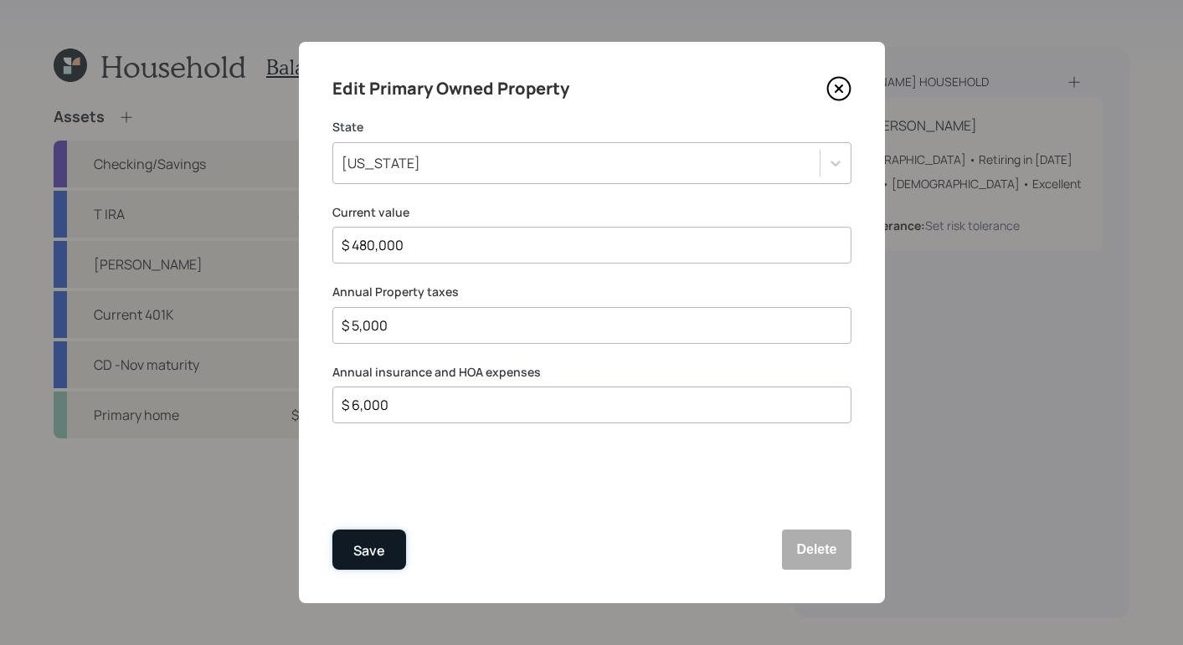
click at [351, 558] on button "Save" at bounding box center [369, 550] width 74 height 40
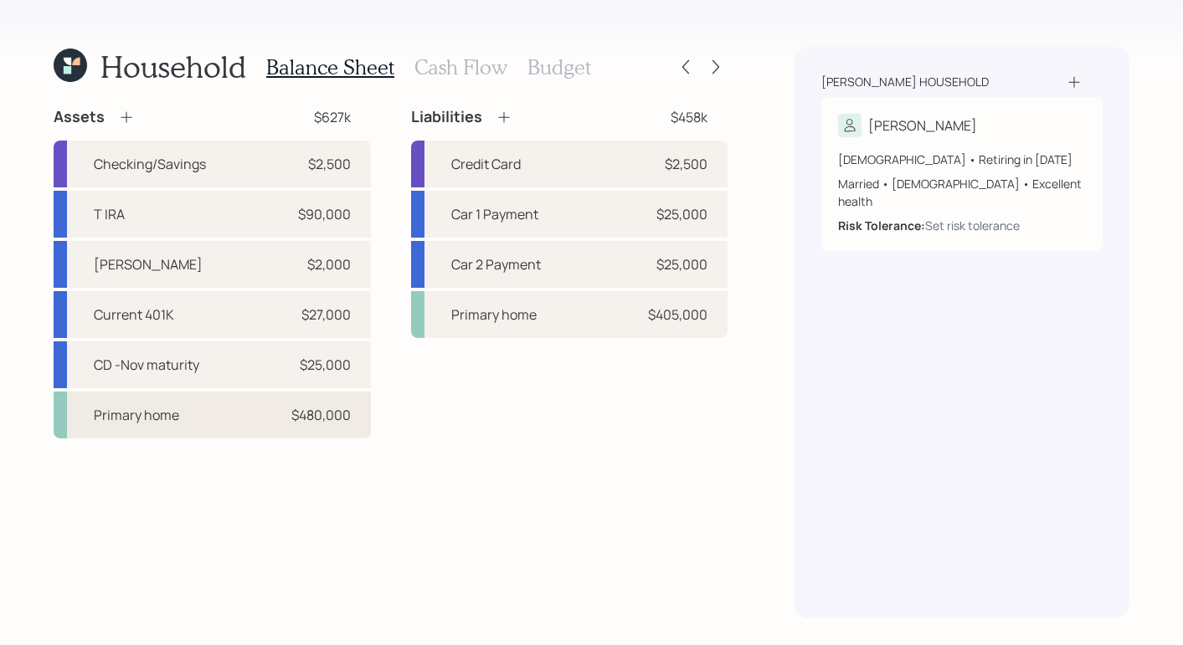
click at [136, 428] on div "Primary home $480,000" at bounding box center [212, 415] width 317 height 47
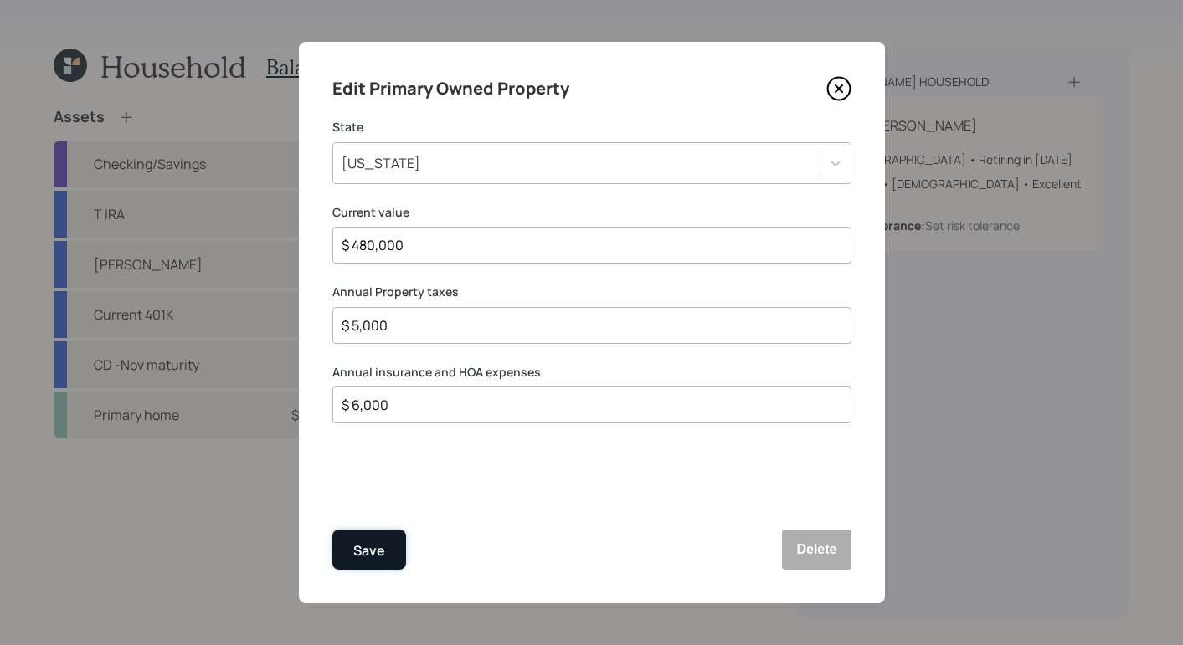
click at [361, 557] on div "Save" at bounding box center [369, 551] width 32 height 23
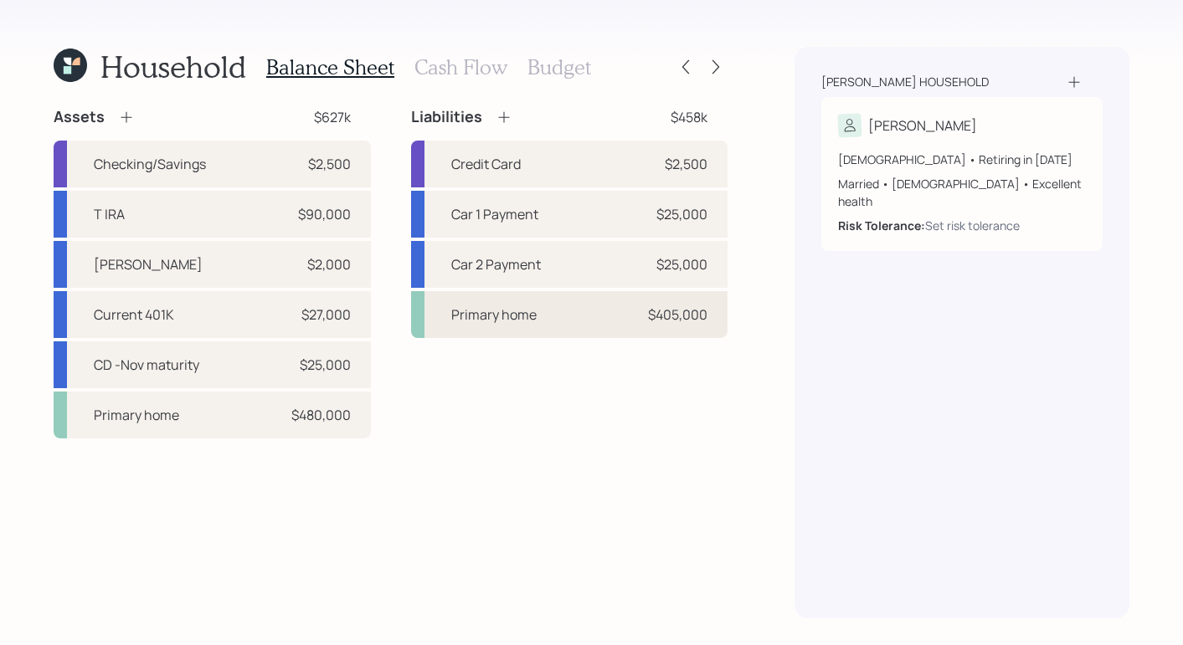
click at [527, 317] on div "Primary home" at bounding box center [493, 315] width 85 height 20
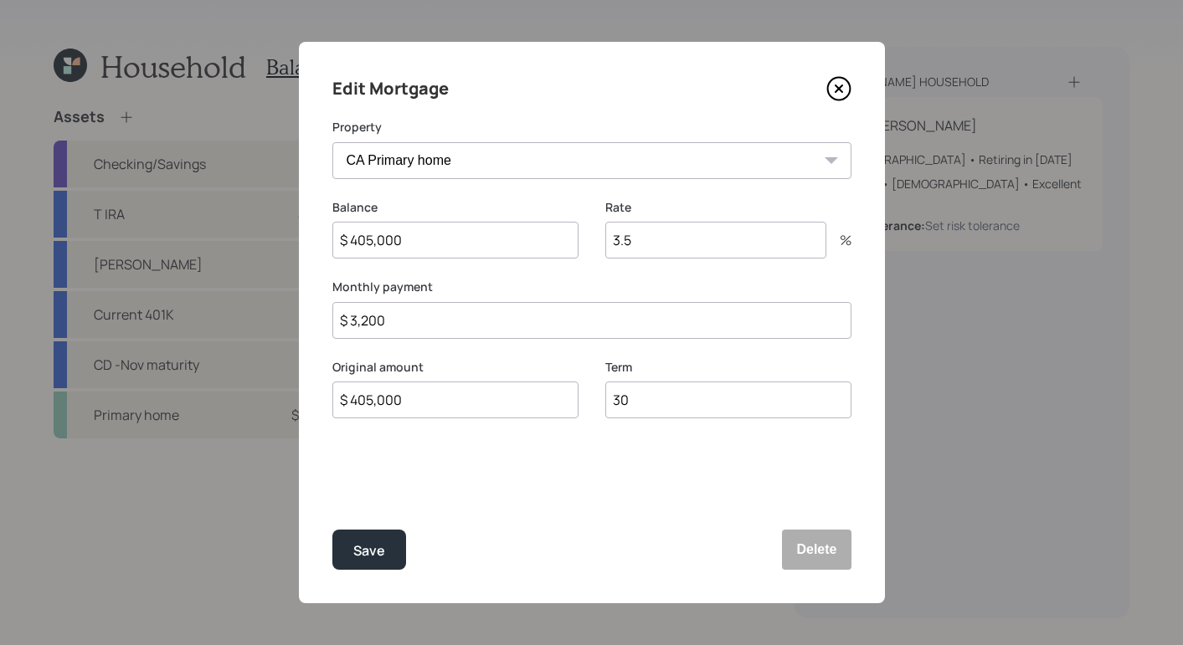
click at [372, 249] on input "$ 405,000" at bounding box center [455, 240] width 246 height 37
click at [437, 240] on input "$ 403,000" at bounding box center [455, 240] width 246 height 37
type input "$ 403,650"
click at [644, 254] on input "3.5" at bounding box center [715, 240] width 221 height 37
type input "3"
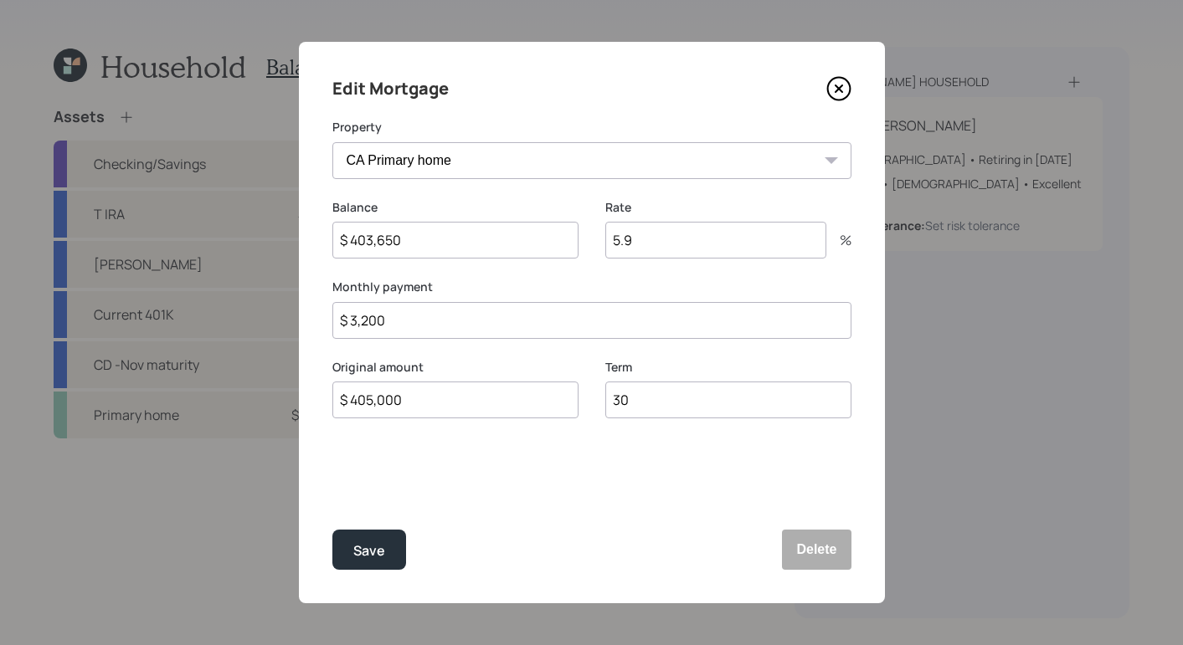
type input "5.9"
click at [450, 313] on input "$ 3,200" at bounding box center [591, 320] width 519 height 37
drag, startPoint x: 416, startPoint y: 316, endPoint x: 254, endPoint y: 282, distance: 165.2
click at [254, 282] on div "Edit Mortgage Property CA Primary home Balance $ 403,650 Rate 5.9 % Monthly pay…" at bounding box center [591, 322] width 1183 height 645
drag, startPoint x: 405, startPoint y: 321, endPoint x: 325, endPoint y: 316, distance: 80.6
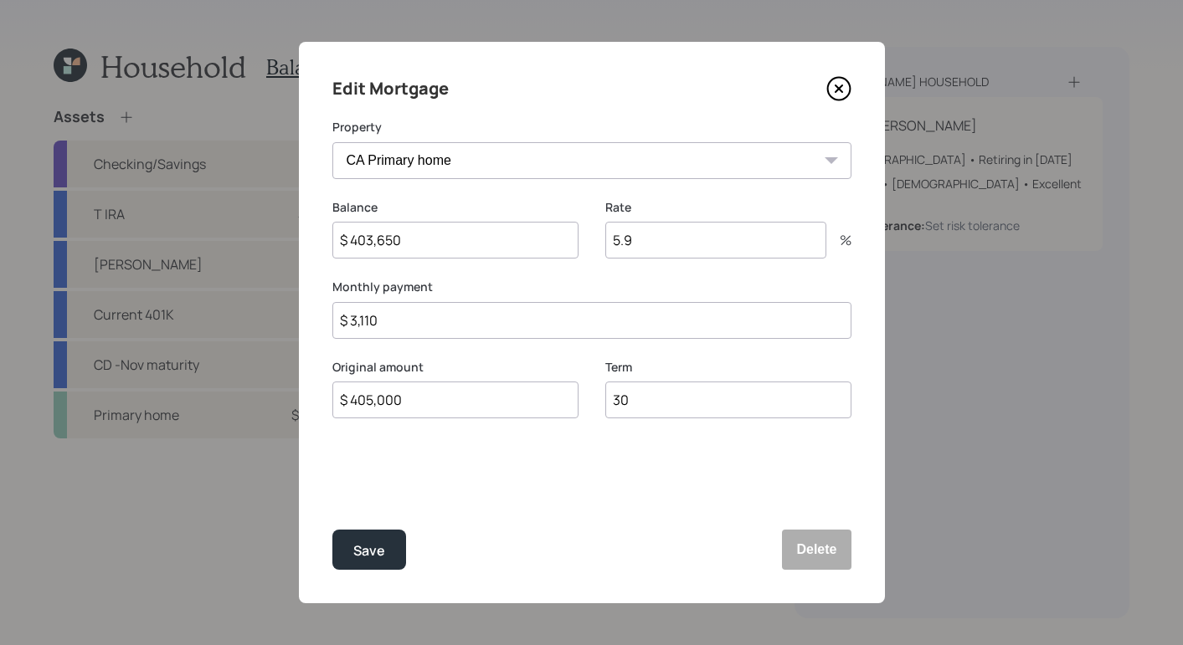
click at [325, 316] on div "Edit Mortgage Property CA Primary home Balance $ 403,650 Rate 5.9 % Monthly pay…" at bounding box center [592, 323] width 586 height 562
type input "$ 2,470"
click at [370, 551] on div "Save" at bounding box center [369, 551] width 32 height 23
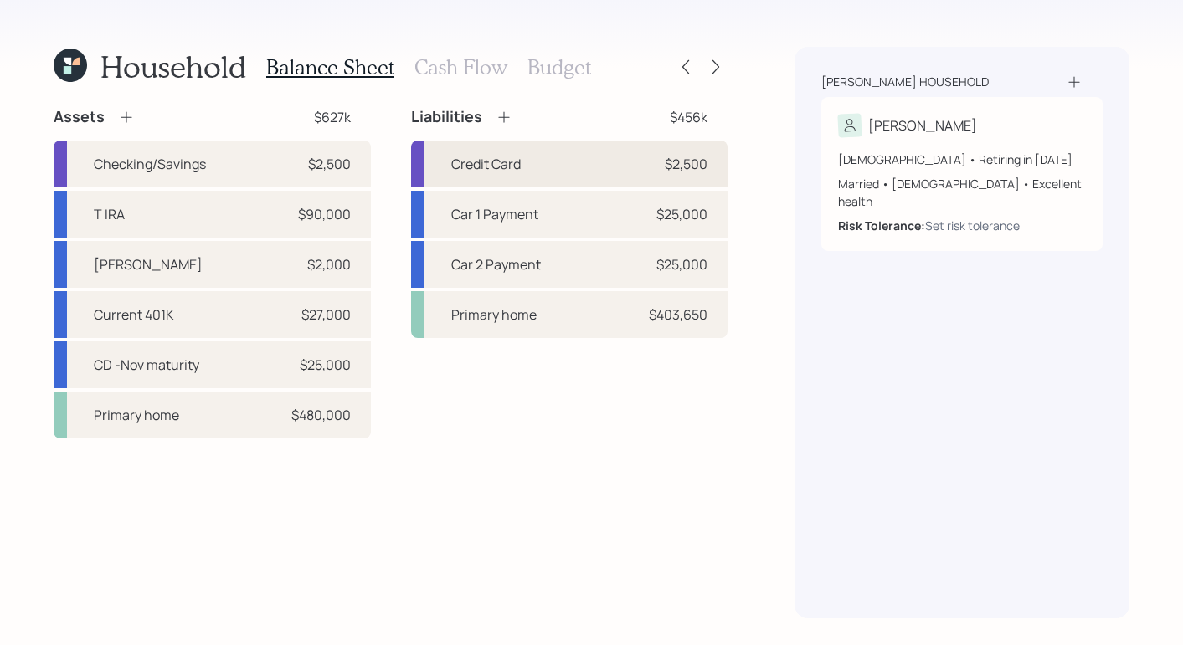
click at [547, 172] on div "Credit Card $2,500" at bounding box center [569, 164] width 317 height 47
select select "credit_card"
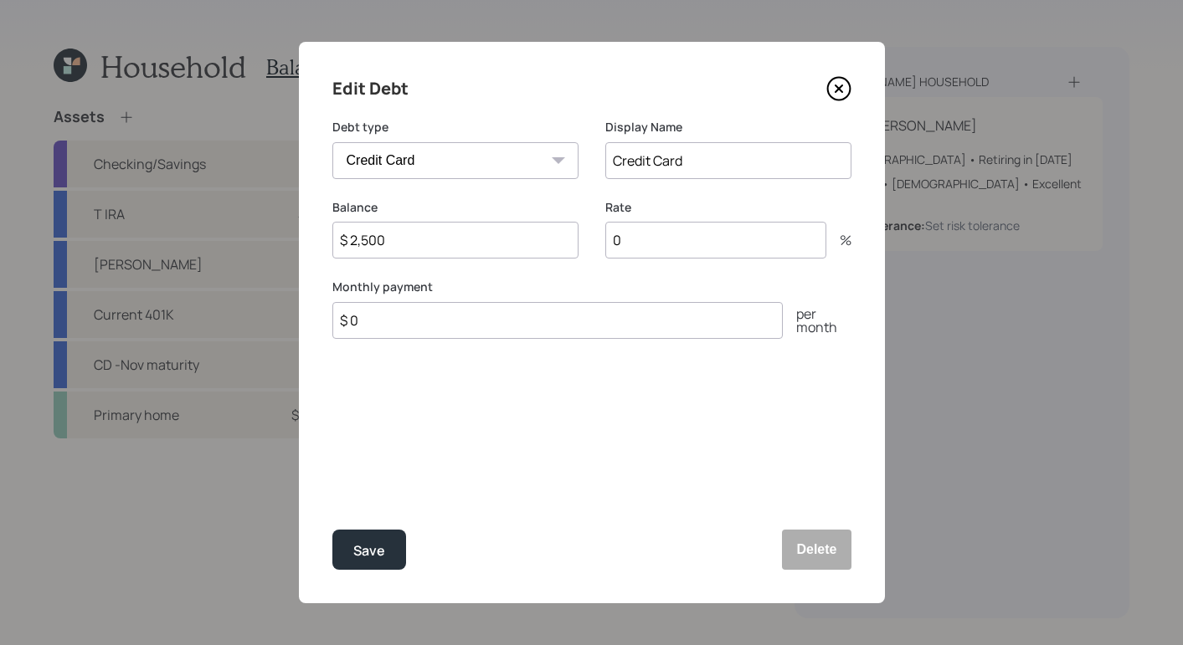
click at [678, 234] on input "0" at bounding box center [715, 240] width 221 height 37
click at [364, 243] on input "$ 2,500" at bounding box center [455, 240] width 246 height 37
type input "$ 2,300"
click at [707, 246] on input "0" at bounding box center [715, 240] width 221 height 37
type input "0"
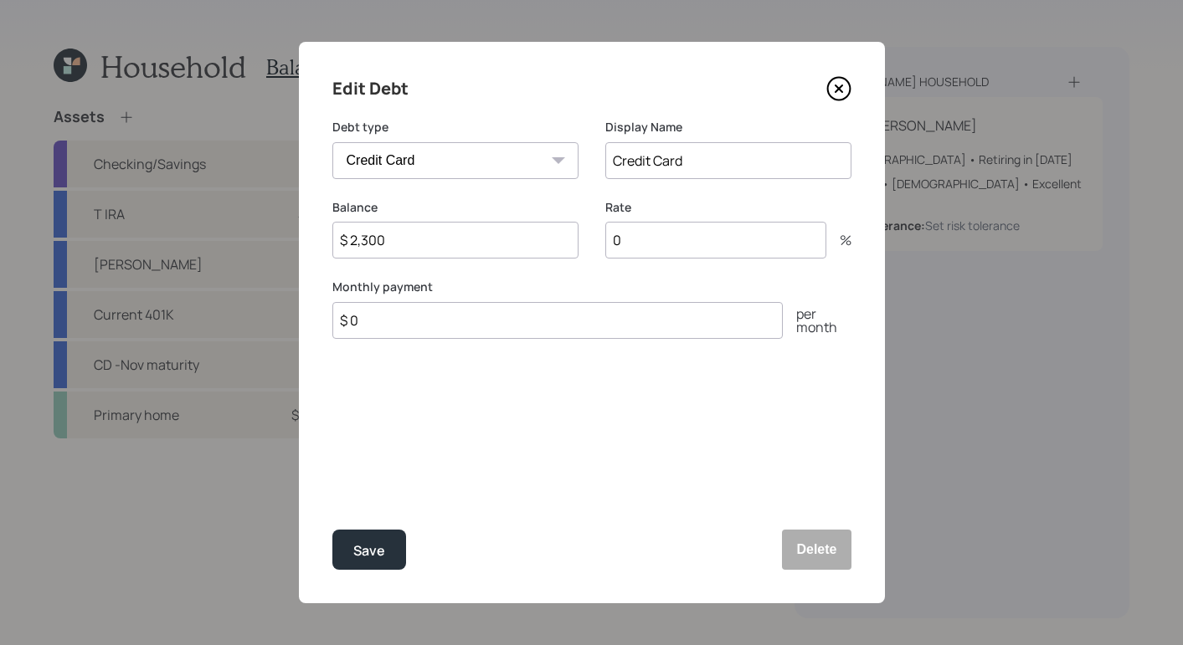
click at [491, 316] on input "$ 0" at bounding box center [557, 320] width 450 height 37
drag, startPoint x: 552, startPoint y: 331, endPoint x: 268, endPoint y: 271, distance: 290.1
click at [267, 271] on div "Edit Debt Debt type Car Credit Card Medical Student Other Display Name Credit C…" at bounding box center [591, 322] width 1183 height 645
type input "$ 200"
click at [379, 558] on div "Save" at bounding box center [369, 551] width 32 height 23
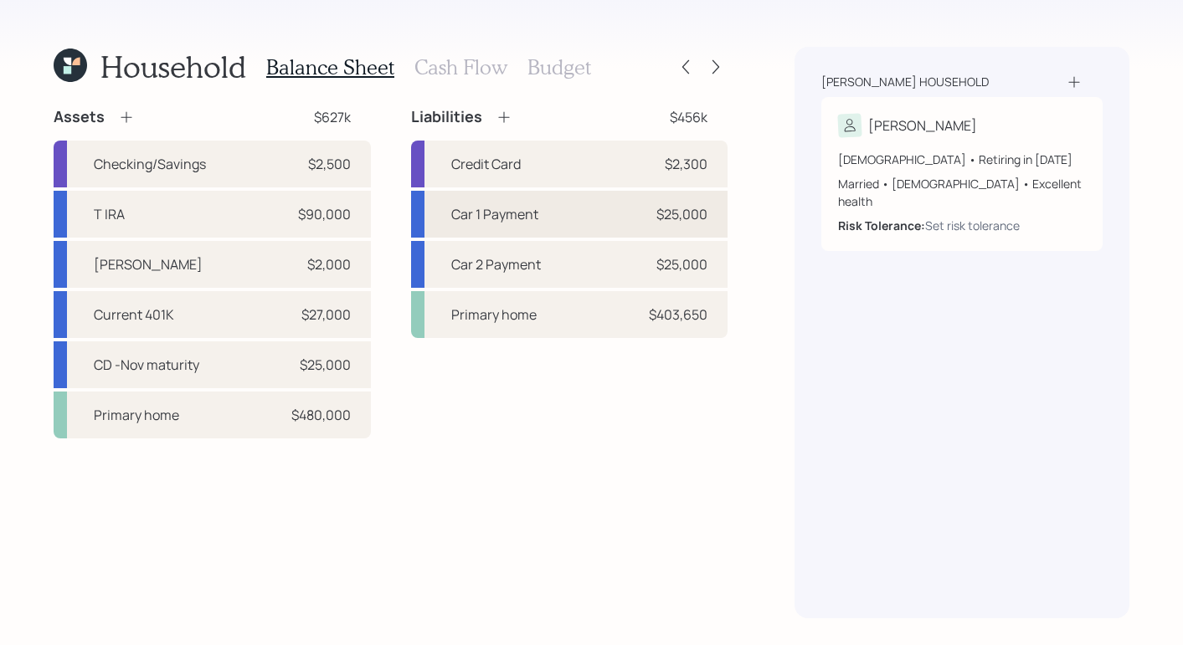
click at [456, 218] on div "Car 1 Payment" at bounding box center [494, 214] width 87 height 20
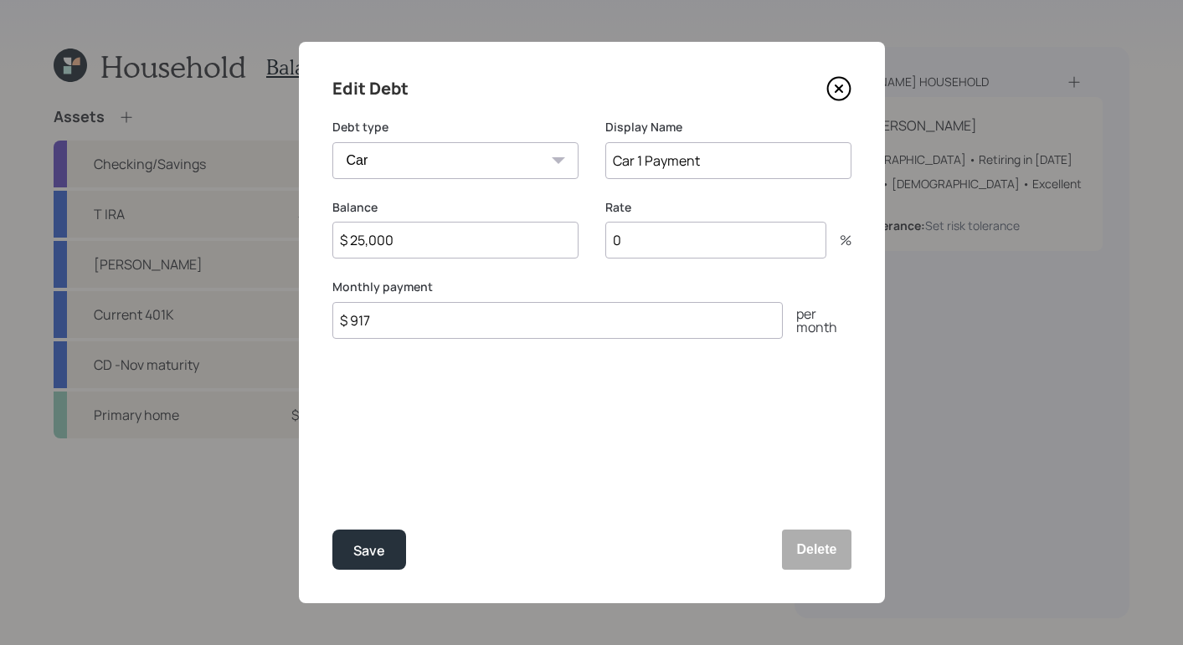
click at [742, 242] on input "0" at bounding box center [715, 240] width 221 height 37
type input "4.9"
click at [398, 558] on button "Save" at bounding box center [369, 550] width 74 height 40
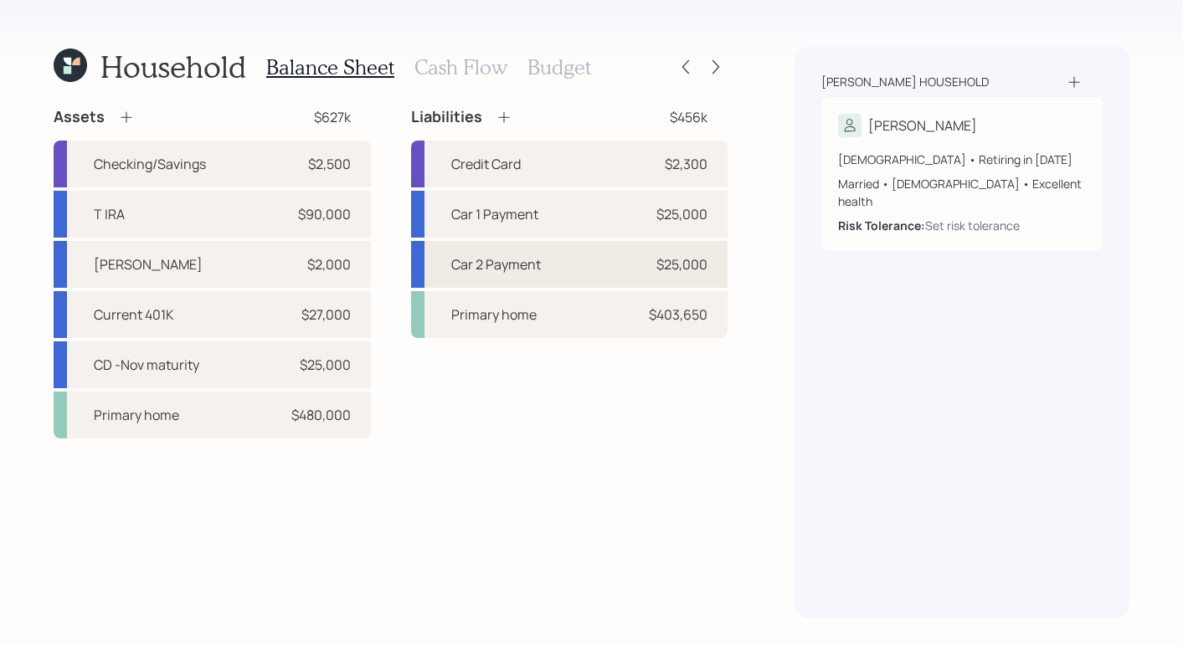
click at [635, 279] on div "Car 2 Payment $25,000" at bounding box center [569, 264] width 317 height 47
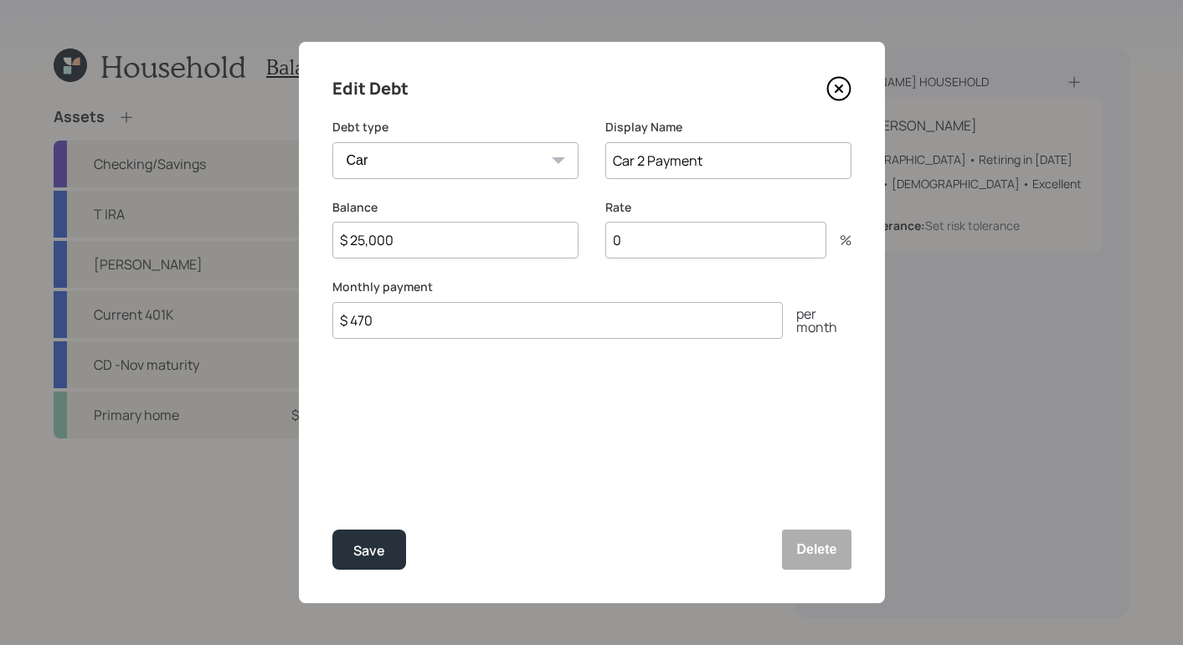
click at [660, 243] on input "0" at bounding box center [715, 240] width 221 height 37
type input "0"
click at [384, 560] on button "Save" at bounding box center [369, 550] width 74 height 40
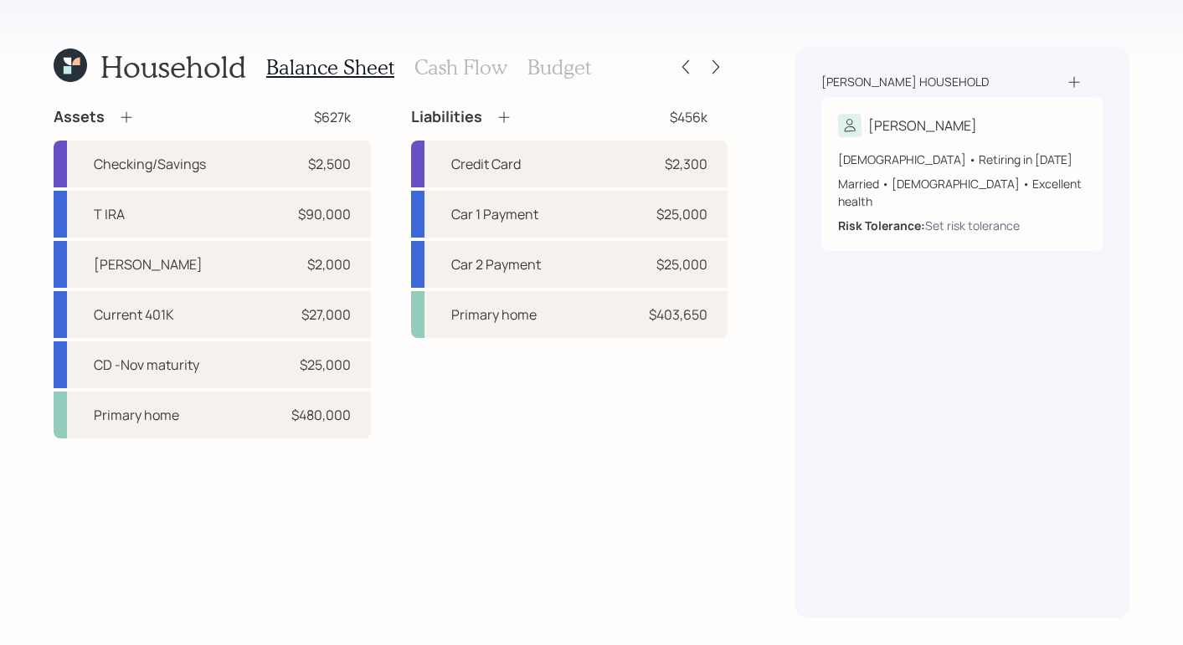
click at [480, 70] on h3 "Cash Flow" at bounding box center [460, 67] width 93 height 24
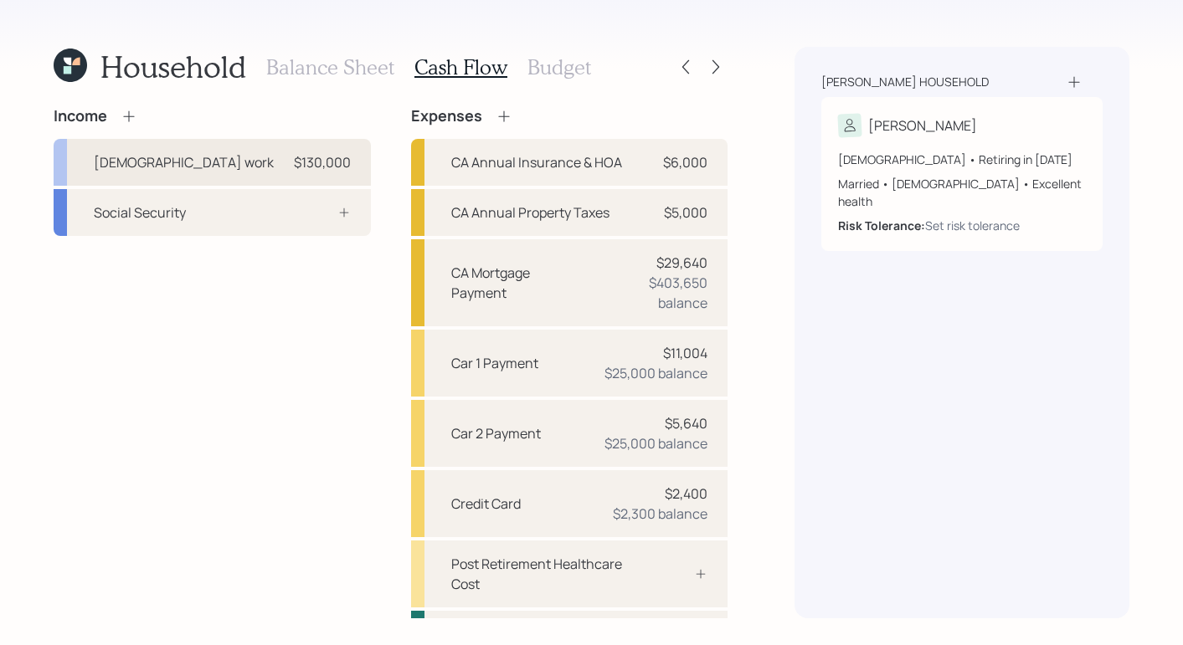
click at [306, 159] on div "$130,000" at bounding box center [322, 162] width 57 height 20
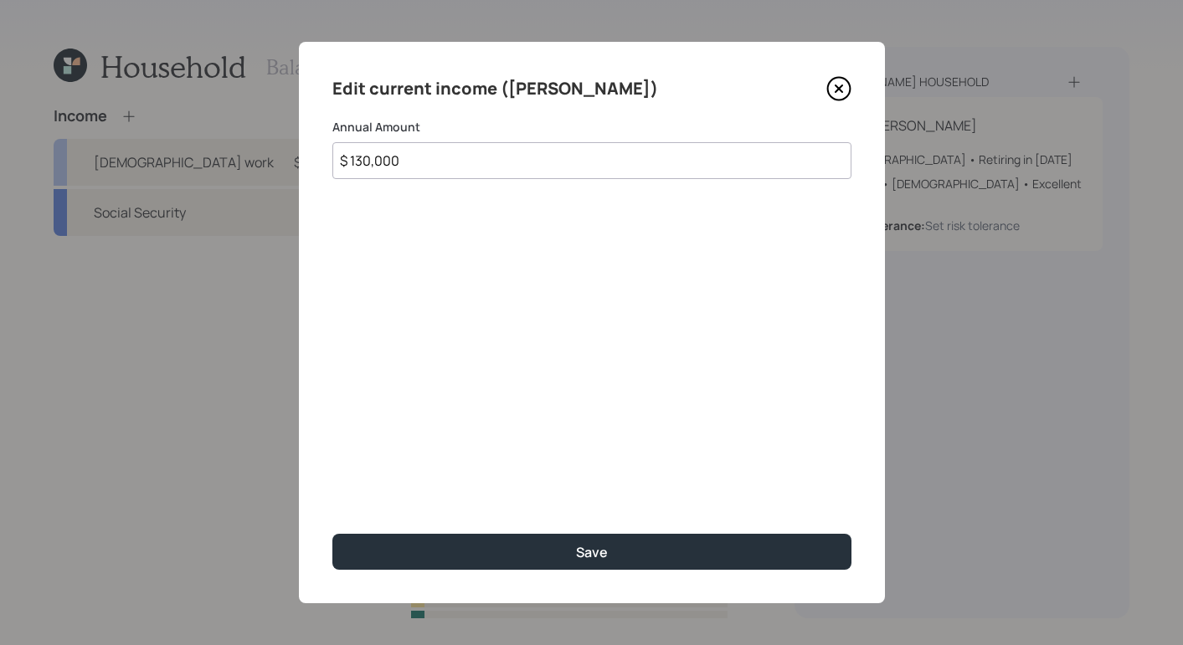
click at [491, 167] on input "$ 130,000" at bounding box center [591, 160] width 519 height 37
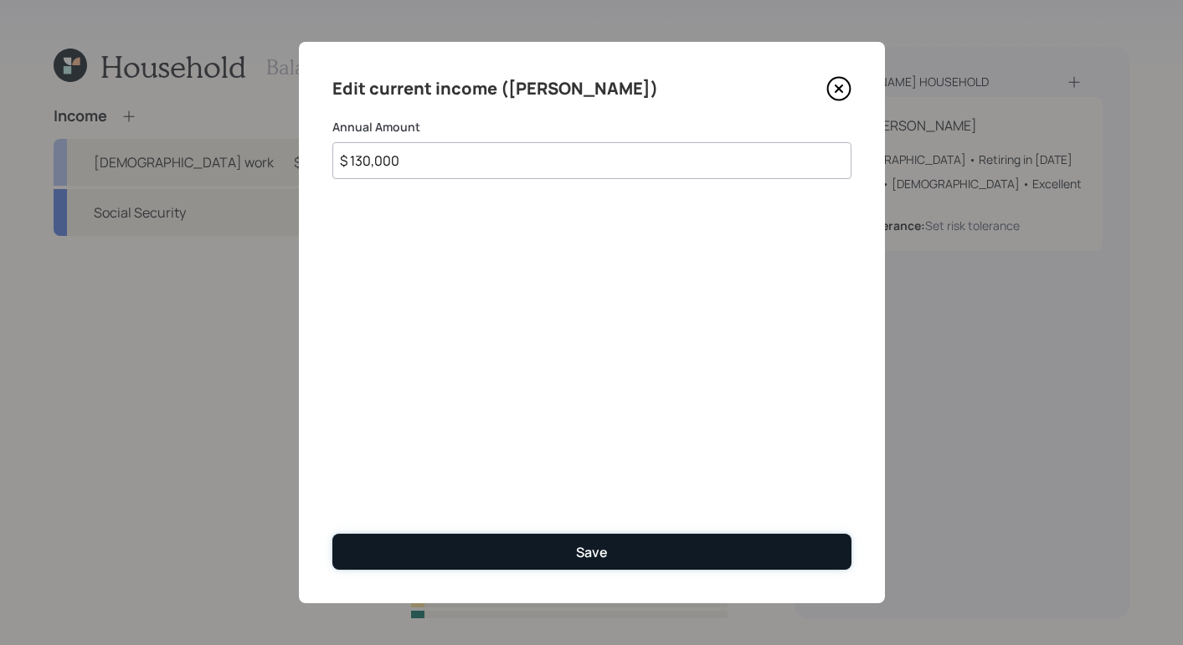
click at [624, 538] on button "Save" at bounding box center [591, 552] width 519 height 36
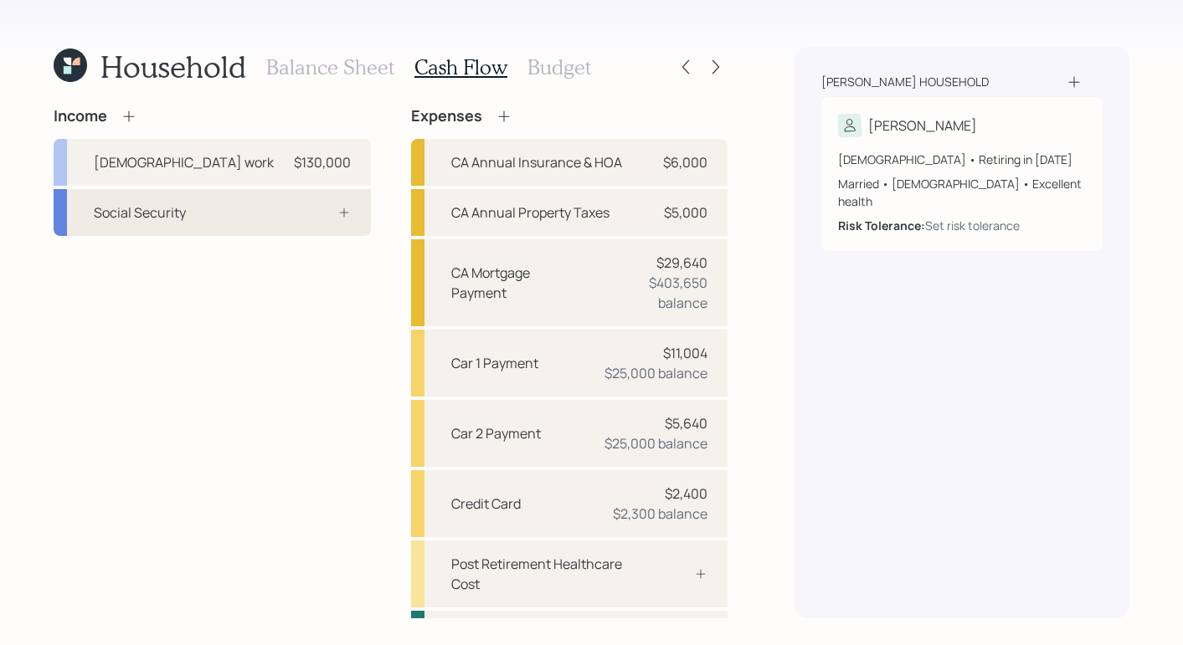
click at [229, 208] on div "Social Security" at bounding box center [212, 212] width 317 height 47
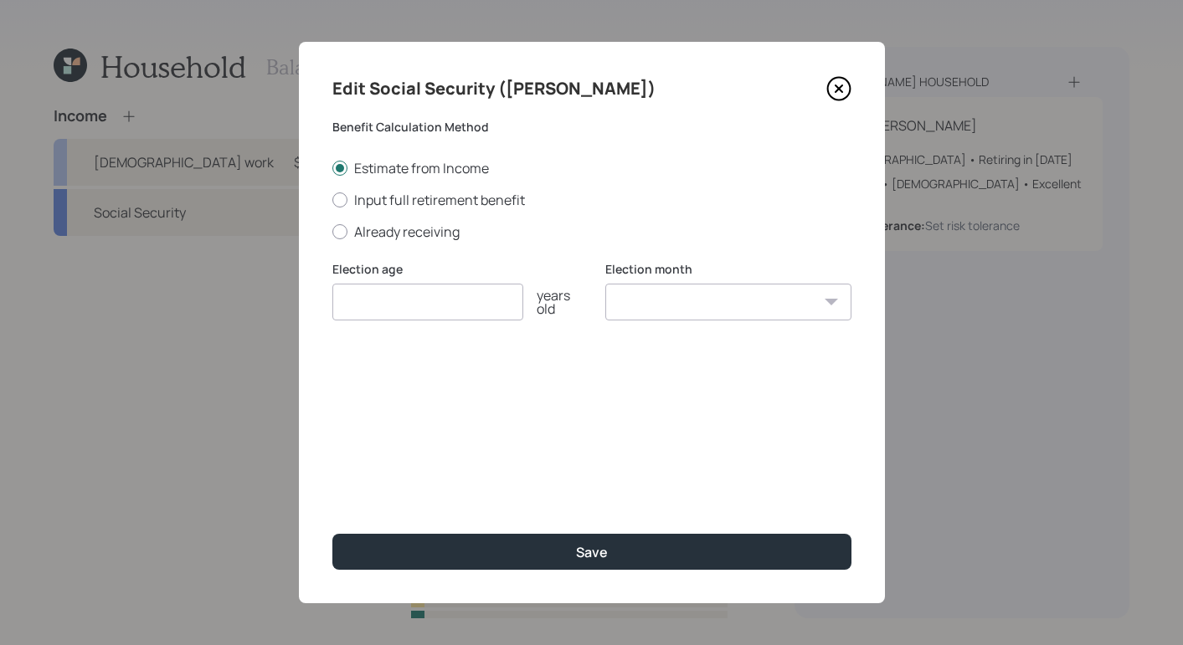
click at [483, 313] on input "number" at bounding box center [427, 302] width 191 height 37
type input "65"
click at [786, 289] on select "January February March April May June July August September October November De…" at bounding box center [728, 302] width 246 height 37
select select "9"
click at [605, 284] on select "January February March April May June July August September October November De…" at bounding box center [728, 302] width 246 height 37
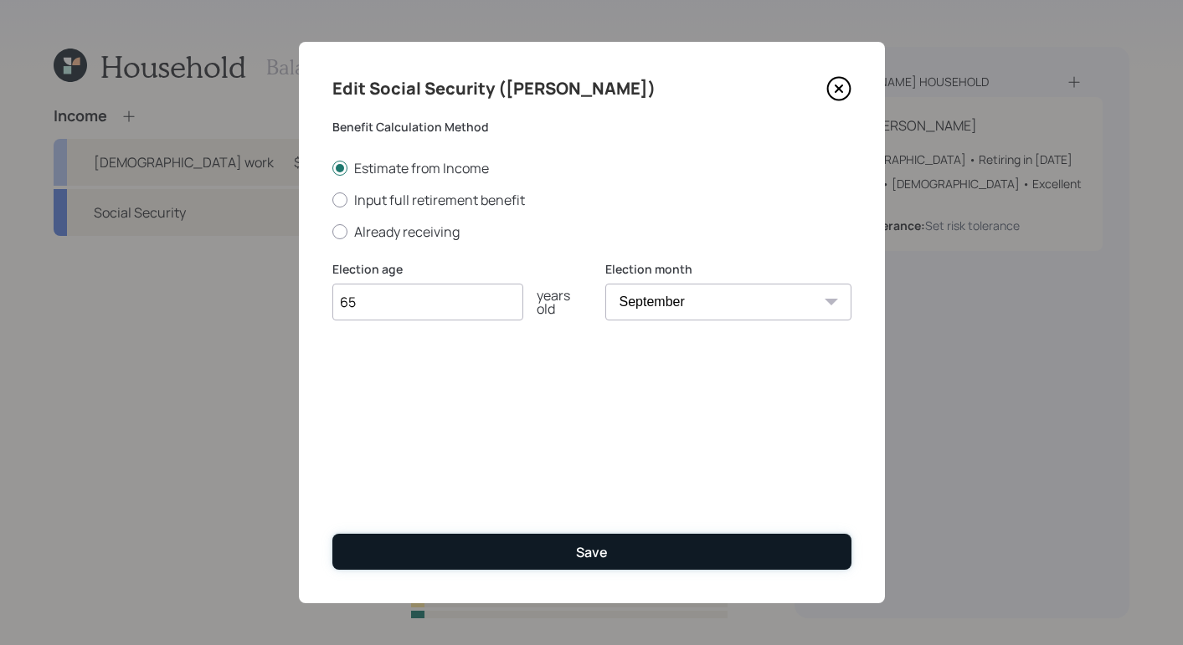
click at [594, 549] on div "Save" at bounding box center [592, 552] width 32 height 18
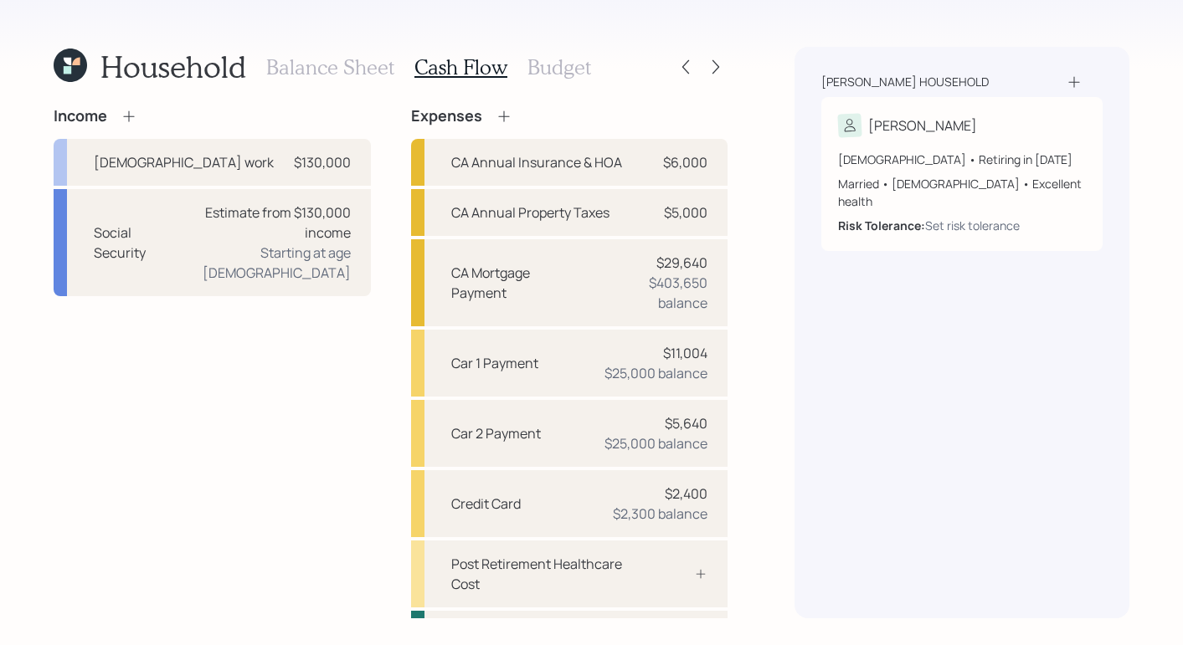
click at [548, 65] on h3 "Budget" at bounding box center [559, 67] width 64 height 24
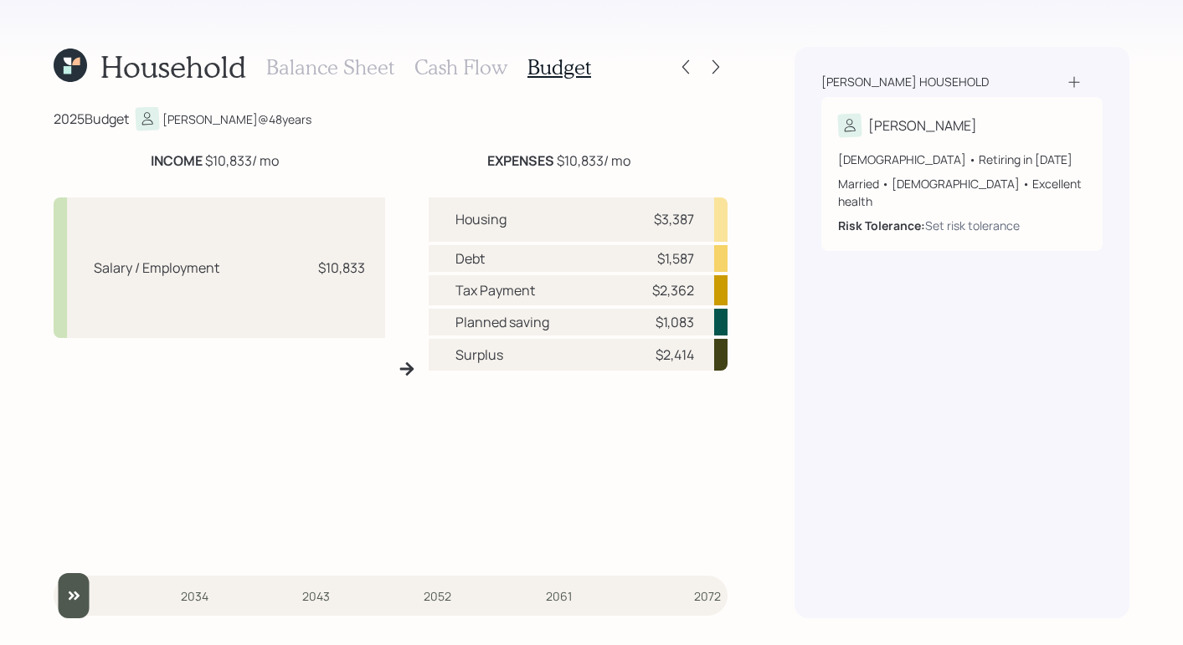
click at [450, 75] on h3 "Cash Flow" at bounding box center [460, 67] width 93 height 24
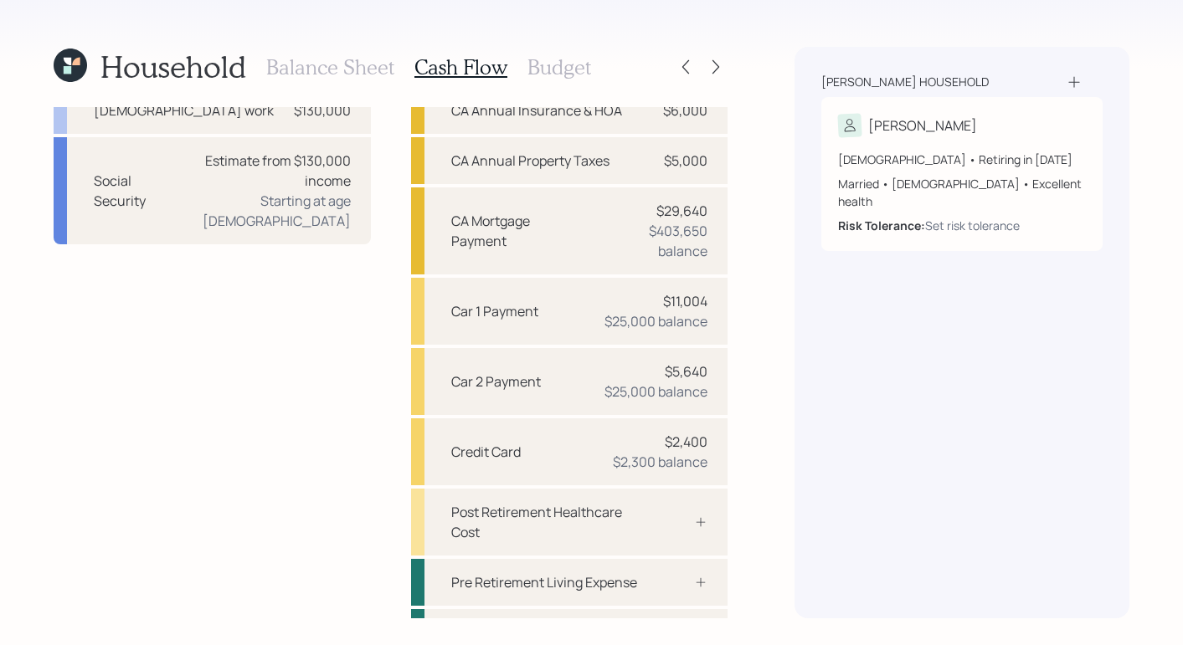
scroll to position [129, 0]
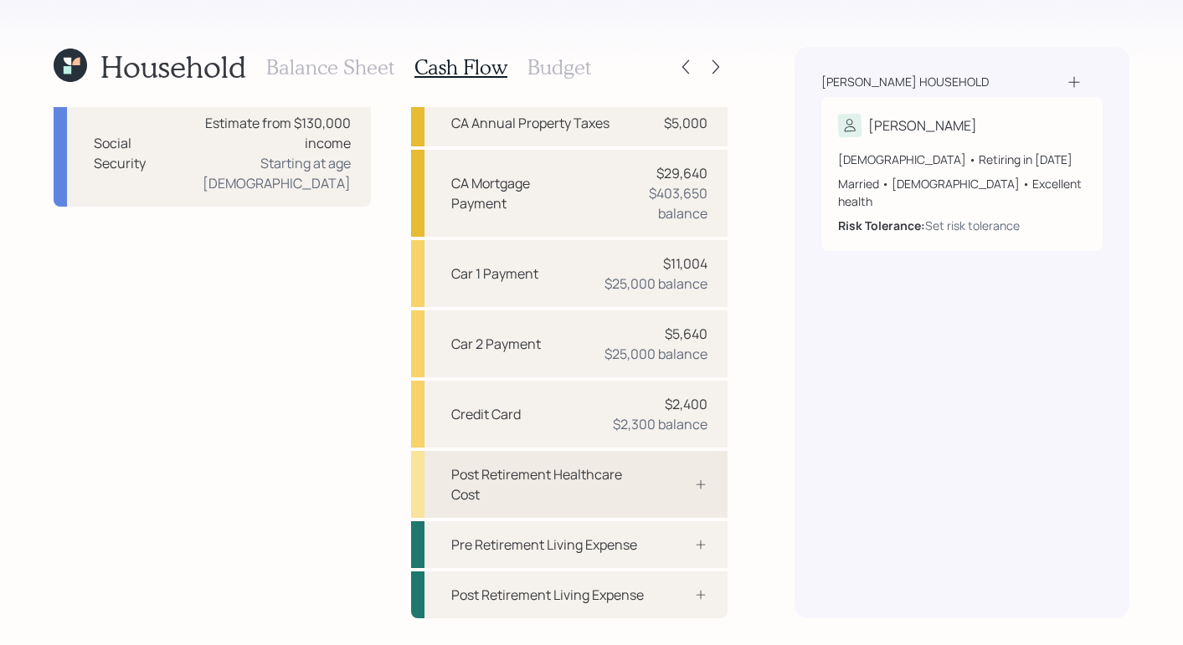
click at [686, 452] on div "Post Retirement Healthcare Cost" at bounding box center [569, 484] width 317 height 67
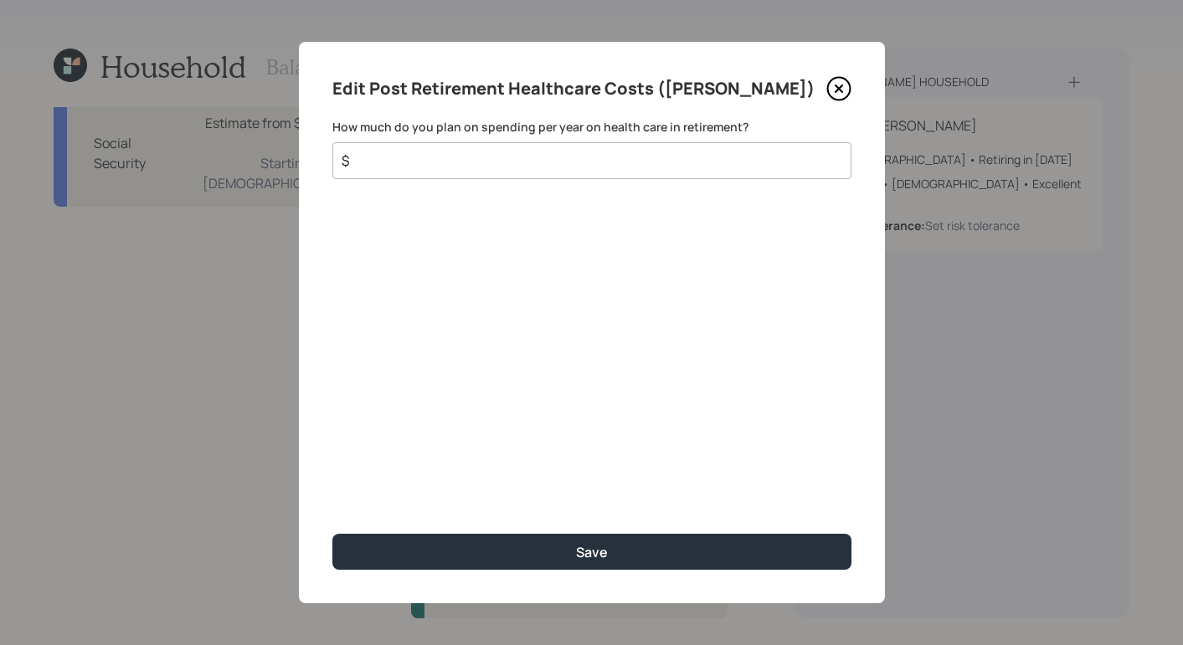
click at [619, 165] on input "$" at bounding box center [585, 161] width 491 height 20
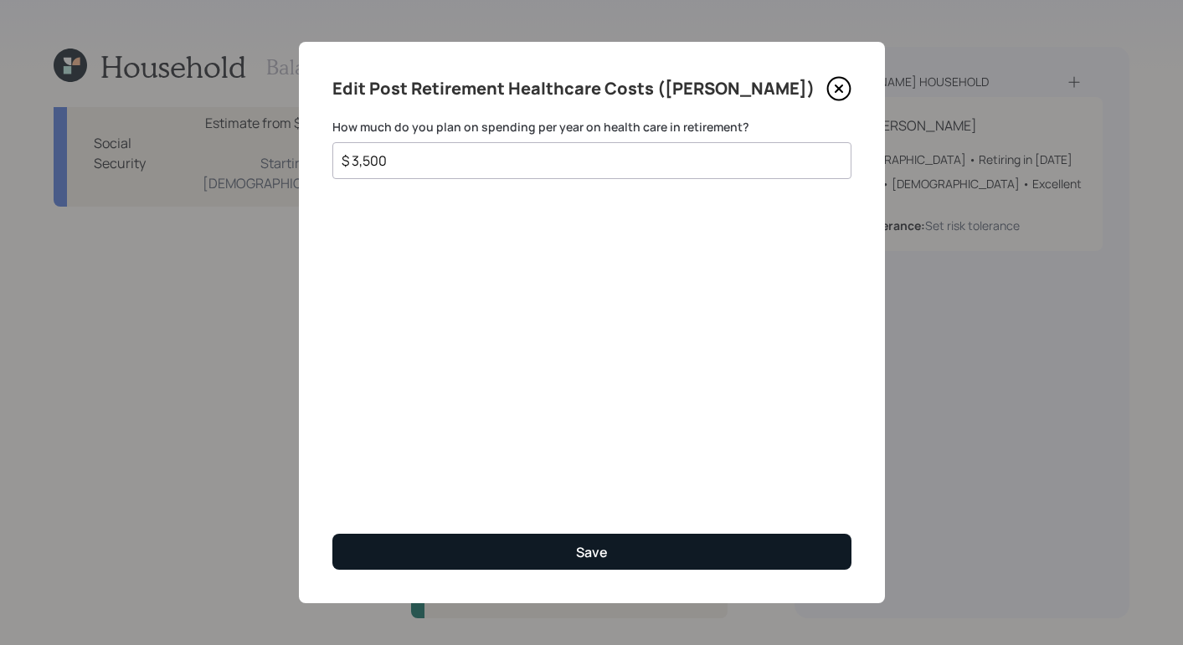
type input "$ 3,500"
drag, startPoint x: 478, startPoint y: 555, endPoint x: 465, endPoint y: 552, distance: 13.0
click at [478, 555] on button "Save" at bounding box center [591, 552] width 519 height 36
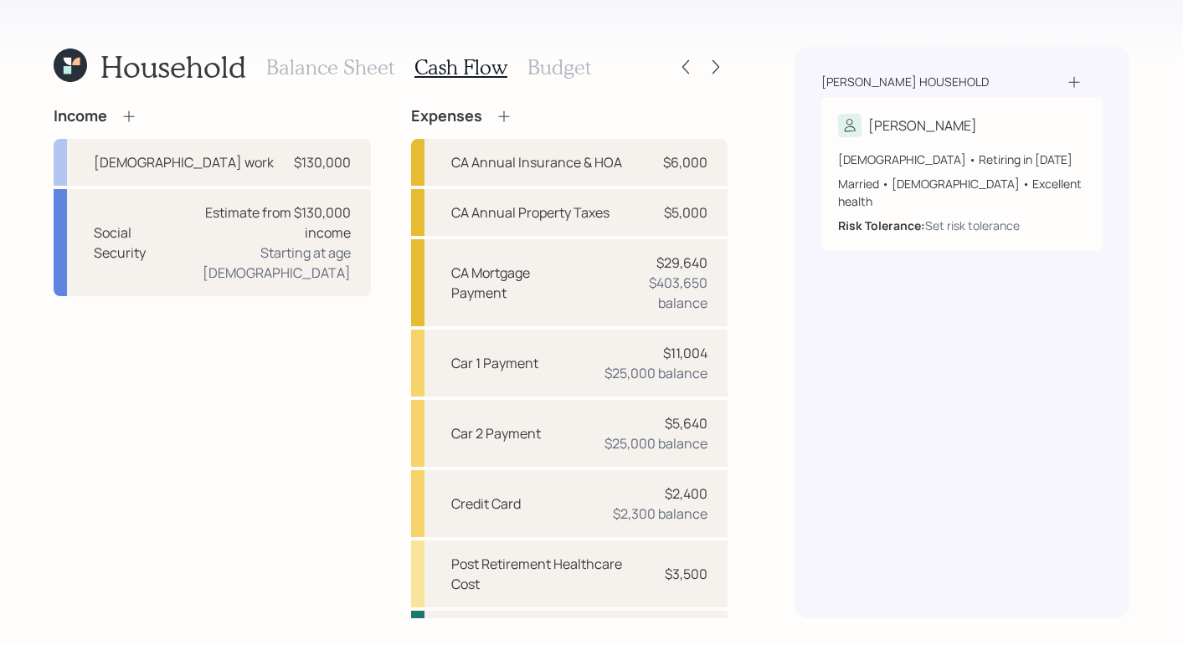
click at [498, 116] on icon at bounding box center [503, 115] width 11 height 11
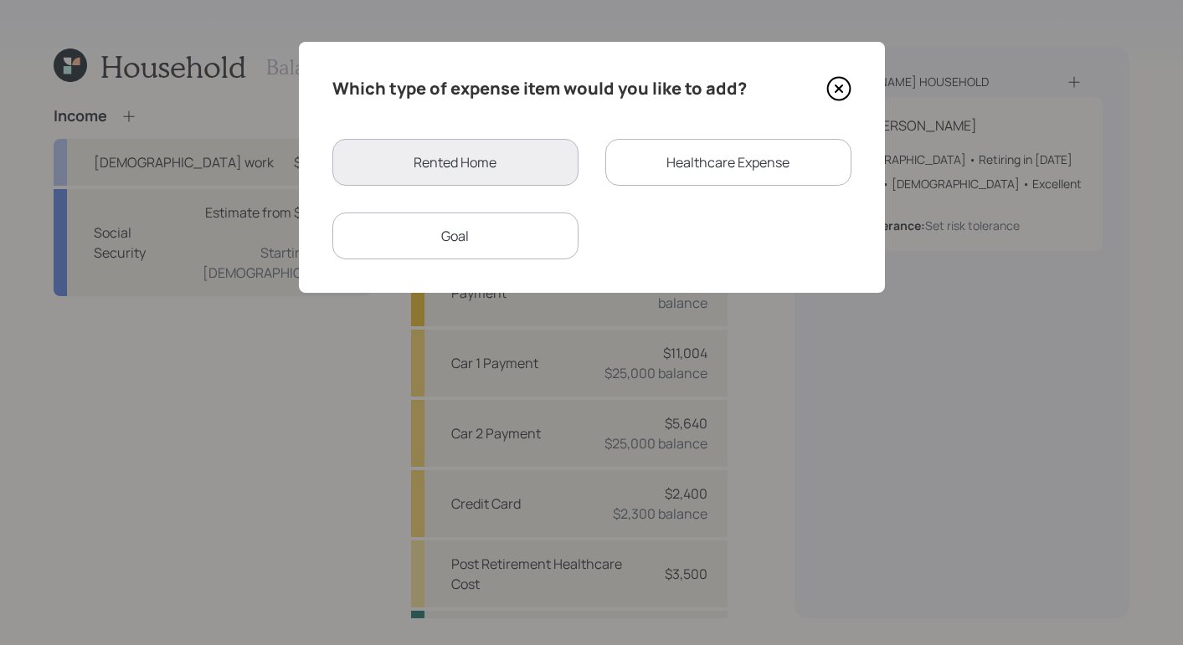
click at [475, 239] on div "Goal" at bounding box center [455, 236] width 246 height 47
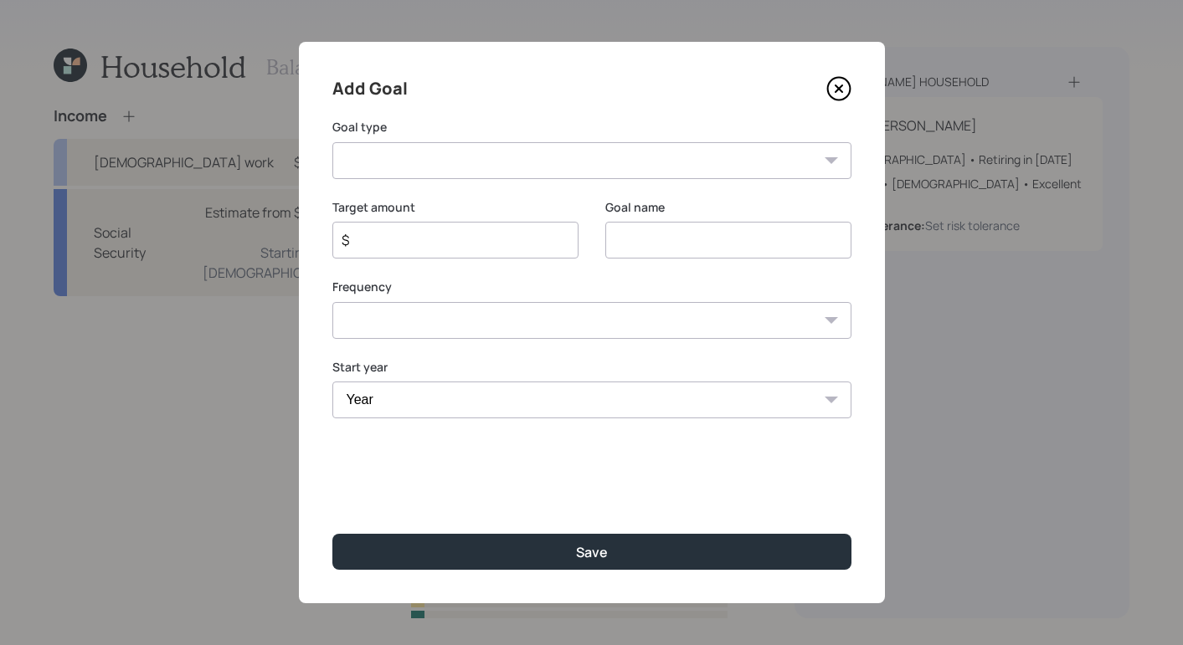
click at [499, 157] on select "Create an emergency fund Donate to charity Purchase a home Make a purchase Supp…" at bounding box center [591, 160] width 519 height 37
select select "support_dependent"
click at [332, 142] on select "Create an emergency fund Donate to charity Purchase a home Make a purchase Supp…" at bounding box center [591, 160] width 519 height 37
type input "Support a dependent"
click at [480, 225] on div "$" at bounding box center [455, 240] width 246 height 37
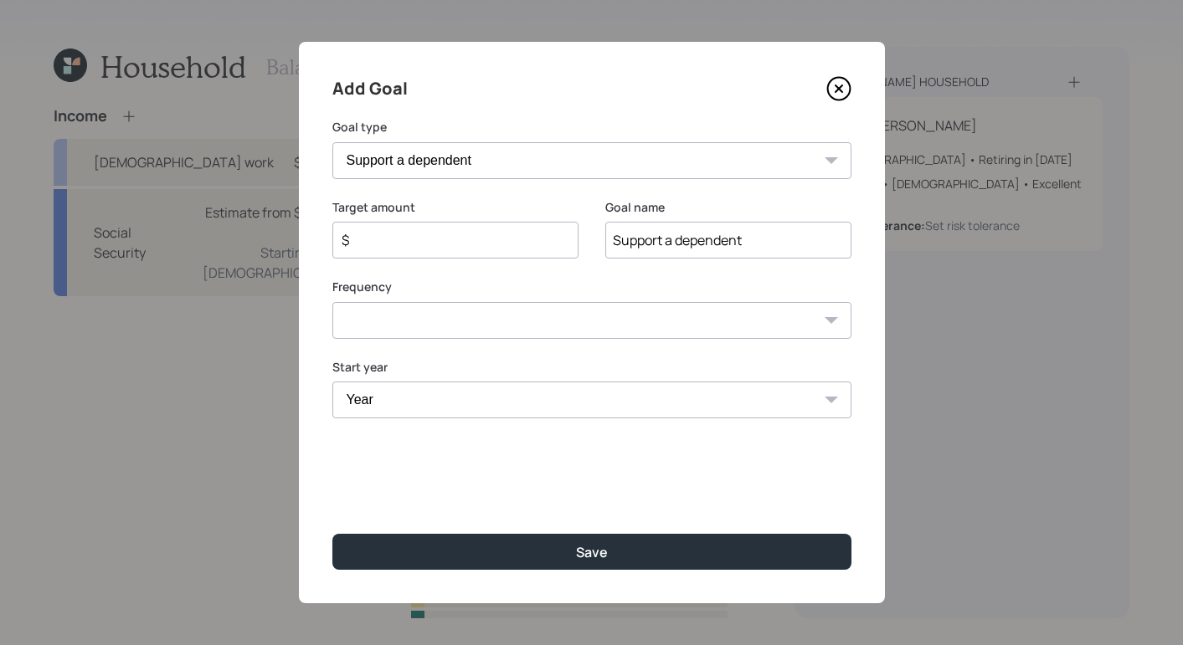
click at [403, 307] on select "One time Every 1 year Every 2 years Every 3 years Every 4 years Every 5 years E…" at bounding box center [591, 320] width 519 height 37
click at [472, 254] on div "$" at bounding box center [455, 240] width 246 height 37
click at [475, 241] on input "$" at bounding box center [449, 240] width 218 height 20
type input "$ 12,000"
click at [825, 322] on div "One time Every 1 year Every 2 years Every 3 years Every 4 years Every 5 years E…" at bounding box center [591, 320] width 519 height 37
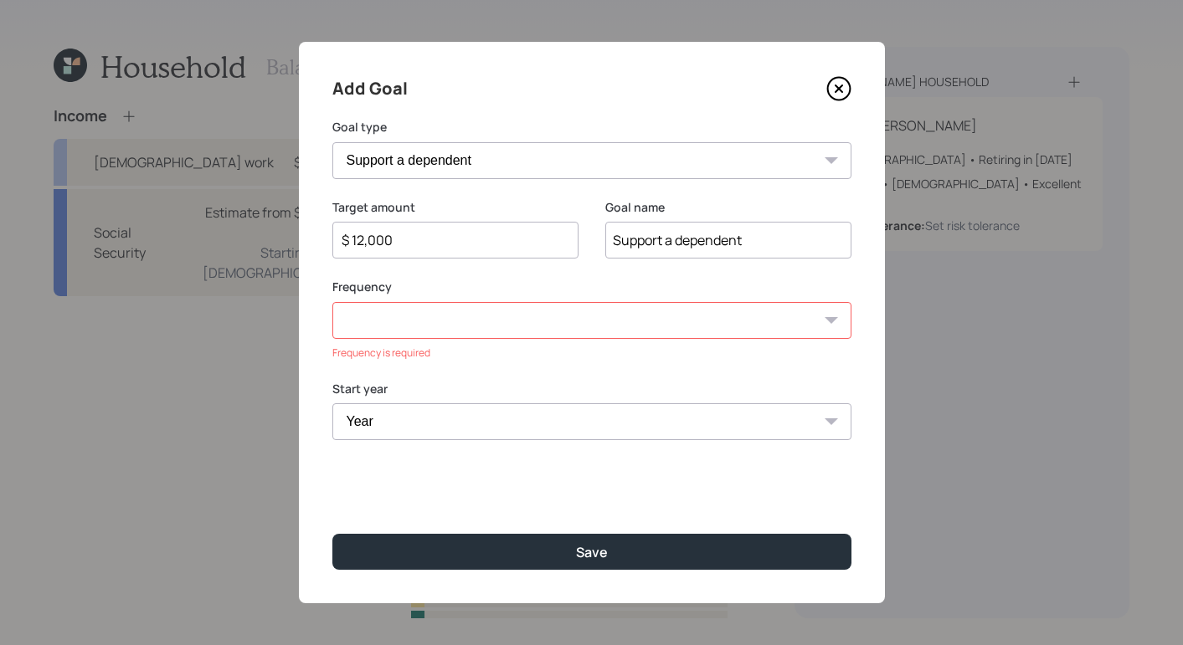
click at [821, 319] on select "One time Every 1 year Every 2 years Every 3 years Every 4 years Every 5 years E…" at bounding box center [591, 320] width 519 height 37
select select "1"
click at [332, 302] on select "One time Every 1 year Every 2 years Every 3 years Every 4 years Every 5 years E…" at bounding box center [591, 320] width 519 height 37
click at [544, 409] on select "Year 2025 2026 2027 2028 2029 2030 2031 2032 2033 2034 2035 2036 2037 2038 2039…" at bounding box center [455, 400] width 246 height 37
select select "2025"
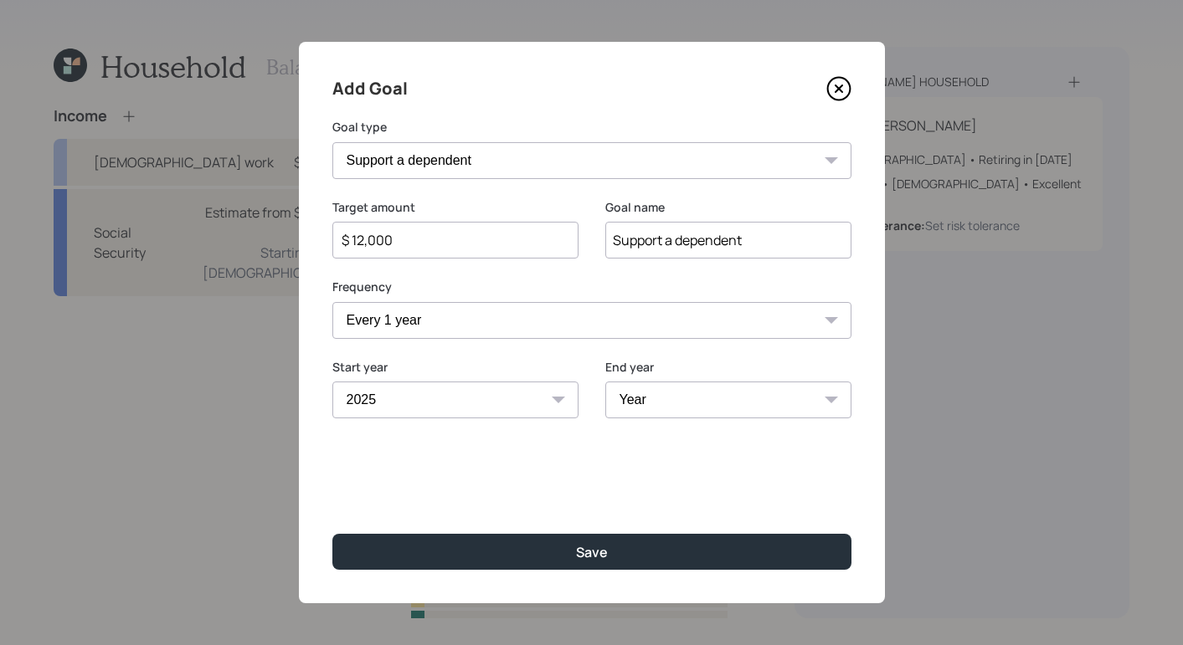
click at [332, 382] on select "Year 2025 2026 2027 2028 2029 2030 2031 2032 2033 2034 2035 2036 2037 2038 2039…" at bounding box center [455, 400] width 246 height 37
click at [840, 403] on select "Year 2025 2026 2027 2028 2029 2030 2031 2032 2033 2034 2035 2036 2037 2038 2039…" at bounding box center [728, 400] width 246 height 37
select select "2029"
click at [605, 382] on select "Year 2025 2026 2027 2028 2029 2030 2031 2032 2033 2034 2035 2036 2037 2038 2039…" at bounding box center [728, 400] width 246 height 37
click at [645, 516] on div "Add Goal Goal type Create an emergency fund Donate to charity Purchase a home M…" at bounding box center [592, 323] width 586 height 562
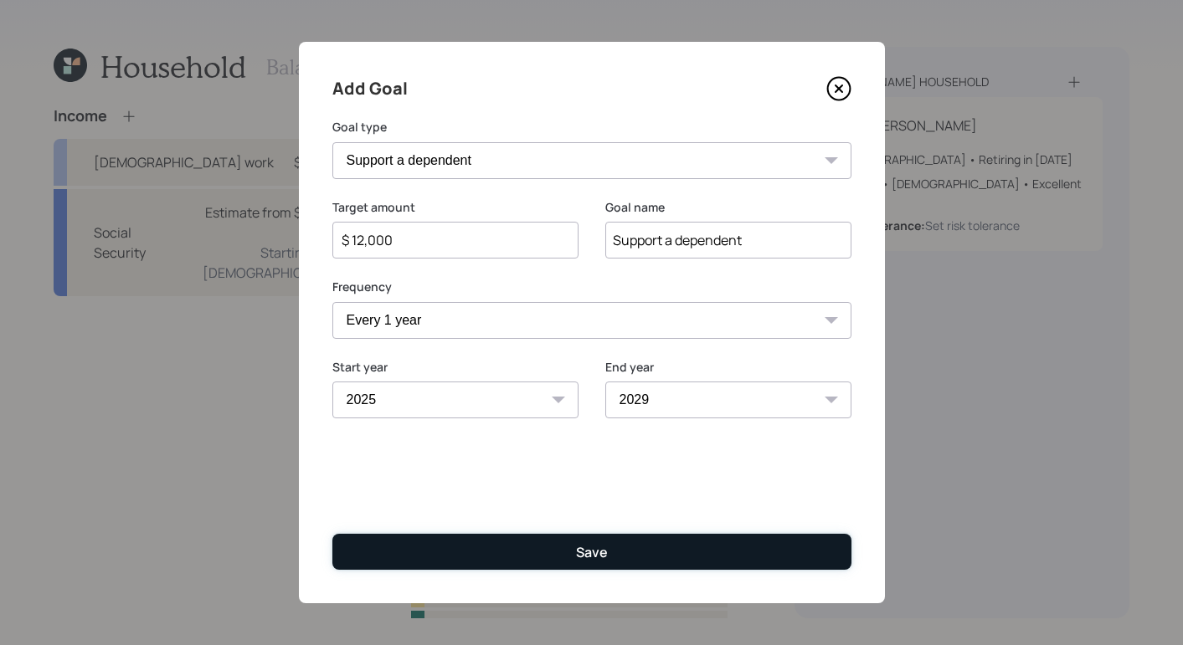
click at [623, 551] on button "Save" at bounding box center [591, 552] width 519 height 36
type input "$"
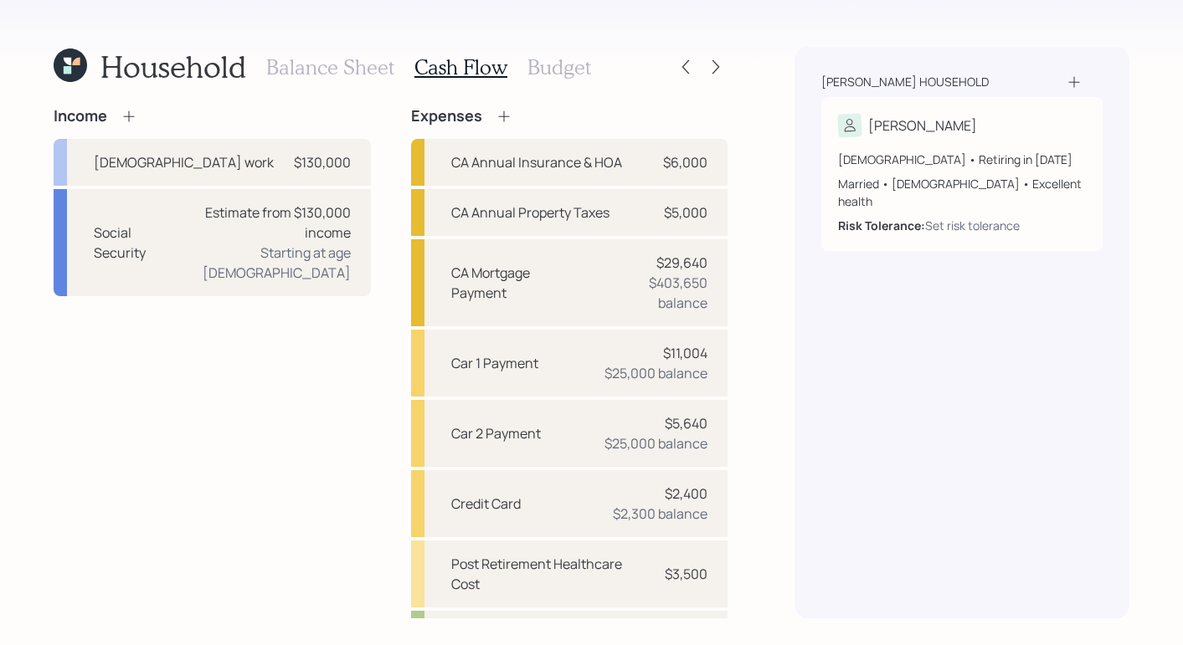
click at [569, 81] on div "Balance Sheet Cash Flow Budget" at bounding box center [428, 67] width 325 height 40
click at [568, 73] on h3 "Budget" at bounding box center [559, 67] width 64 height 24
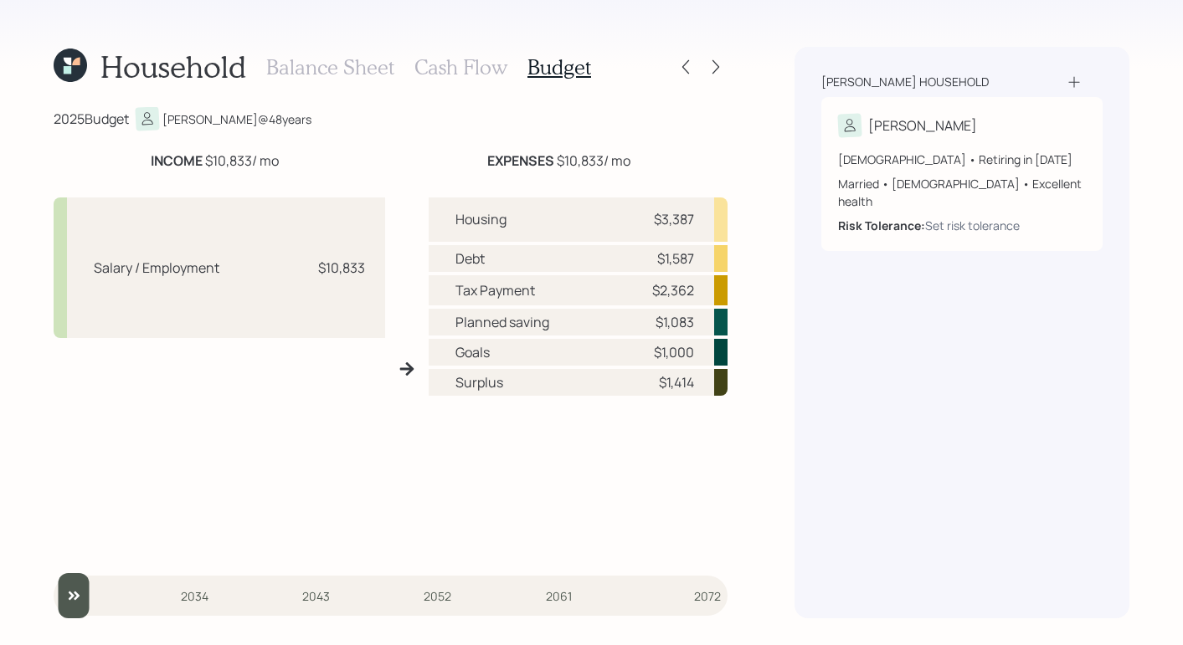
click at [466, 60] on h3 "Cash Flow" at bounding box center [460, 67] width 93 height 24
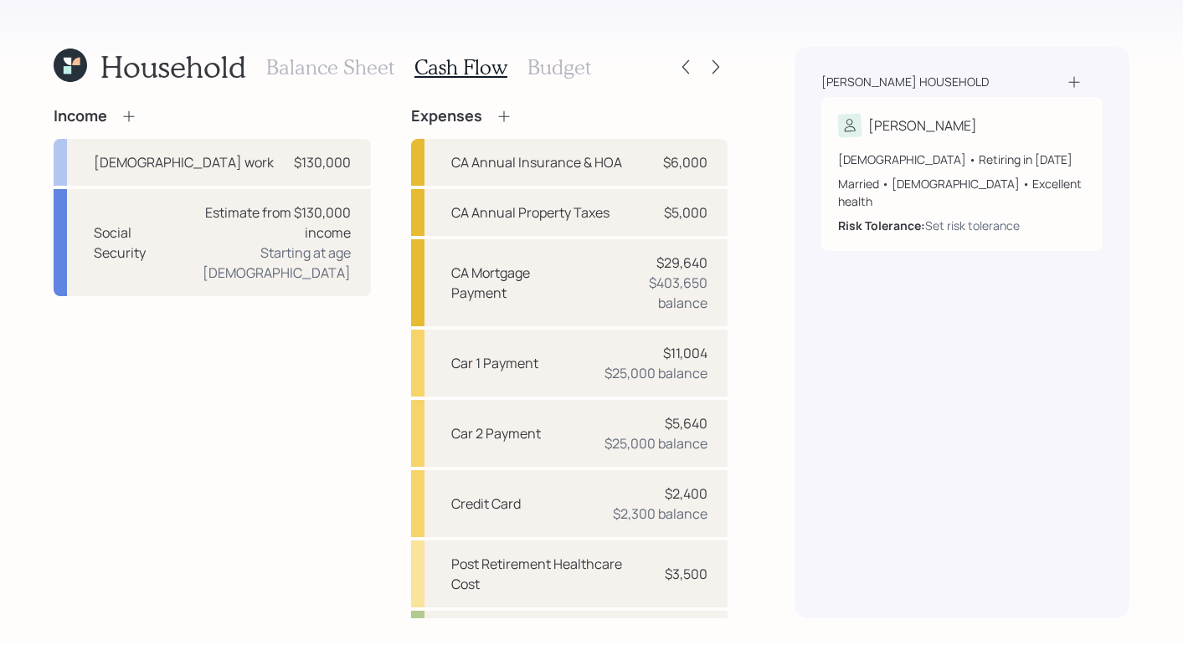
click at [576, 69] on h3 "Budget" at bounding box center [559, 67] width 64 height 24
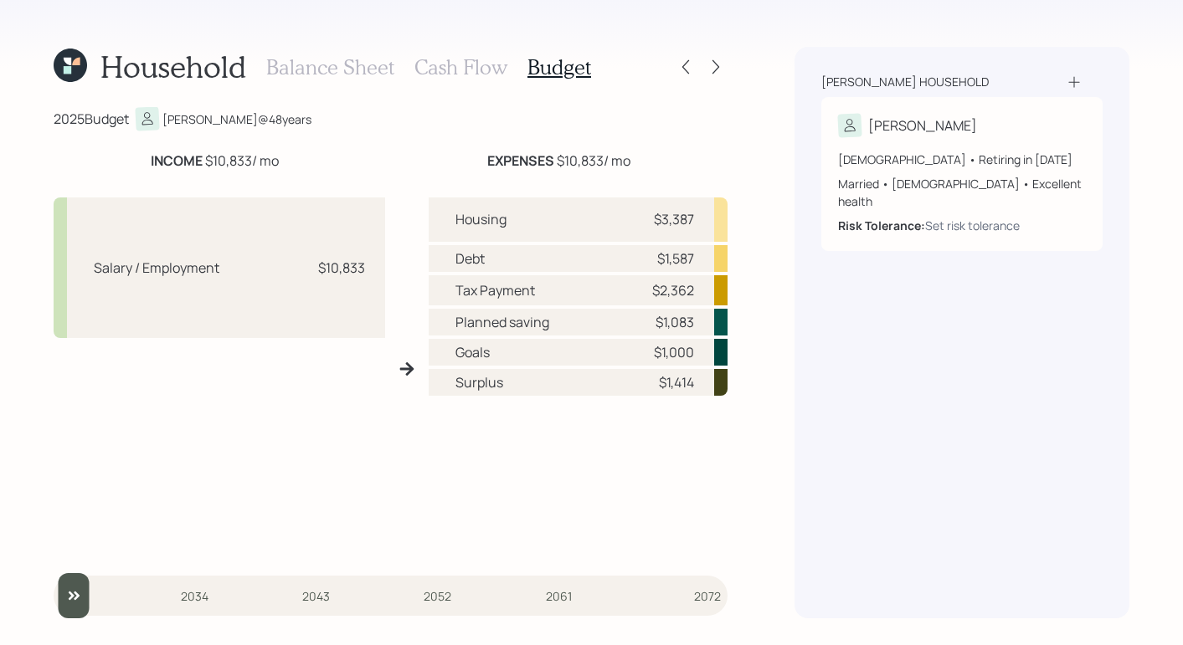
drag, startPoint x: 206, startPoint y: 162, endPoint x: 439, endPoint y: 136, distance: 234.1
click at [291, 160] on div "INCOME $10,833 / mo" at bounding box center [215, 161] width 323 height 20
click at [346, 77] on h3 "Balance Sheet" at bounding box center [330, 67] width 128 height 24
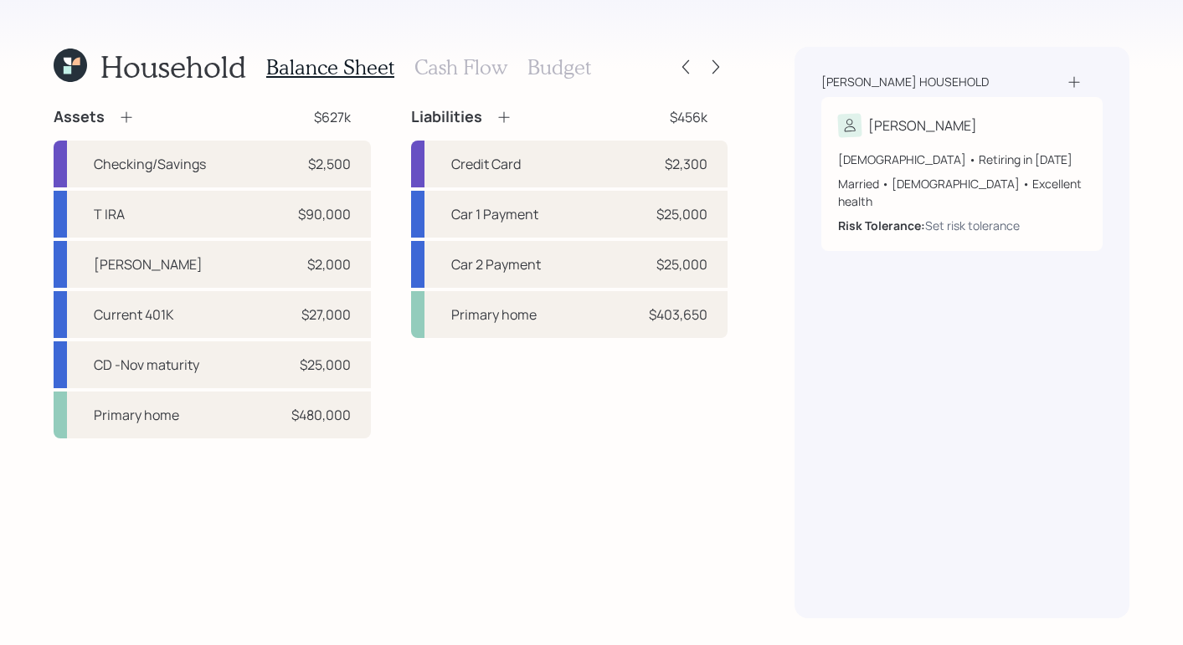
click at [131, 121] on icon at bounding box center [126, 117] width 17 height 17
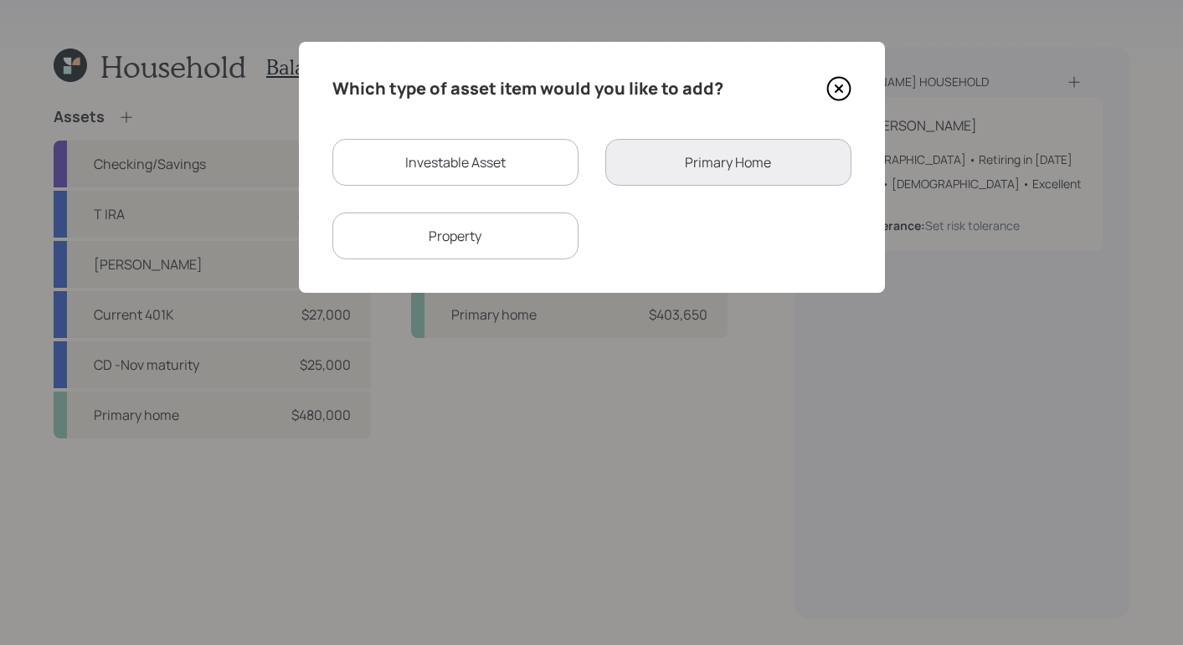
click at [527, 175] on div "Investable Asset" at bounding box center [455, 162] width 246 height 47
select select "taxable"
select select "balanced"
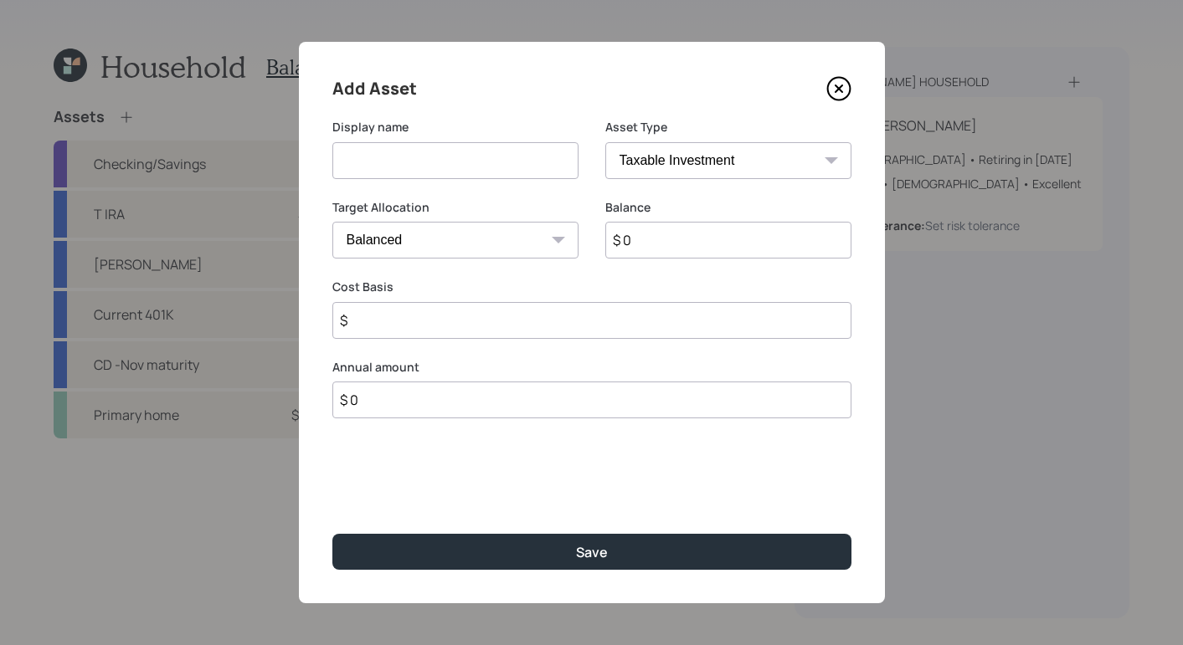
click at [494, 159] on input at bounding box center [455, 160] width 246 height 37
type input "529"
click at [672, 236] on input "$ 0" at bounding box center [728, 240] width 246 height 37
click at [732, 174] on select "SEP IRA IRA Roth IRA 401(k) Roth 401(k) 403(b) Roth 403(b) 457(b) Roth 457(b) H…" at bounding box center [728, 160] width 246 height 37
select select "college_savings"
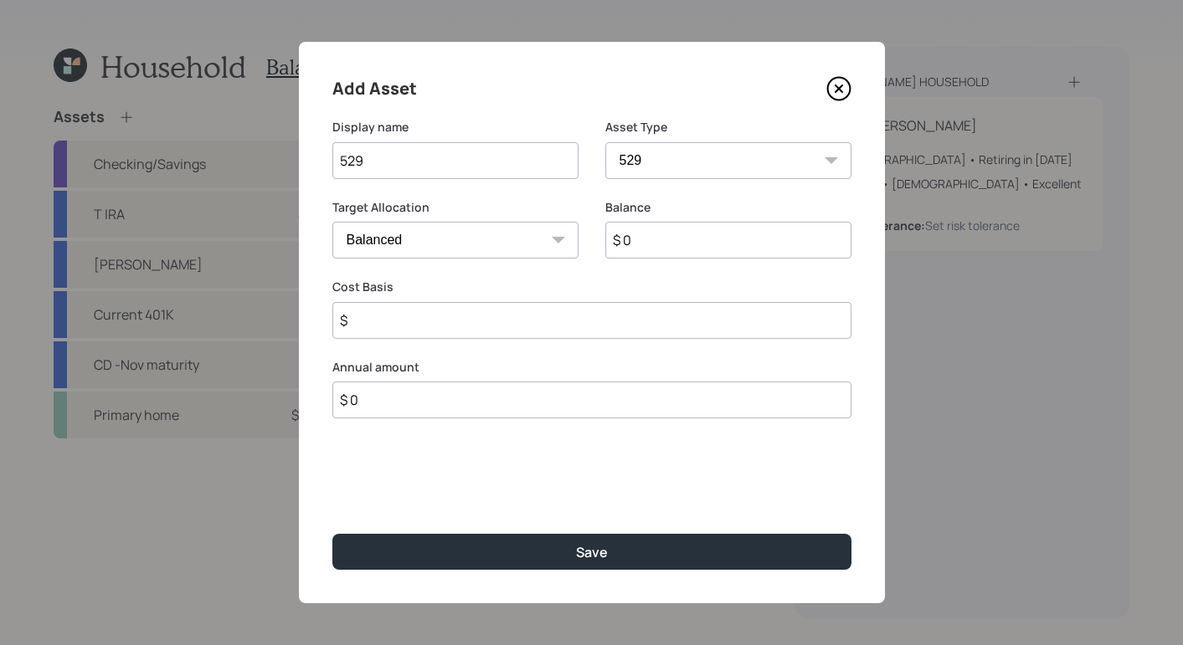
click at [605, 142] on select "SEP IRA IRA Roth IRA 401(k) Roth 401(k) 403(b) Roth 403(b) 457(b) Roth 457(b) H…" at bounding box center [728, 160] width 246 height 37
type input "$"
click at [691, 248] on input "$ 0" at bounding box center [728, 240] width 246 height 37
type input "$ 38,000"
click at [577, 306] on input "$" at bounding box center [591, 320] width 519 height 37
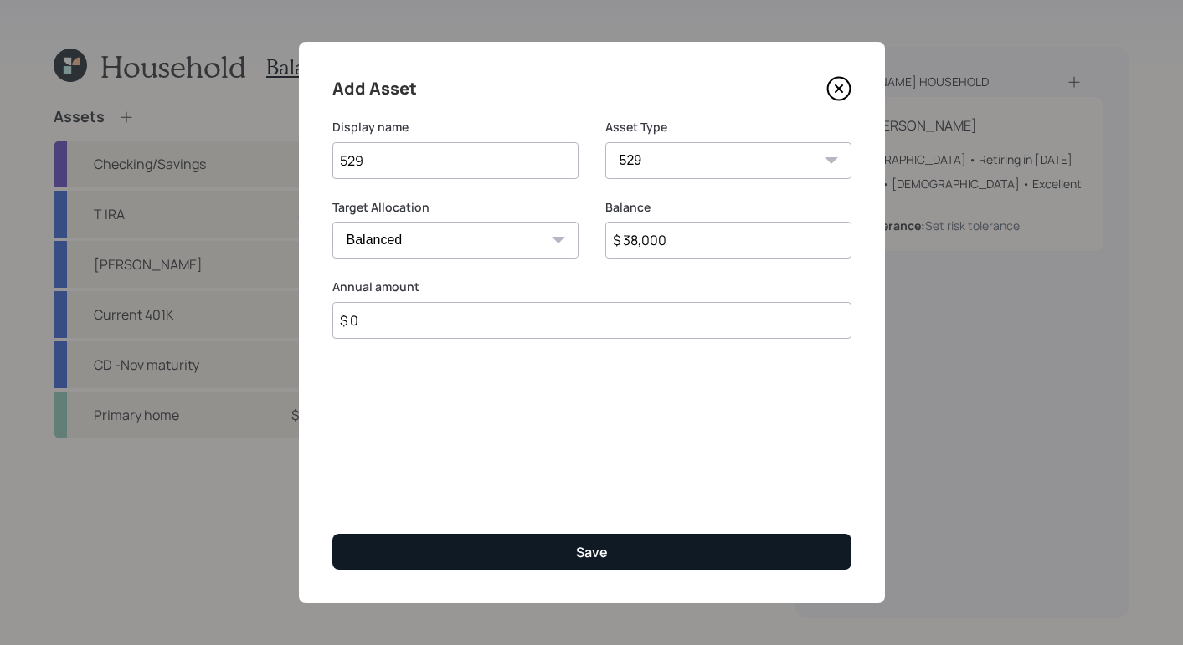
type input "$ 0"
drag, startPoint x: 594, startPoint y: 556, endPoint x: 569, endPoint y: 568, distance: 27.7
click at [588, 558] on div "Save" at bounding box center [592, 552] width 32 height 18
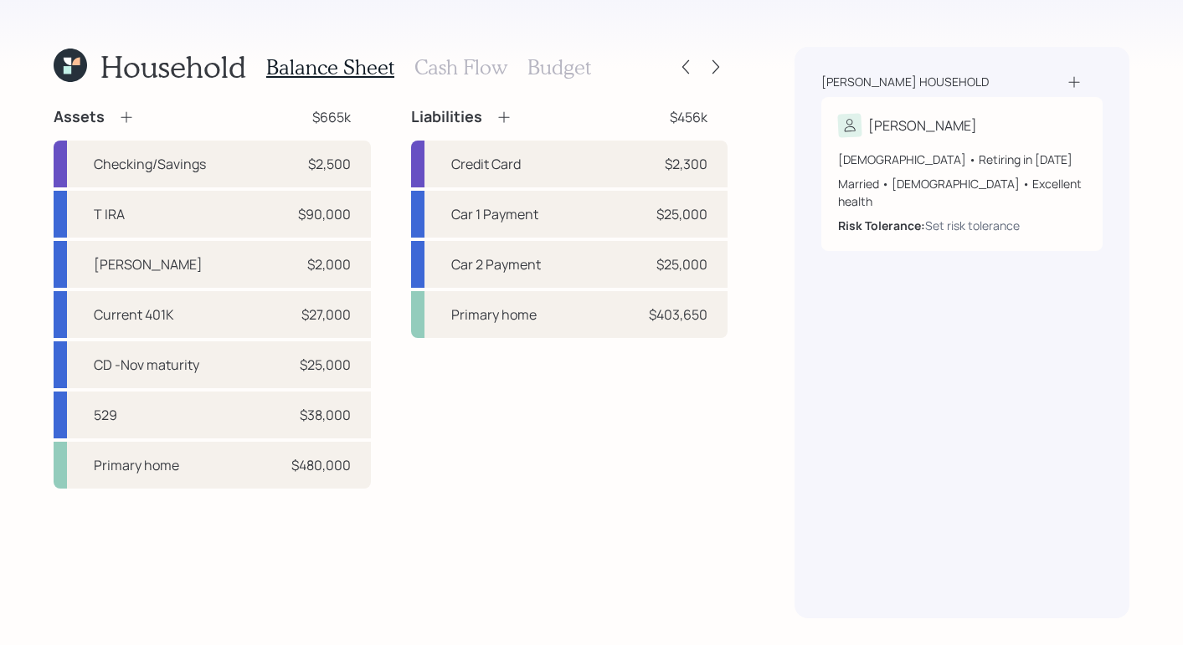
click at [459, 66] on h3 "Cash Flow" at bounding box center [460, 67] width 93 height 24
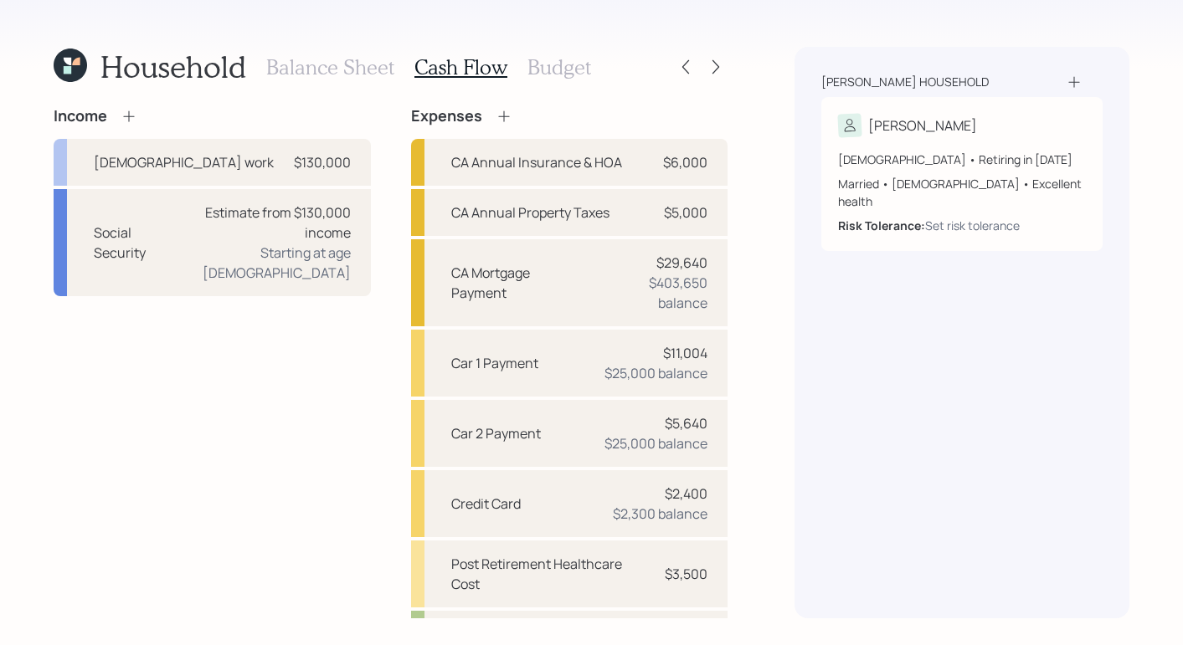
click at [568, 75] on h3 "Budget" at bounding box center [559, 67] width 64 height 24
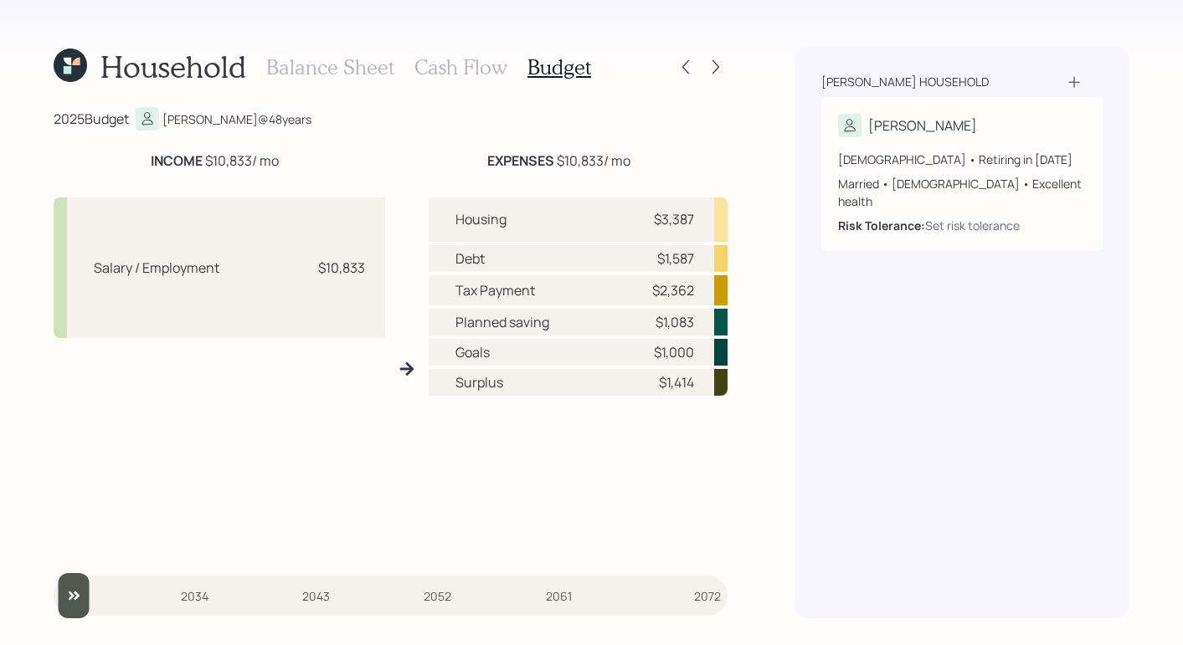
click at [381, 62] on h3 "Balance Sheet" at bounding box center [330, 67] width 128 height 24
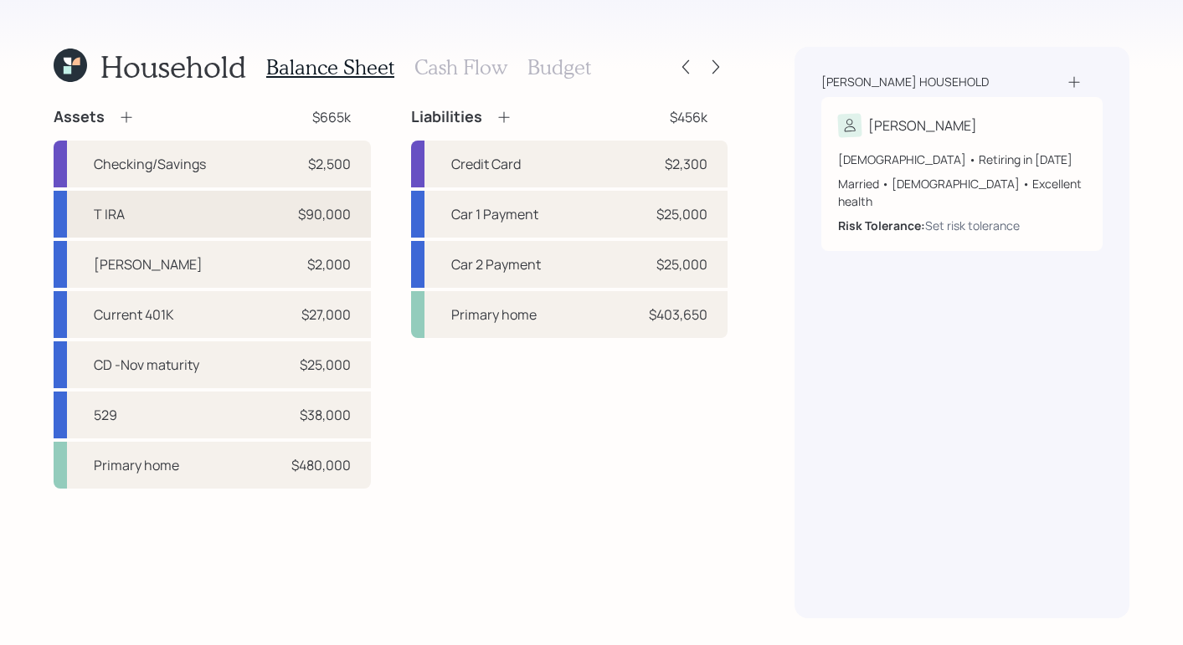
click at [207, 218] on div "T IRA $90,000" at bounding box center [212, 214] width 317 height 47
select select "ira"
select select "balanced"
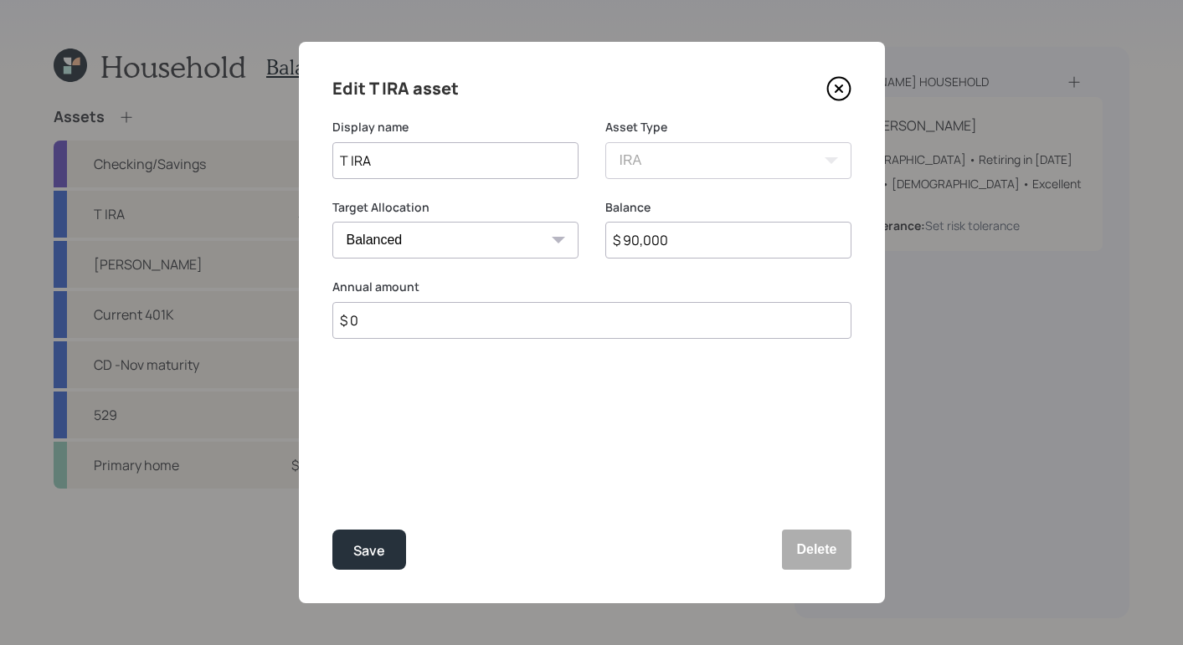
click at [839, 95] on icon at bounding box center [838, 88] width 25 height 25
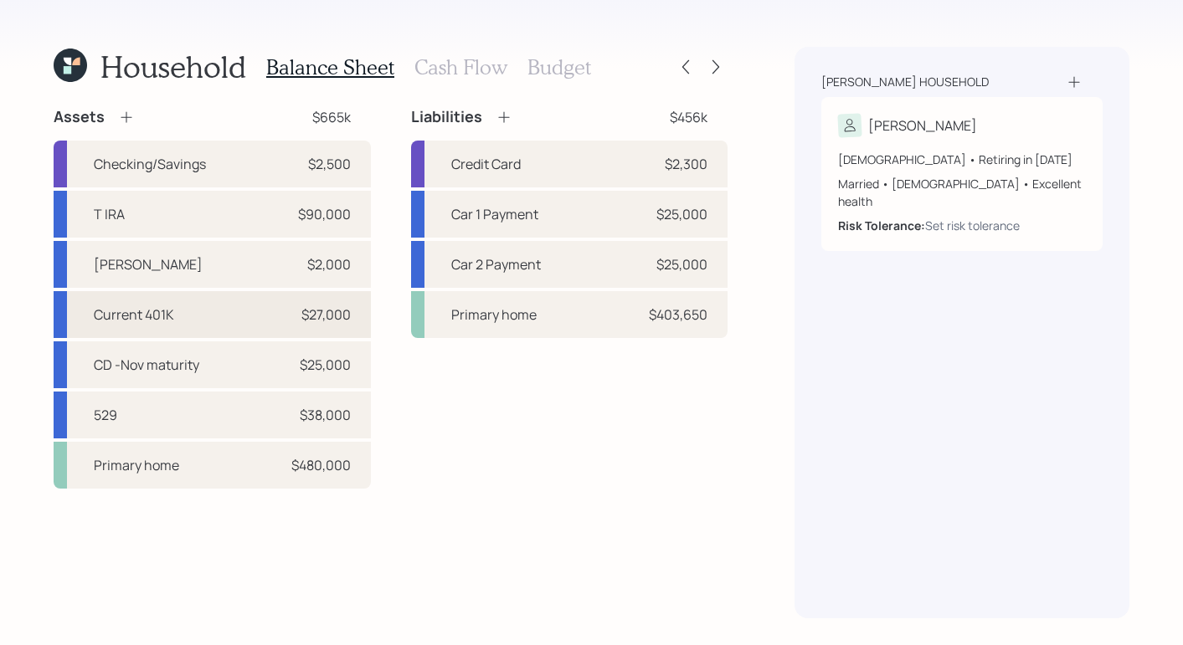
click at [247, 303] on div "Current 401K $27,000" at bounding box center [212, 314] width 317 height 47
select select "company_sponsored"
select select "balanced"
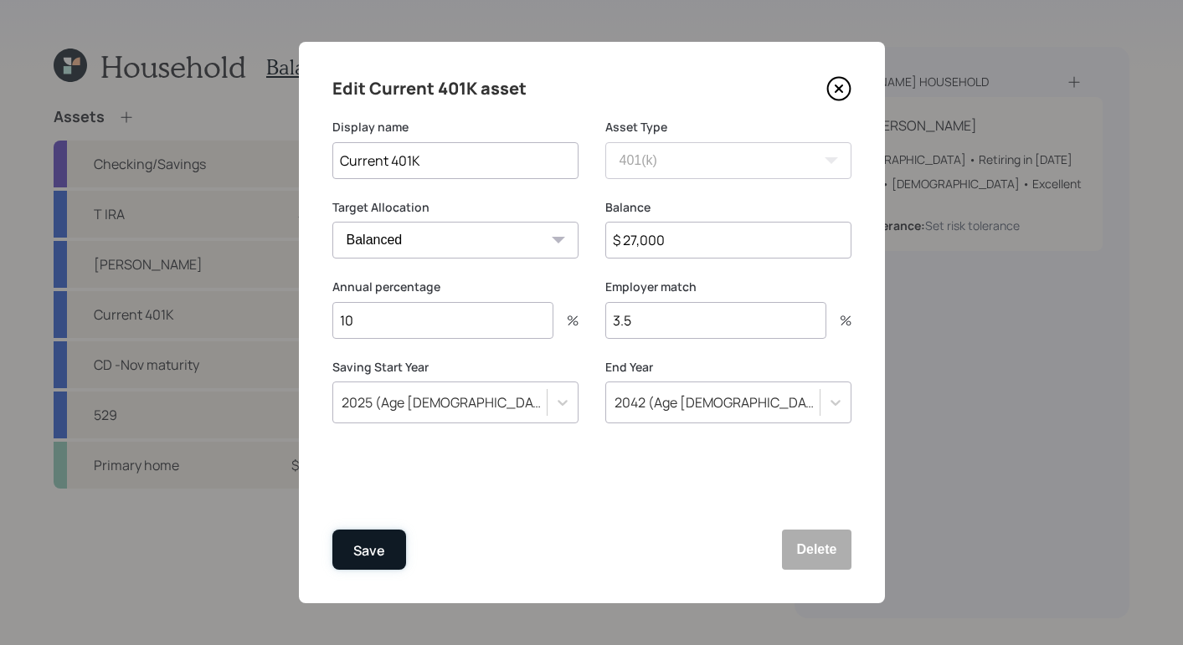
click at [366, 543] on div "Save" at bounding box center [369, 551] width 32 height 23
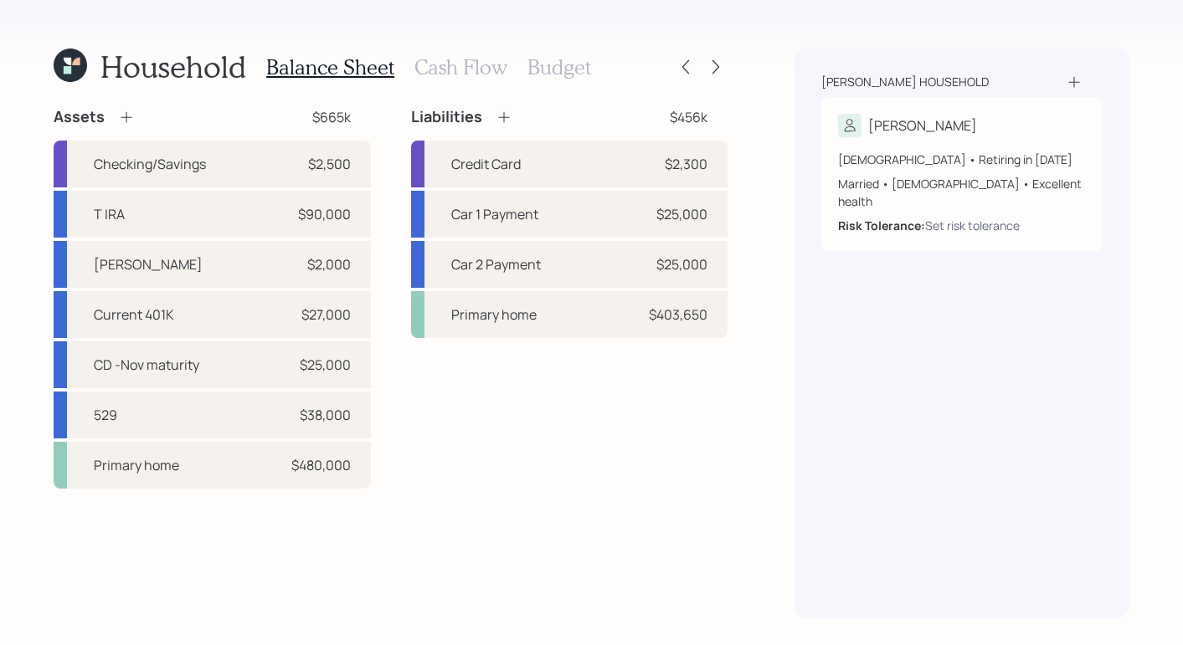
click at [557, 80] on div "Balance Sheet Cash Flow Budget" at bounding box center [428, 67] width 325 height 40
click at [561, 73] on h3 "Budget" at bounding box center [559, 67] width 64 height 24
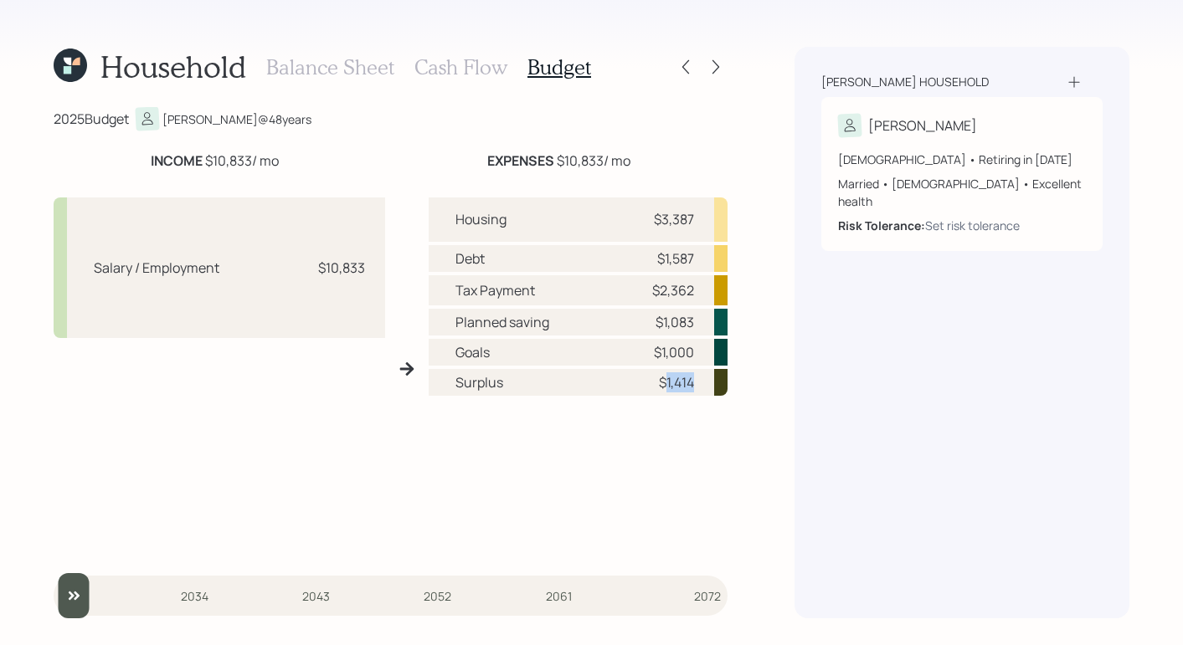
drag, startPoint x: 663, startPoint y: 383, endPoint x: 706, endPoint y: 380, distance: 42.8
click at [706, 380] on div "Surplus $1,414" at bounding box center [579, 382] width 300 height 27
click at [802, 356] on div "Coghlan household Chris 48 years old • Retiring in September 2042 Married • Mal…" at bounding box center [961, 333] width 335 height 572
drag, startPoint x: 661, startPoint y: 385, endPoint x: 720, endPoint y: 384, distance: 58.6
click at [720, 384] on div "Surplus $1,414" at bounding box center [579, 382] width 300 height 27
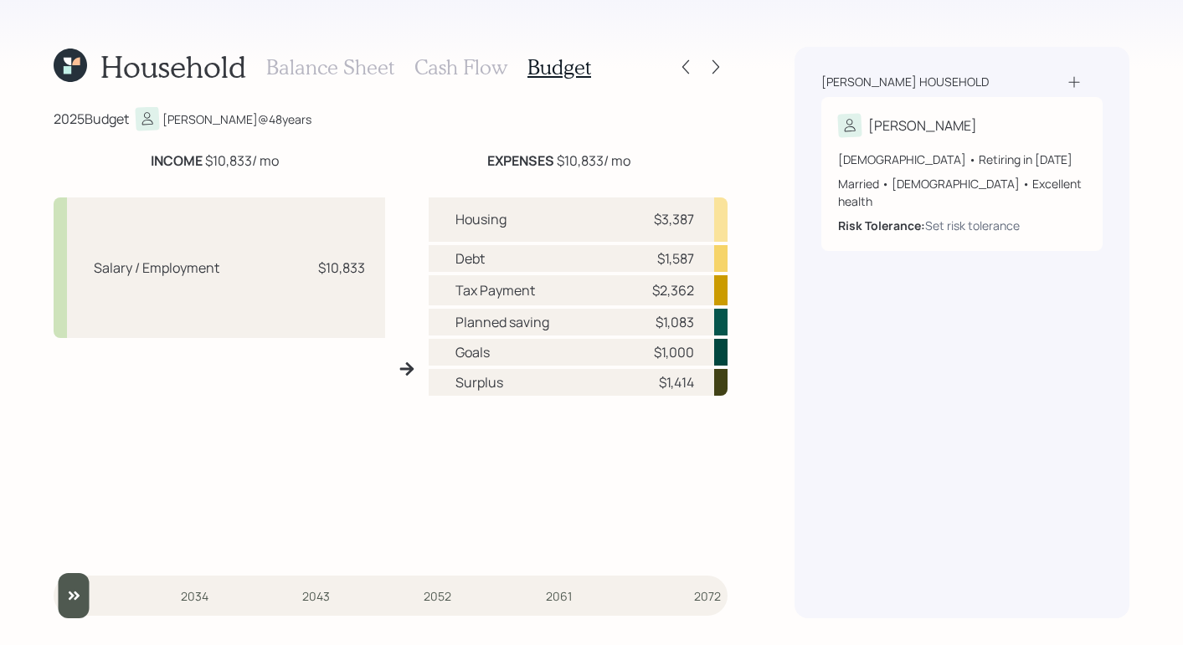
click at [463, 65] on h3 "Cash Flow" at bounding box center [460, 67] width 93 height 24
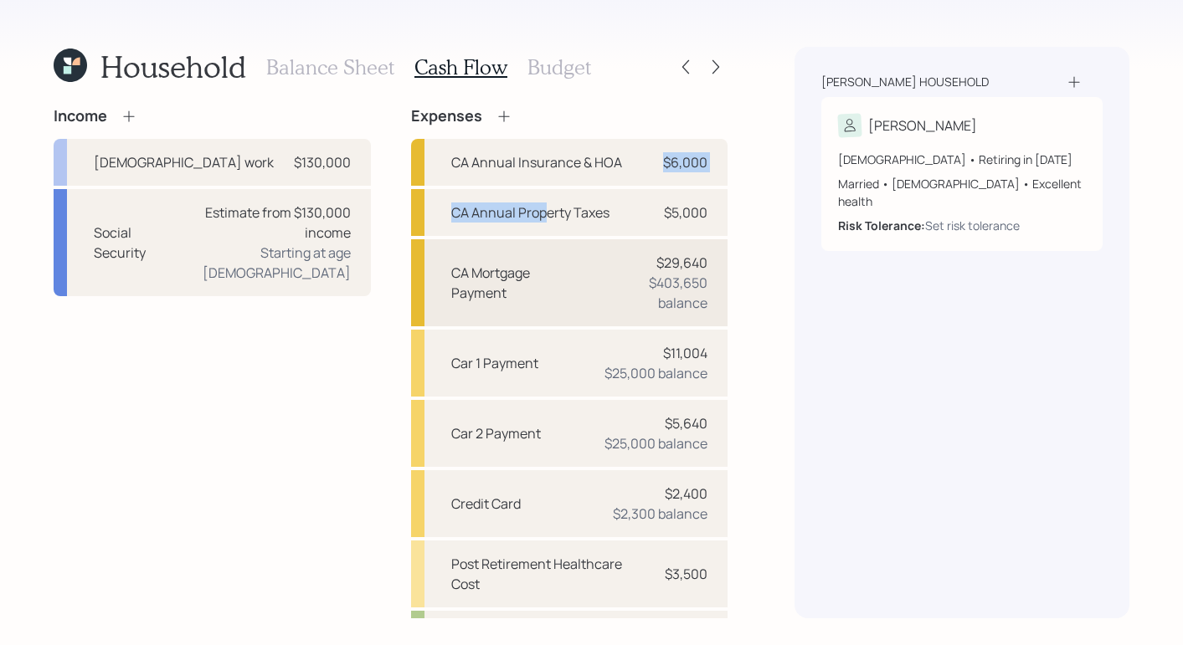
drag, startPoint x: 552, startPoint y: 193, endPoint x: 534, endPoint y: 266, distance: 75.9
click at [525, 235] on div "CA Annual Insurance & HOA $6,000 CA Annual Property Taxes $5,000 CA Mortgage Pa…" at bounding box center [569, 469] width 317 height 660
click at [895, 412] on div "Coghlan household Chris 48 years old • Retiring in September 2042 Married • Mal…" at bounding box center [961, 333] width 335 height 572
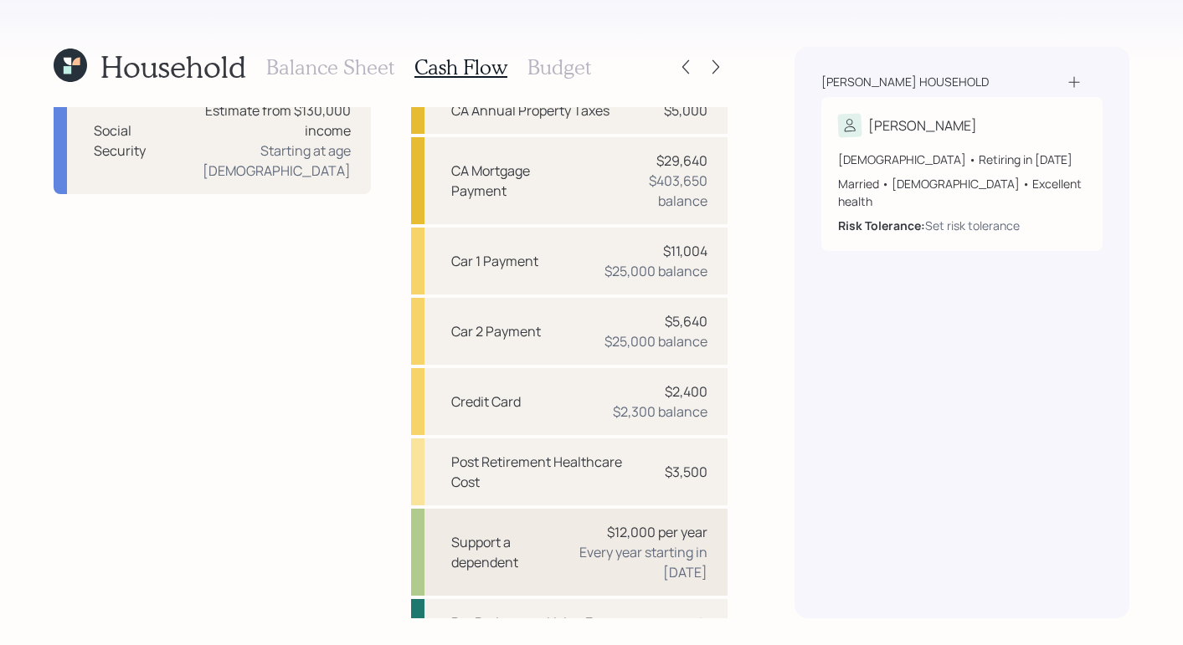
scroll to position [219, 0]
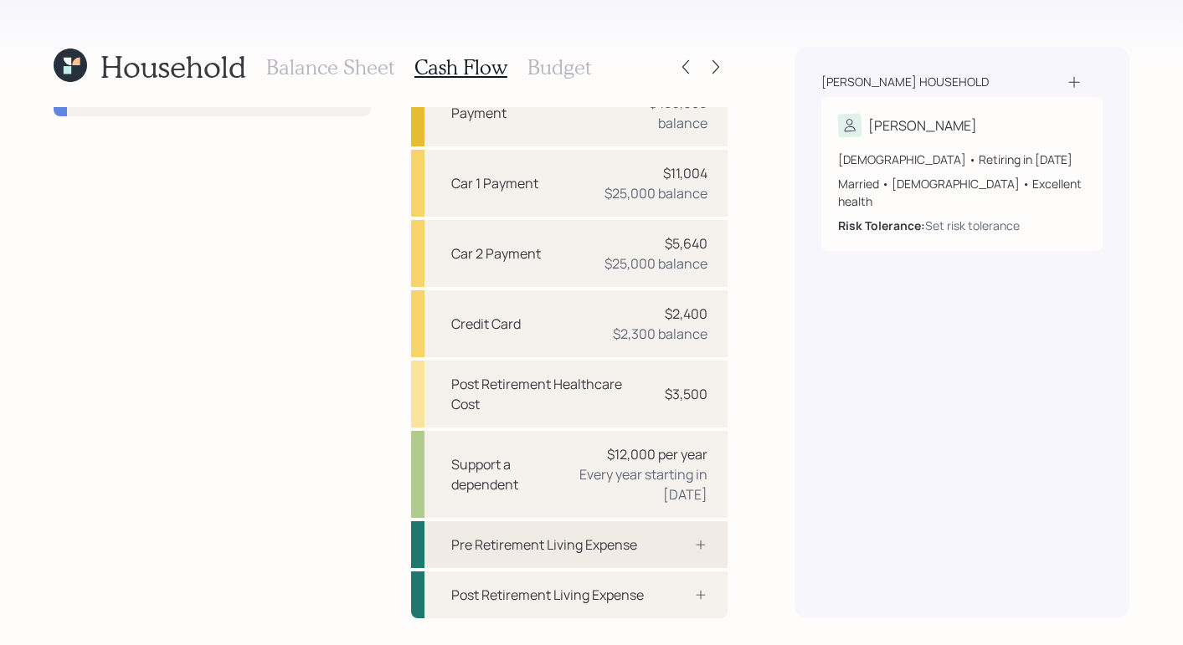
click at [588, 535] on div "Pre Retirement Living Expense" at bounding box center [544, 545] width 186 height 20
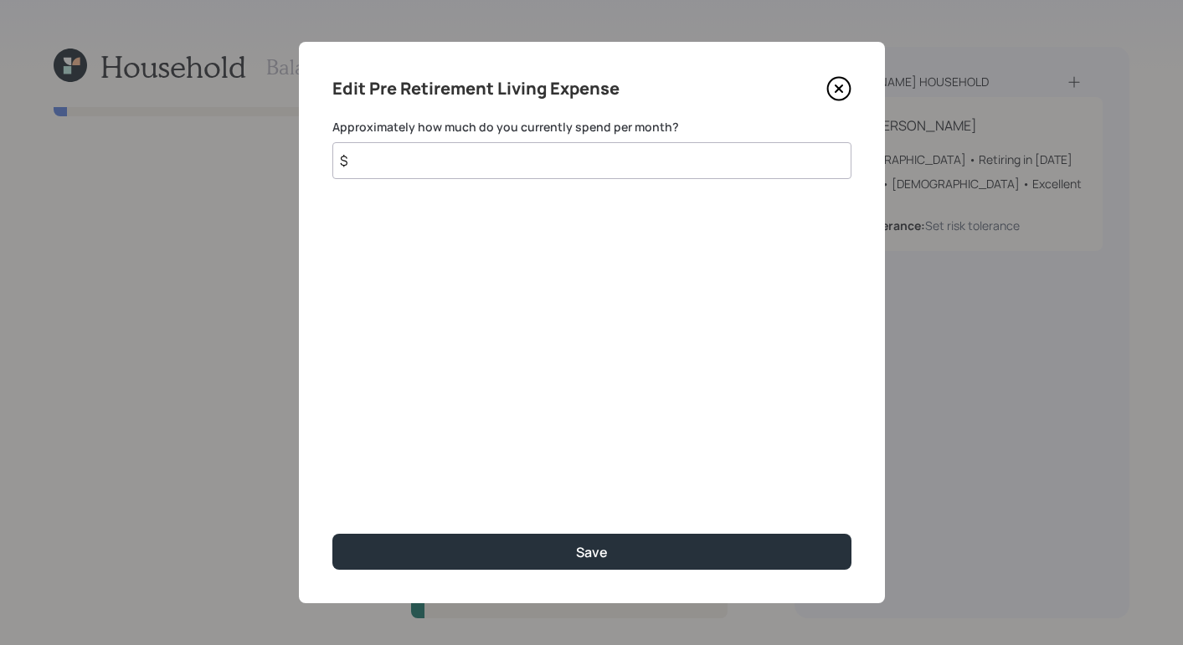
click at [494, 160] on input "$" at bounding box center [591, 160] width 519 height 37
type input "$ 1,400"
click at [846, 96] on icon at bounding box center [838, 89] width 23 height 23
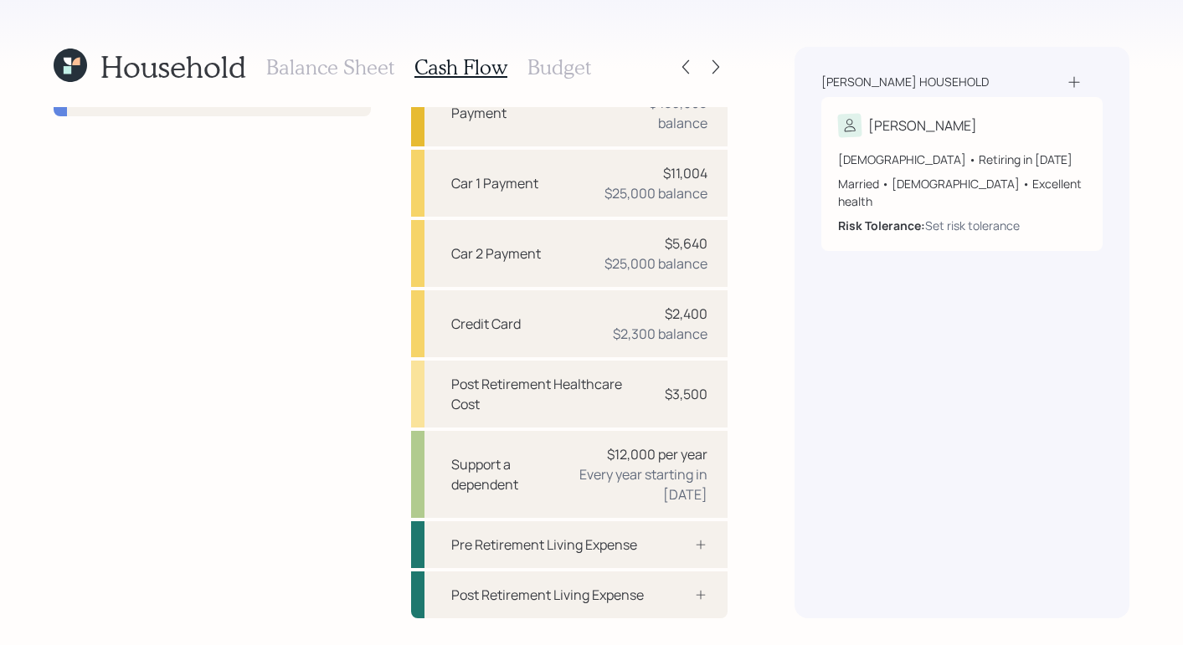
click at [556, 64] on h3 "Budget" at bounding box center [559, 67] width 64 height 24
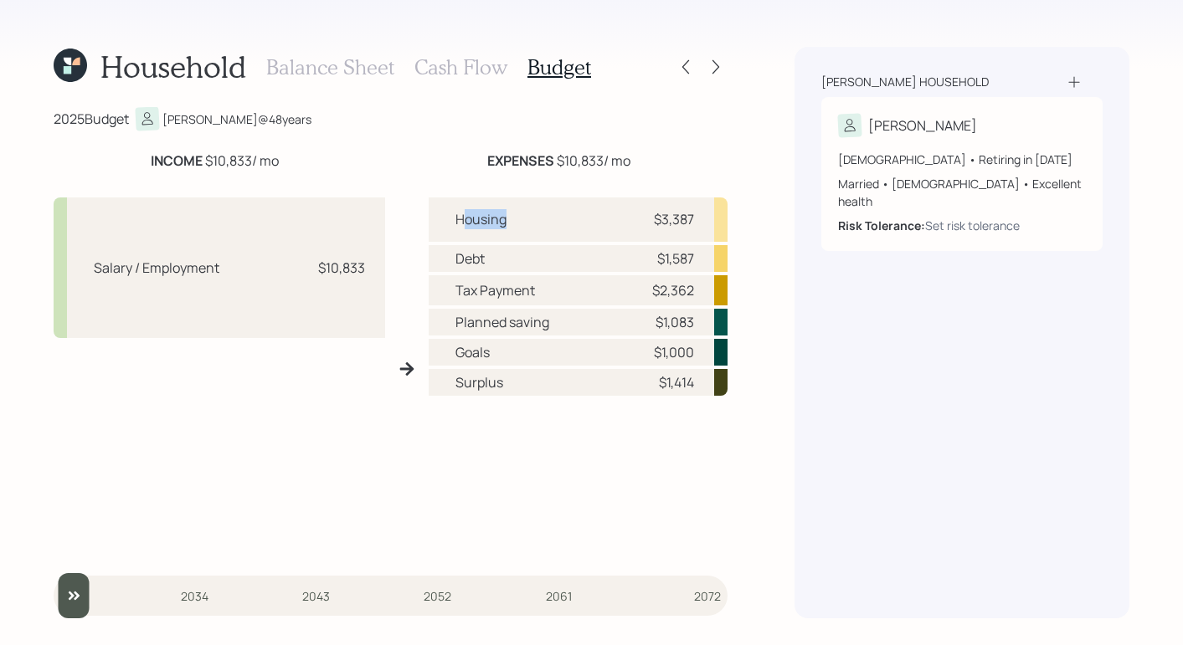
drag, startPoint x: 461, startPoint y: 222, endPoint x: 529, endPoint y: 222, distance: 67.8
click at [529, 222] on div "Housing $3,387" at bounding box center [579, 220] width 300 height 44
drag, startPoint x: 470, startPoint y: 249, endPoint x: 515, endPoint y: 250, distance: 45.2
click at [515, 250] on div "Debt $1,587" at bounding box center [579, 258] width 300 height 27
drag, startPoint x: 464, startPoint y: 296, endPoint x: 565, endPoint y: 300, distance: 101.3
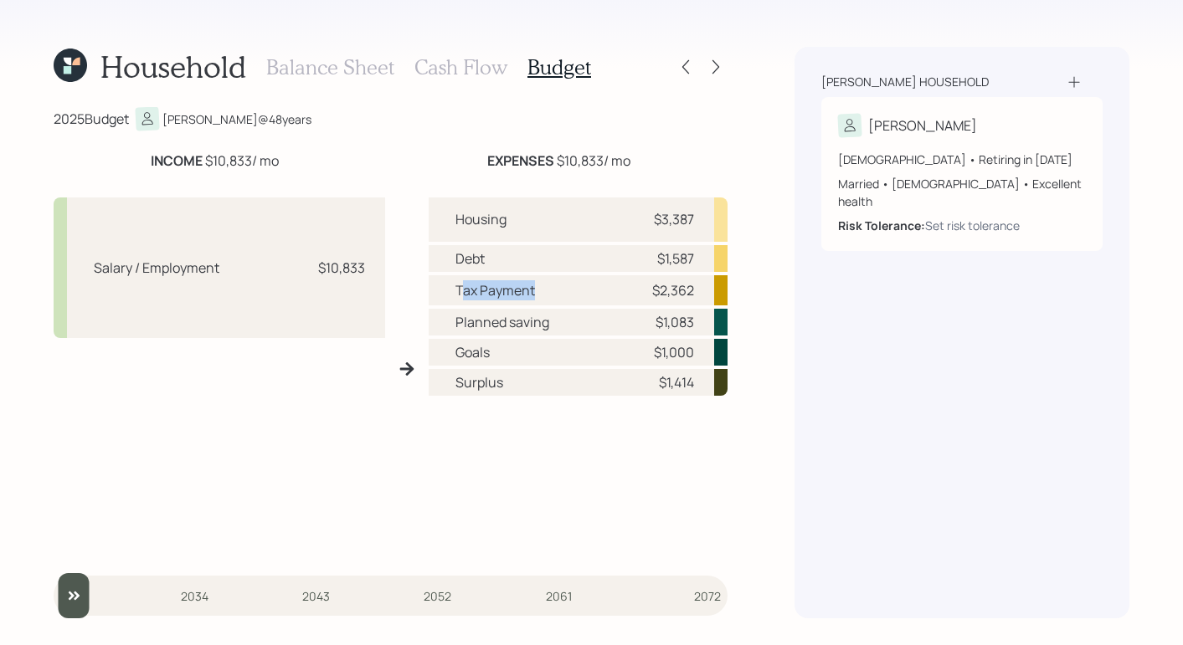
click at [578, 301] on div "Tax Payment $2,362" at bounding box center [579, 290] width 300 height 31
drag, startPoint x: 456, startPoint y: 326, endPoint x: 576, endPoint y: 327, distance: 119.7
click at [576, 327] on div "Planned saving $1,083" at bounding box center [579, 322] width 300 height 27
drag, startPoint x: 462, startPoint y: 357, endPoint x: 510, endPoint y: 359, distance: 47.8
click at [510, 359] on div "Goals $1,000" at bounding box center [579, 352] width 300 height 27
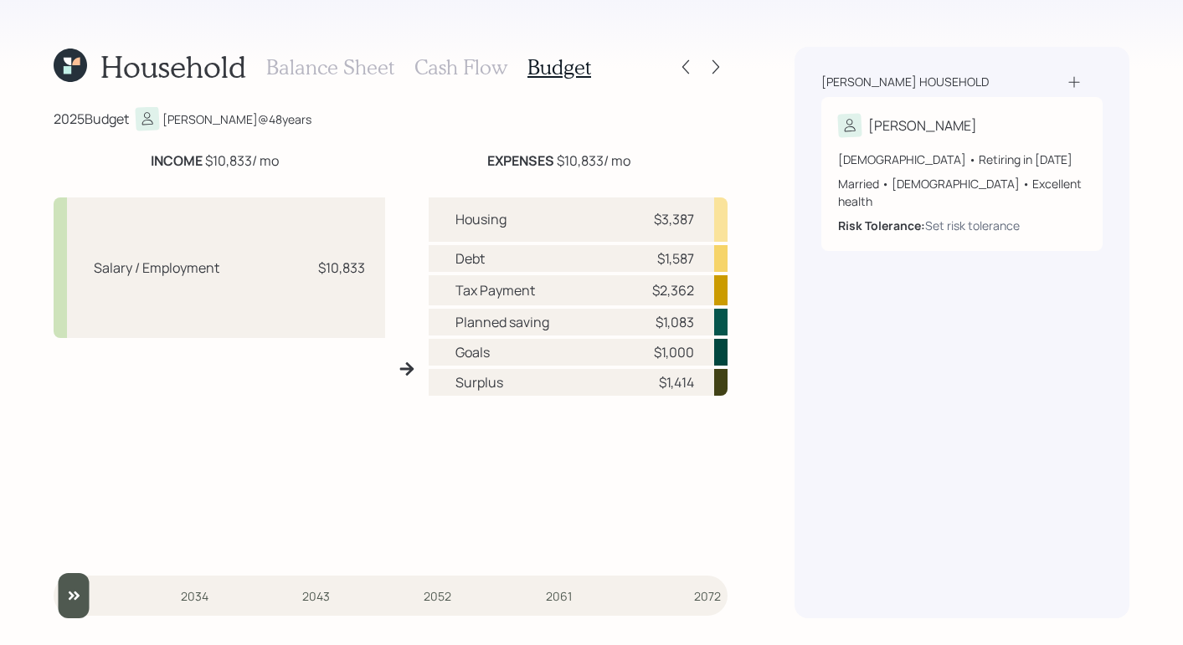
click at [820, 330] on div "Coghlan household Chris 48 years old • Retiring in September 2042 Married • Mal…" at bounding box center [961, 333] width 335 height 572
drag, startPoint x: 318, startPoint y: 269, endPoint x: 372, endPoint y: 270, distance: 53.6
click at [372, 270] on div "Salary / Employment $10,833" at bounding box center [219, 268] width 331 height 141
click at [388, 131] on div "2025 Budget Chris @ 48 years INCOME $10,833 / mo EXPENSES $10,833 / mo Salary /…" at bounding box center [391, 362] width 674 height 511
drag, startPoint x: 662, startPoint y: 384, endPoint x: 732, endPoint y: 385, distance: 70.3
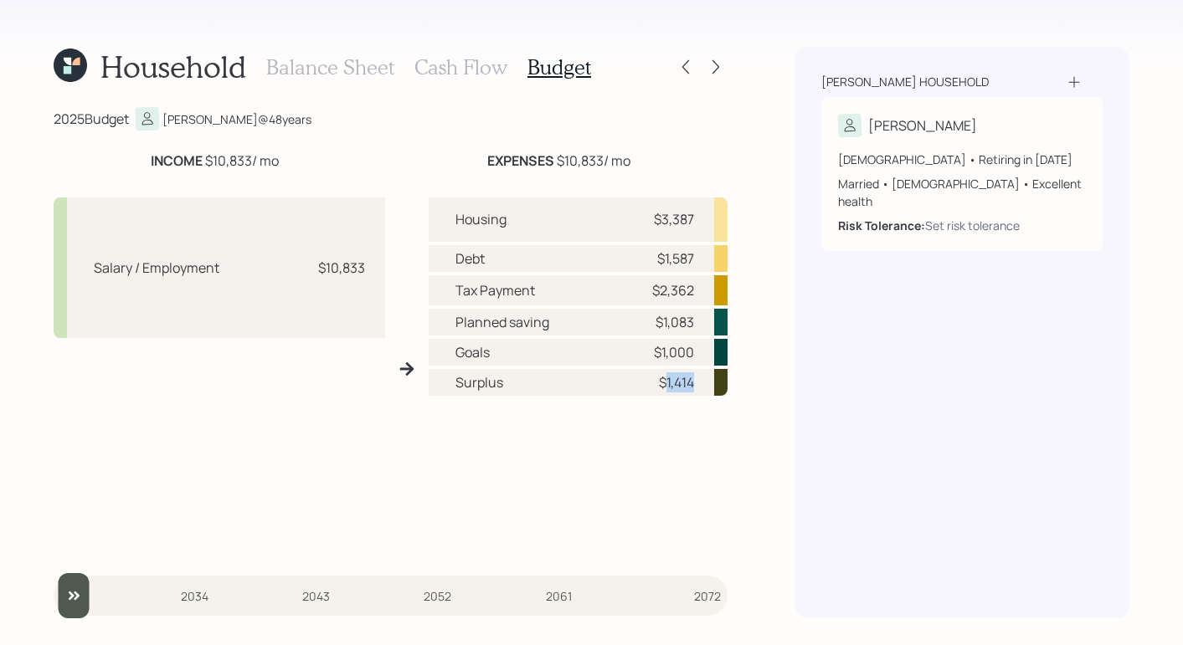
click at [732, 385] on div "Household Balance Sheet Cash Flow Budget 2025 Budget Chris @ 48 years INCOME $1…" at bounding box center [591, 322] width 1183 height 645
click at [758, 383] on div "Household Balance Sheet Cash Flow Budget 2025 Budget Chris @ 48 years INCOME $1…" at bounding box center [591, 322] width 1183 height 645
click at [450, 69] on h3 "Cash Flow" at bounding box center [460, 67] width 93 height 24
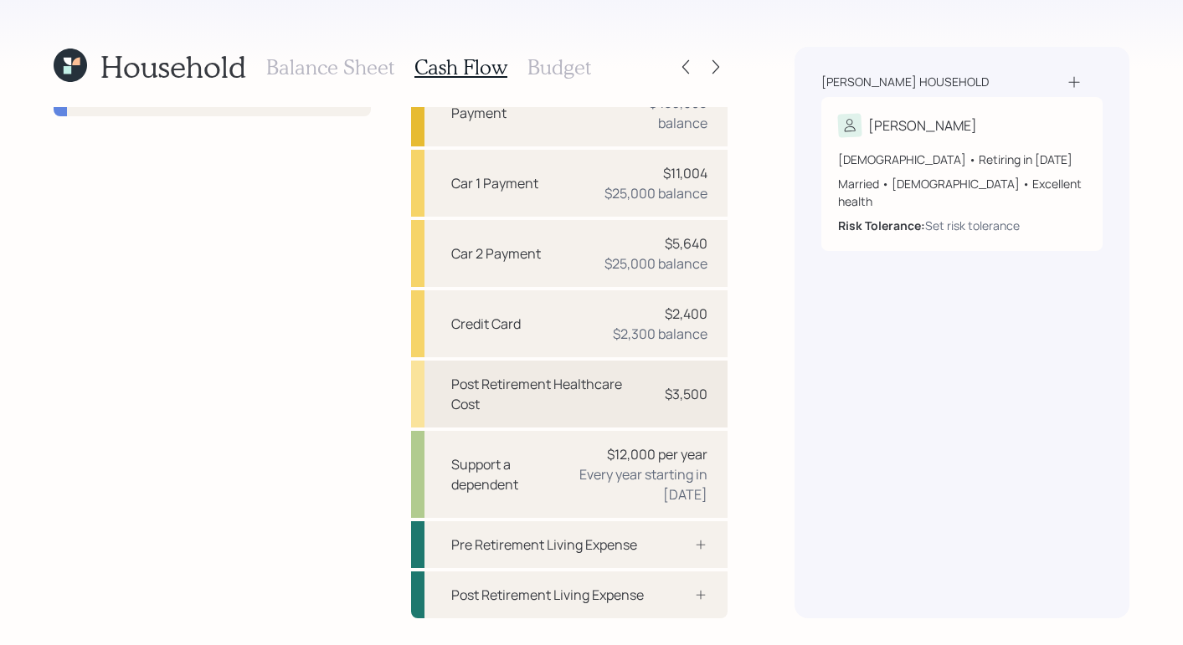
scroll to position [219, 0]
click at [633, 522] on div "Pre Retirement Living Expense" at bounding box center [569, 545] width 317 height 47
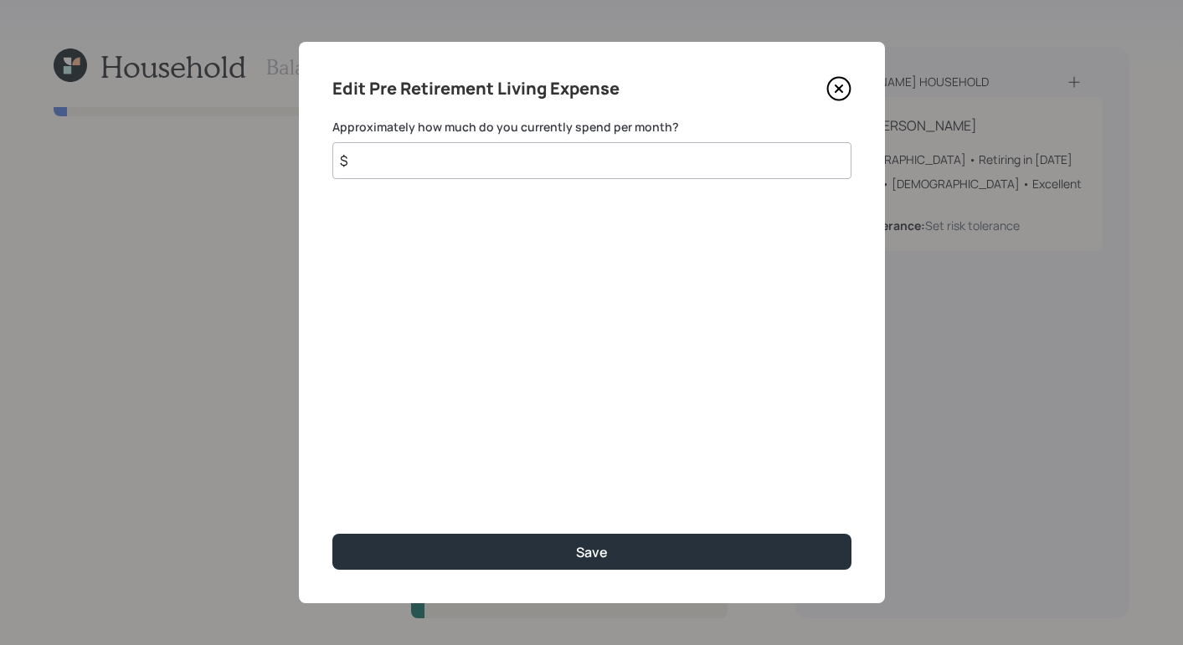
click at [491, 162] on input "$" at bounding box center [591, 160] width 519 height 37
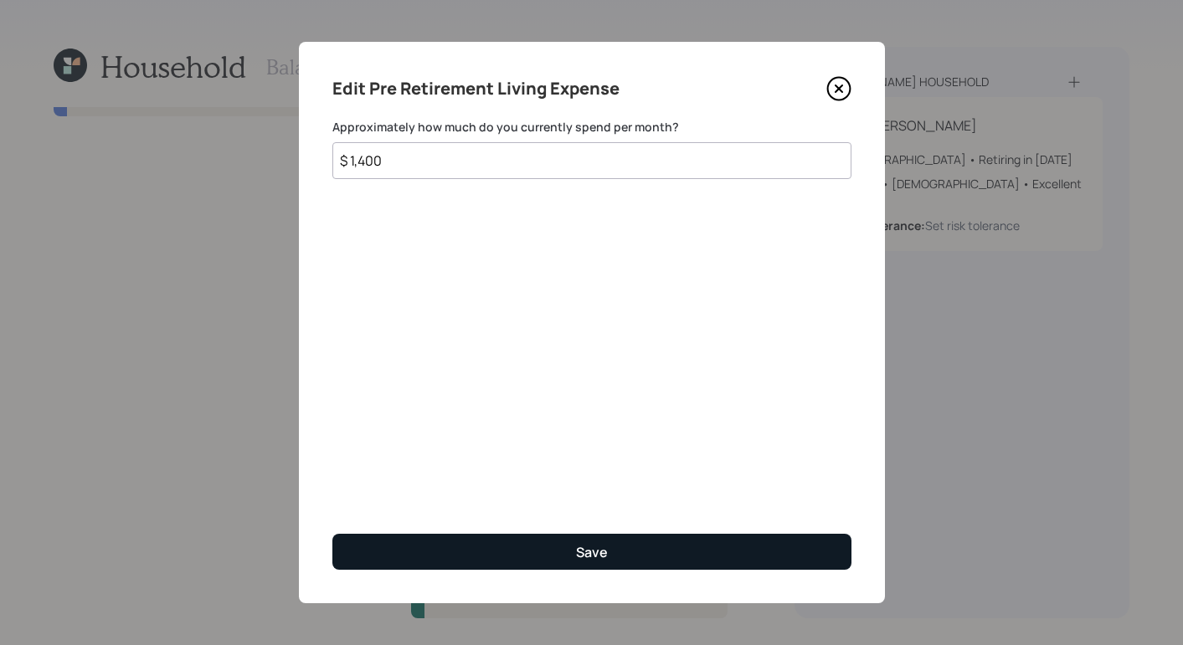
type input "$ 1,400"
click at [670, 541] on button "Save" at bounding box center [591, 552] width 519 height 36
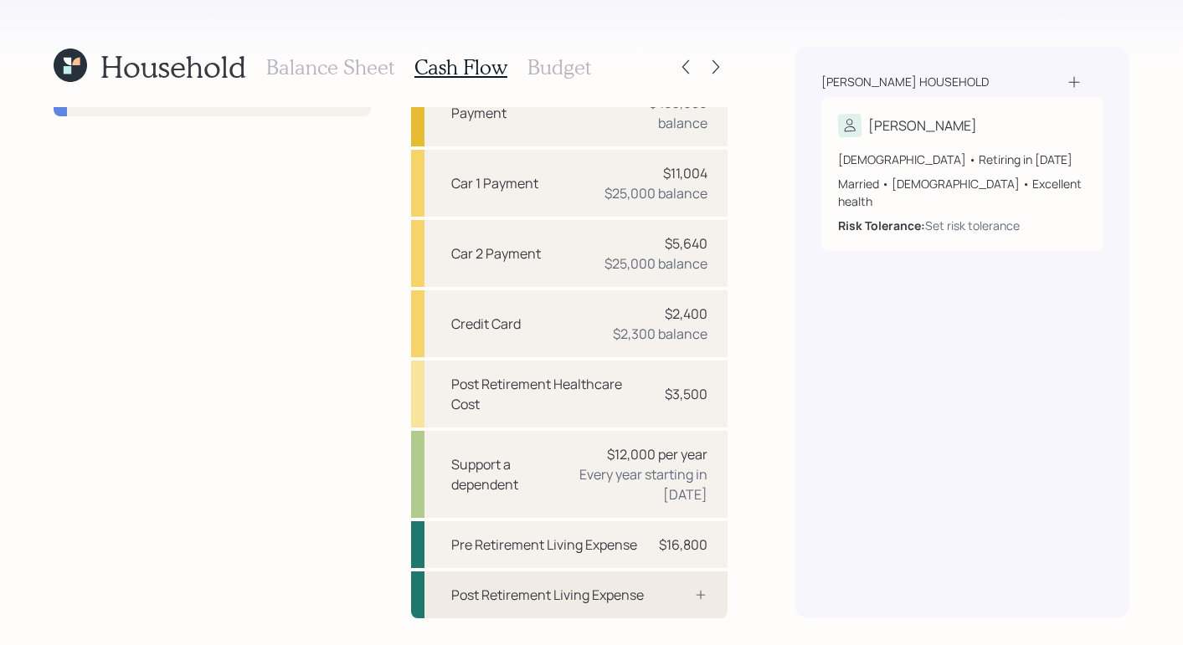
click at [583, 585] on div "Post Retirement Living Expense" at bounding box center [547, 595] width 193 height 20
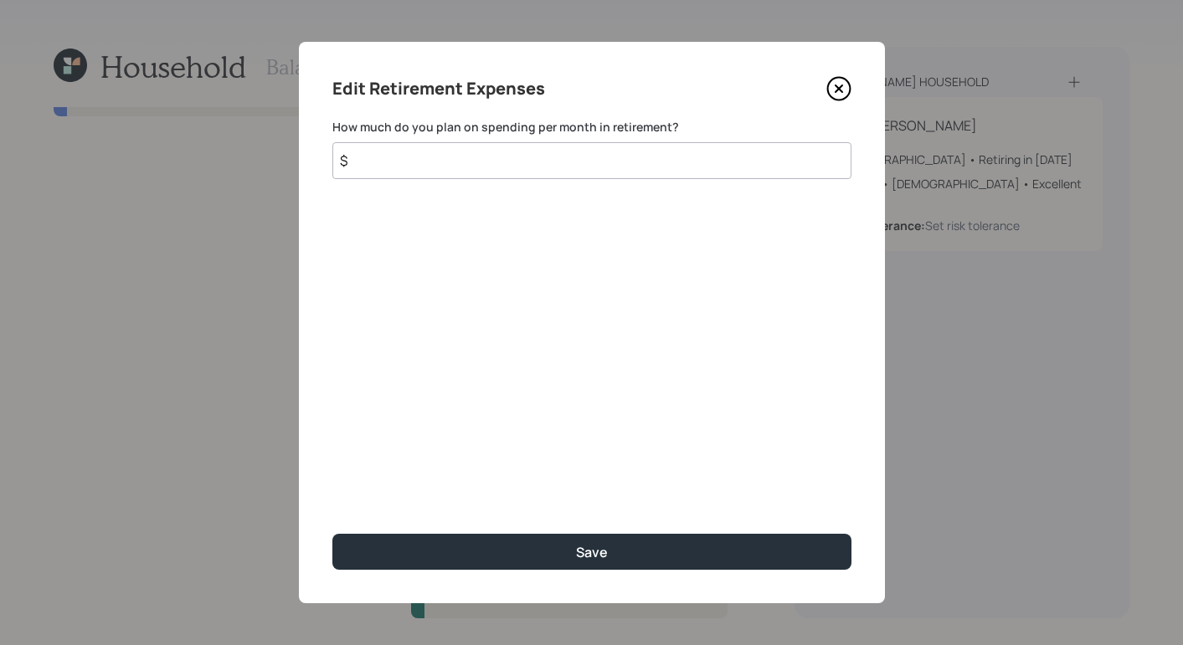
click at [508, 147] on input "$" at bounding box center [591, 160] width 519 height 37
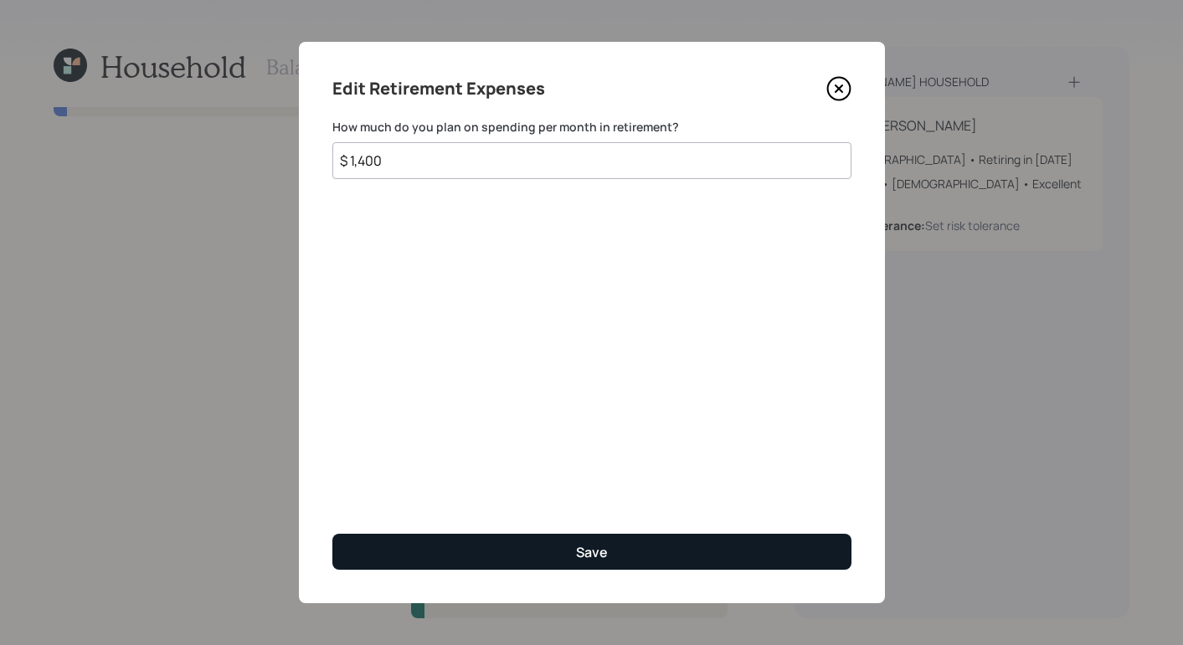
type input "$ 1,400"
click at [611, 556] on button "Save" at bounding box center [591, 552] width 519 height 36
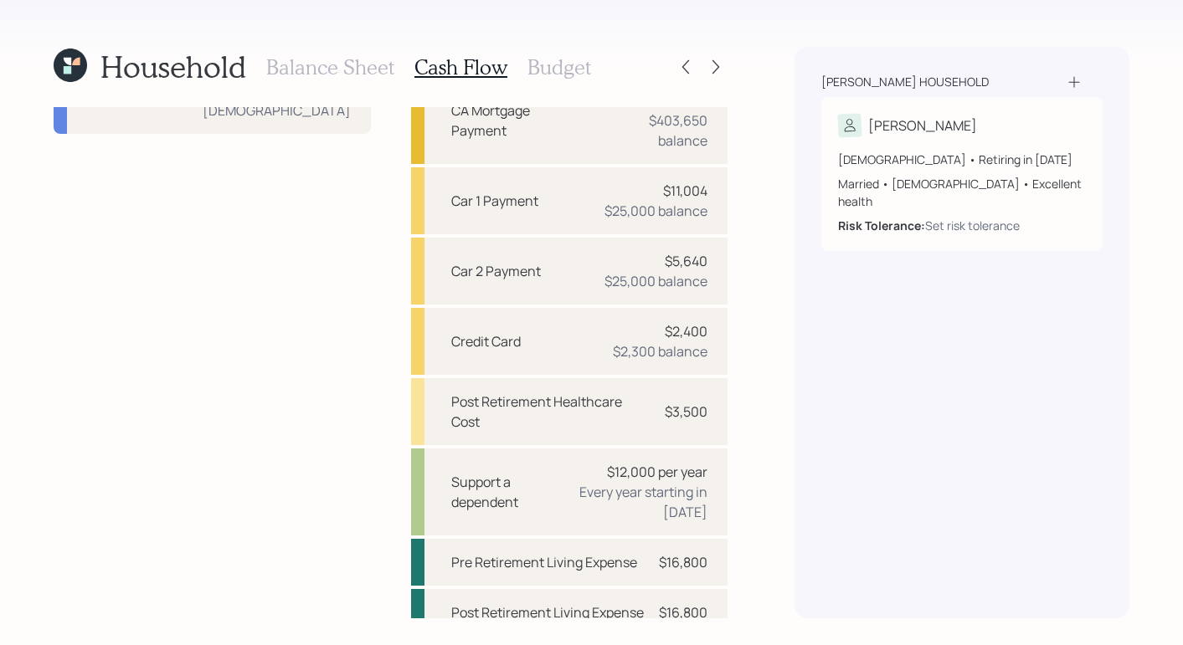
scroll to position [118, 0]
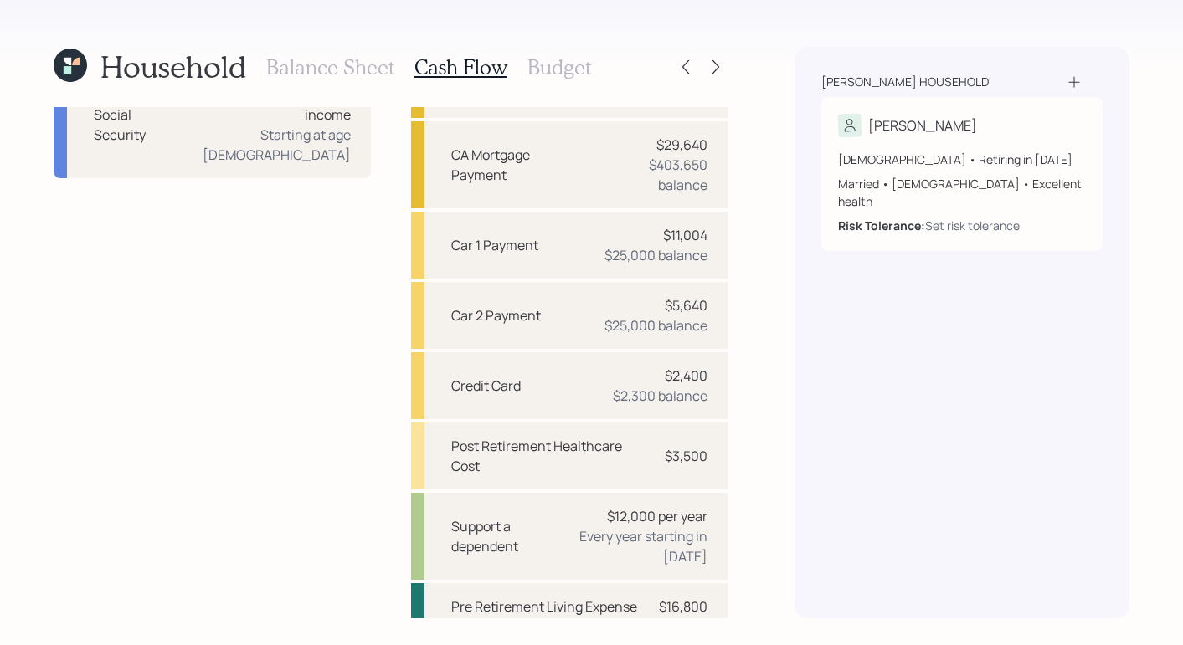
click at [548, 69] on h3 "Budget" at bounding box center [559, 67] width 64 height 24
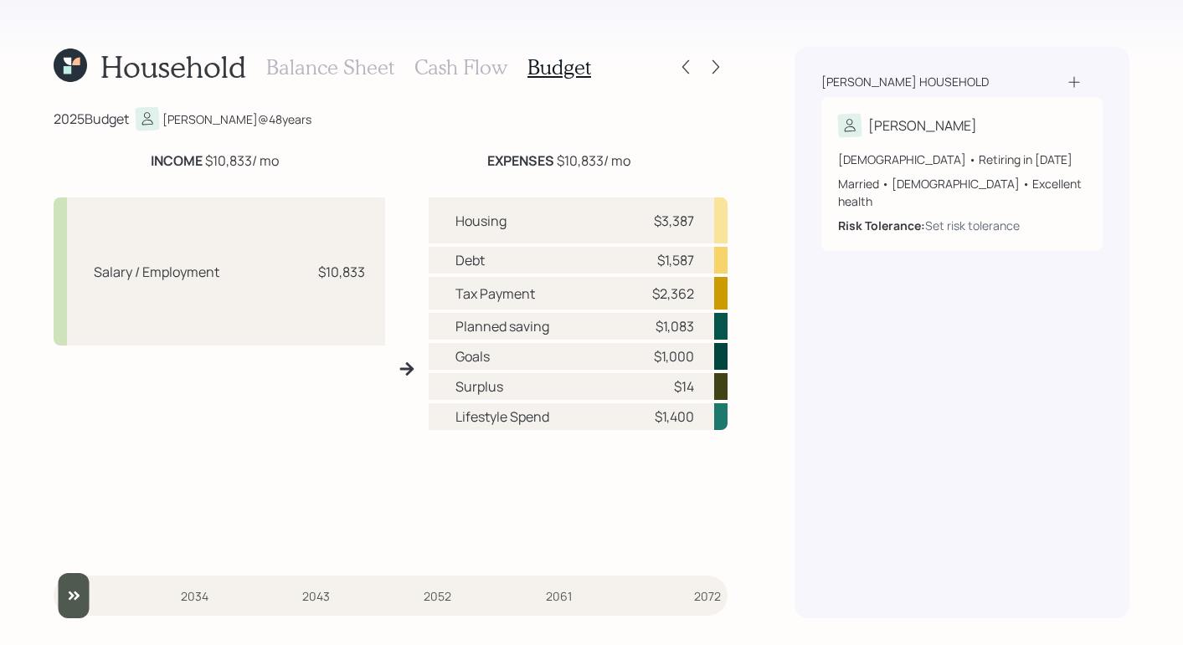
drag, startPoint x: 662, startPoint y: 485, endPoint x: 642, endPoint y: 470, distance: 24.6
click at [661, 484] on div "Housing $3,387 Debt $1,587 Tax Payment $2,362 Planned saving $1,083 Goals $1,00…" at bounding box center [579, 376] width 300 height 356
click at [789, 367] on div "Household Balance Sheet Cash Flow Budget 2025 Budget Chris @ 48 years INCOME $1…" at bounding box center [591, 322] width 1183 height 645
drag, startPoint x: 324, startPoint y: 274, endPoint x: 376, endPoint y: 276, distance: 52.0
click at [376, 276] on div "Salary / Employment $10,833" at bounding box center [219, 272] width 331 height 148
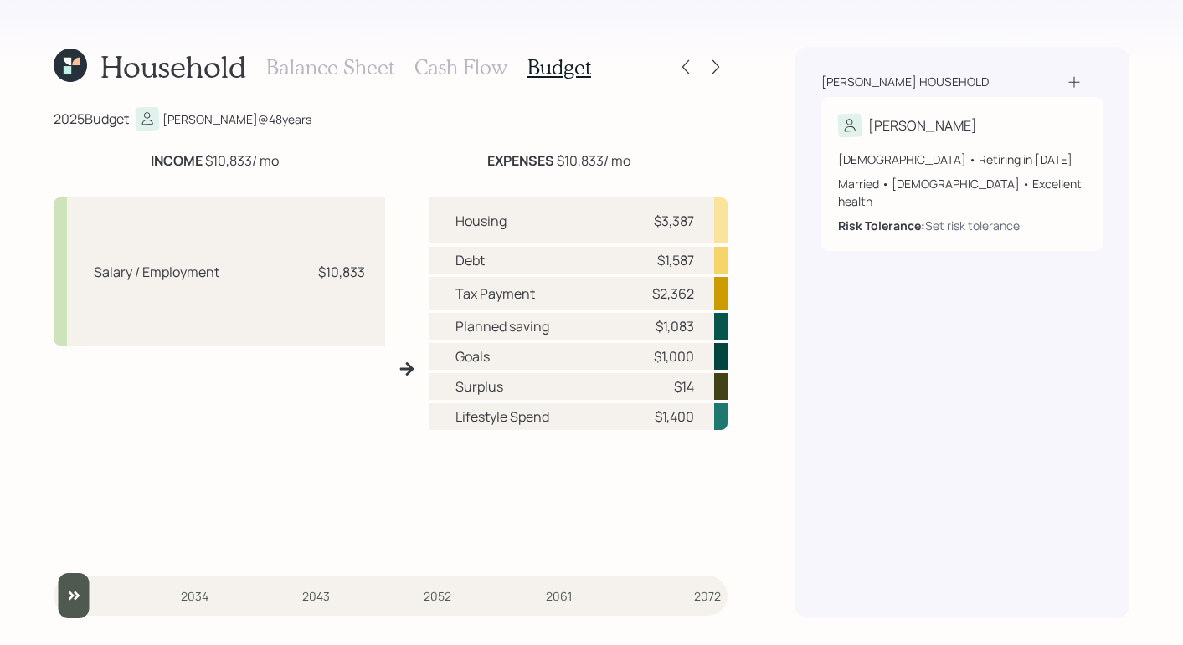
click at [812, 361] on div "Coghlan household Chris 48 years old • Retiring in September 2042 Married • Mal…" at bounding box center [961, 333] width 335 height 572
click at [806, 423] on div "Coghlan household Chris 48 years old • Retiring in September 2042 Married • Mal…" at bounding box center [961, 333] width 335 height 572
click at [715, 74] on icon at bounding box center [715, 67] width 17 height 17
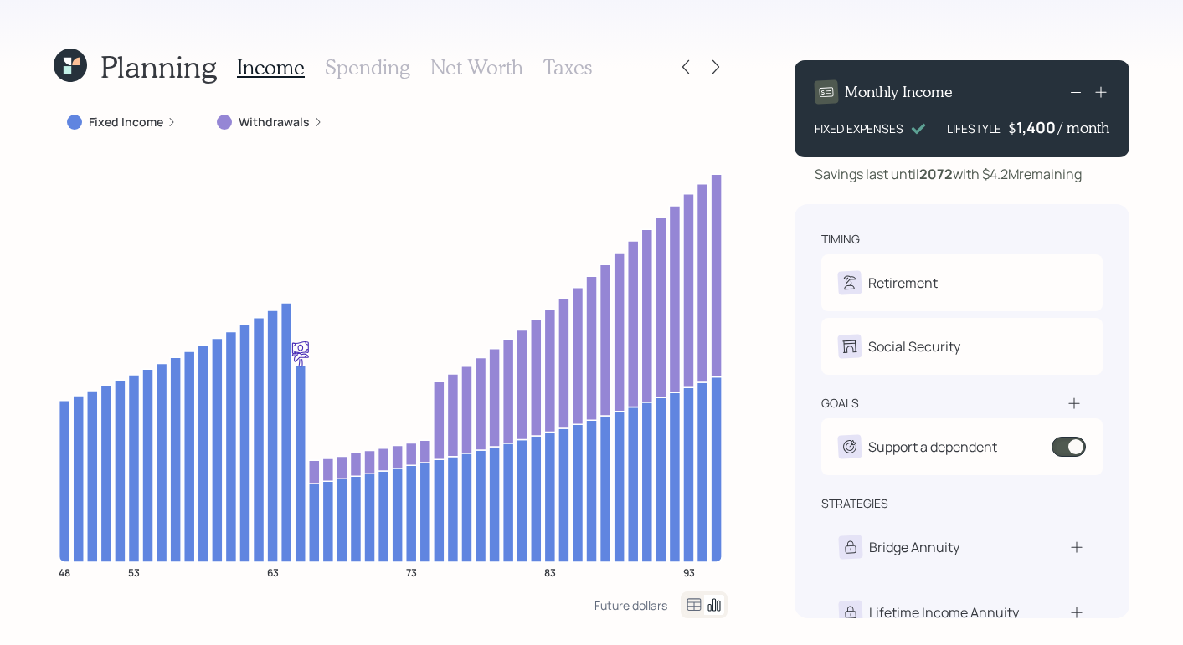
click at [164, 122] on div "Fixed Income" at bounding box center [122, 122] width 110 height 17
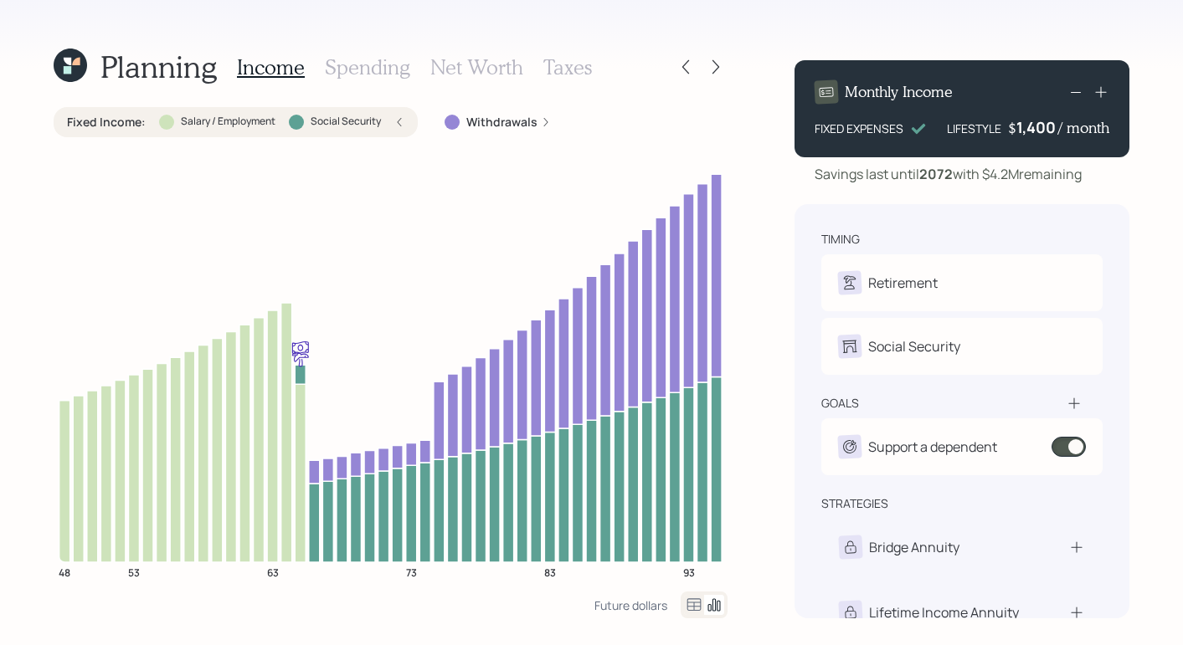
click at [544, 118] on icon at bounding box center [546, 122] width 4 height 8
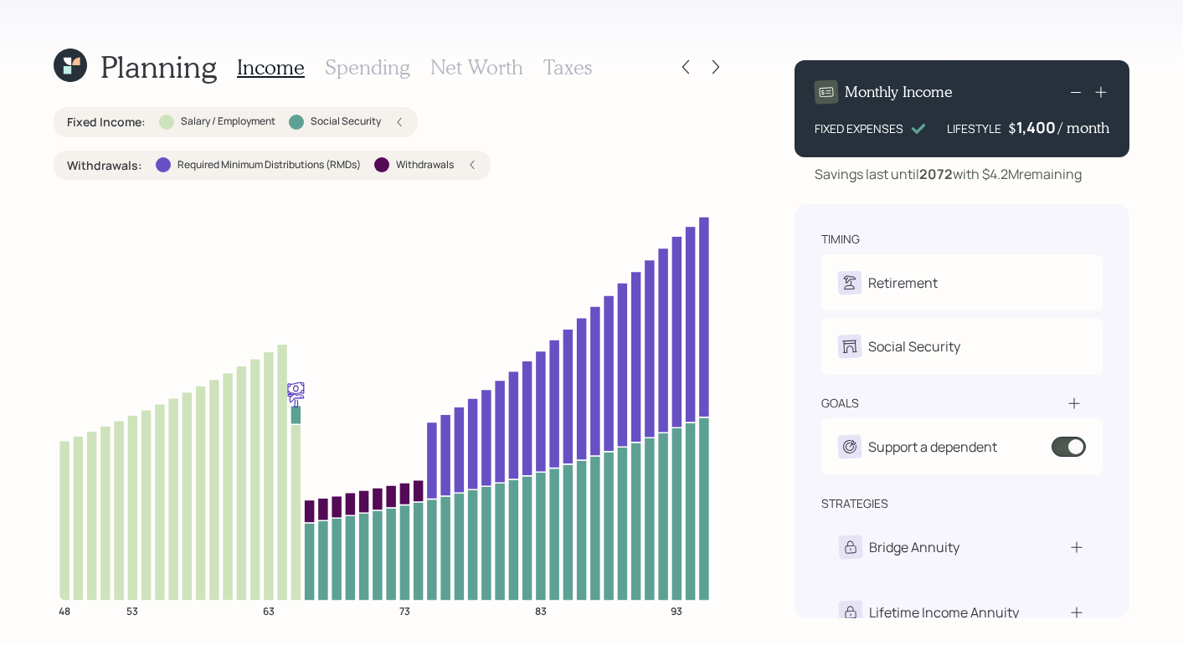
click at [362, 73] on h3 "Spending" at bounding box center [367, 67] width 85 height 24
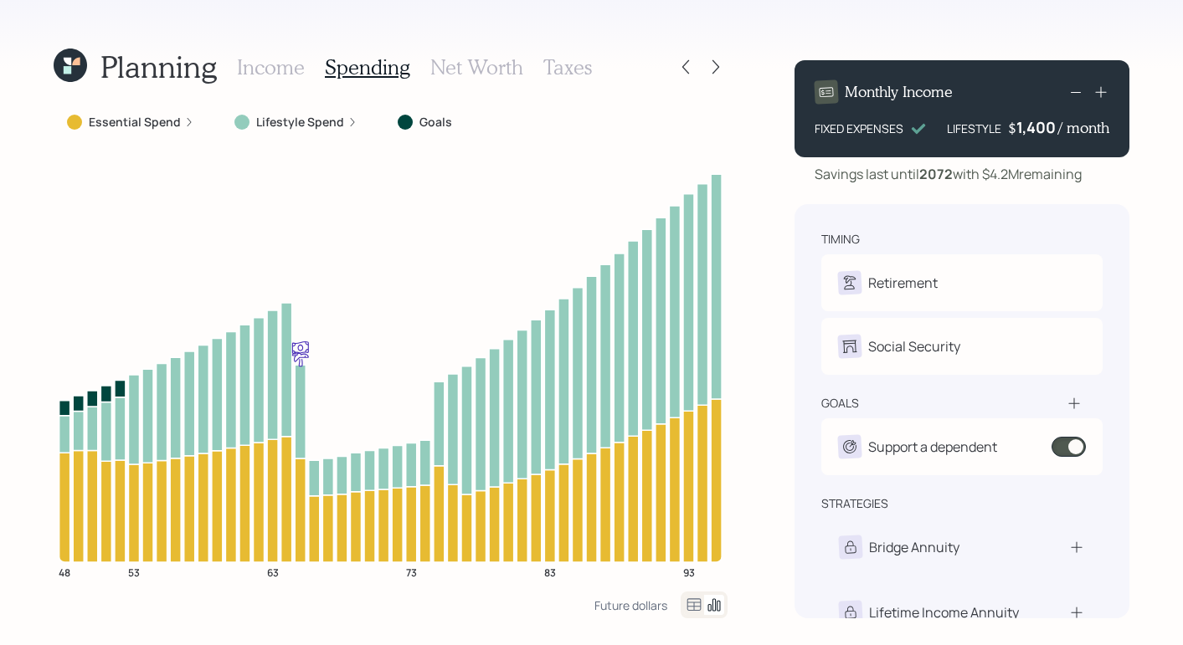
click at [177, 126] on label "Essential Spend" at bounding box center [135, 122] width 92 height 17
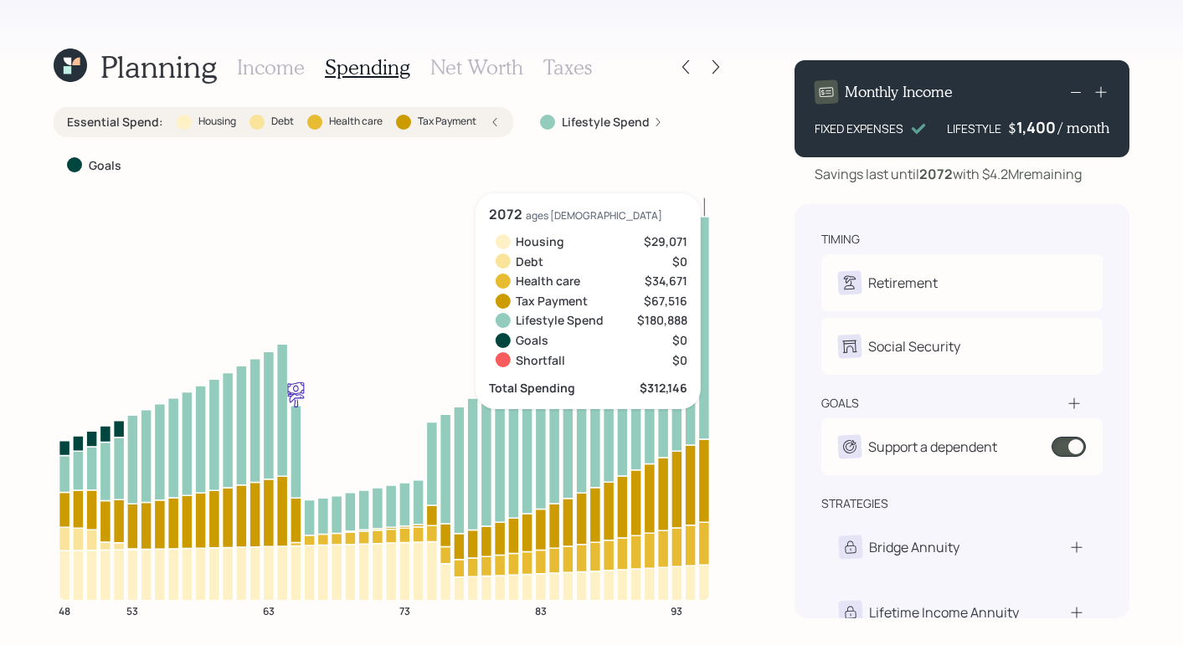
click at [661, 121] on div "Lifestyle Spend" at bounding box center [602, 122] width 150 height 30
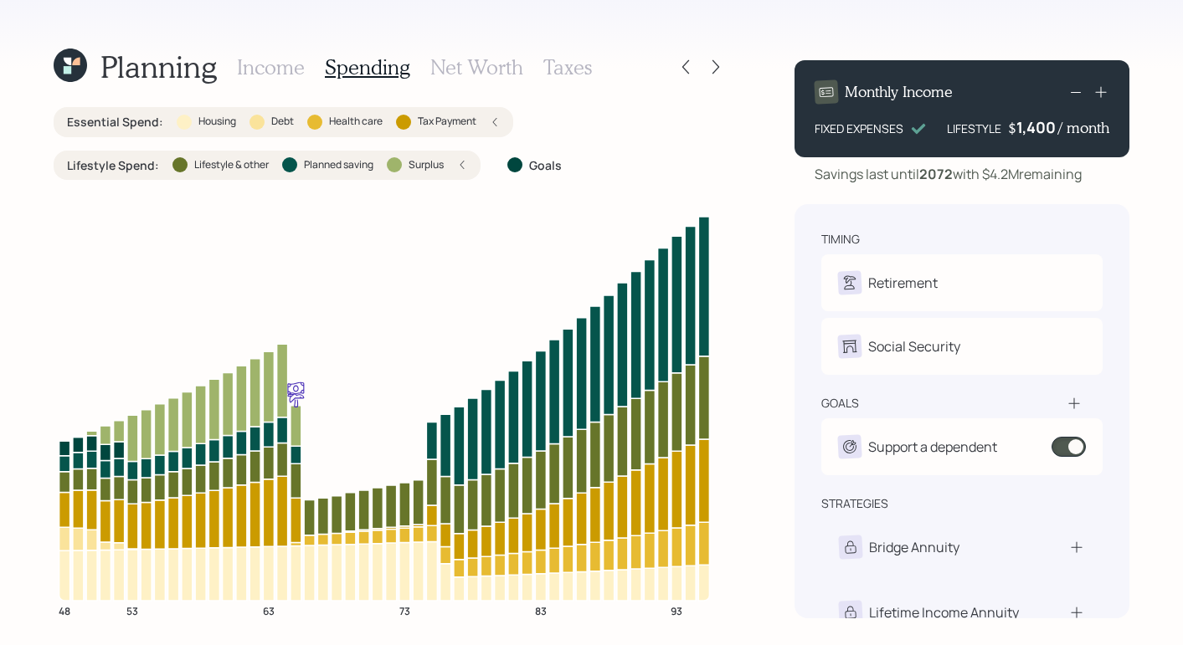
click at [499, 70] on h3 "Net Worth" at bounding box center [476, 67] width 93 height 24
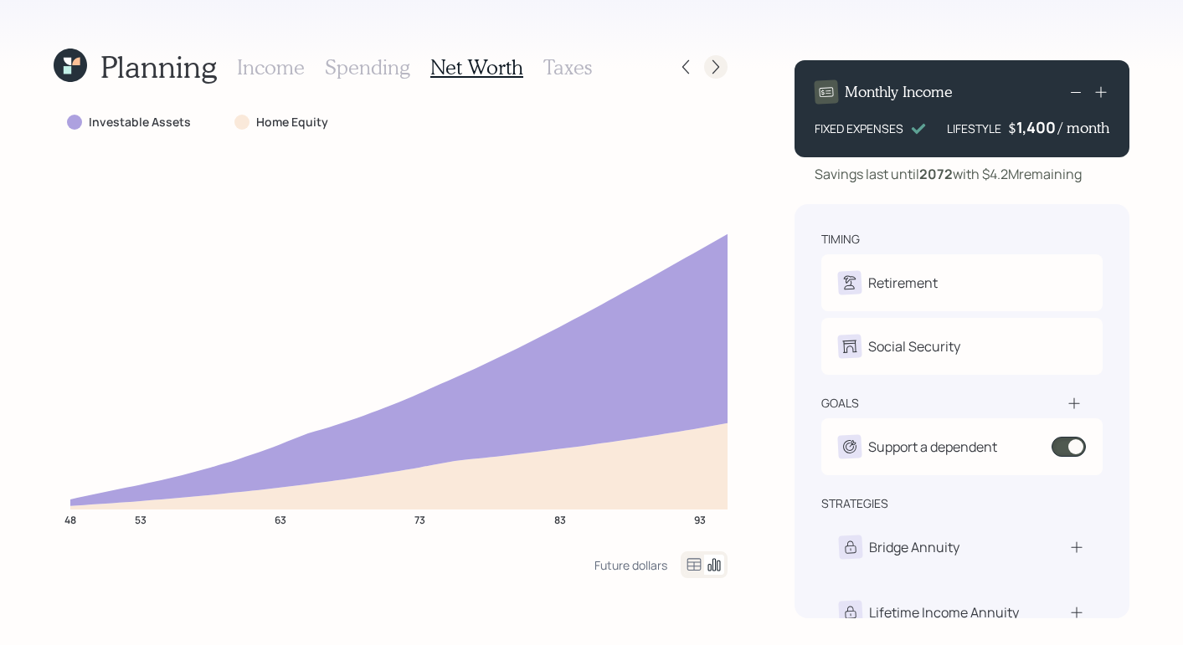
click at [712, 58] on div at bounding box center [715, 66] width 23 height 23
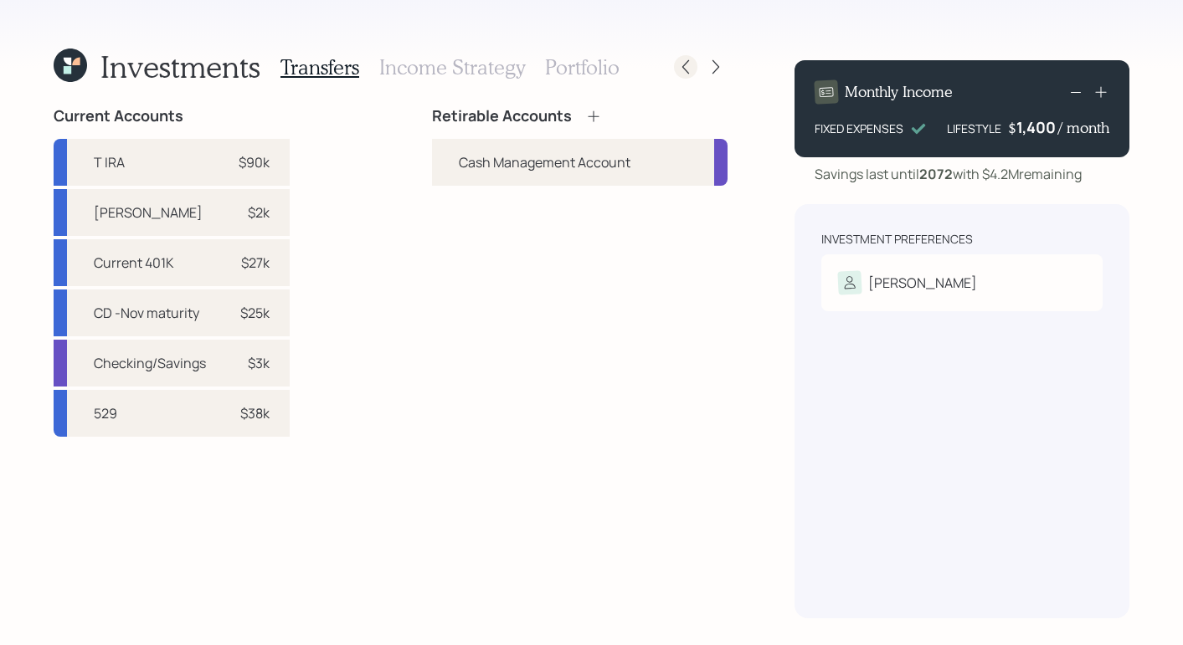
click at [684, 73] on icon at bounding box center [685, 67] width 17 height 17
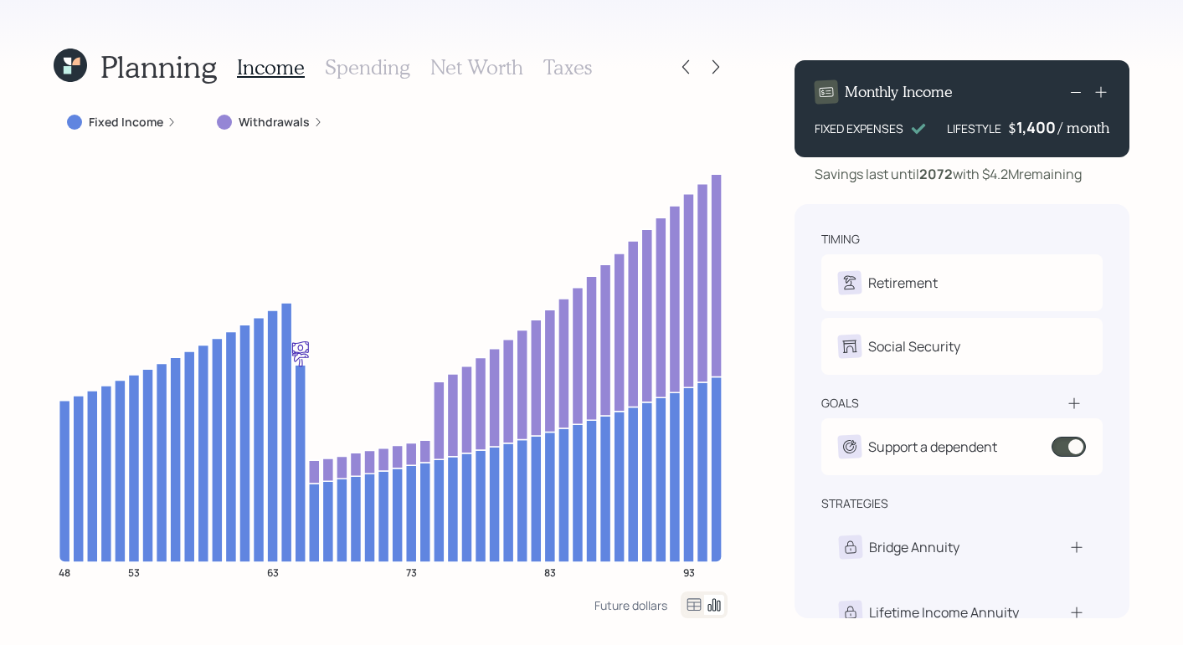
click at [452, 64] on h3 "Net Worth" at bounding box center [476, 67] width 93 height 24
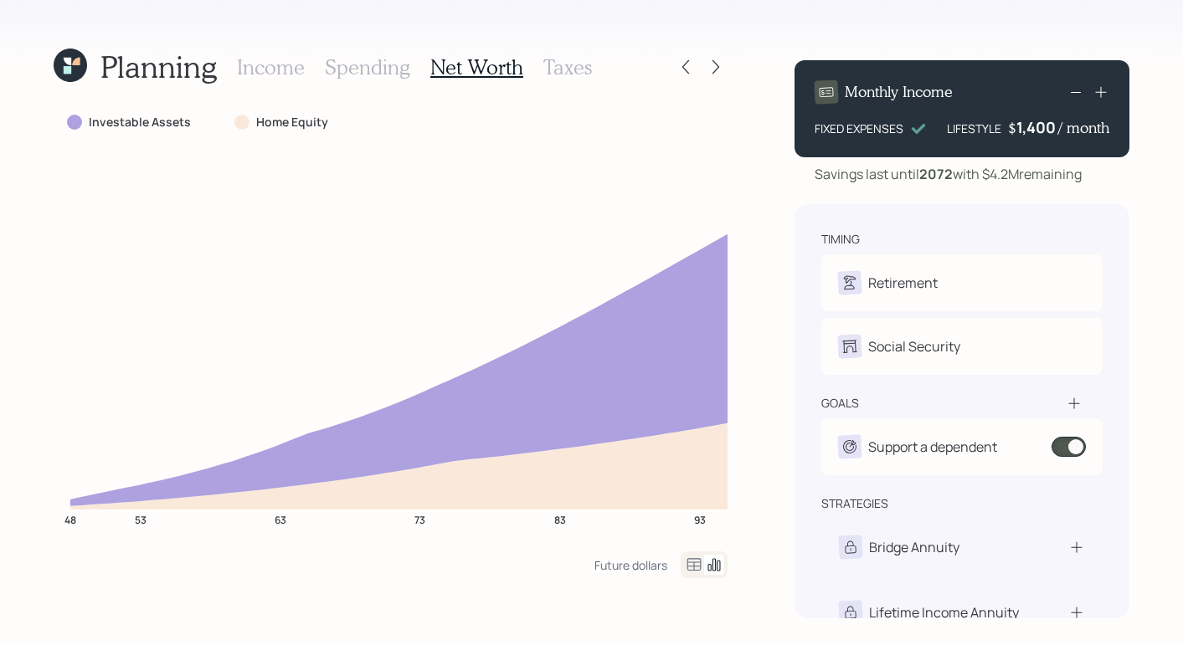
click at [985, 405] on icon at bounding box center [1074, 403] width 17 height 17
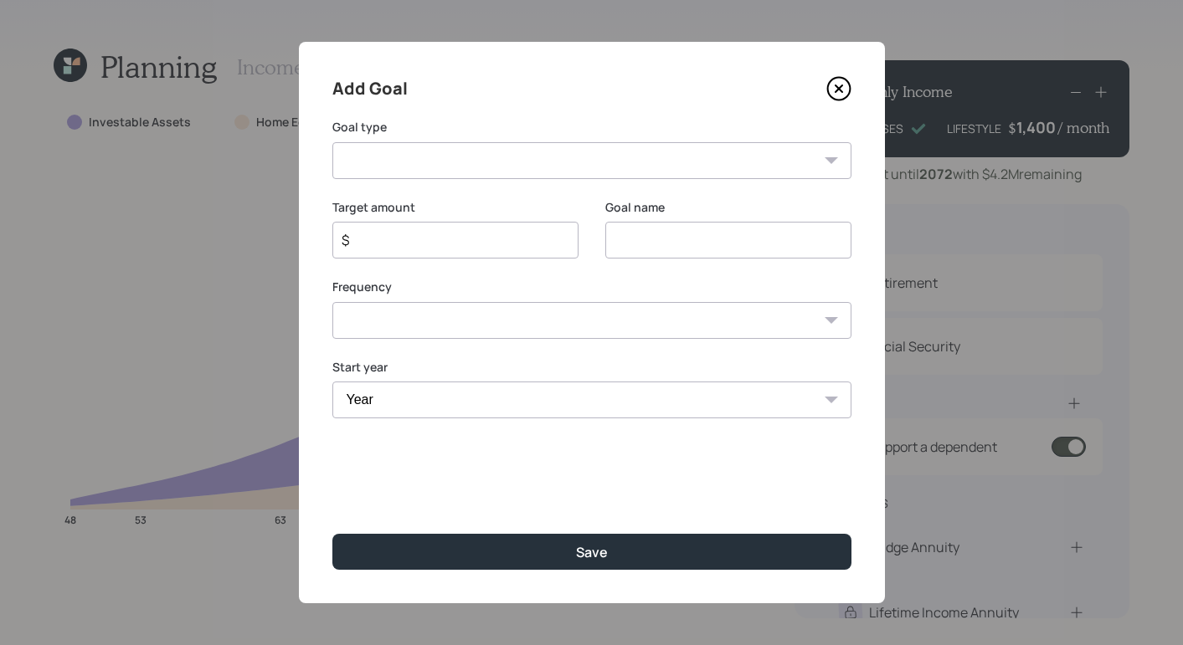
click at [549, 167] on select "Create an emergency fund Donate to charity Purchase a home Make a purchase Supp…" at bounding box center [591, 160] width 519 height 37
select select "vacation"
click at [332, 142] on select "Create an emergency fund Donate to charity Purchase a home Make a purchase Supp…" at bounding box center [591, 160] width 519 height 37
type input "Plan for travel"
click at [409, 242] on input "$" at bounding box center [449, 240] width 218 height 20
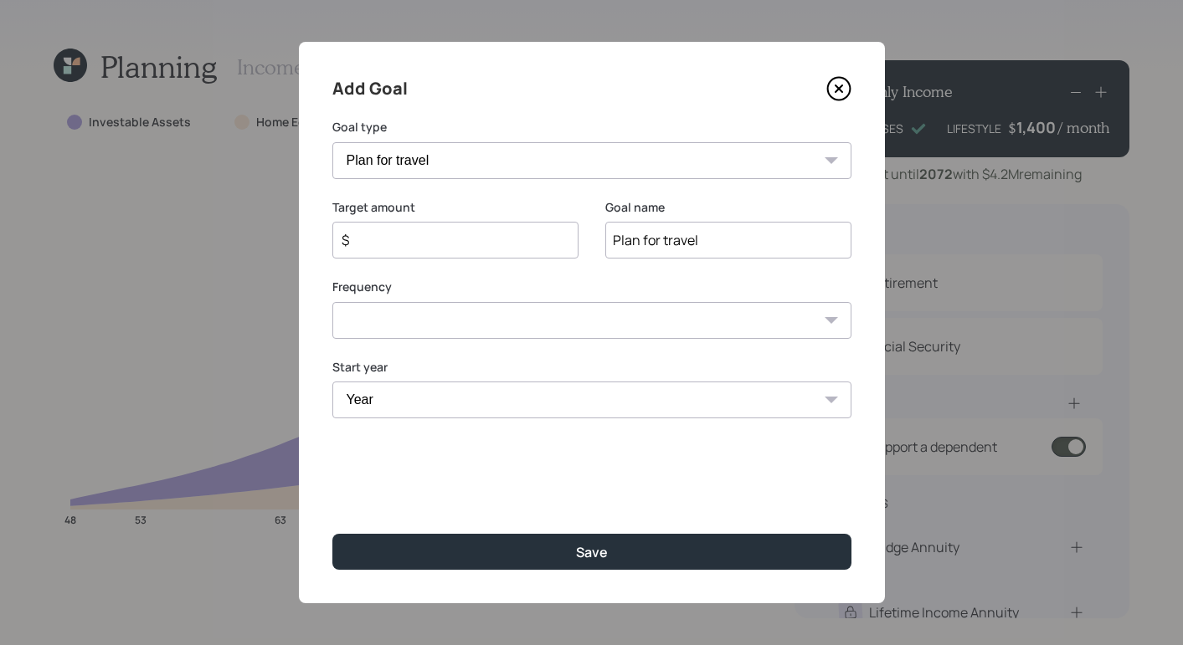
click at [834, 90] on icon at bounding box center [838, 88] width 25 height 25
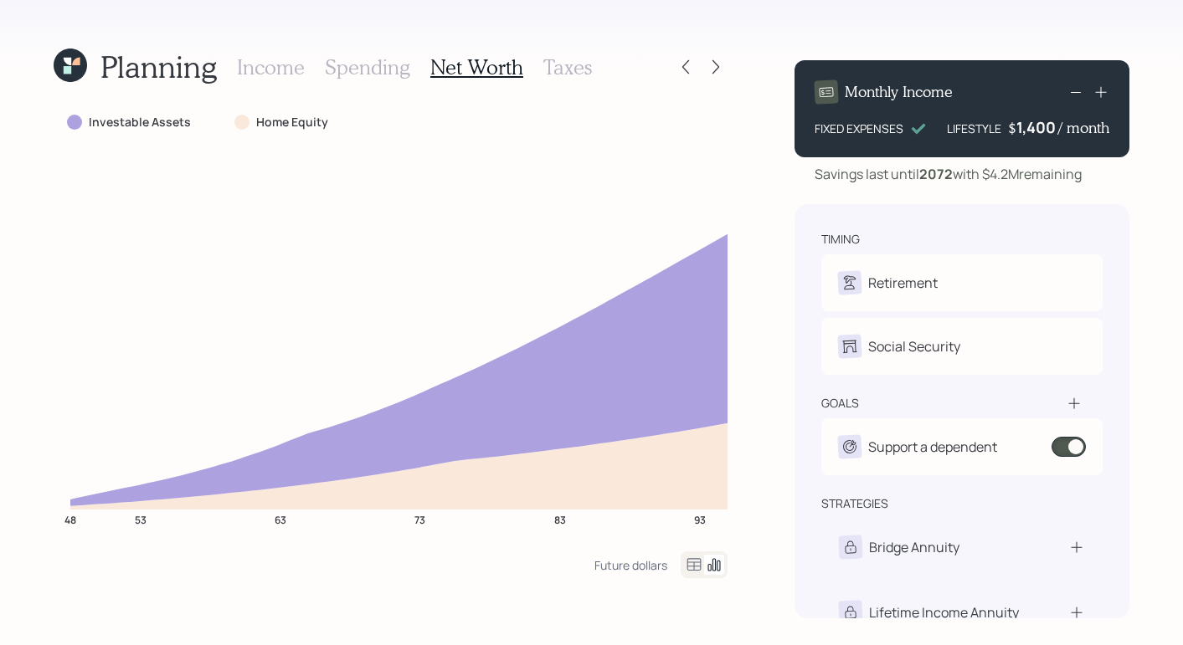
click at [768, 377] on div "Planning Income Spending Net Worth Taxes Investable Assets Home Equity 48 53 63…" at bounding box center [591, 322] width 1183 height 645
click at [719, 69] on icon at bounding box center [715, 67] width 17 height 17
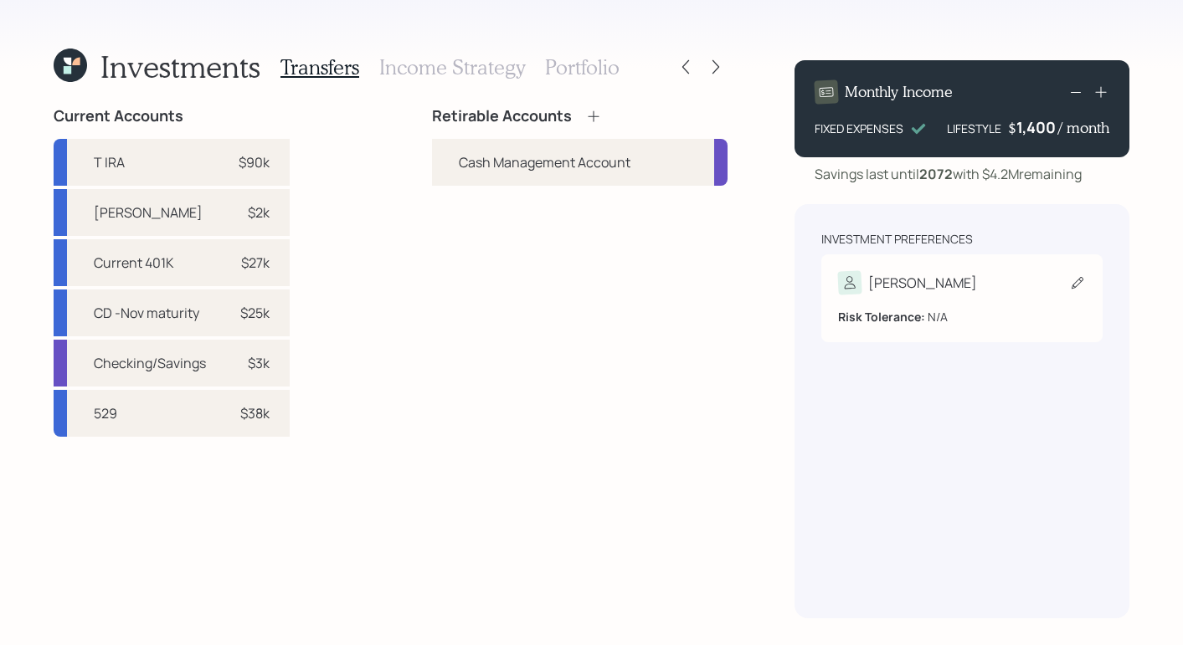
click at [958, 275] on div "Chris" at bounding box center [962, 282] width 248 height 23
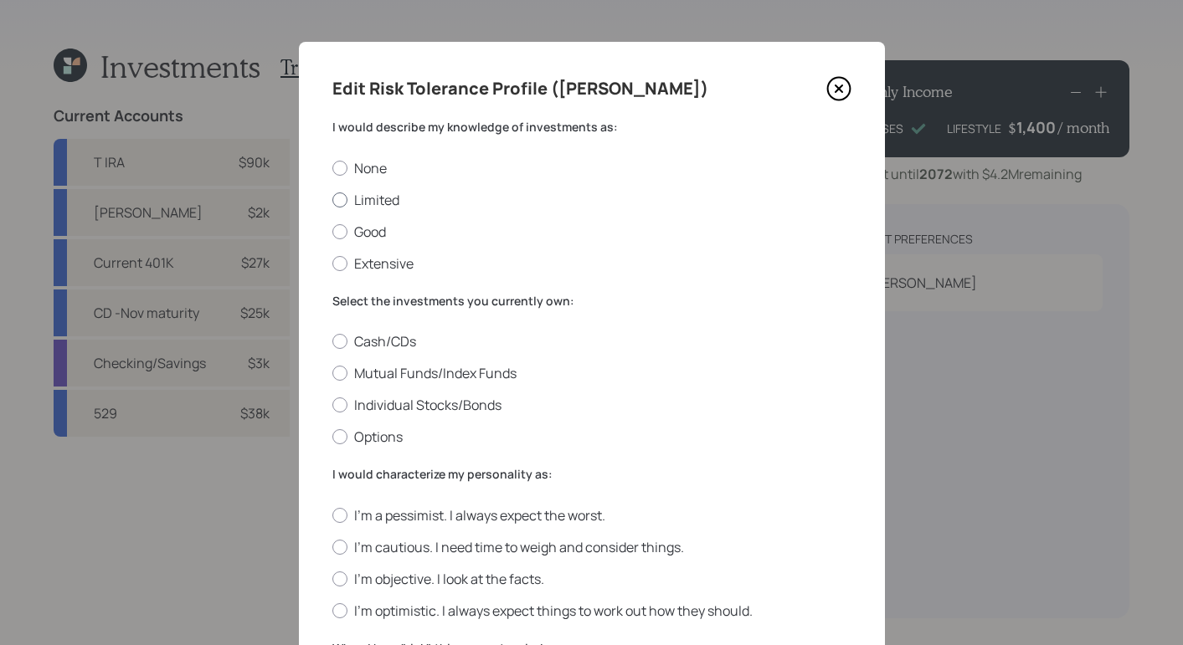
click at [348, 202] on label "Limited" at bounding box center [591, 200] width 519 height 18
click at [332, 200] on input "Limited" at bounding box center [331, 199] width 1 height 1
radio input "true"
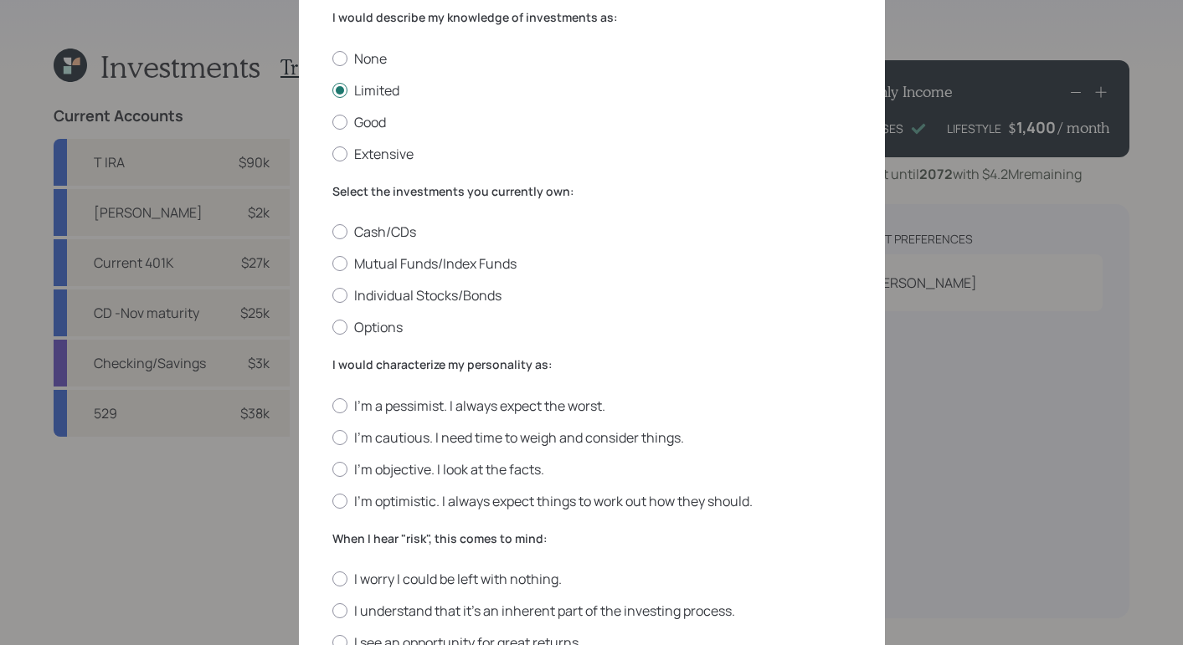
scroll to position [111, 0]
click at [340, 273] on div "Cash/CDs Mutual Funds/Index Funds Individual Stocks/Bonds Options" at bounding box center [591, 278] width 519 height 114
click at [339, 269] on label "Mutual Funds/Index Funds" at bounding box center [591, 262] width 519 height 18
click at [332, 263] on input "Mutual Funds/Index Funds" at bounding box center [331, 262] width 1 height 1
radio input "true"
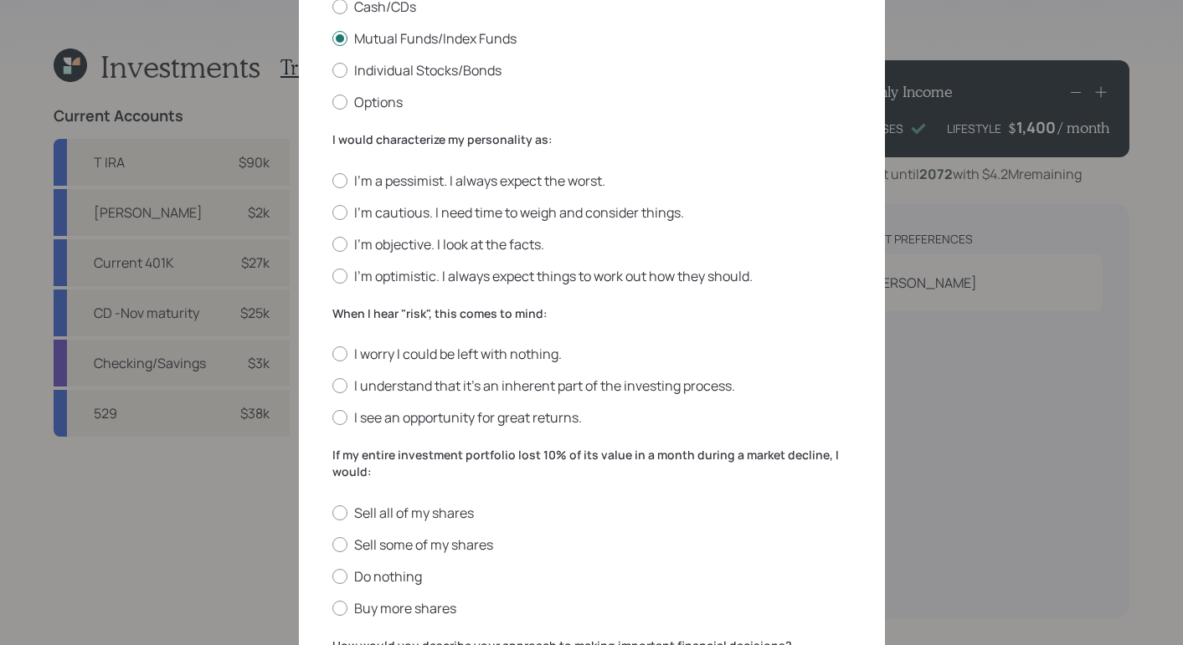
scroll to position [390, 0]
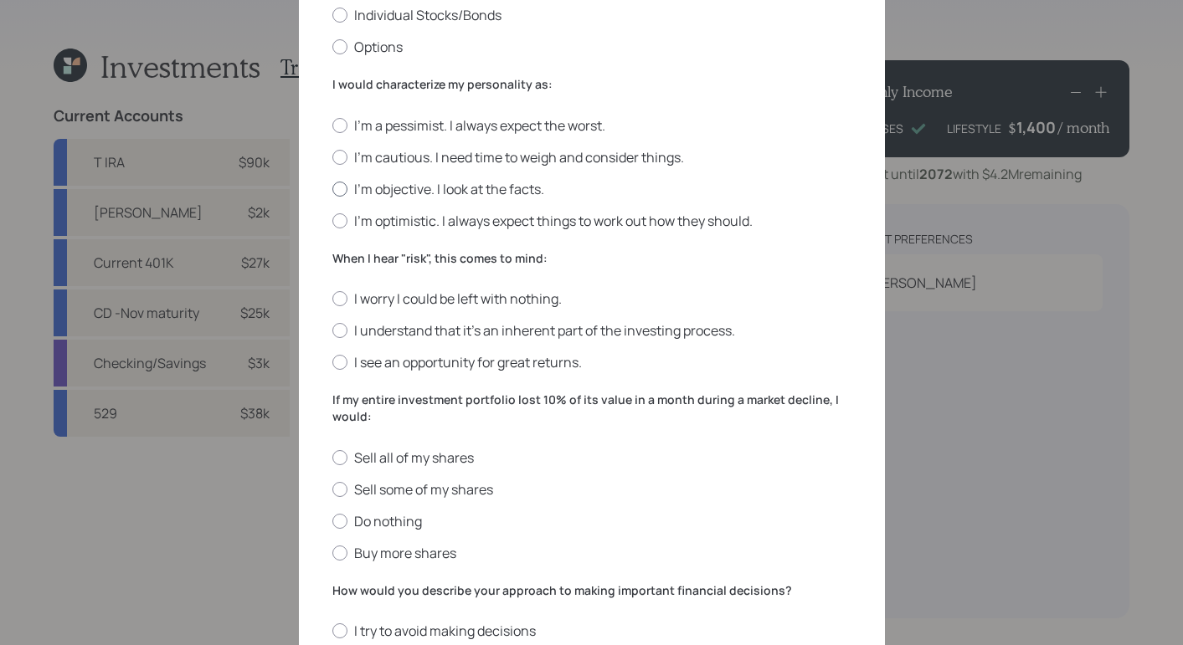
click at [338, 188] on div at bounding box center [339, 189] width 15 height 15
click at [332, 188] on input "I'm objective. I look at the facts." at bounding box center [331, 188] width 1 height 1
radio input "true"
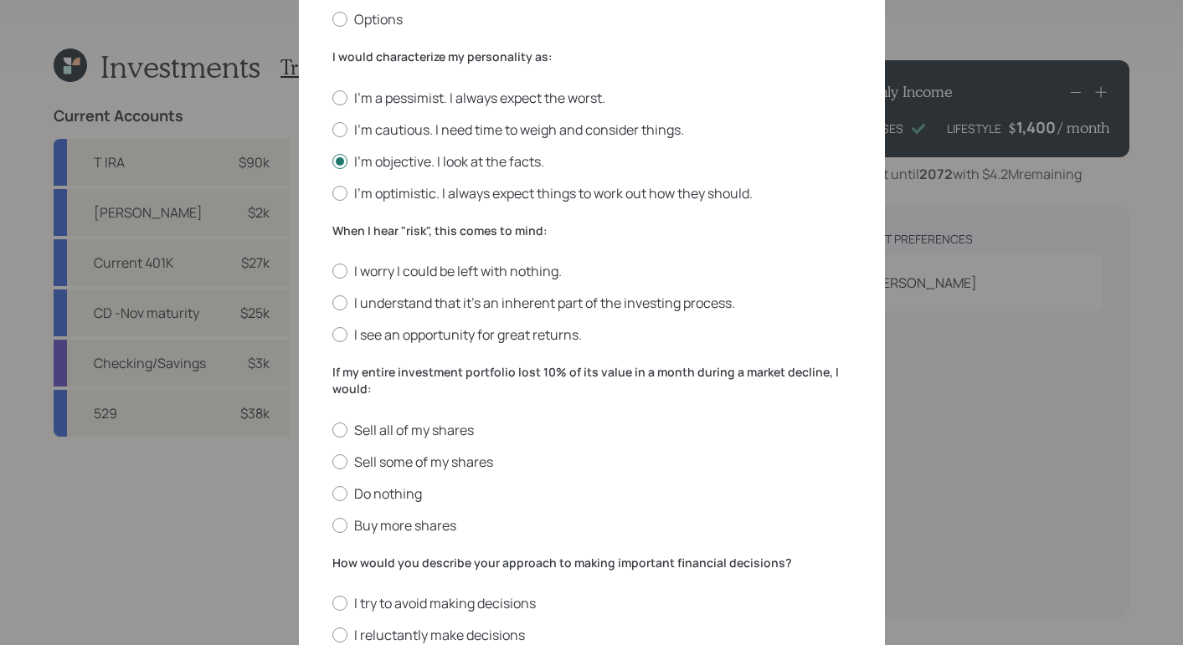
scroll to position [581, 0]
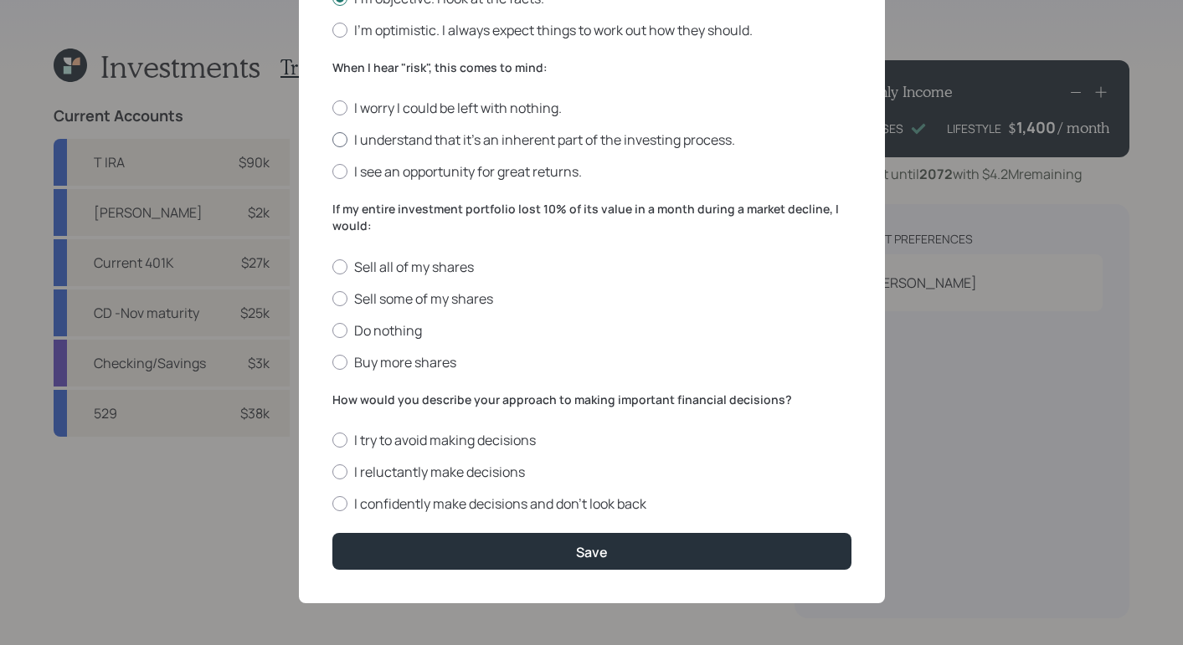
click at [332, 142] on div at bounding box center [339, 139] width 15 height 15
click at [331, 141] on input "I understand that it’s an inherent part of the investing process." at bounding box center [331, 140] width 1 height 1
radio input "true"
click at [332, 331] on div at bounding box center [339, 330] width 15 height 15
click at [331, 331] on input "Do nothing" at bounding box center [331, 330] width 1 height 1
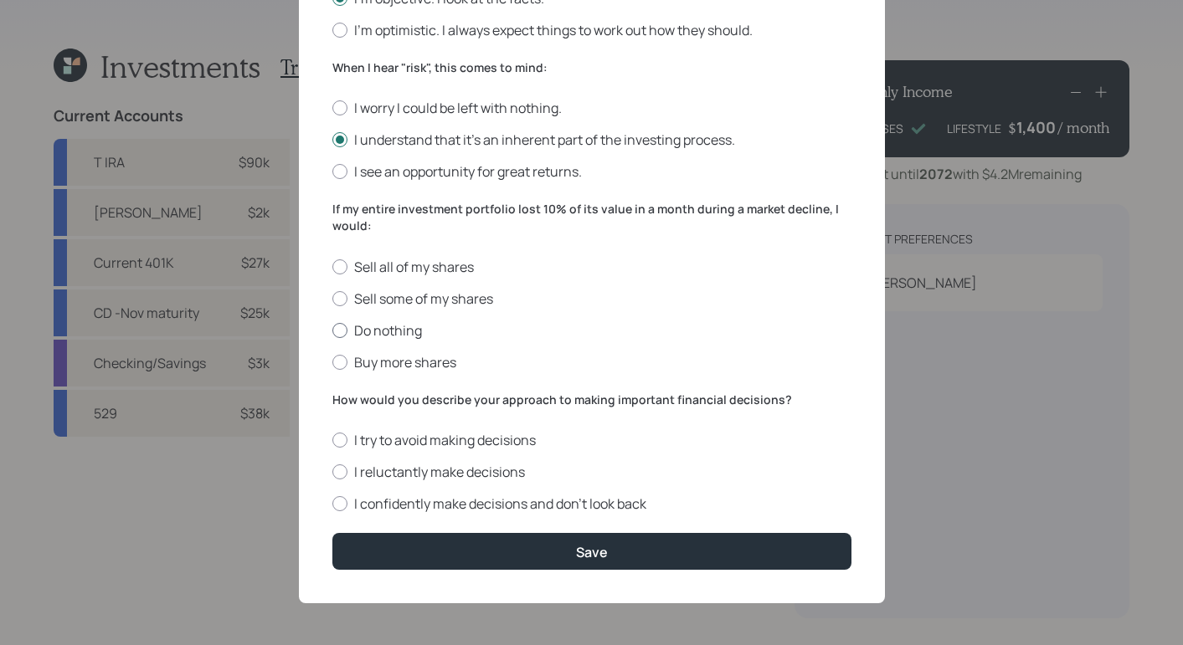
radio input "true"
click at [342, 505] on label "I confidently make decisions and don’t look back" at bounding box center [591, 504] width 519 height 18
click at [332, 505] on input "I confidently make decisions and don’t look back" at bounding box center [331, 504] width 1 height 1
radio input "true"
click at [617, 568] on button "Save" at bounding box center [591, 551] width 519 height 36
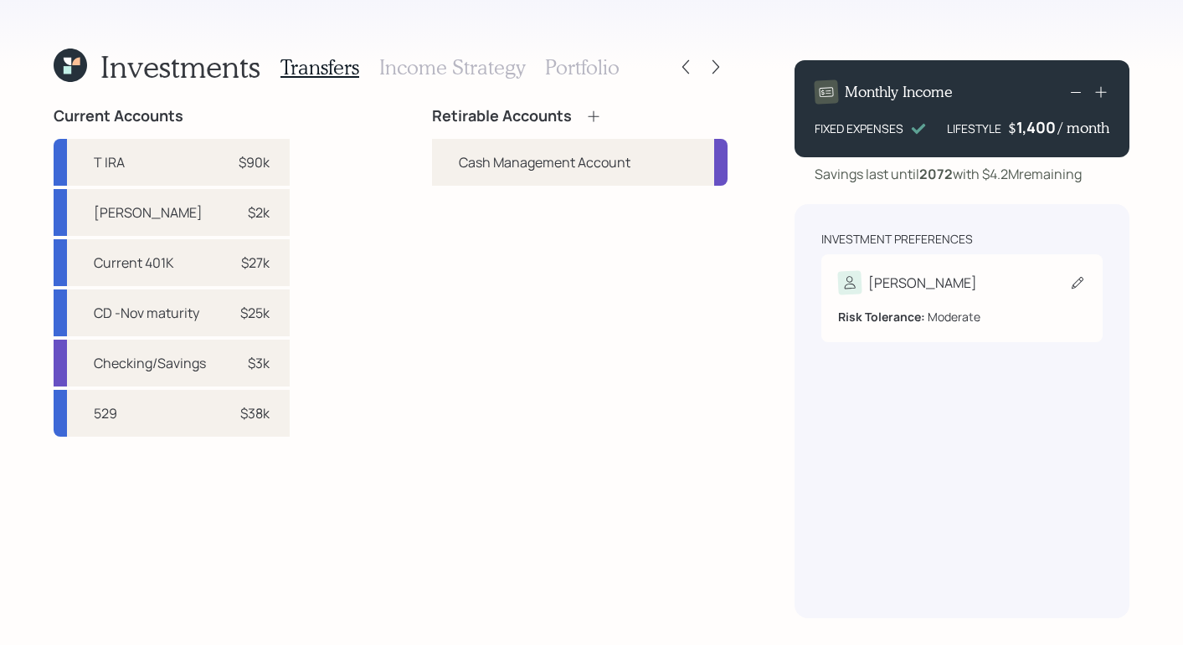
drag, startPoint x: 930, startPoint y: 326, endPoint x: 896, endPoint y: 328, distance: 34.4
click at [896, 328] on div "Chris Risk Tolerance: Moderate" at bounding box center [961, 298] width 281 height 88
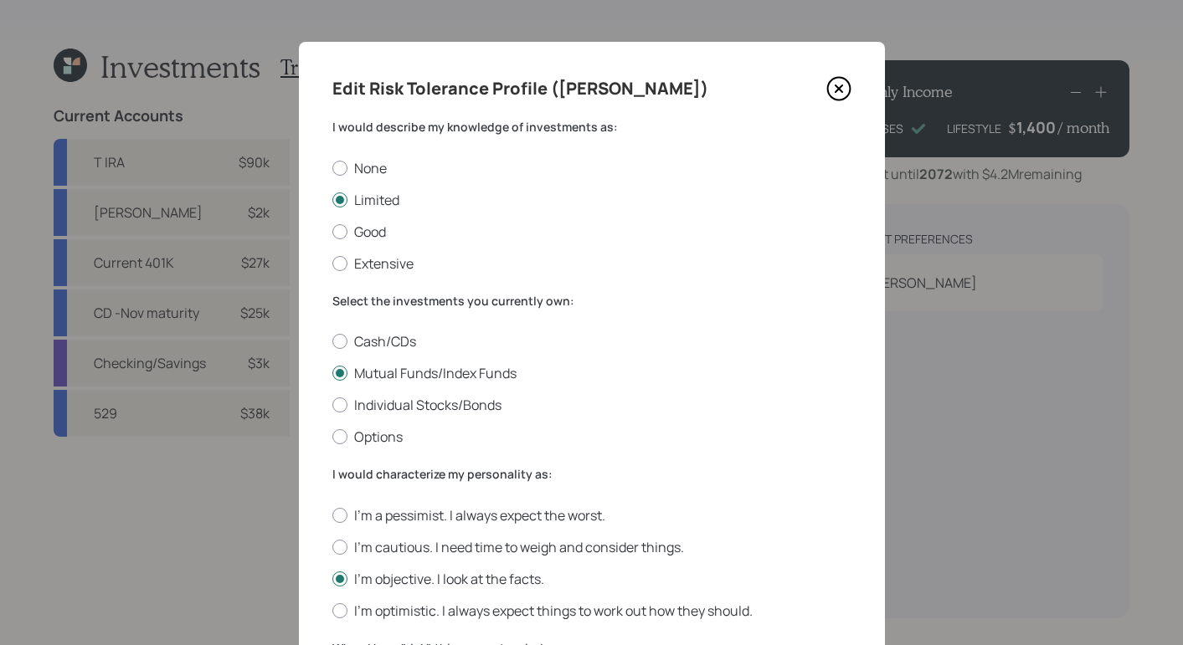
click at [837, 100] on icon at bounding box center [838, 88] width 25 height 25
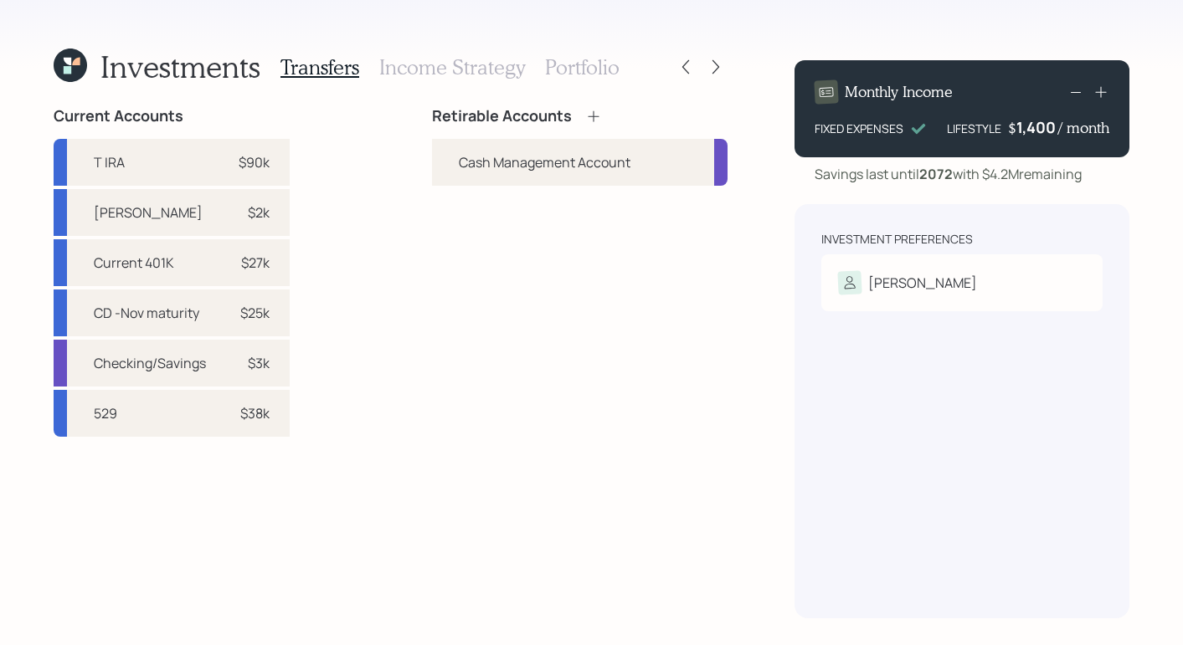
click at [587, 121] on icon at bounding box center [593, 116] width 17 height 17
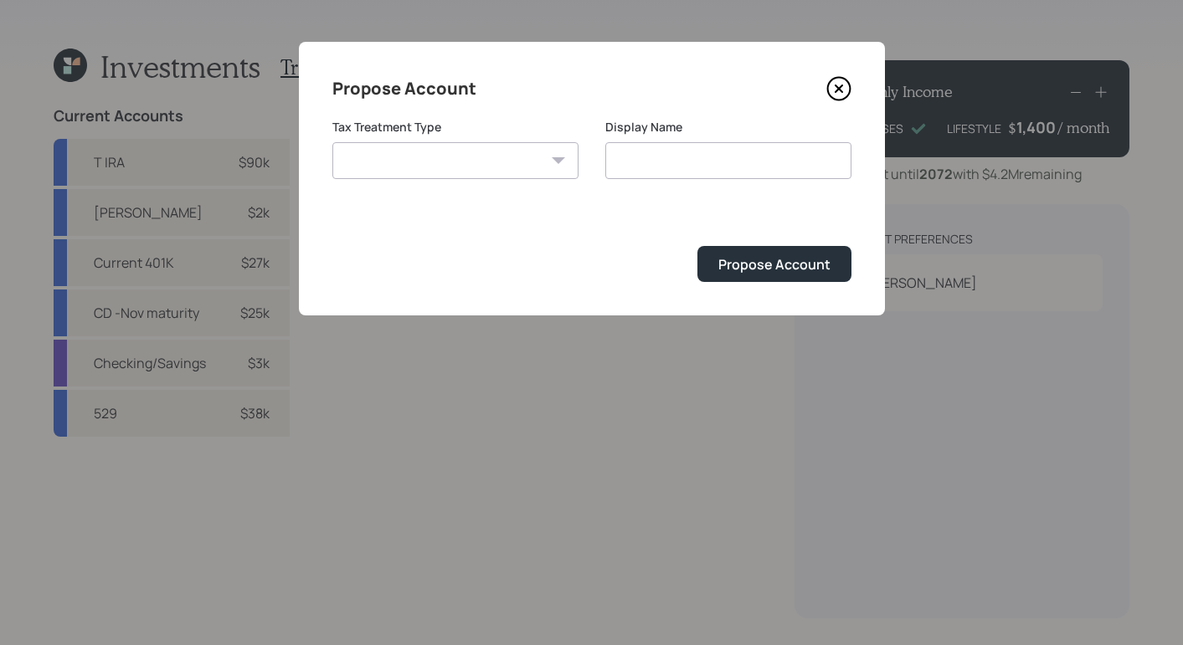
click at [508, 167] on select "Roth Taxable Traditional" at bounding box center [455, 160] width 246 height 37
select select "traditional"
click at [332, 142] on select "Roth Taxable Traditional" at bounding box center [455, 160] width 246 height 37
type input "Traditional"
click at [773, 256] on div "Propose Account" at bounding box center [774, 264] width 112 height 18
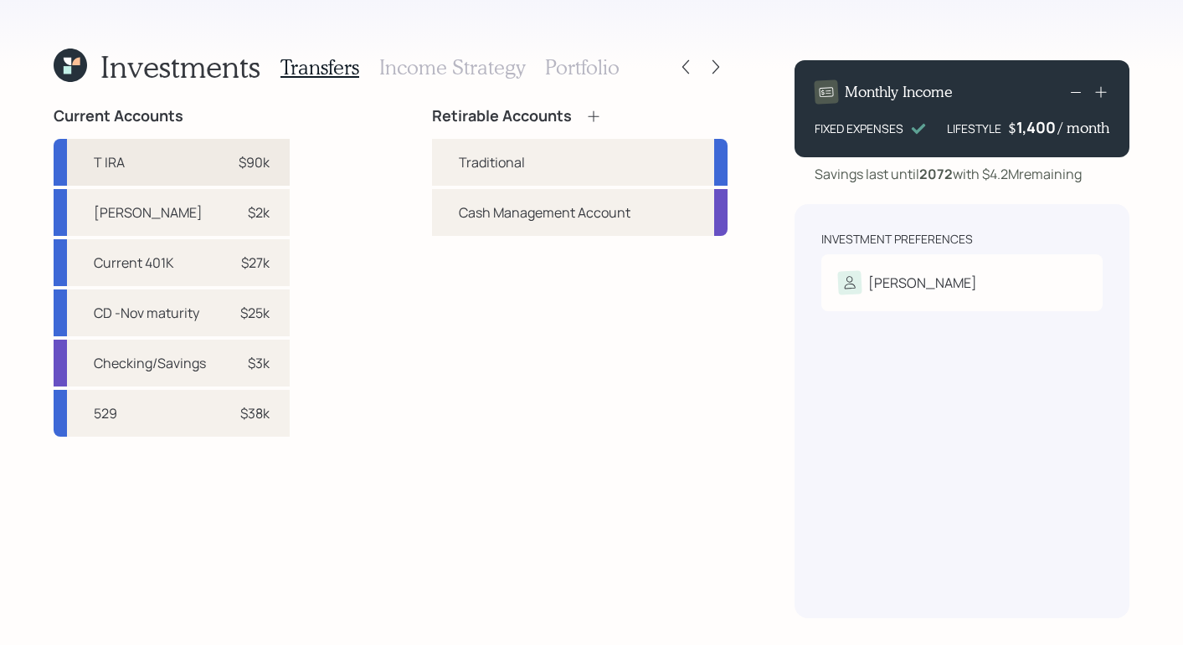
click at [220, 146] on div "T IRA $90k" at bounding box center [172, 162] width 236 height 47
click at [508, 153] on div "Traditional" at bounding box center [492, 162] width 66 height 20
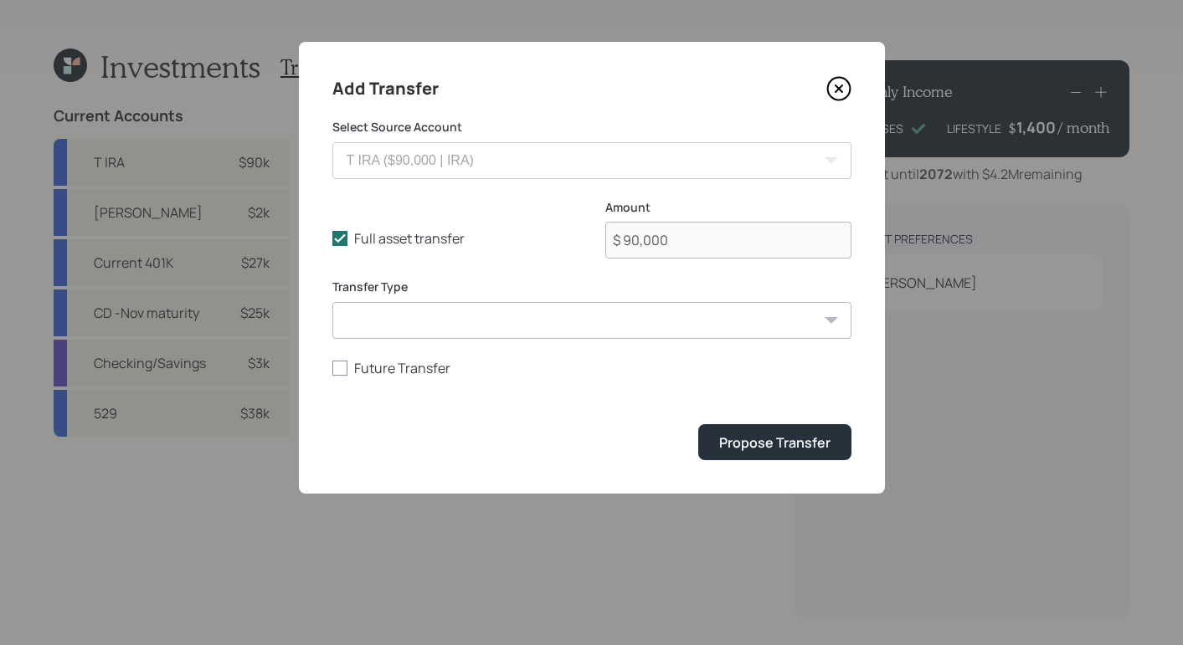
click at [382, 321] on select "ACAT Transfer Non ACAT Transfer Capitalize Rollover Rollover Deposit" at bounding box center [591, 320] width 519 height 37
select select "acat_transfer"
click at [332, 302] on select "ACAT Transfer Non ACAT Transfer Capitalize Rollover Rollover Deposit" at bounding box center [591, 320] width 519 height 37
click at [784, 453] on button "Propose Transfer" at bounding box center [774, 442] width 153 height 36
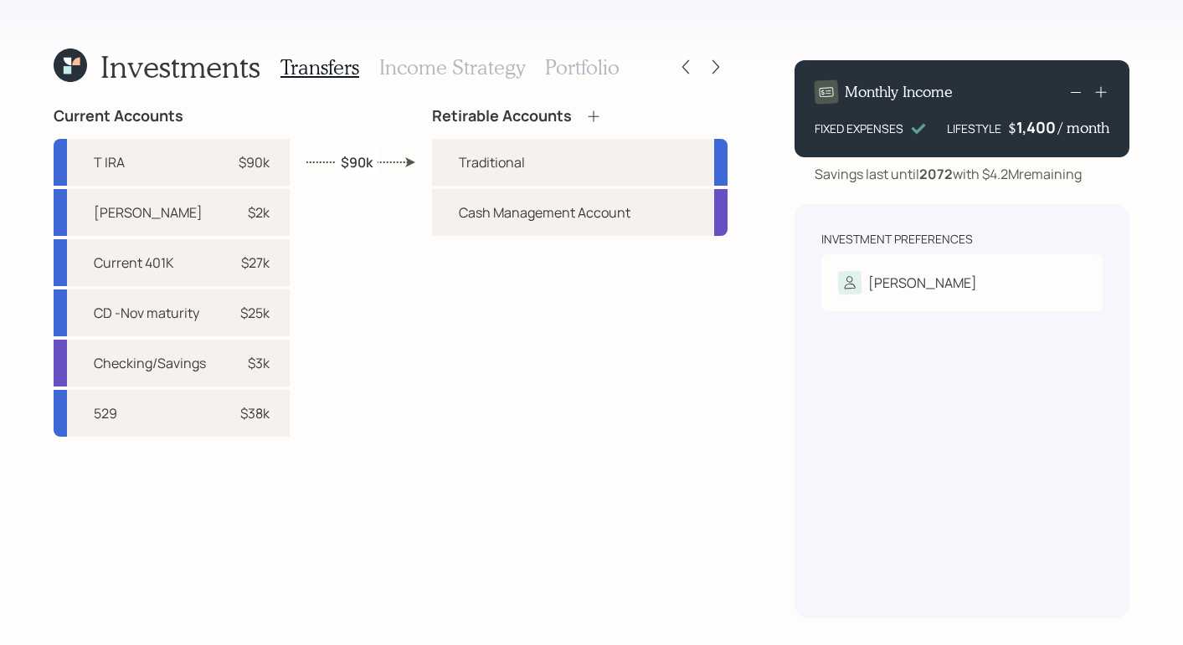
click at [433, 69] on h3 "Income Strategy" at bounding box center [452, 67] width 146 height 24
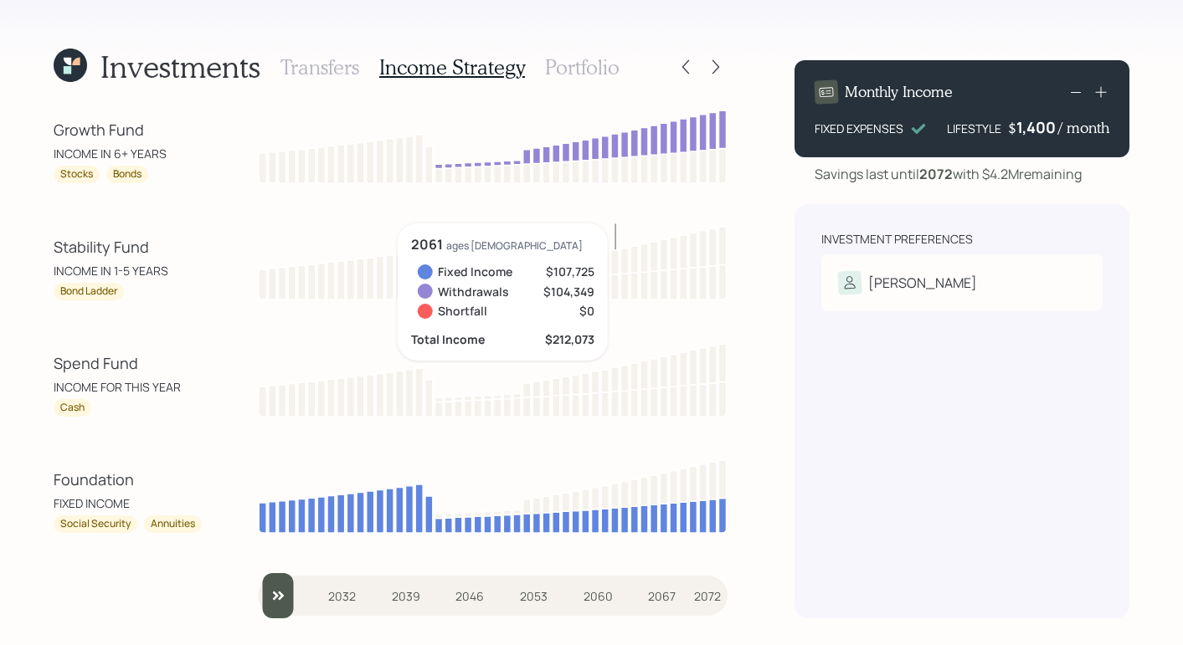
click at [301, 59] on h3 "Transfers" at bounding box center [319, 67] width 79 height 24
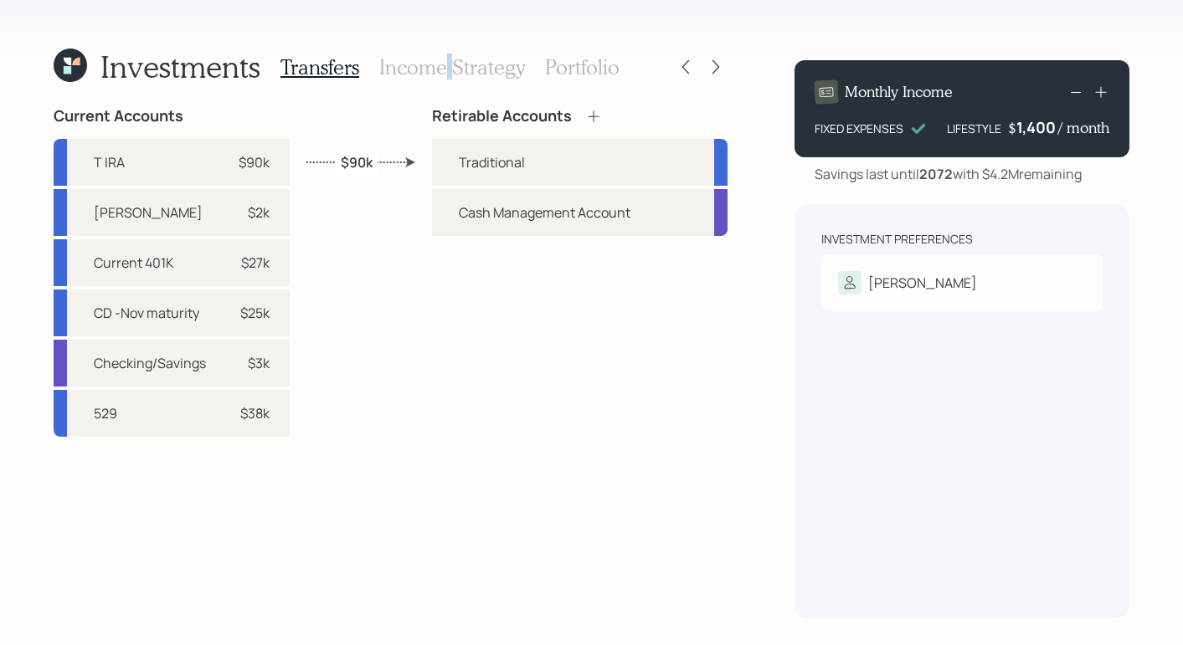
click at [448, 68] on h3 "Income Strategy" at bounding box center [452, 67] width 146 height 24
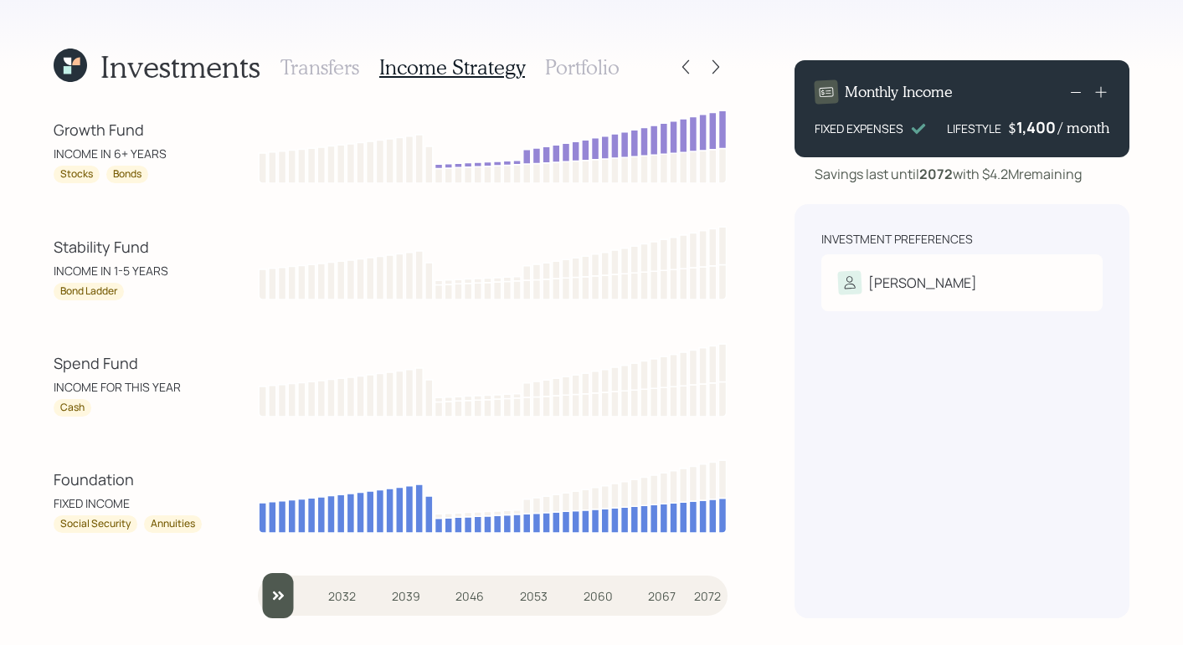
click at [821, 453] on div "Investment Preferences Chris Risk Tolerance: Moderate" at bounding box center [961, 411] width 335 height 414
drag, startPoint x: 43, startPoint y: 365, endPoint x: 171, endPoint y: 372, distance: 128.2
click at [171, 372] on div "Investments Transfers Income Strategy Portfolio Growth Fund INCOME IN 6+ YEARS …" at bounding box center [591, 322] width 1183 height 645
click at [794, 424] on div "Investment Preferences Chris Risk Tolerance: Moderate" at bounding box center [961, 411] width 335 height 414
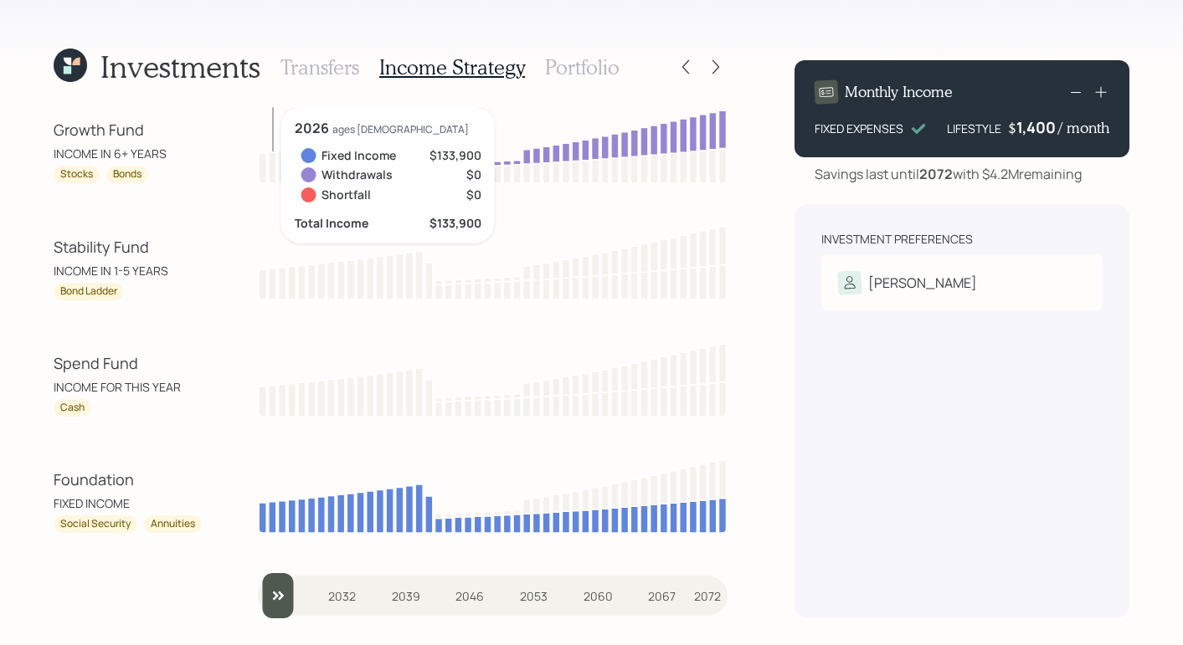
click at [778, 393] on div "Investments Transfers Income Strategy Portfolio Growth Fund INCOME IN 6+ YEARS …" at bounding box center [591, 322] width 1183 height 645
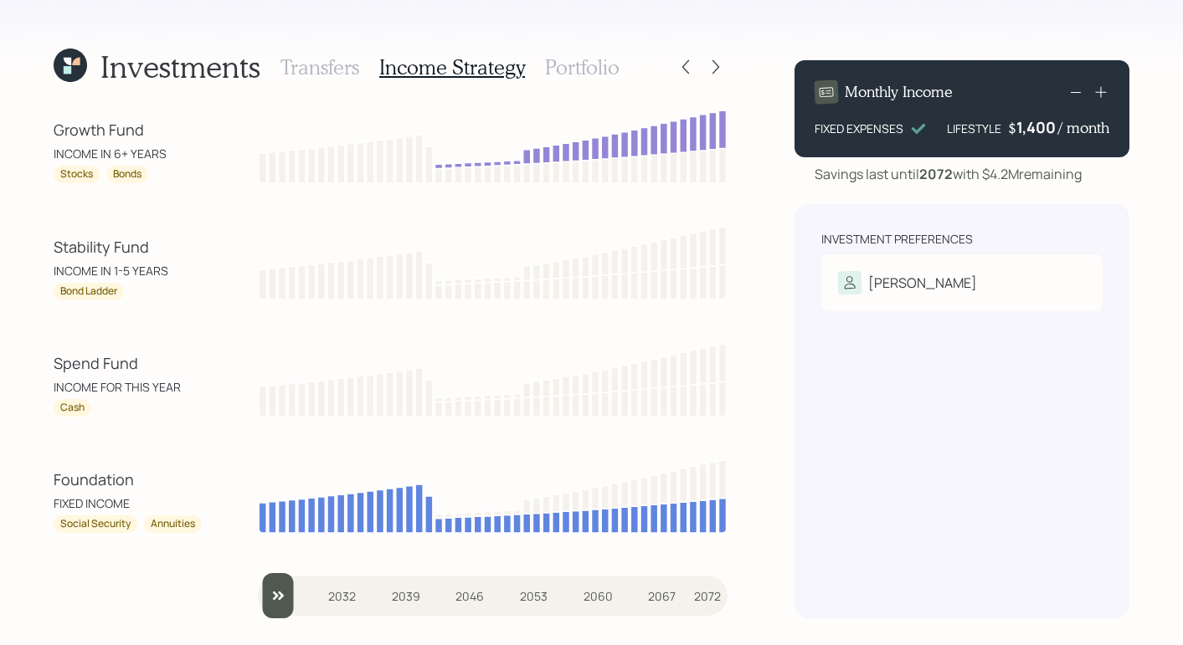
click at [807, 369] on div "Investment Preferences Chris Risk Tolerance: Moderate" at bounding box center [961, 411] width 335 height 414
drag, startPoint x: 111, startPoint y: 266, endPoint x: 177, endPoint y: 277, distance: 67.0
click at [175, 265] on div "INCOME IN 1-5 YEARS" at bounding box center [129, 271] width 151 height 18
click at [781, 400] on div "Investments Transfers Income Strategy Portfolio Growth Fund INCOME IN 6+ YEARS …" at bounding box center [591, 322] width 1183 height 645
drag, startPoint x: 54, startPoint y: 131, endPoint x: 175, endPoint y: 132, distance: 120.5
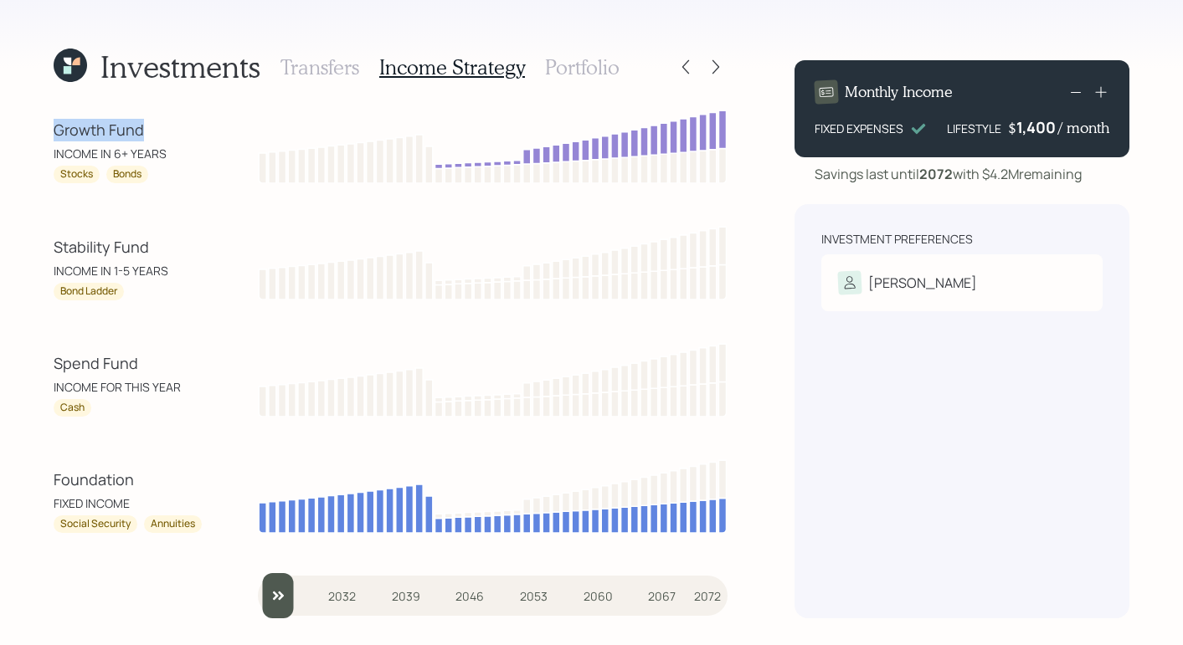
click at [175, 132] on div "Growth Fund" at bounding box center [129, 130] width 151 height 23
click at [786, 362] on div "Investments Transfers Income Strategy Portfolio Growth Fund INCOME IN 6+ YEARS …" at bounding box center [591, 322] width 1183 height 645
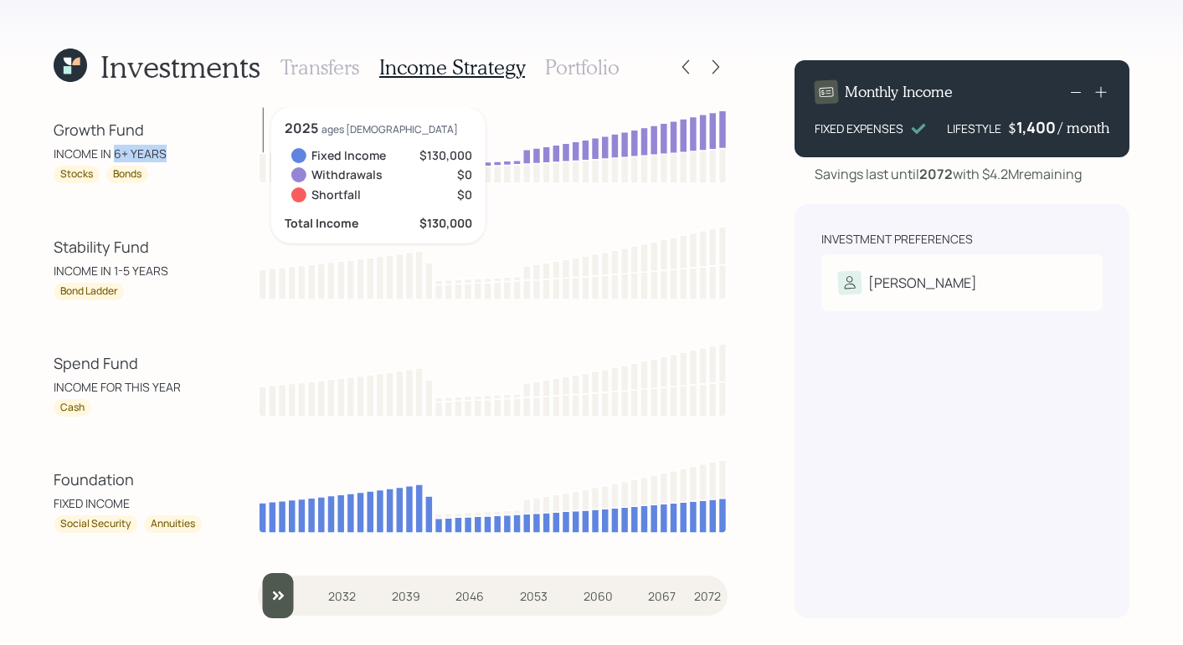
drag, startPoint x: 115, startPoint y: 152, endPoint x: 175, endPoint y: 152, distance: 60.3
click at [175, 152] on div "INCOME IN 6+ YEARS" at bounding box center [129, 154] width 151 height 18
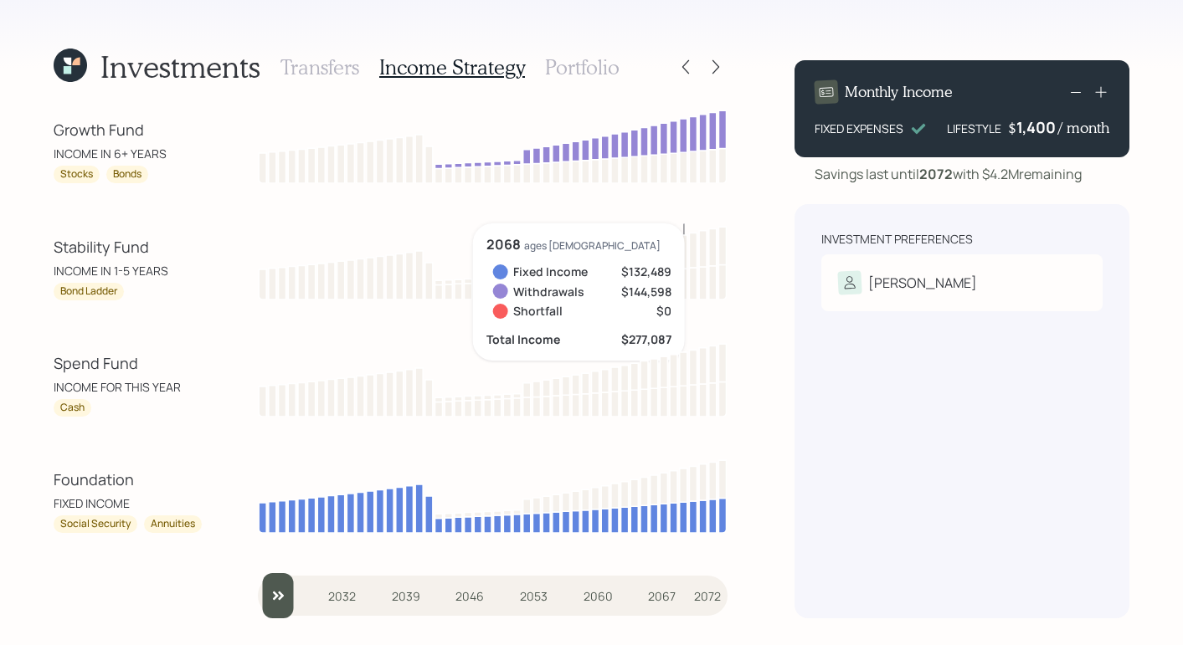
click at [939, 444] on div "Investment Preferences Chris Risk Tolerance: Moderate" at bounding box center [961, 411] width 335 height 414
click at [933, 467] on div "Investment Preferences Chris Risk Tolerance: Moderate" at bounding box center [961, 411] width 335 height 414
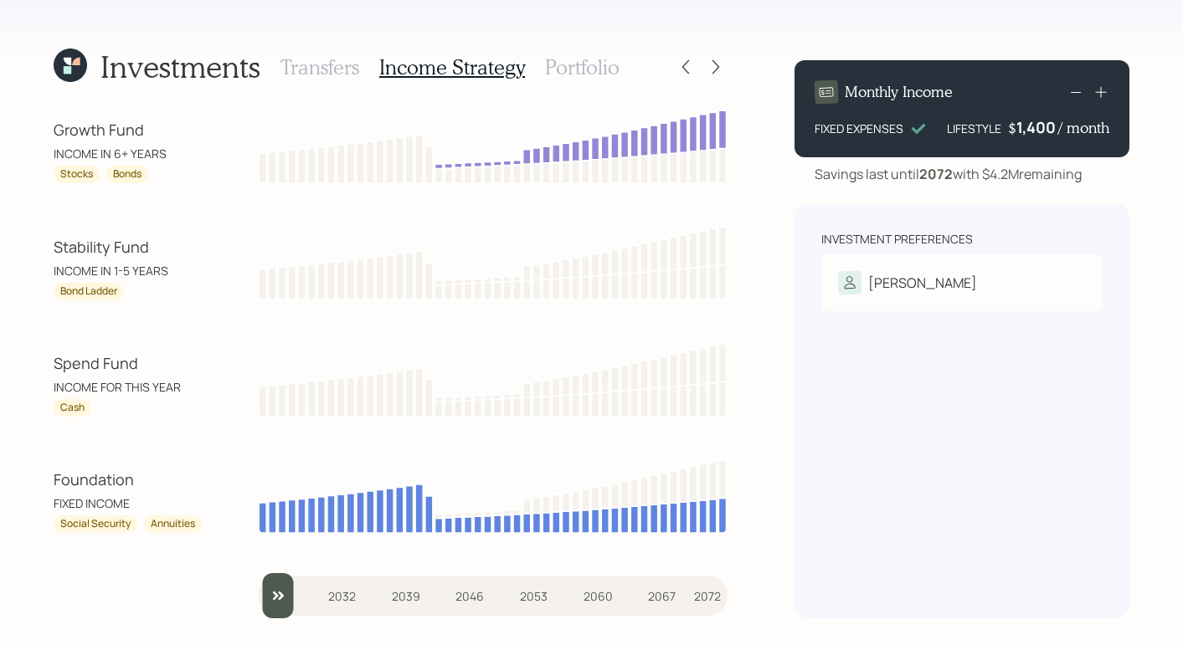
click at [758, 87] on div "Investments Transfers Income Strategy Portfolio Growth Fund INCOME IN 6+ YEARS …" at bounding box center [591, 322] width 1183 height 645
click at [584, 63] on h3 "Portfolio" at bounding box center [582, 67] width 75 height 24
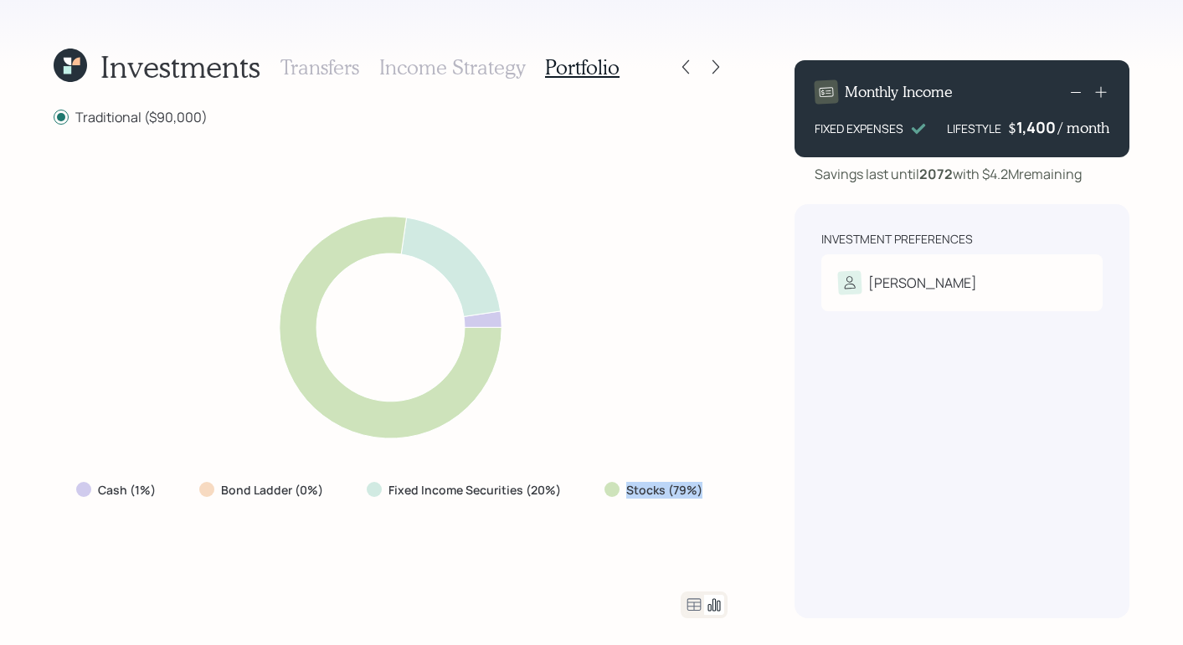
drag, startPoint x: 616, startPoint y: 496, endPoint x: 726, endPoint y: 495, distance: 109.7
click at [726, 495] on div "Cash (1%) Bond Ladder (0%) Fixed Income Securities (20%) Stocks (79%)" at bounding box center [391, 358] width 674 height 425
click at [804, 492] on div "Investment Preferences Chris Risk Tolerance: Moderate" at bounding box center [961, 411] width 335 height 414
drag, startPoint x: 521, startPoint y: 487, endPoint x: 599, endPoint y: 486, distance: 77.9
click at [599, 486] on div "Cash (1%) Bond Ladder (0%) Fixed Income Securities (20%) Stocks (79%)" at bounding box center [391, 490] width 656 height 30
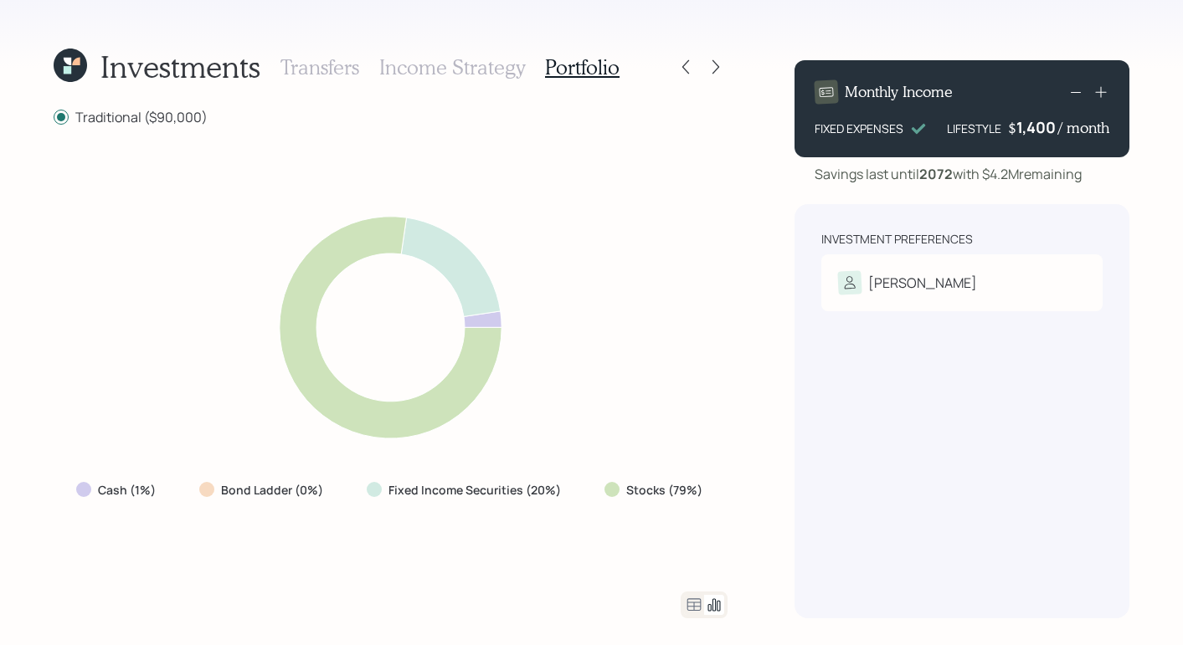
click at [842, 461] on div "Investment Preferences Chris Risk Tolerance: Moderate" at bounding box center [961, 411] width 335 height 414
click at [691, 606] on icon at bounding box center [694, 605] width 14 height 13
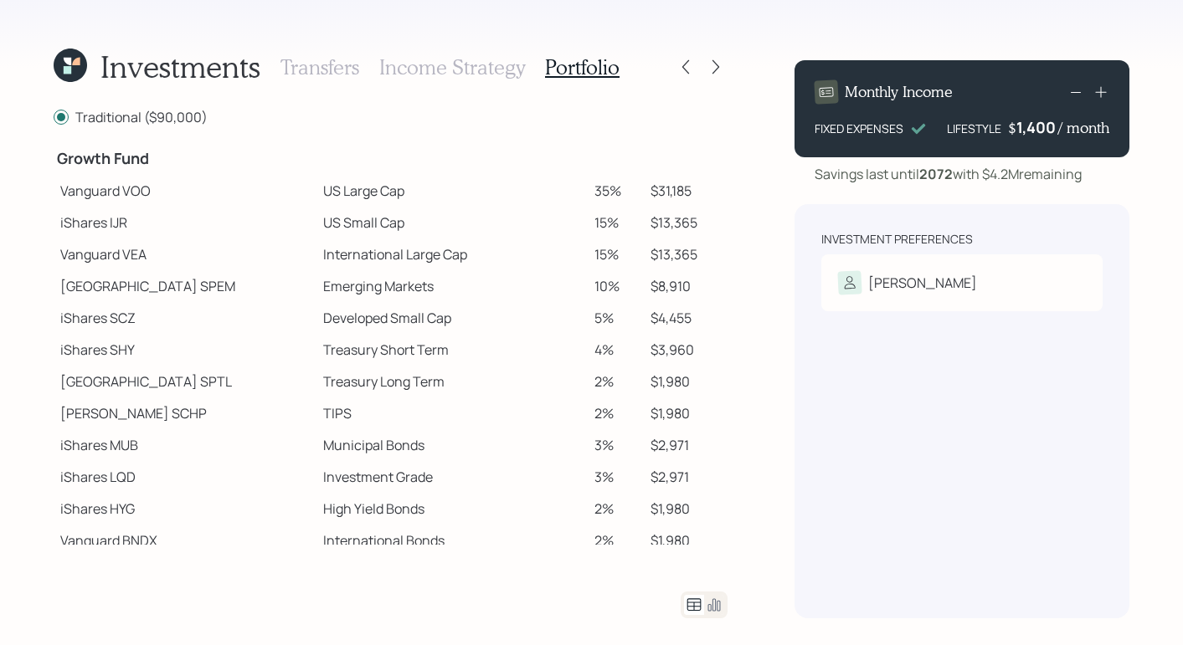
scroll to position [254, 0]
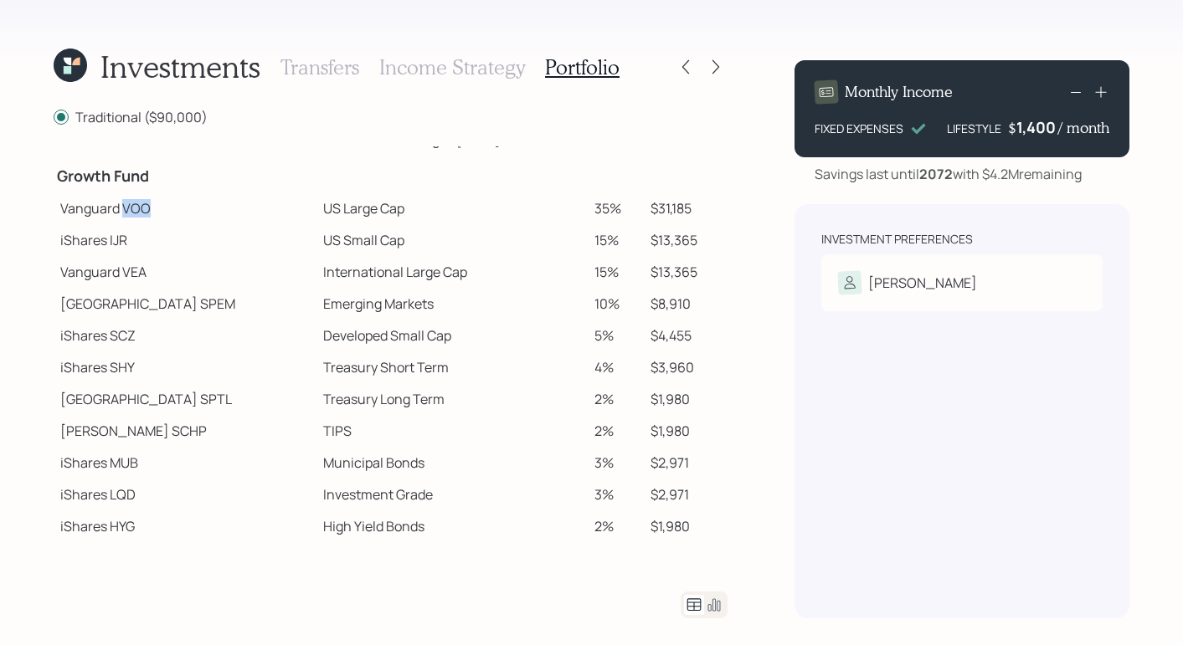
drag, startPoint x: 123, startPoint y: 210, endPoint x: 157, endPoint y: 205, distance: 34.7
click at [157, 205] on td "Vanguard VOO" at bounding box center [185, 209] width 263 height 32
drag, startPoint x: 109, startPoint y: 244, endPoint x: 138, endPoint y: 242, distance: 29.3
click at [138, 242] on td "iShares IJR" at bounding box center [185, 240] width 263 height 32
drag, startPoint x: 128, startPoint y: 271, endPoint x: 185, endPoint y: 268, distance: 57.0
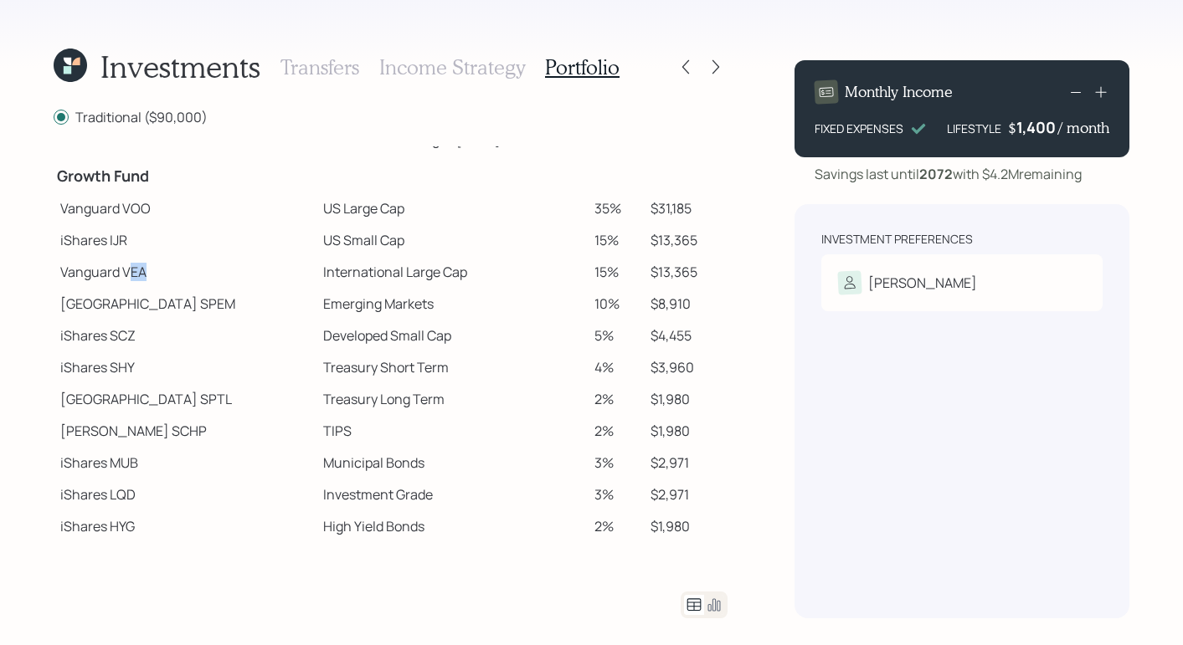
click at [185, 268] on td "Vanguard VEA" at bounding box center [185, 272] width 263 height 32
click at [798, 378] on div "Investment Preferences Chris Risk Tolerance: Moderate" at bounding box center [961, 411] width 335 height 414
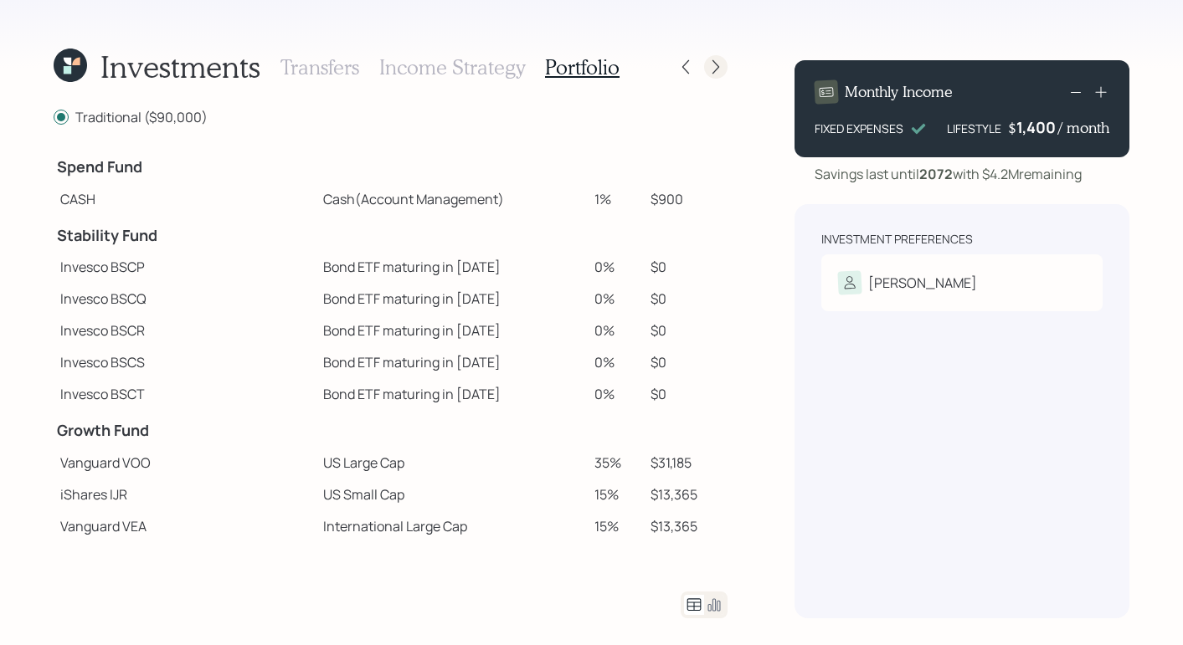
click at [718, 72] on icon at bounding box center [715, 67] width 17 height 17
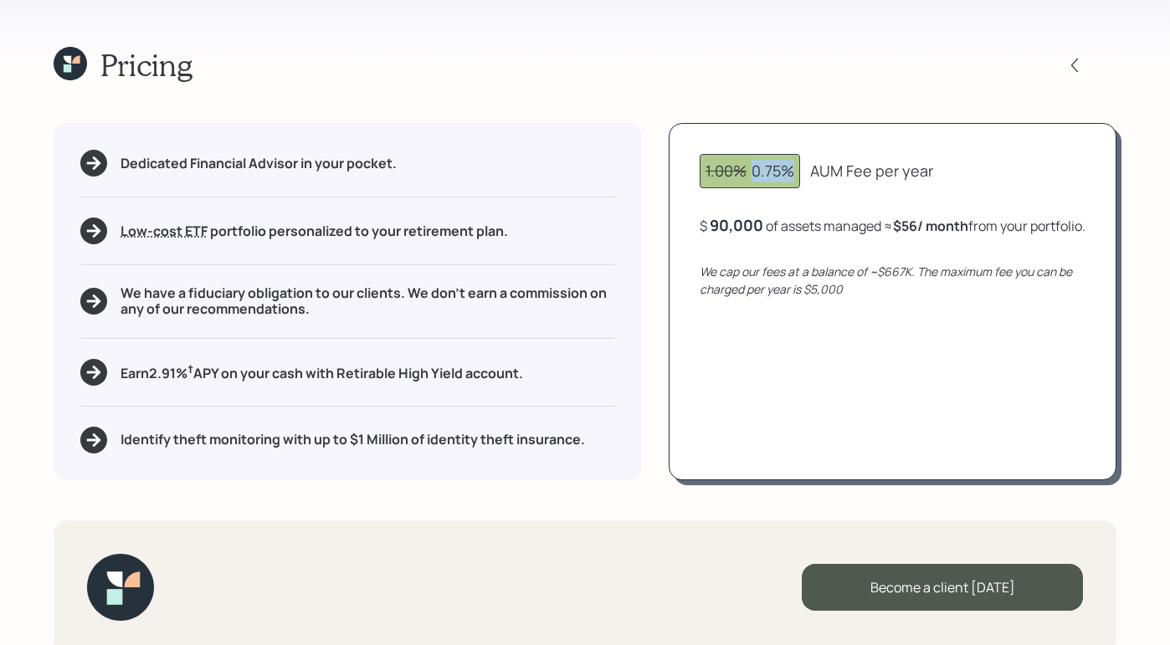
drag, startPoint x: 757, startPoint y: 175, endPoint x: 790, endPoint y: 173, distance: 33.5
click at [790, 173] on div "1.00% 0.75%" at bounding box center [750, 171] width 89 height 23
click at [840, 98] on div "Pricing Dedicated Financial Advisor in your pocket. Low-cost ETF Retirable uses…" at bounding box center [585, 322] width 1170 height 645
drag, startPoint x: 896, startPoint y: 221, endPoint x: 948, endPoint y: 224, distance: 52.8
click at [948, 224] on div "$ 90,000 of assets managed ≈ $56 / month from your portfolio ." at bounding box center [893, 225] width 386 height 21
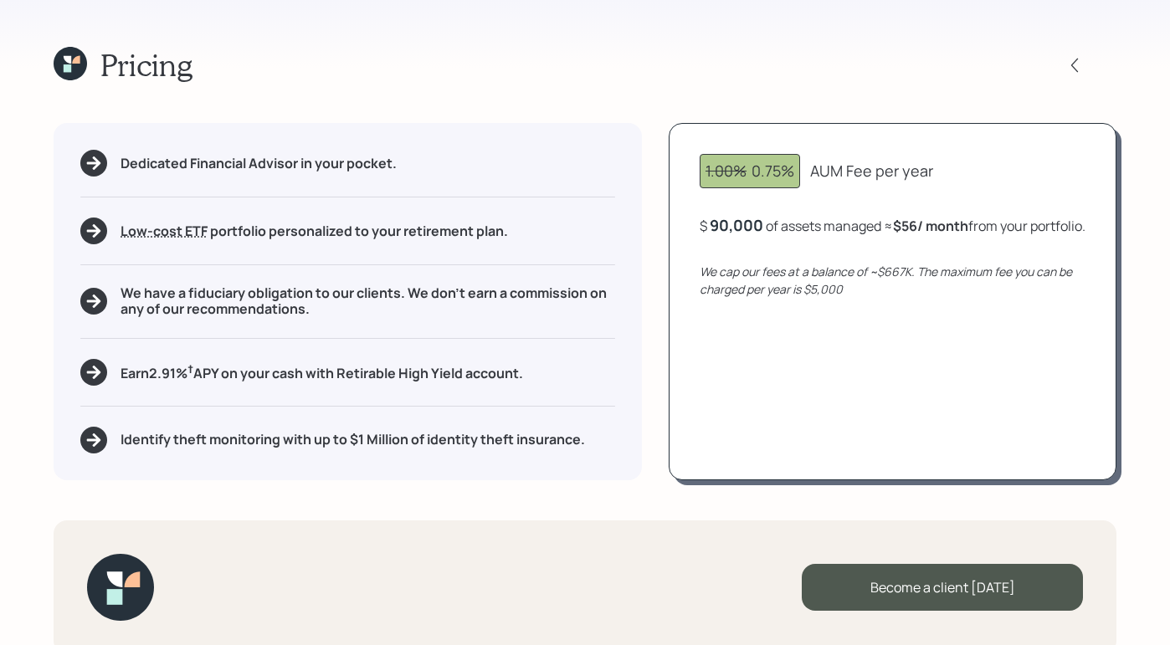
click at [862, 40] on div "Pricing Dedicated Financial Advisor in your pocket. Low-cost ETF Retirable uses…" at bounding box center [585, 322] width 1170 height 645
drag, startPoint x: 189, startPoint y: 161, endPoint x: 357, endPoint y: 155, distance: 168.4
click at [357, 156] on h5 "Dedicated Financial Advisor in your pocket." at bounding box center [259, 164] width 276 height 16
click at [355, 95] on div "Pricing Dedicated Financial Advisor in your pocket. Low-cost ETF Retirable uses…" at bounding box center [585, 322] width 1170 height 645
drag, startPoint x: 185, startPoint y: 234, endPoint x: 441, endPoint y: 58, distance: 311.1
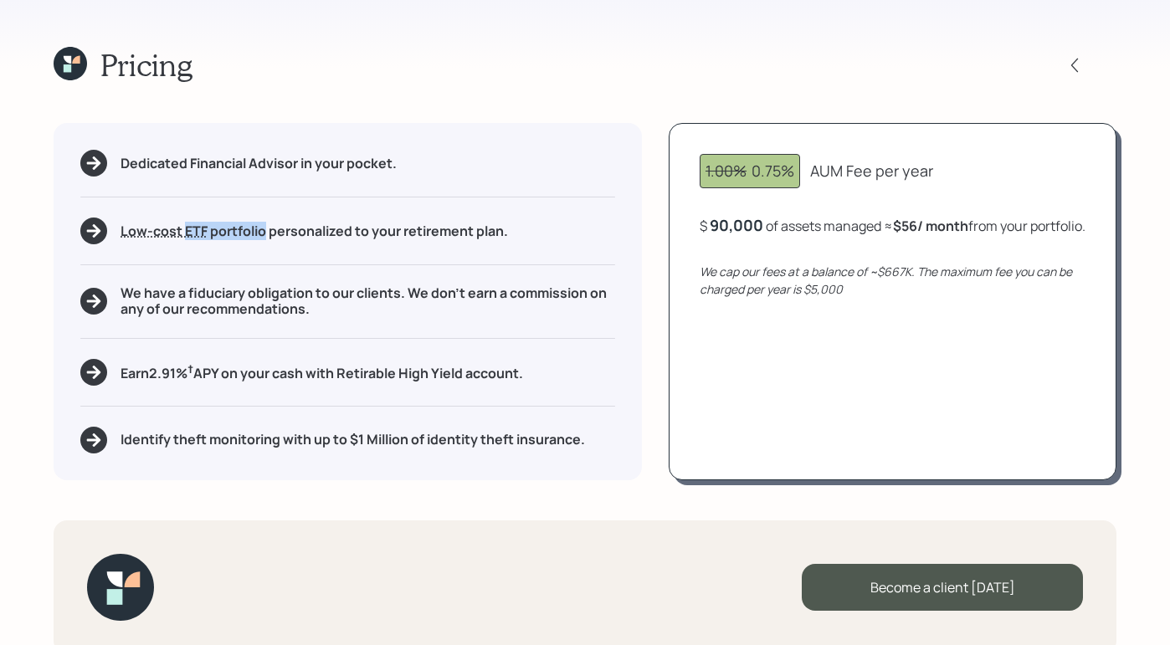
click at [264, 235] on h5 "Low-cost ETF Retirable uses diversified Exchange Traded Funds from trusted mana…" at bounding box center [315, 232] width 388 height 16
click at [453, 88] on div "Pricing Dedicated Financial Advisor in your pocket. Low-cost ETF Retirable uses…" at bounding box center [585, 322] width 1170 height 645
drag, startPoint x: 150, startPoint y: 371, endPoint x: 230, endPoint y: 370, distance: 80.4
click at [230, 370] on h5 "Earn 2.91 % † APY on your cash with Retirable High Yield account." at bounding box center [322, 372] width 403 height 21
click at [322, 91] on div "Pricing Dedicated Financial Advisor in your pocket. Low-cost ETF Retirable uses…" at bounding box center [585, 322] width 1170 height 645
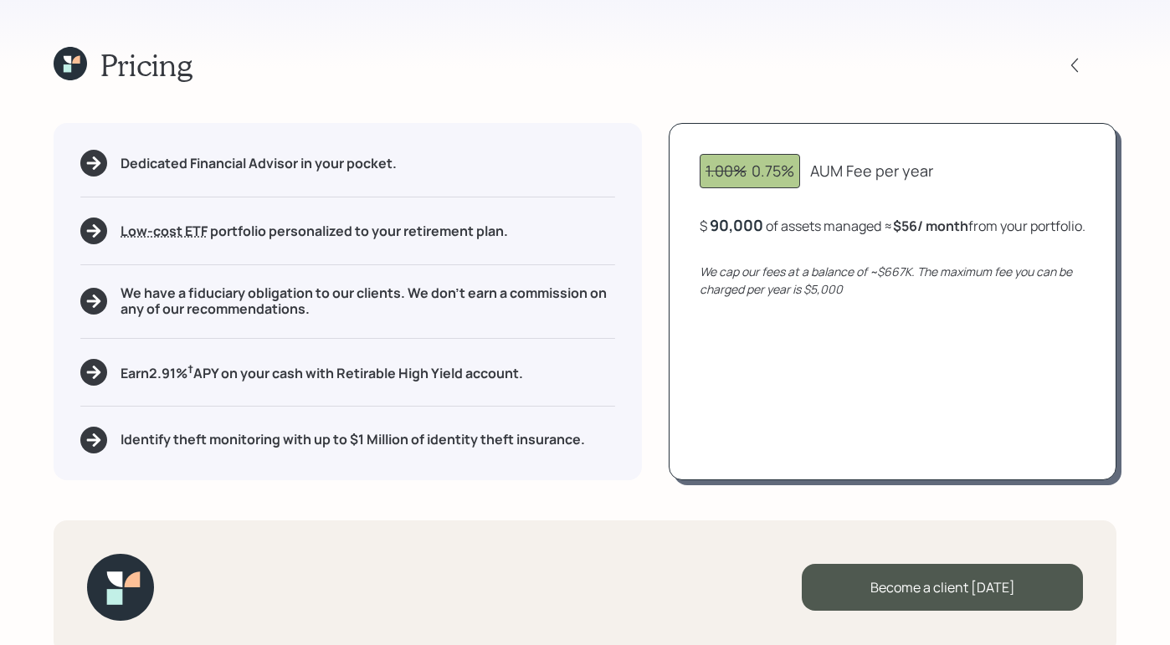
click at [673, 89] on div "Pricing Dedicated Financial Advisor in your pocket. Low-cost ETF Retirable uses…" at bounding box center [585, 322] width 1170 height 645
click at [985, 61] on div at bounding box center [1074, 65] width 23 height 23
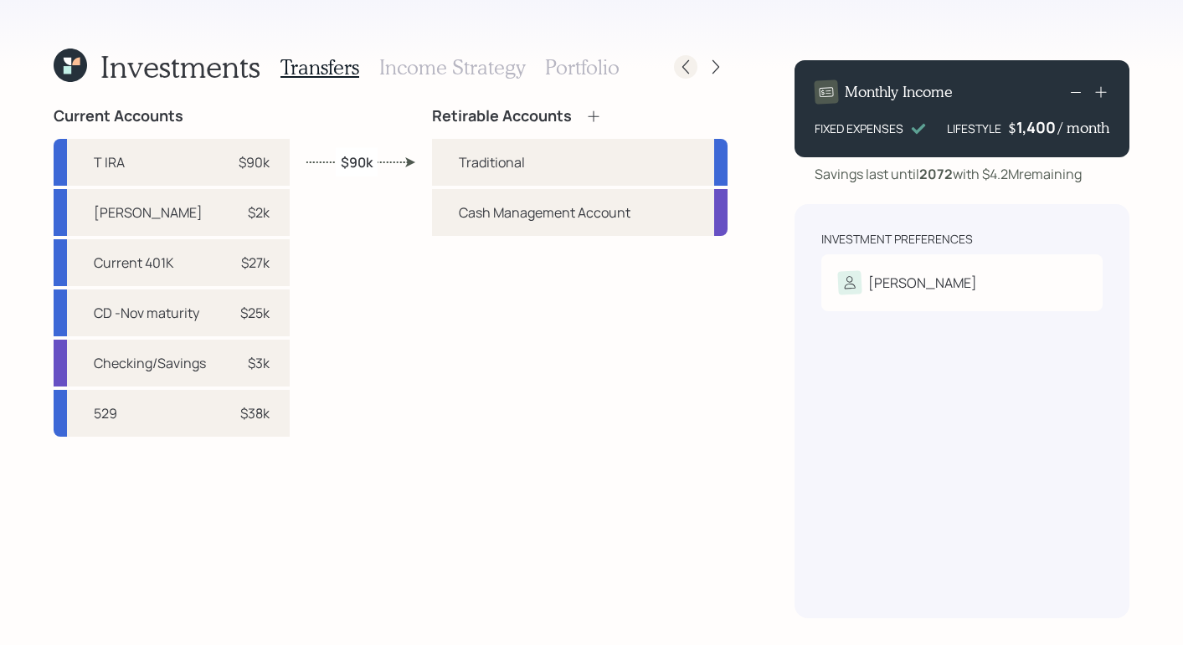
click at [682, 70] on icon at bounding box center [685, 67] width 17 height 17
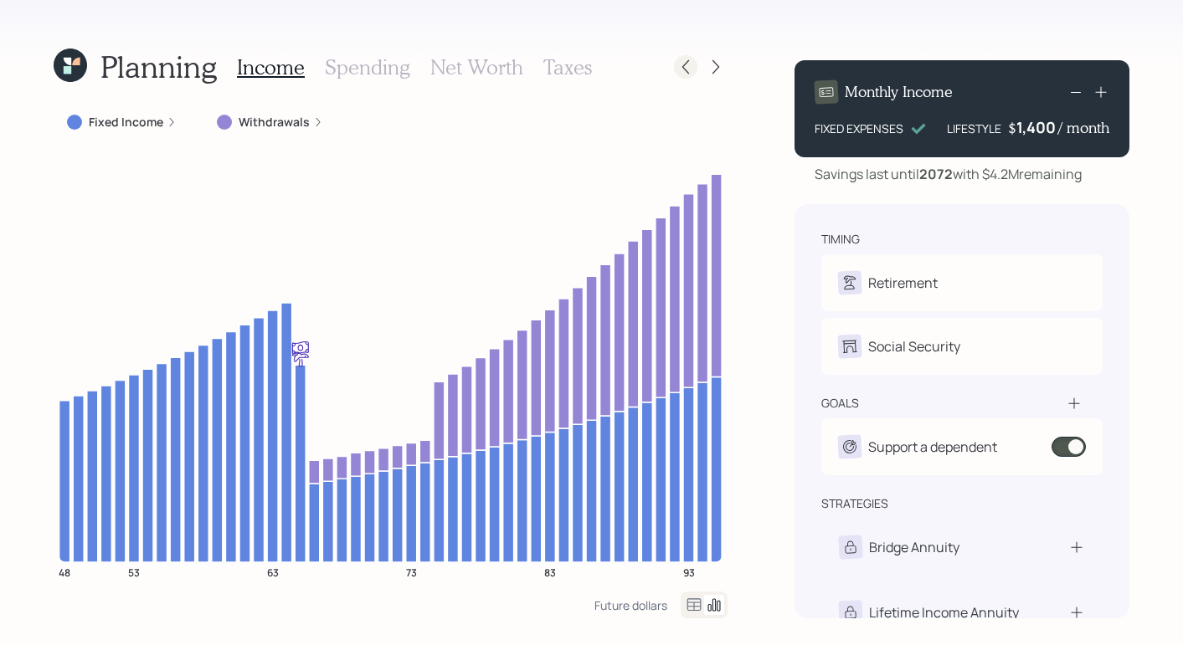
click at [692, 65] on div at bounding box center [685, 66] width 23 height 23
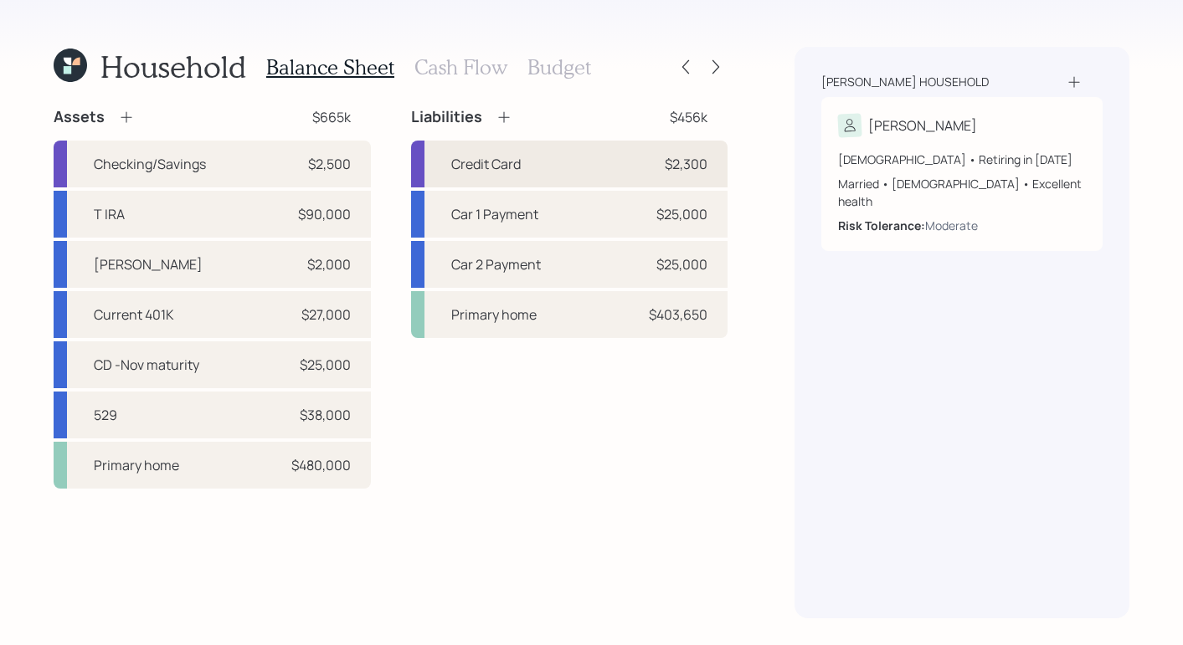
click at [588, 167] on div "Credit Card $2,300" at bounding box center [569, 164] width 317 height 47
select select "credit_card"
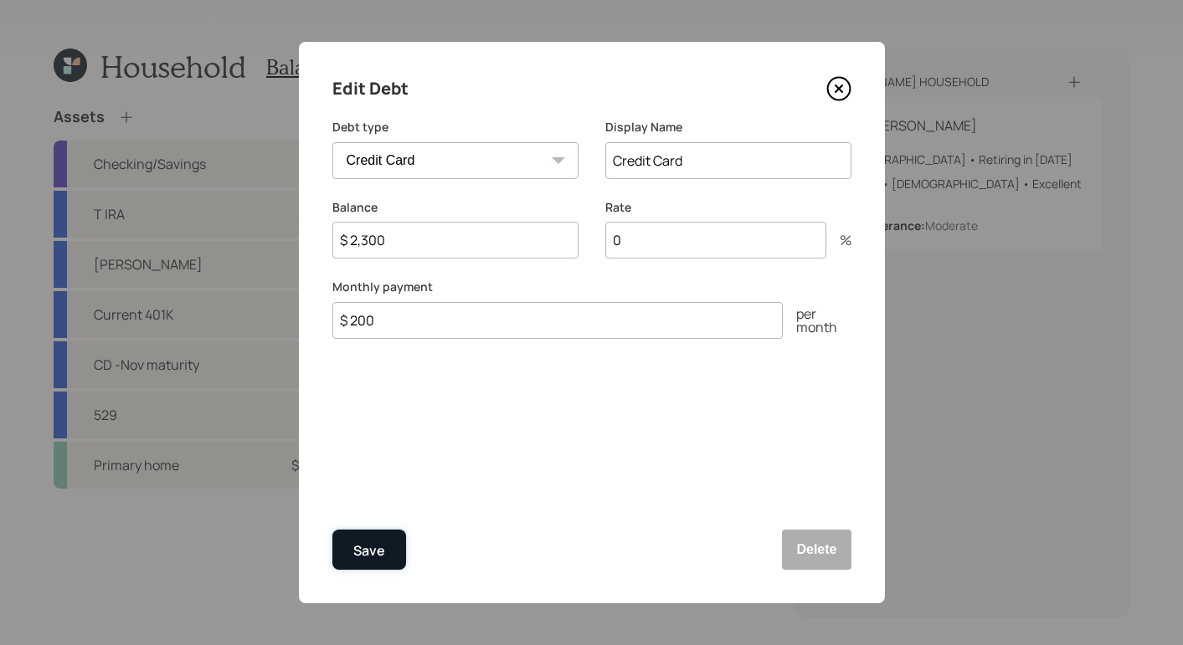
click at [357, 553] on div "Save" at bounding box center [369, 551] width 32 height 23
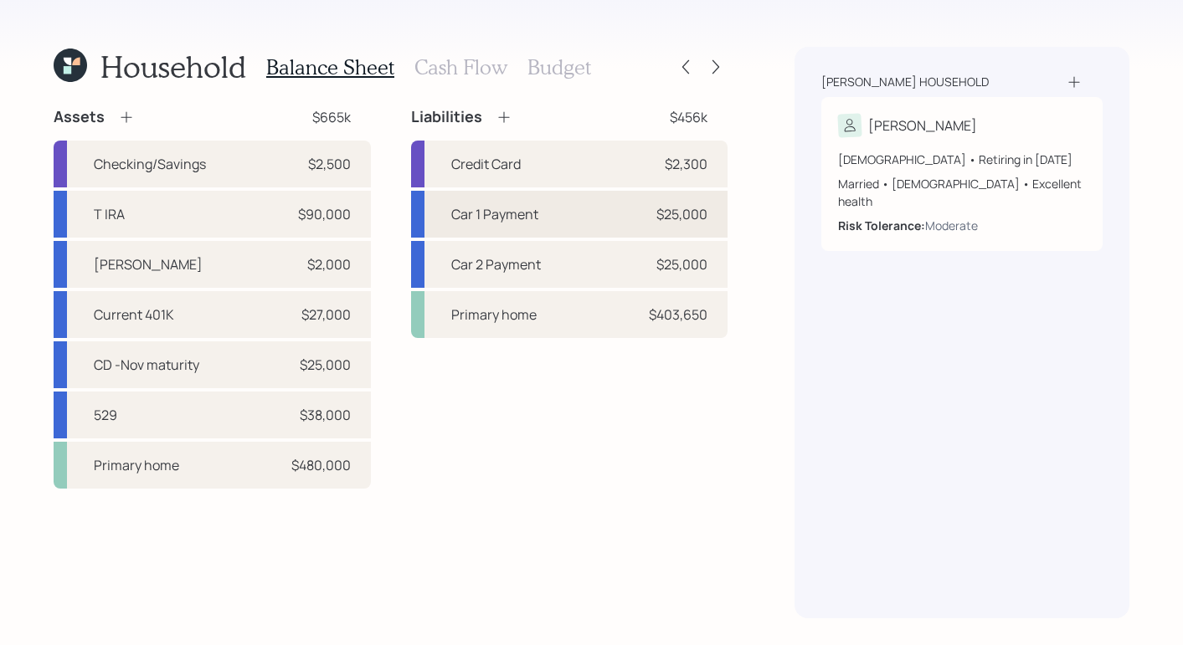
click at [604, 221] on div "Car 1 Payment $25,000" at bounding box center [569, 214] width 317 height 47
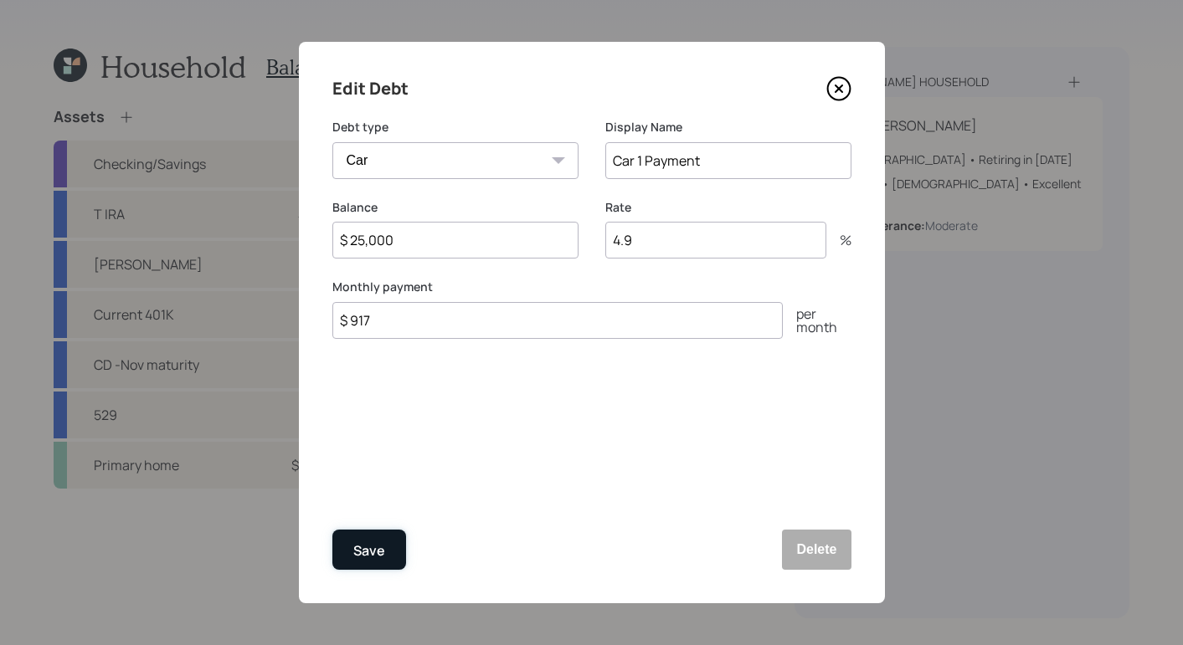
click at [352, 564] on button "Save" at bounding box center [369, 550] width 74 height 40
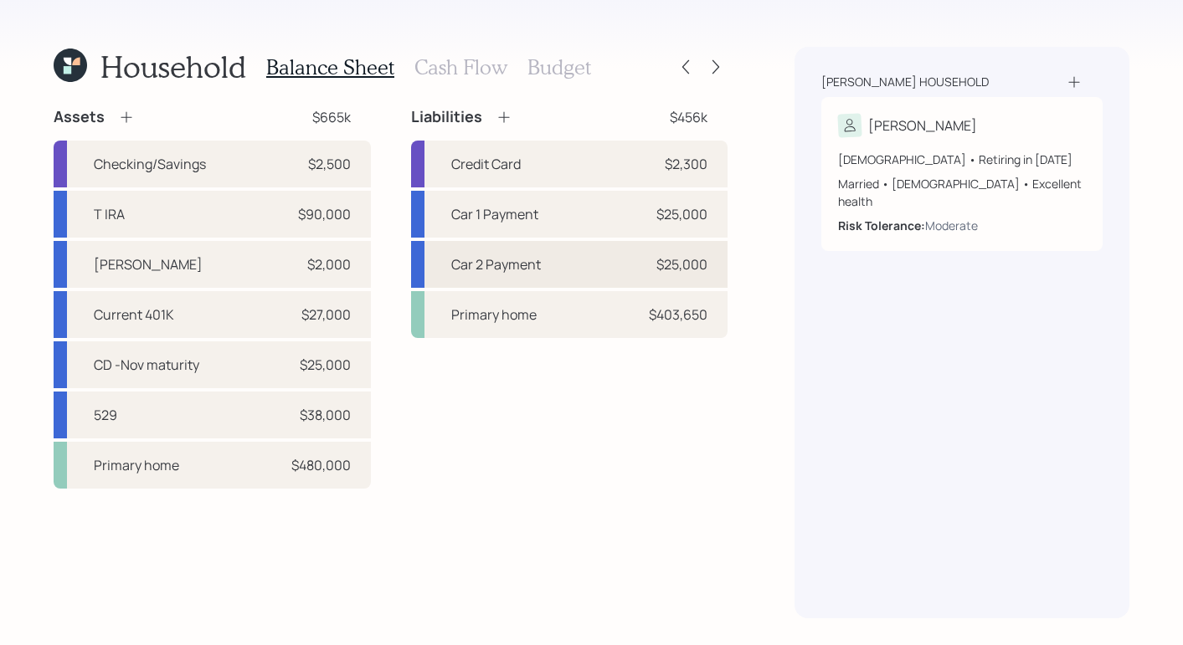
click at [676, 281] on div "Car 2 Payment $25,000" at bounding box center [569, 264] width 317 height 47
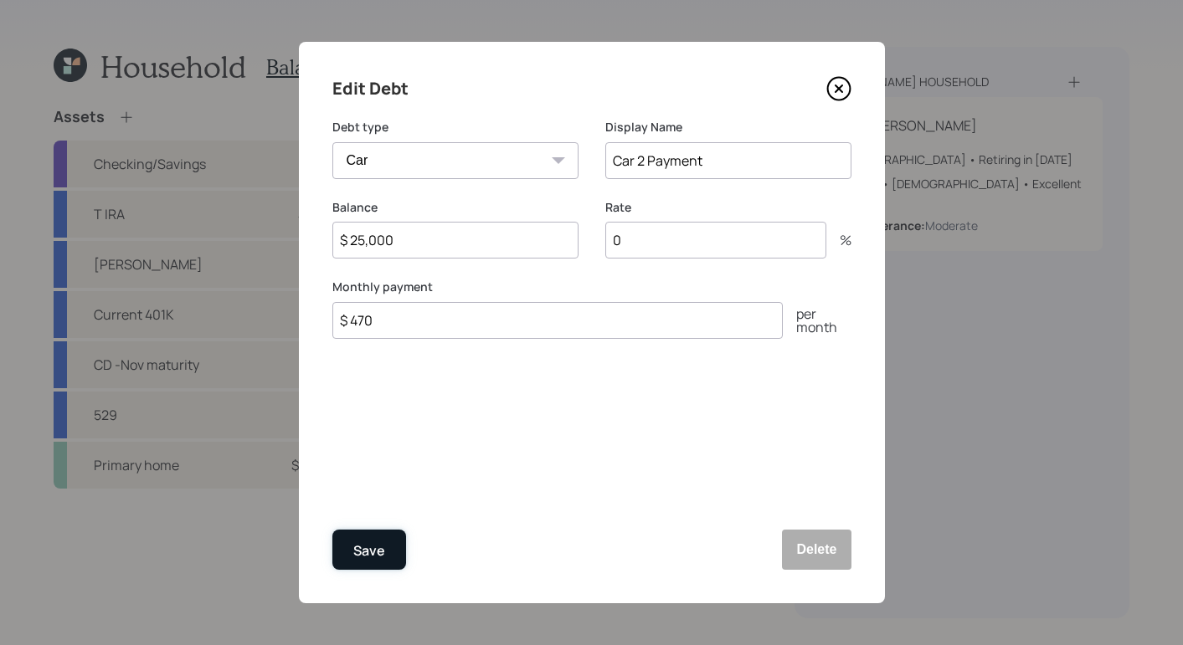
click at [384, 558] on button "Save" at bounding box center [369, 550] width 74 height 40
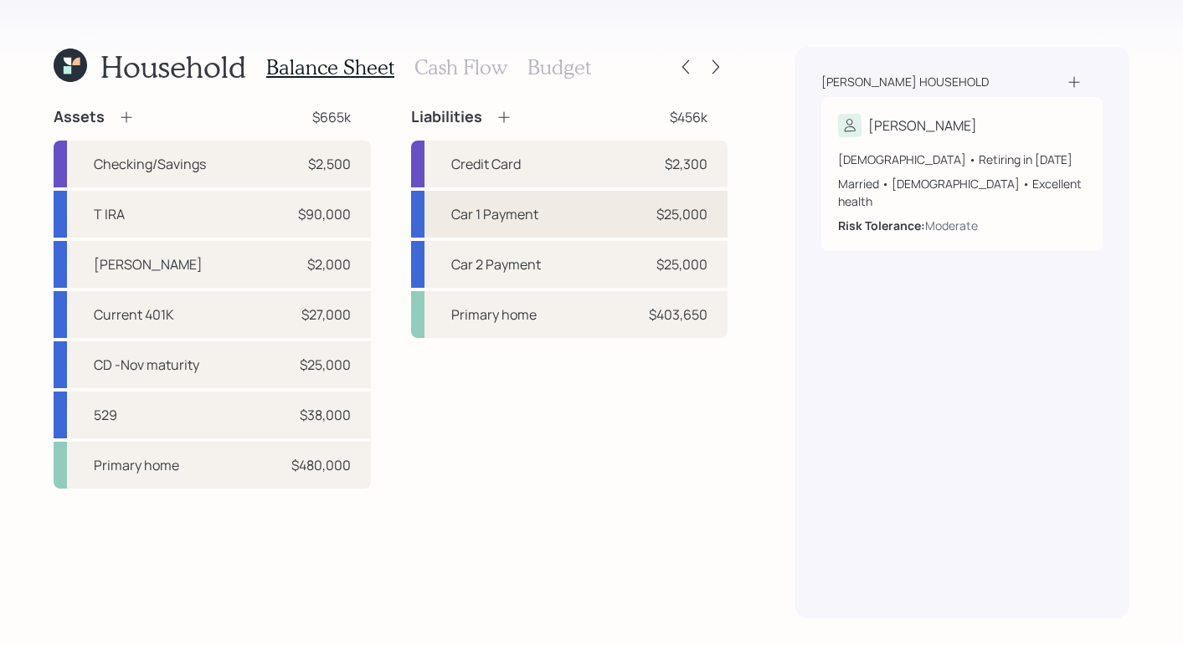
click at [614, 220] on div "Car 1 Payment $25,000" at bounding box center [569, 214] width 317 height 47
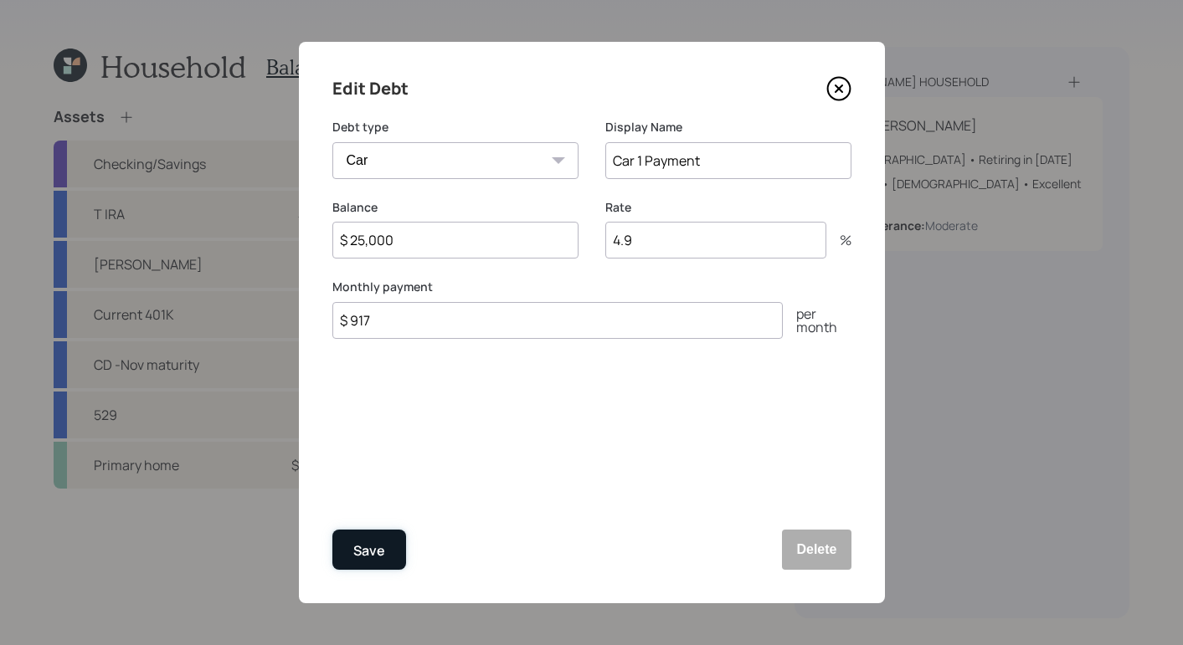
click at [376, 546] on div "Save" at bounding box center [369, 551] width 32 height 23
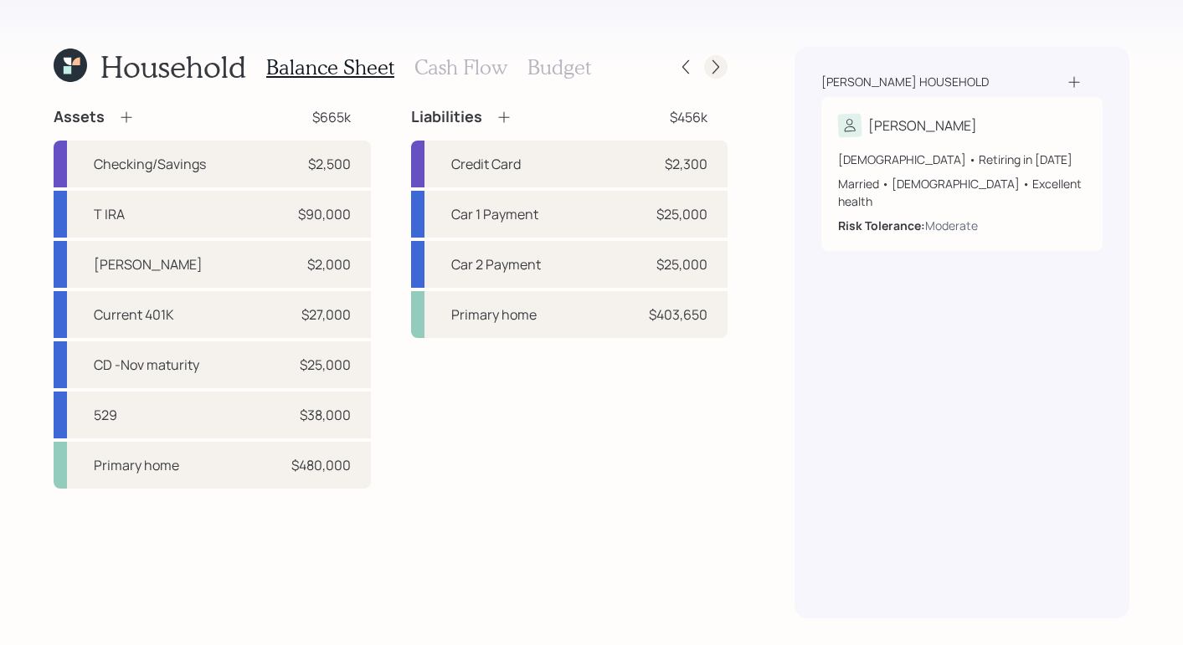
click at [720, 61] on icon at bounding box center [715, 67] width 17 height 17
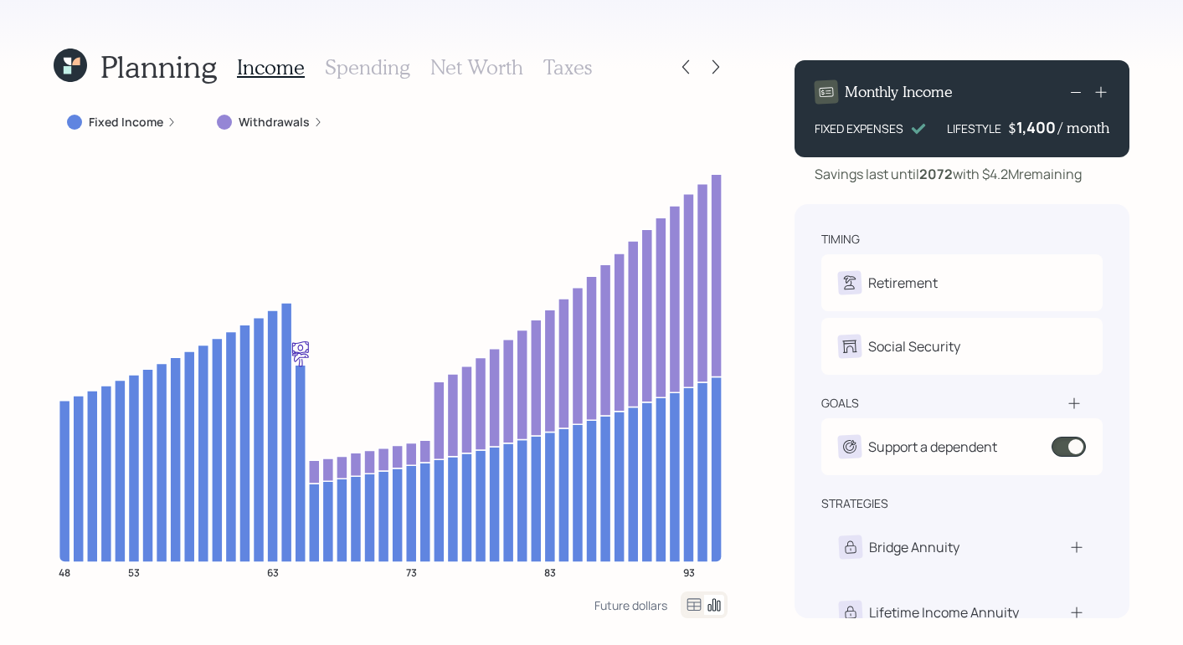
click at [717, 54] on div "Planning Income Spending Net Worth Taxes" at bounding box center [391, 67] width 674 height 40
click at [717, 59] on icon at bounding box center [715, 67] width 17 height 17
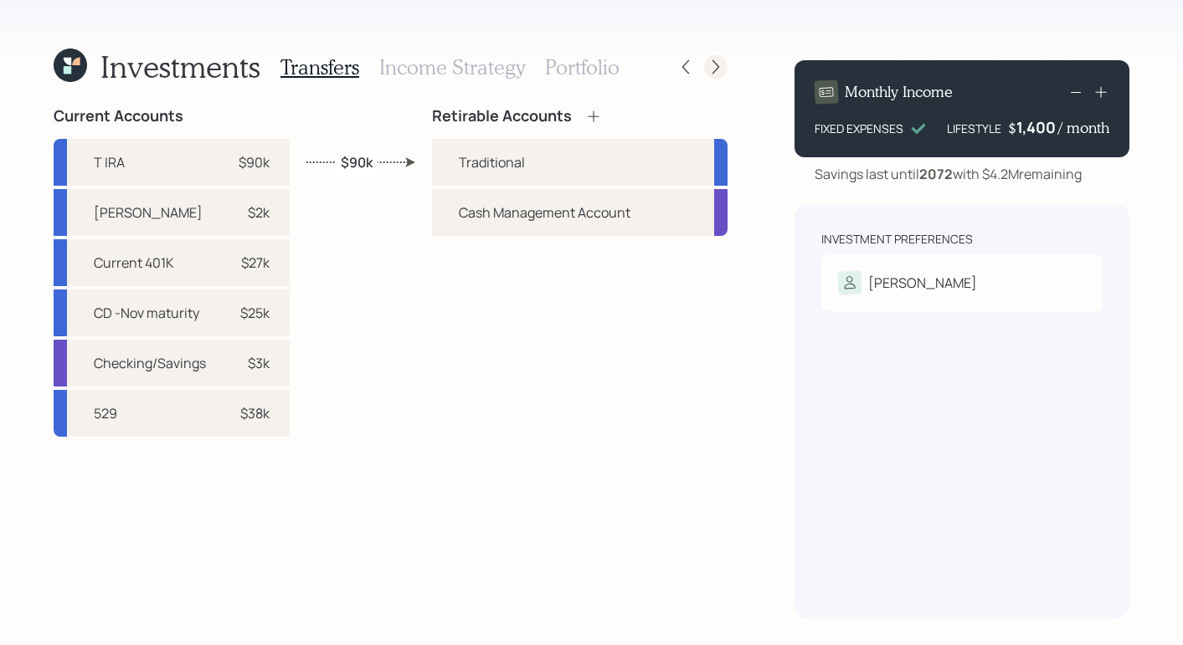
click at [720, 67] on icon at bounding box center [715, 67] width 17 height 17
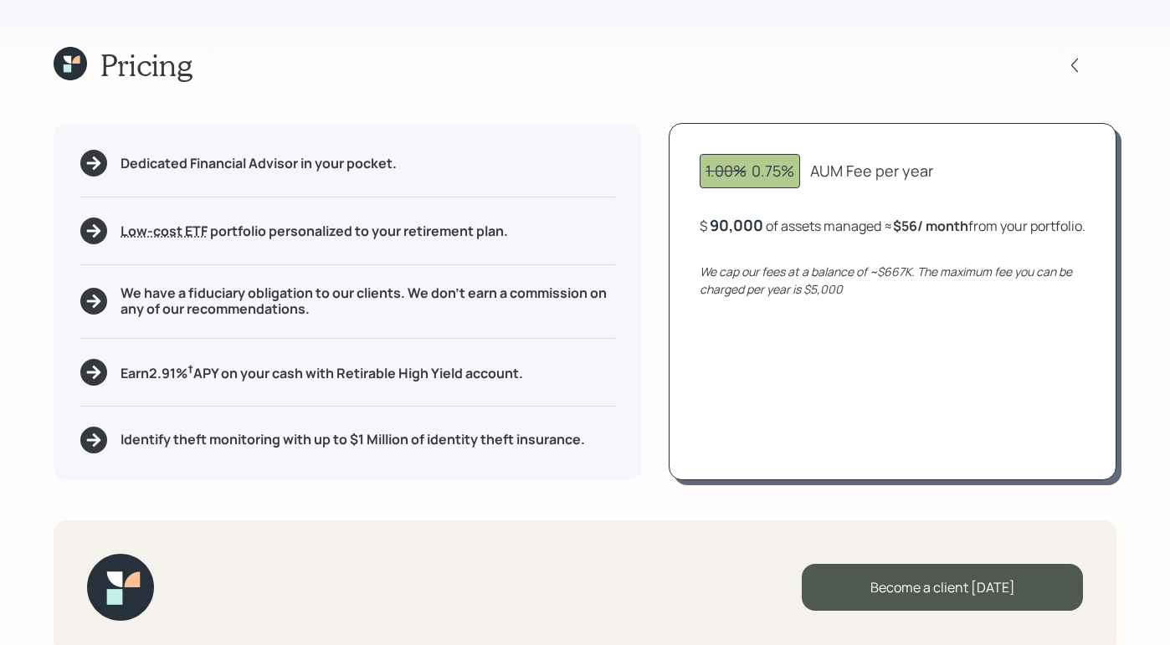
click at [664, 24] on div "Pricing Dedicated Financial Advisor in your pocket. Low-cost ETF Retirable uses…" at bounding box center [585, 322] width 1170 height 645
click at [985, 75] on div at bounding box center [1090, 65] width 54 height 23
click at [985, 72] on div at bounding box center [1090, 65] width 54 height 23
click at [985, 69] on icon at bounding box center [1074, 65] width 17 height 17
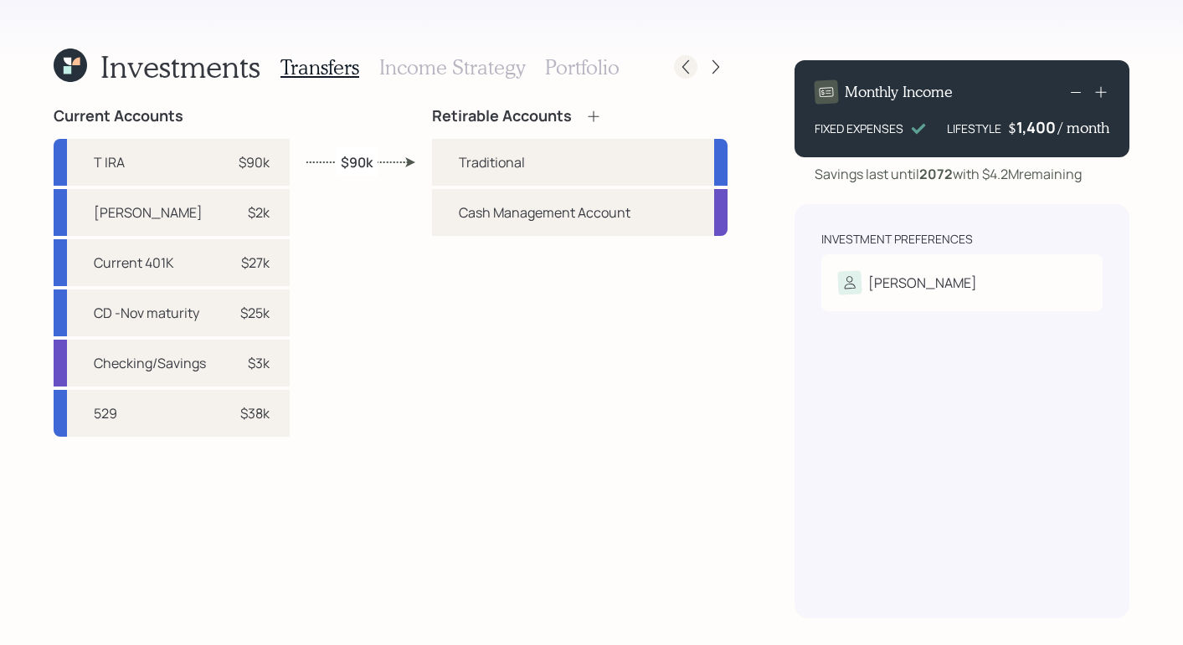
click at [687, 57] on div at bounding box center [685, 66] width 23 height 23
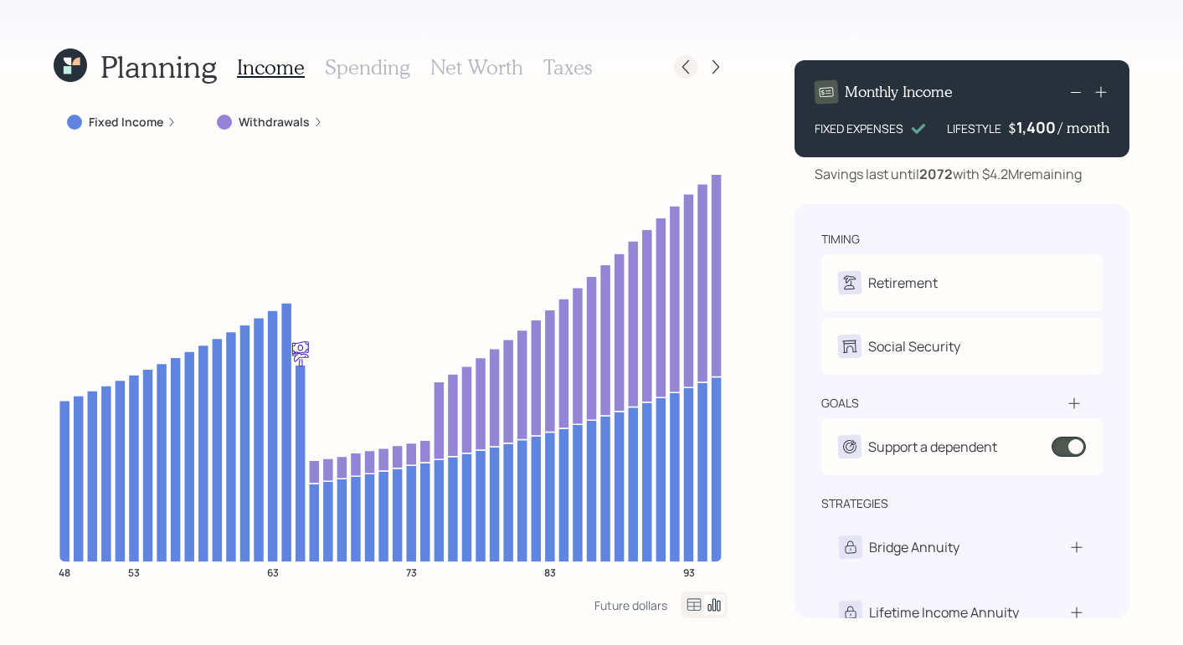
click at [688, 69] on icon at bounding box center [685, 67] width 17 height 17
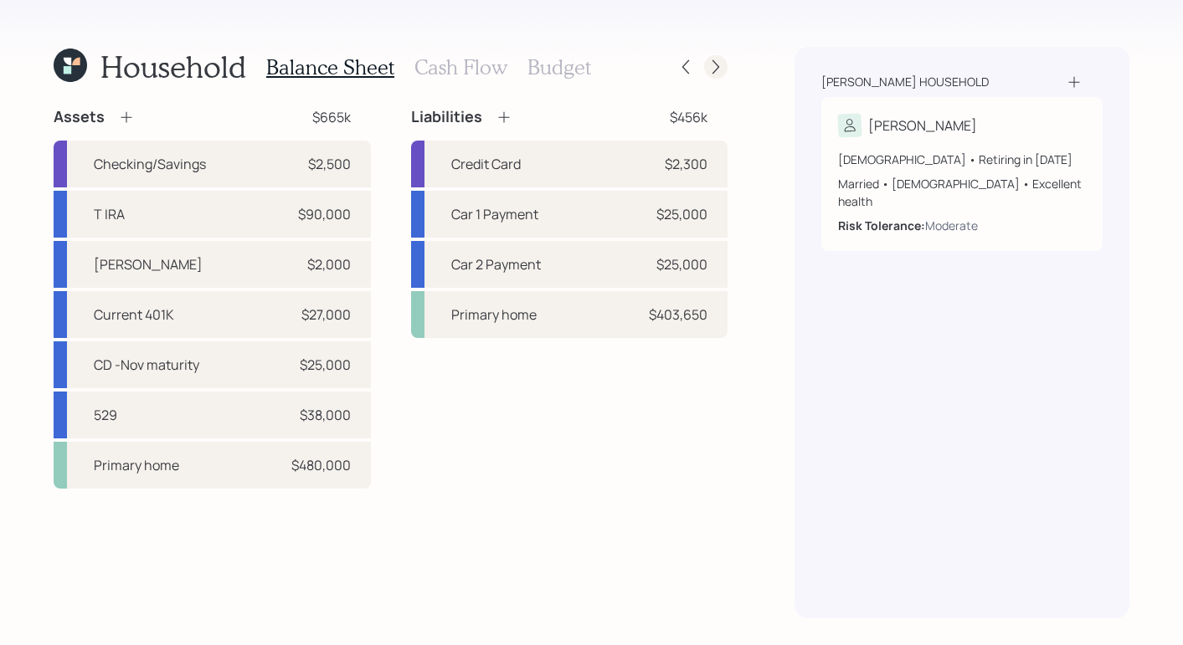
click at [726, 69] on div at bounding box center [715, 66] width 23 height 23
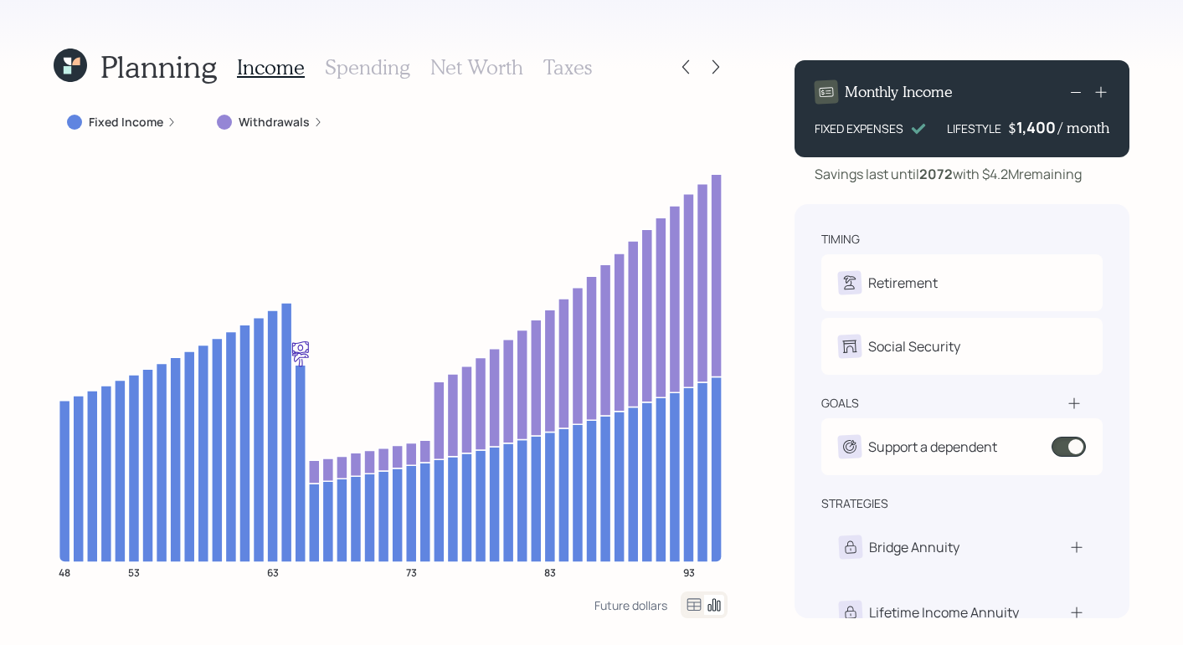
click at [726, 69] on div at bounding box center [715, 66] width 23 height 23
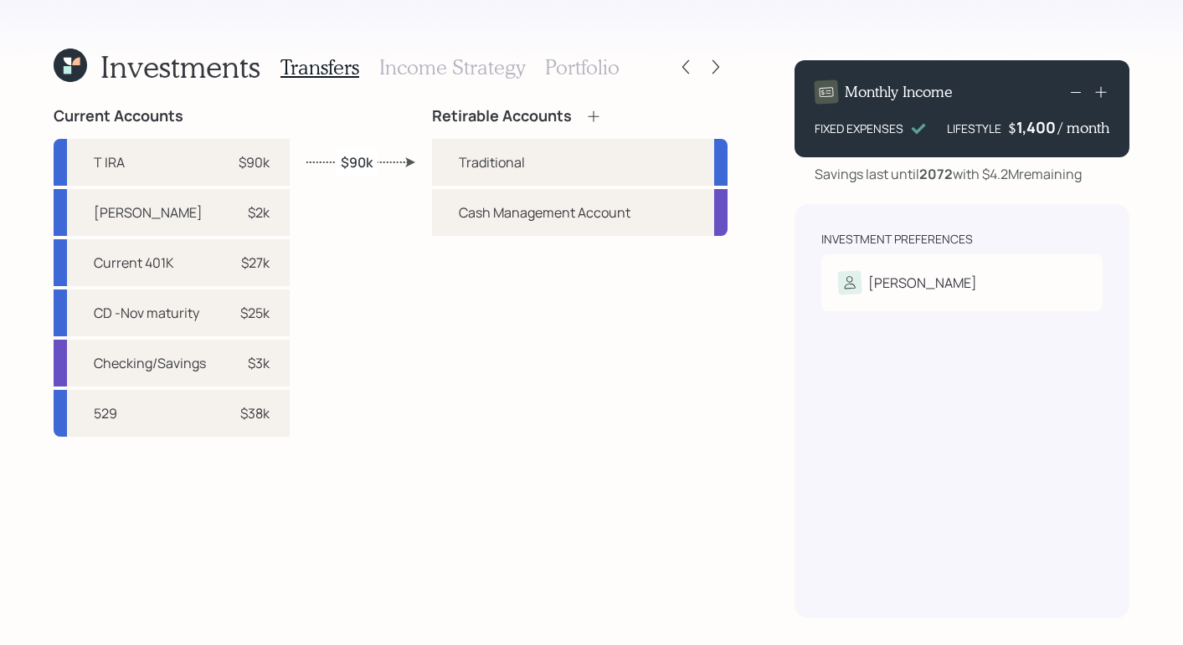
click at [726, 69] on div at bounding box center [715, 66] width 23 height 23
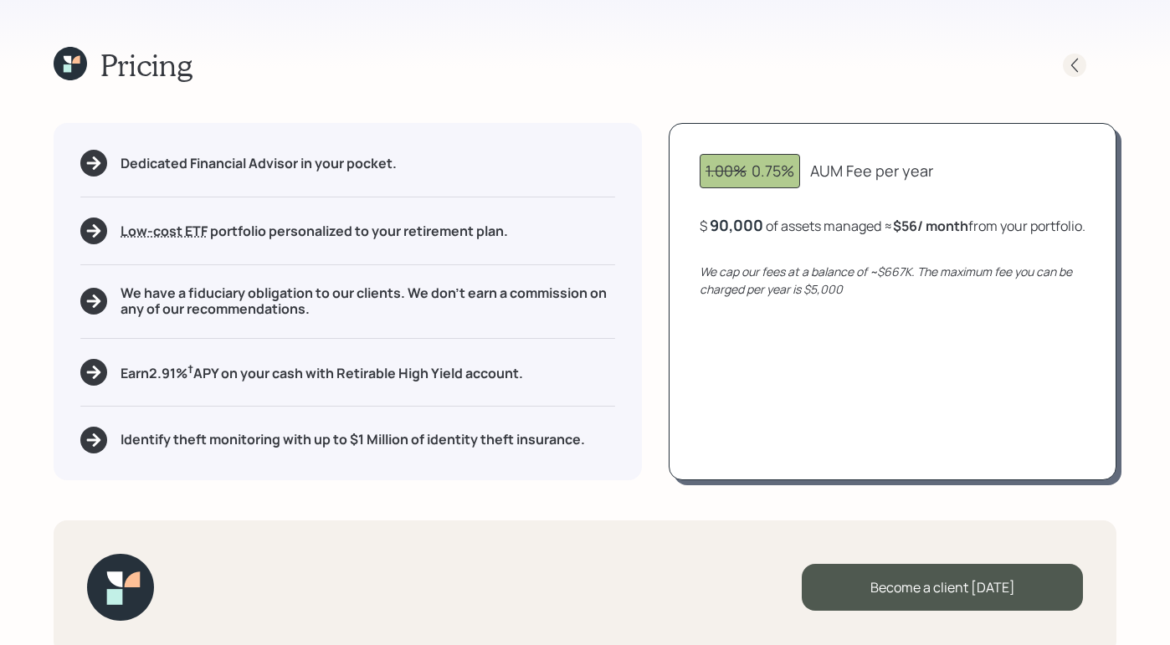
click at [985, 62] on icon at bounding box center [1074, 65] width 17 height 17
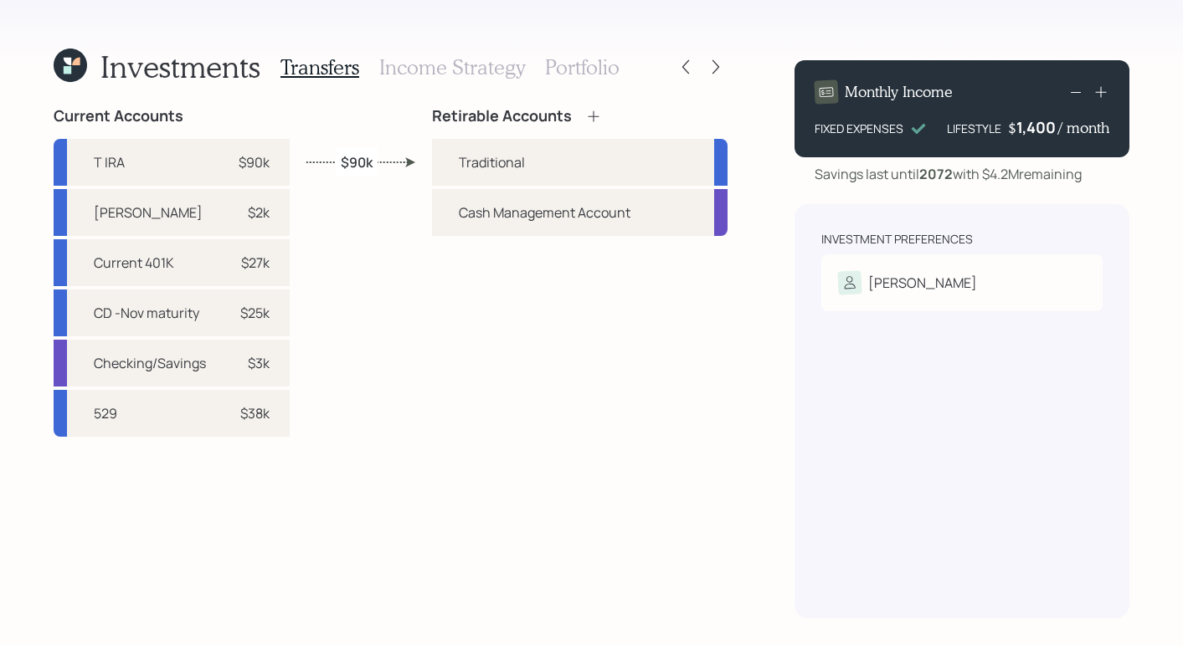
click at [80, 70] on icon at bounding box center [70, 65] width 33 height 33
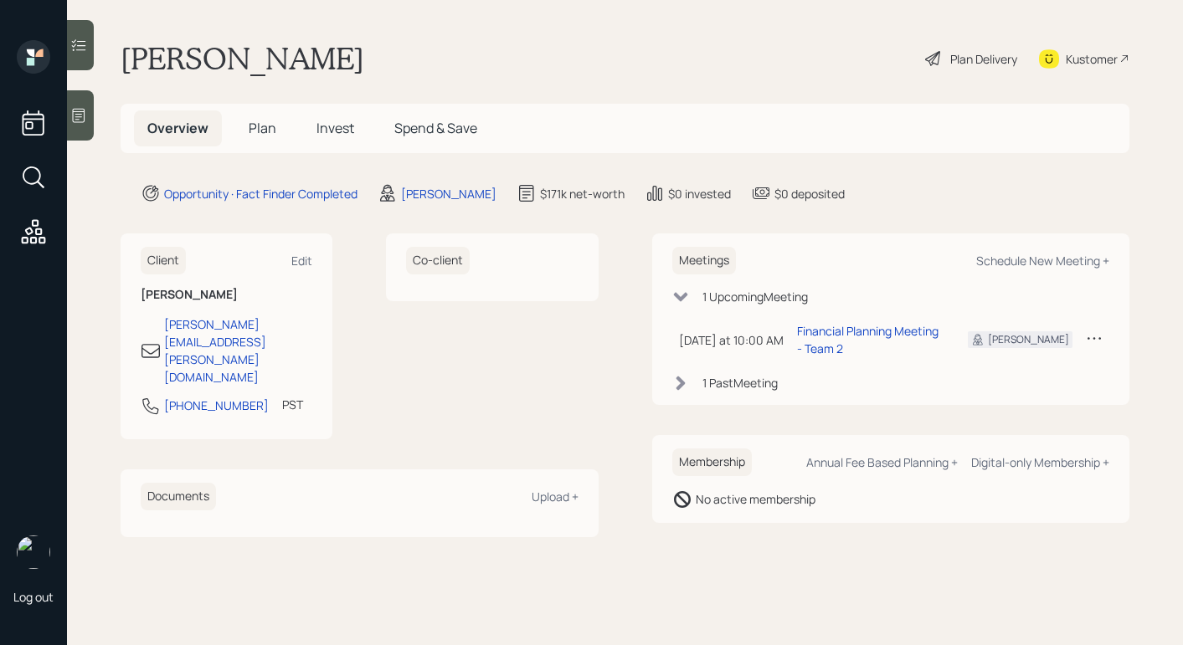
click at [260, 133] on span "Plan" at bounding box center [263, 128] width 28 height 18
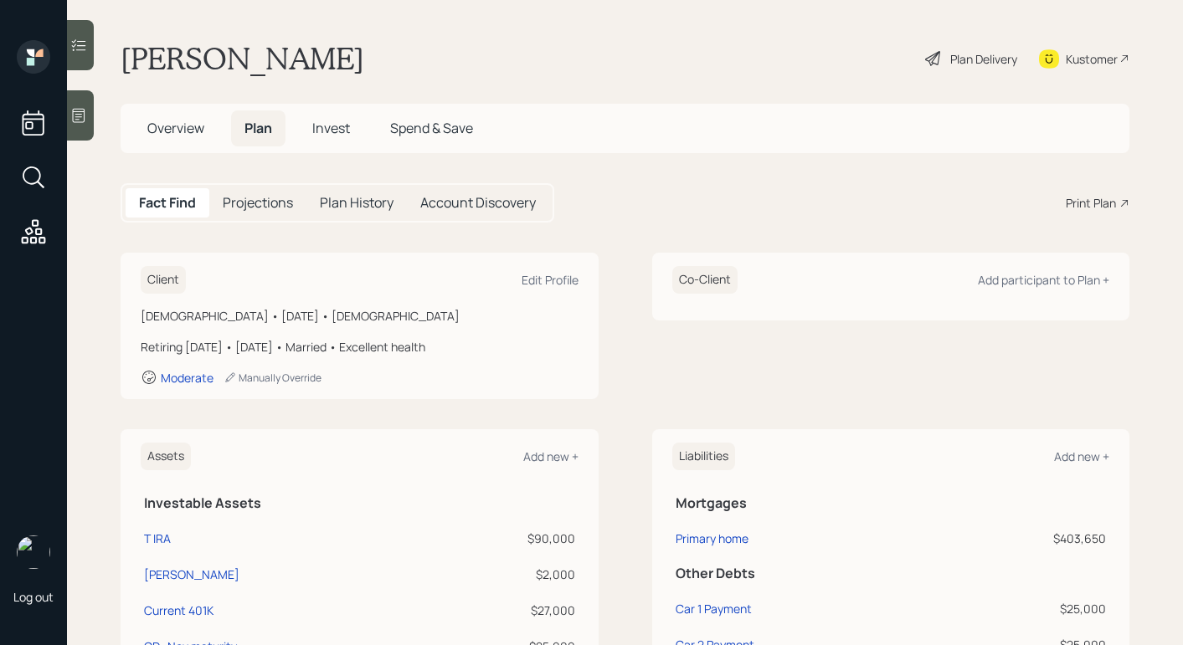
click at [985, 203] on div "Print Plan" at bounding box center [1091, 203] width 50 height 18
click at [167, 127] on span "Overview" at bounding box center [175, 128] width 57 height 18
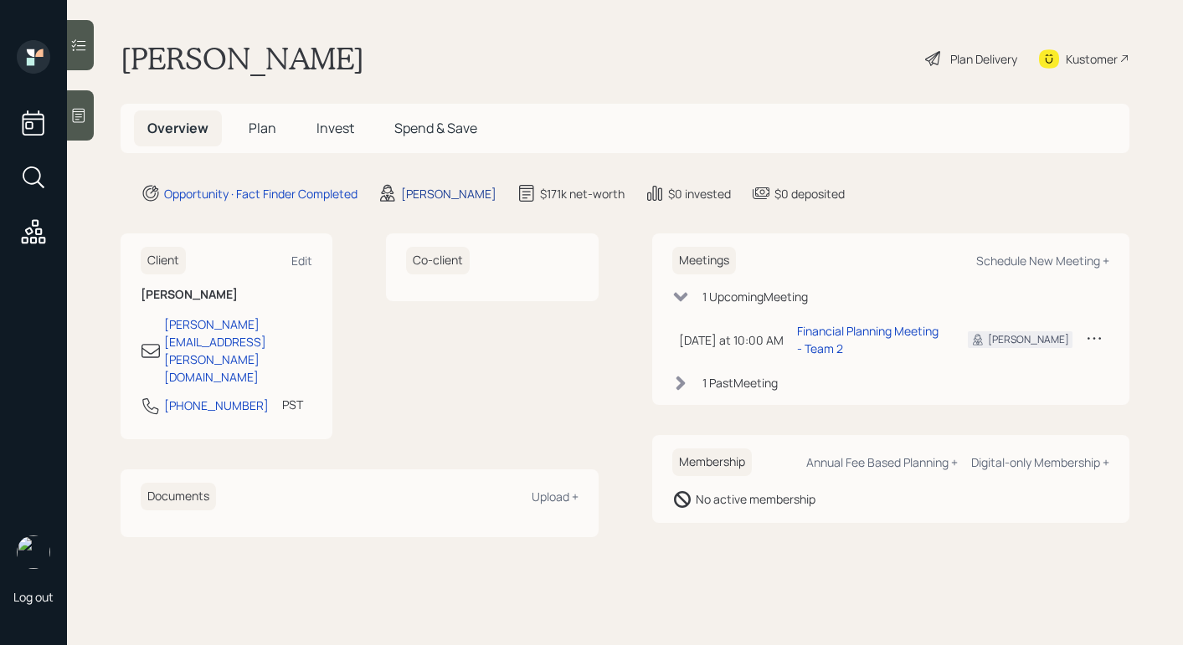
click at [450, 190] on div "Aleksandra Szegda" at bounding box center [448, 194] width 95 height 18
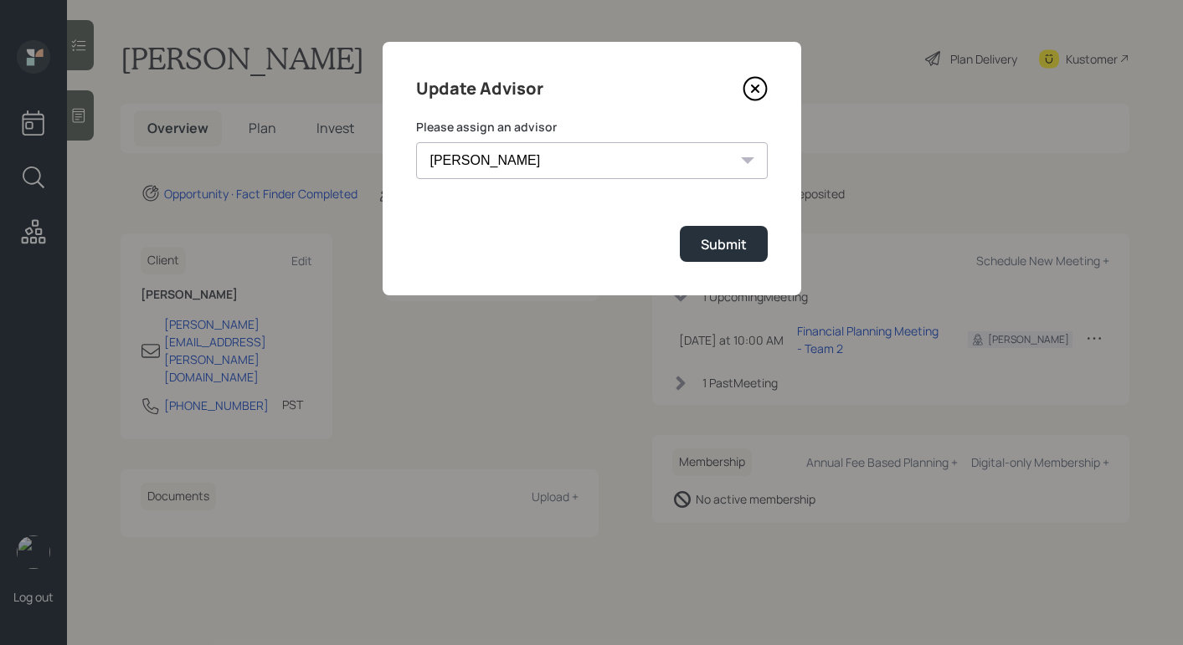
click at [473, 160] on select "Jonah Coleman Tyler End James DiStasi Treva Nostdahl Eric Schwartz Aleksandra S…" at bounding box center [592, 160] width 352 height 37
select select "bffa7908-1b2a-4c79-9bb6-f0ec9aed22d3"
click at [416, 142] on select "Jonah Coleman Tyler End James DiStasi Treva Nostdahl Eric Schwartz Aleksandra S…" at bounding box center [592, 160] width 352 height 37
click at [709, 240] on div "Submit" at bounding box center [724, 244] width 46 height 18
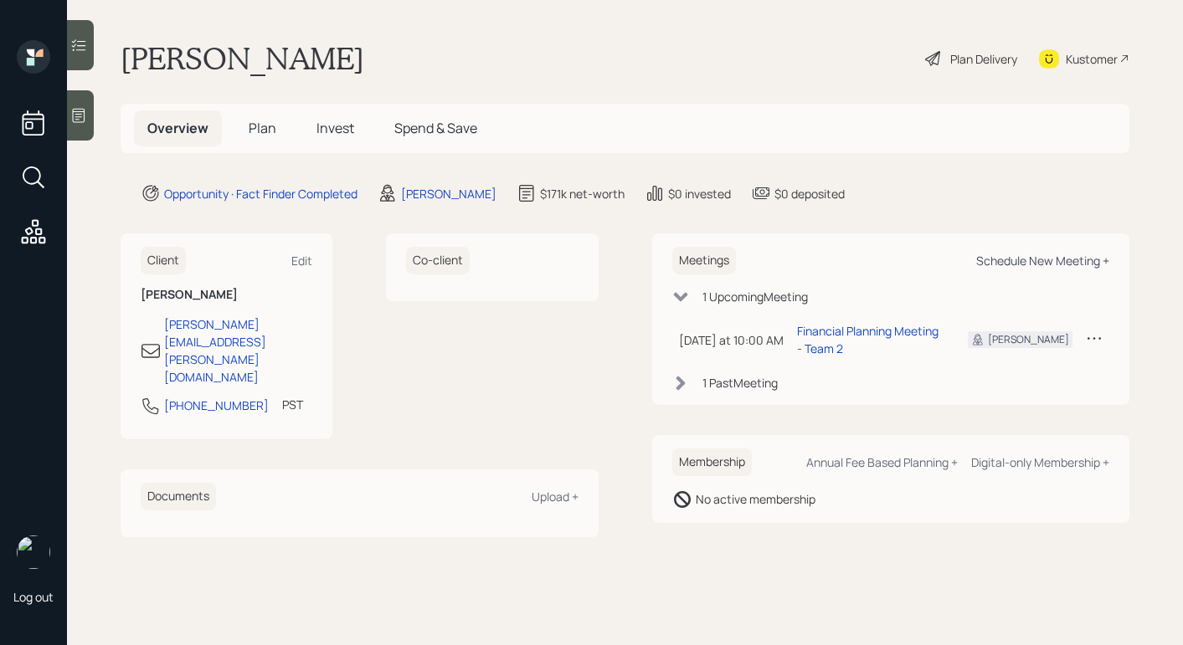
click at [985, 259] on div "Schedule New Meeting +" at bounding box center [1042, 261] width 133 height 16
select select "bffa7908-1b2a-4c79-9bb6-f0ec9aed22d3"
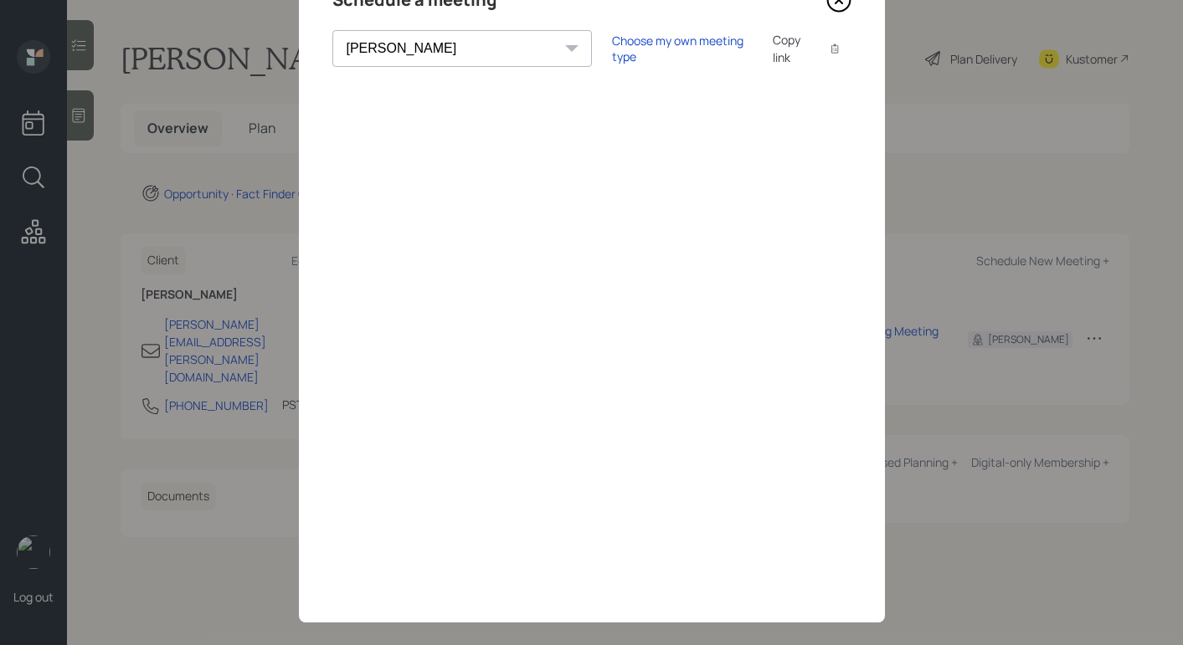
scroll to position [71, 0]
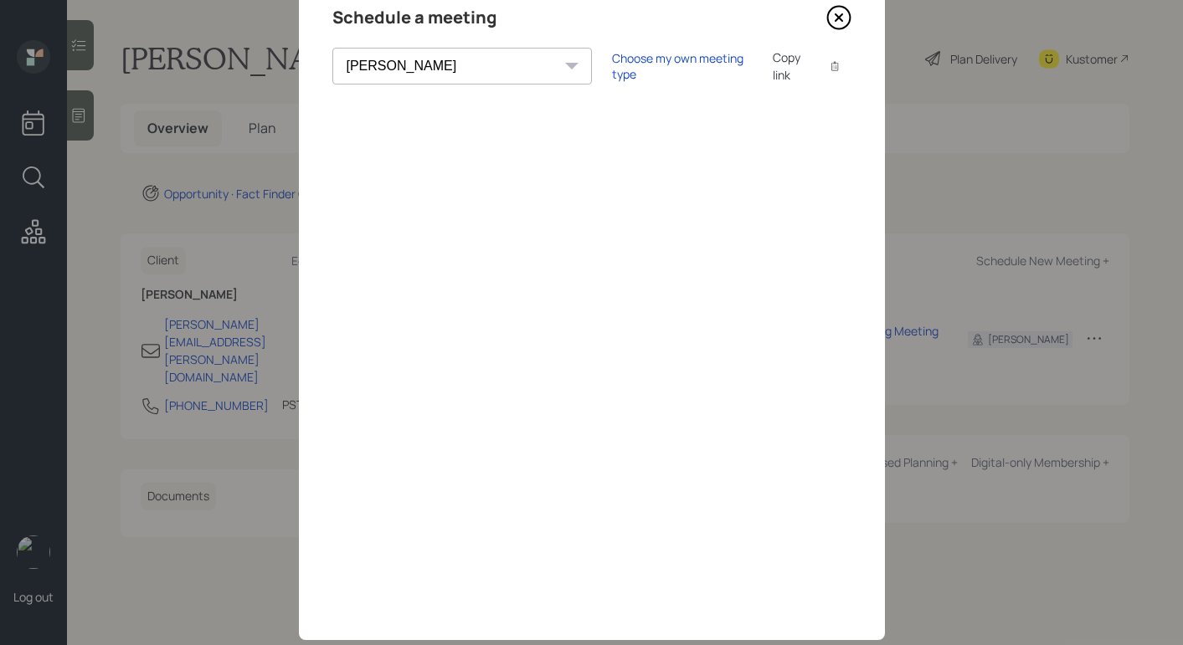
click at [826, 16] on icon at bounding box center [838, 17] width 25 height 25
